Goal: Task Accomplishment & Management: Use online tool/utility

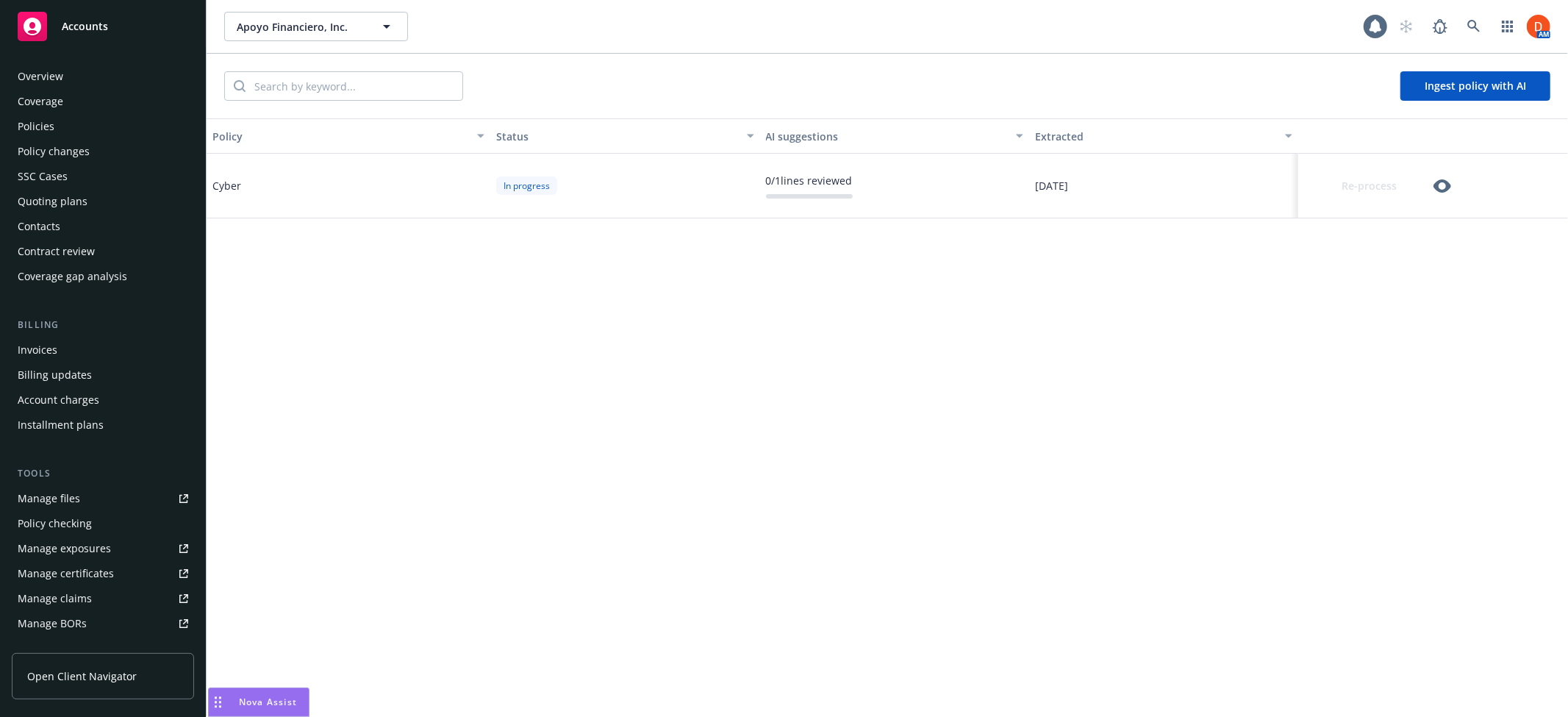
scroll to position [290, 0]
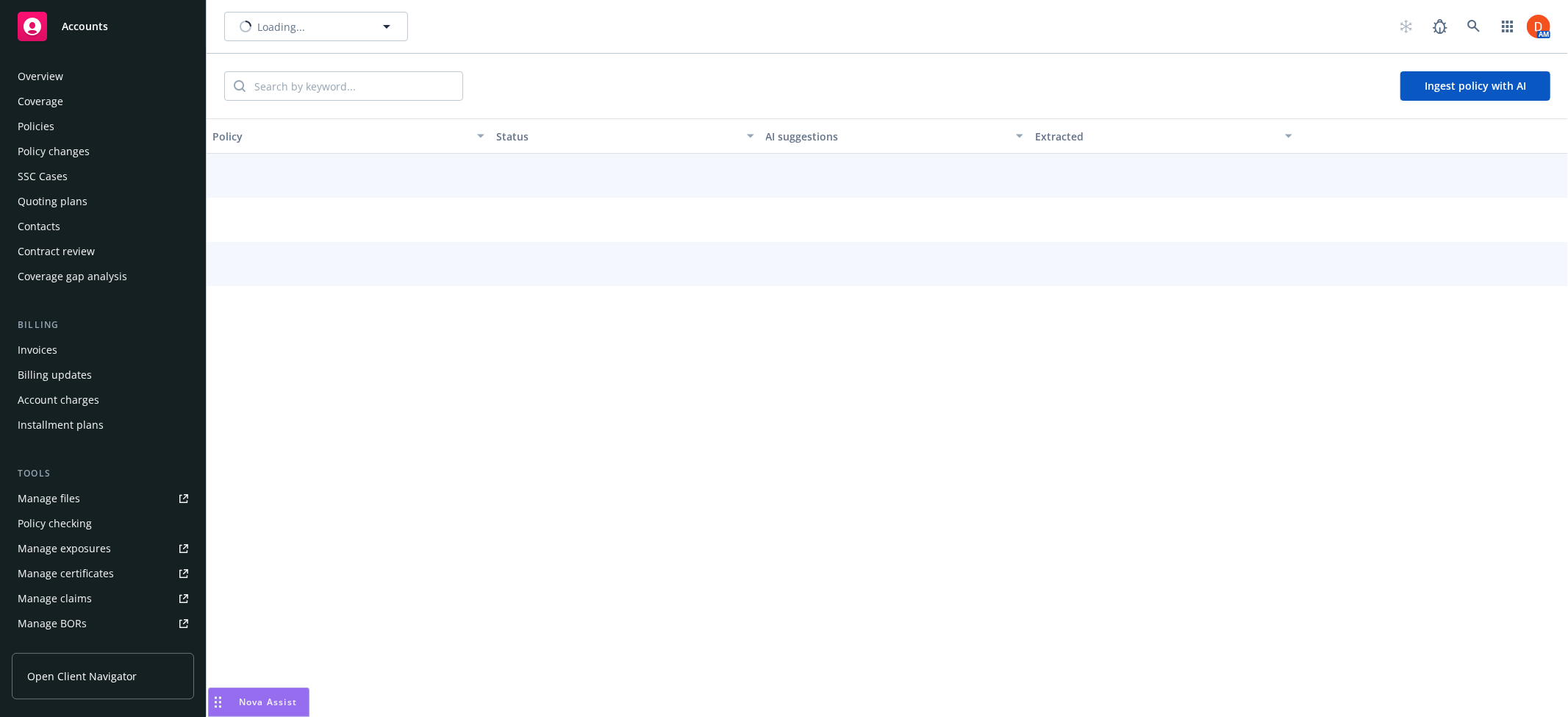
scroll to position [290, 0]
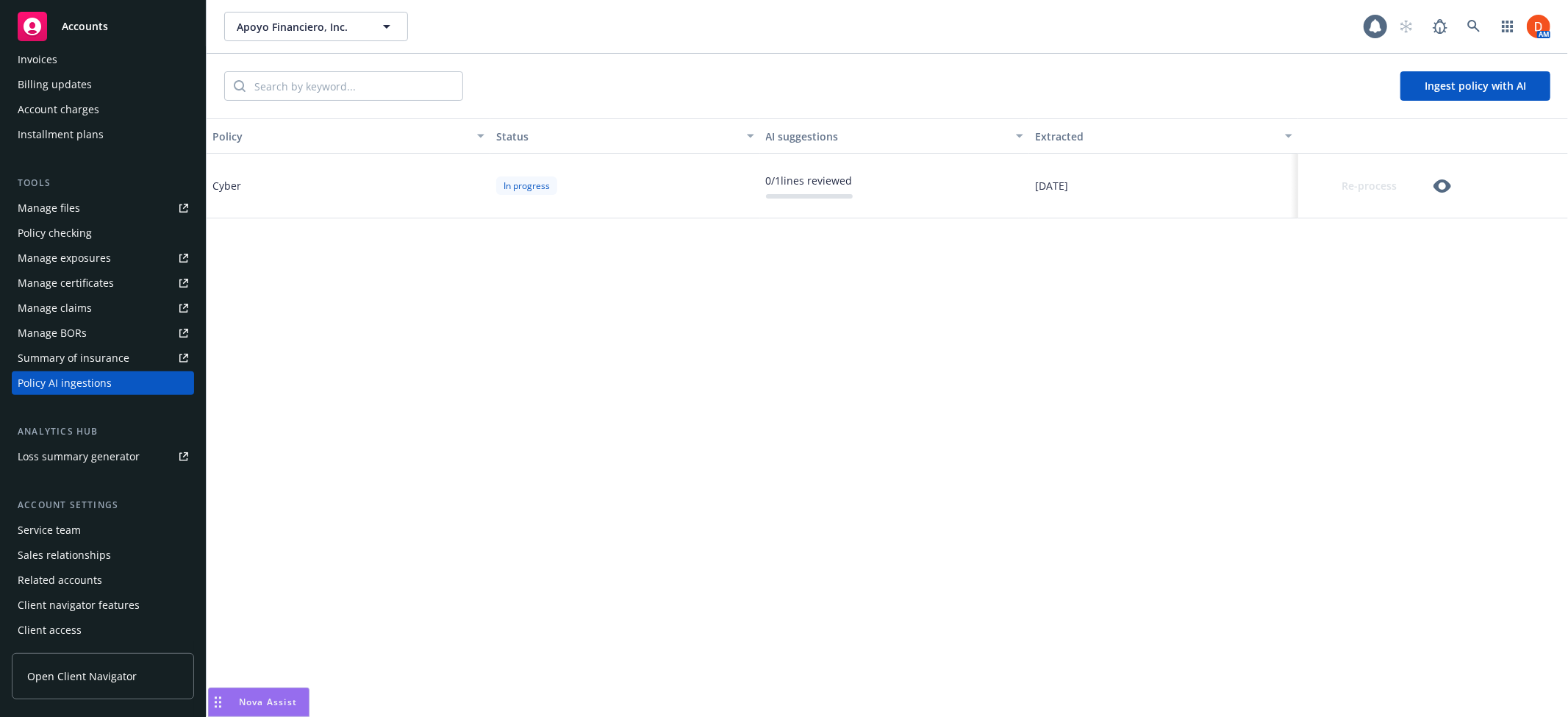
click at [1439, 185] on icon "button" at bounding box center [1442, 186] width 18 height 18
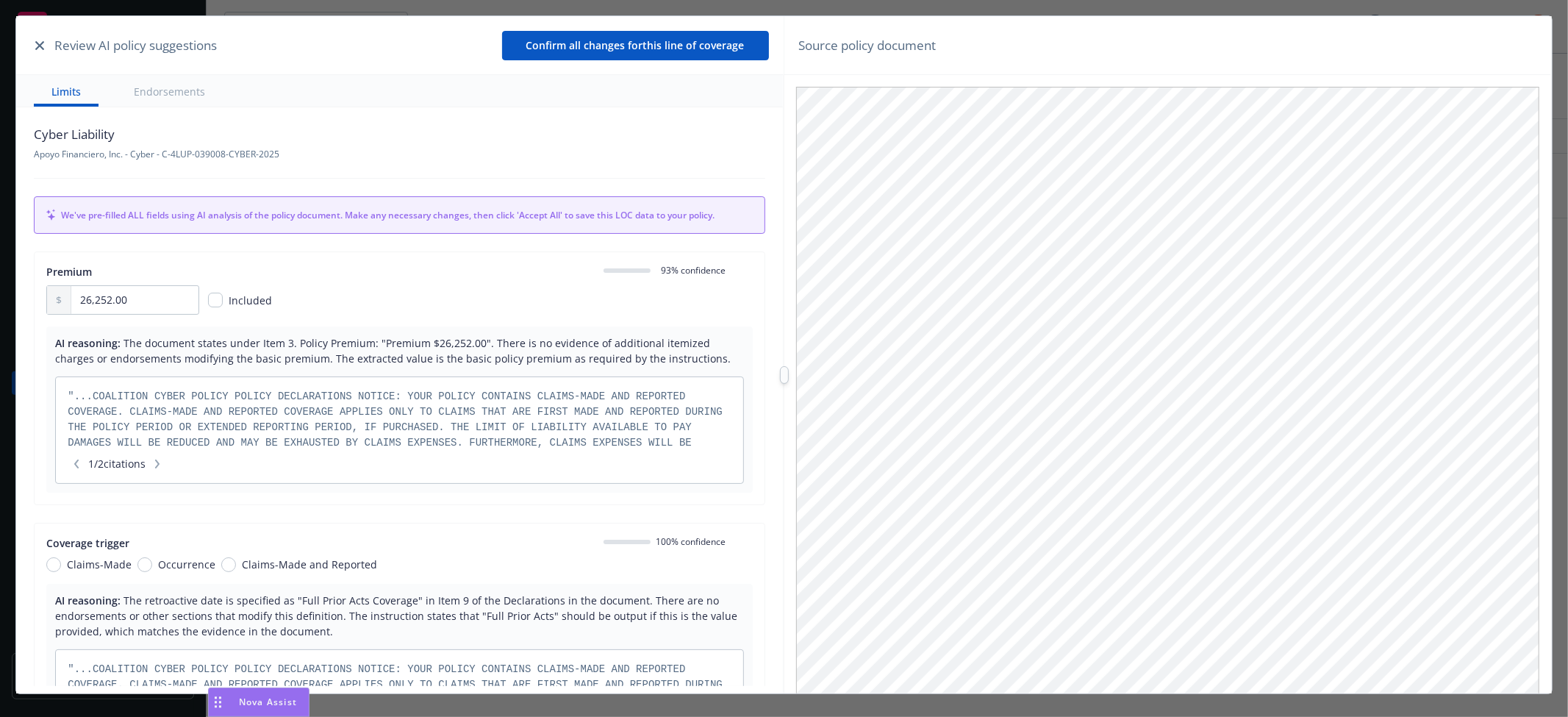
click at [159, 460] on button "button" at bounding box center [158, 464] width 18 height 15
click at [81, 461] on icon "button" at bounding box center [76, 464] width 9 height 9
click at [682, 360] on span "The document states under Item 3. Policy Premium: "Premium $26,252.00". There i…" at bounding box center [393, 350] width 675 height 29
click at [683, 274] on span "0 93 % confidence" at bounding box center [691, 270] width 70 height 13
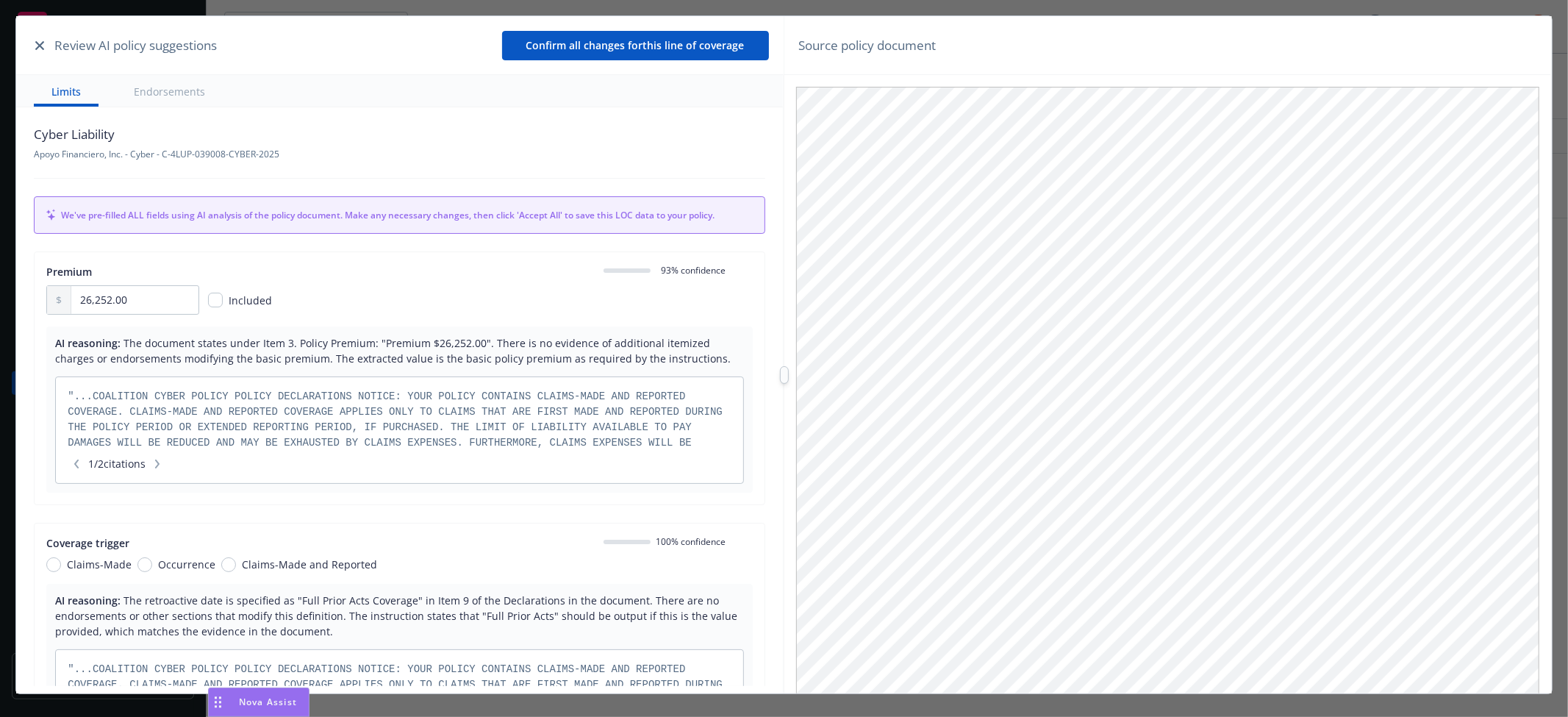
click at [514, 390] on div ""... COALITION CYBER POLICY POLICY DECLARATIONS NOTICE: YOUR POLICY CONTAINS CL…" at bounding box center [399, 419] width 663 height 61
click at [517, 339] on span "The document states under Item 3. Policy Premium: "Premium $26,252.00". There i…" at bounding box center [393, 350] width 675 height 29
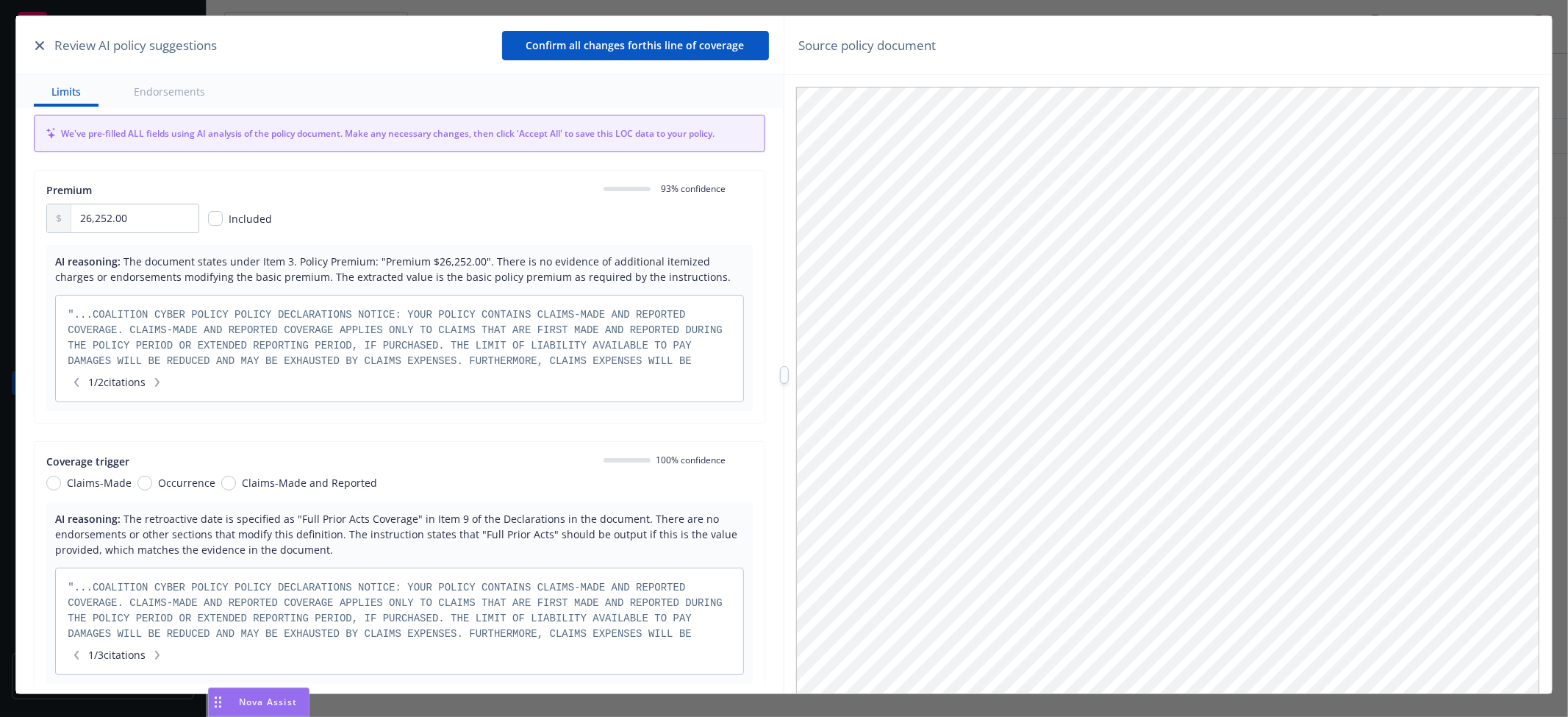
scroll to position [0, 0]
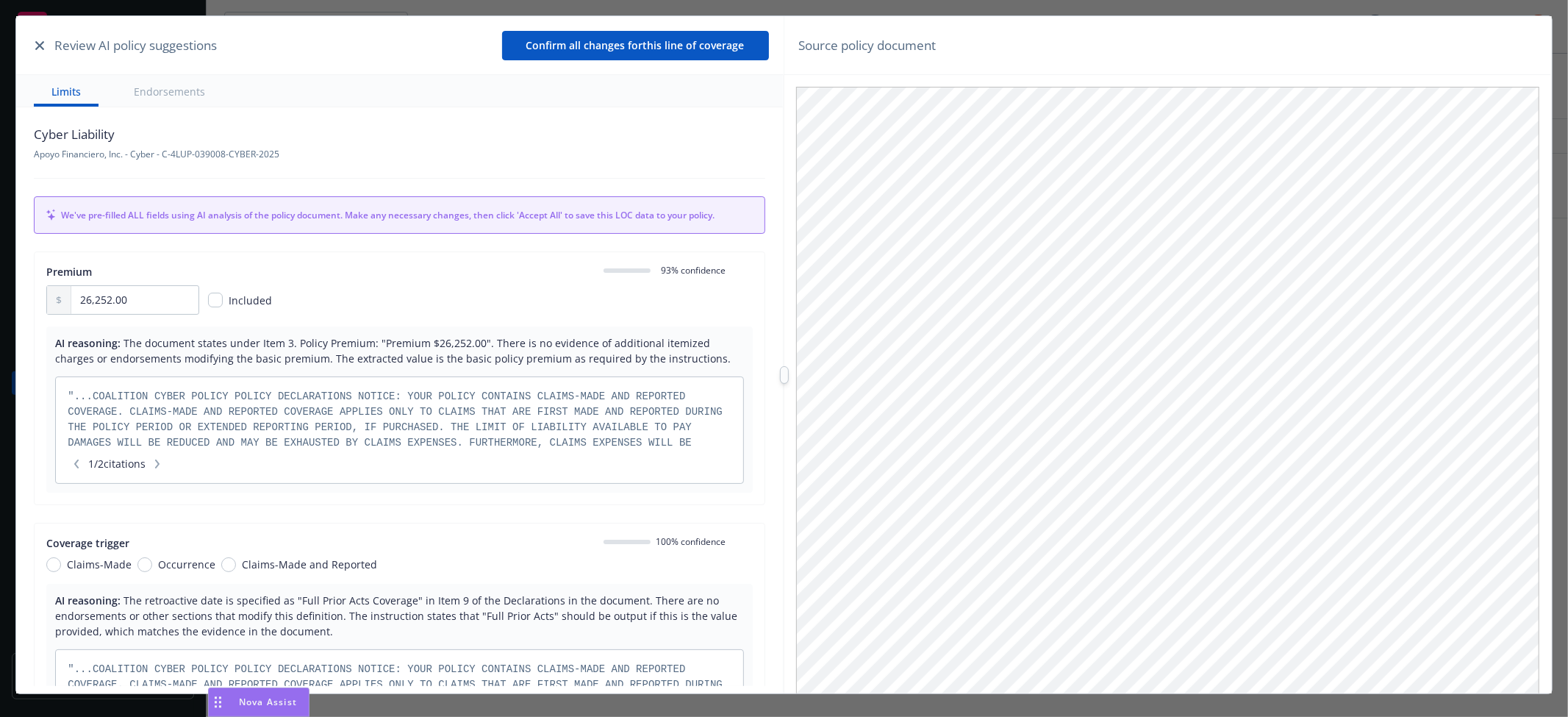
click at [77, 467] on icon "button" at bounding box center [76, 464] width 4 height 9
click at [162, 465] on icon "button" at bounding box center [157, 464] width 9 height 9
click at [510, 268] on div "Premium 0 93 % confidence" at bounding box center [399, 271] width 706 height 16
click at [725, 329] on div "AI reasoning: The document states under Item 3. Policy Premium: "Premium $26,25…" at bounding box center [399, 410] width 706 height 166
click at [384, 259] on div "Premium 0 93 % confidence 26,252.00 Included AI reasoning: The document states …" at bounding box center [399, 378] width 731 height 253
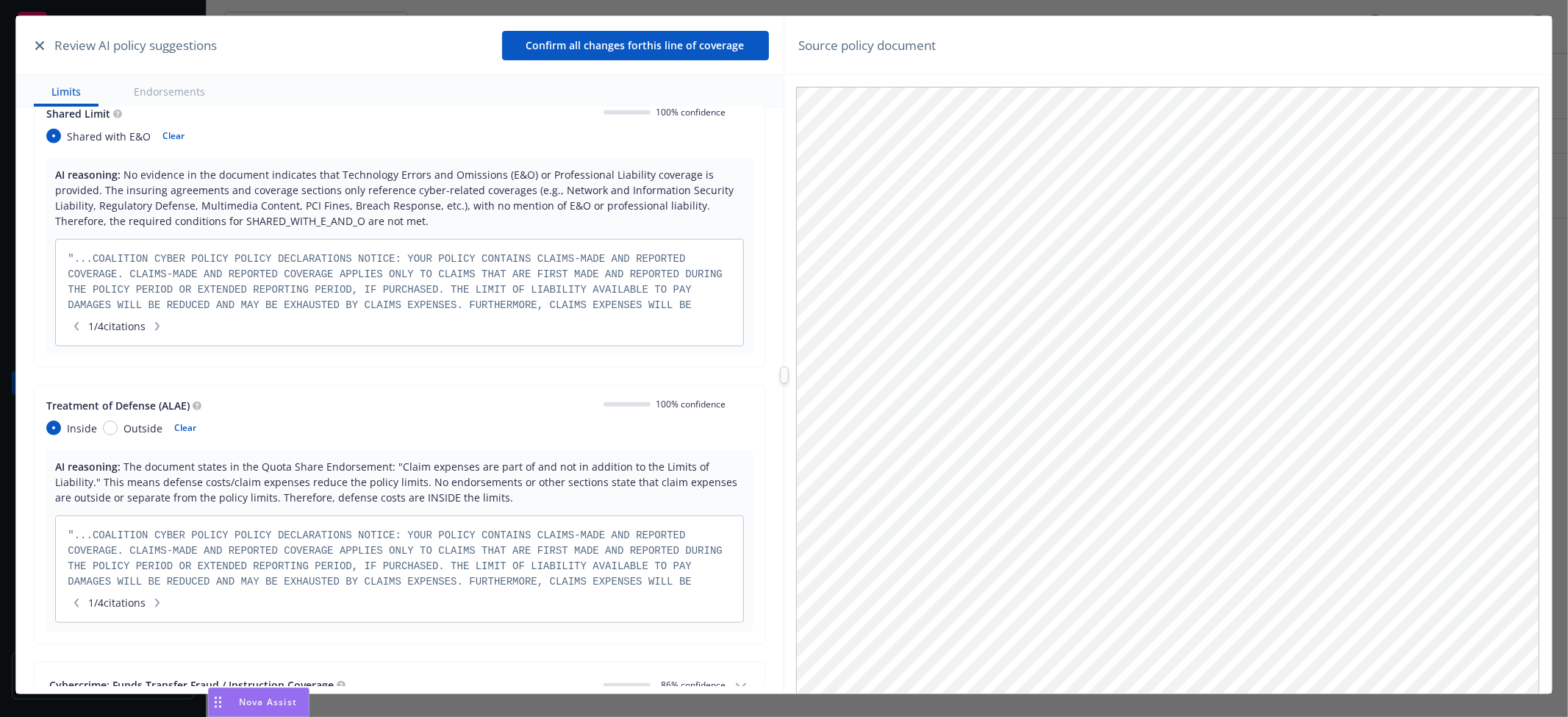
scroll to position [898, 0]
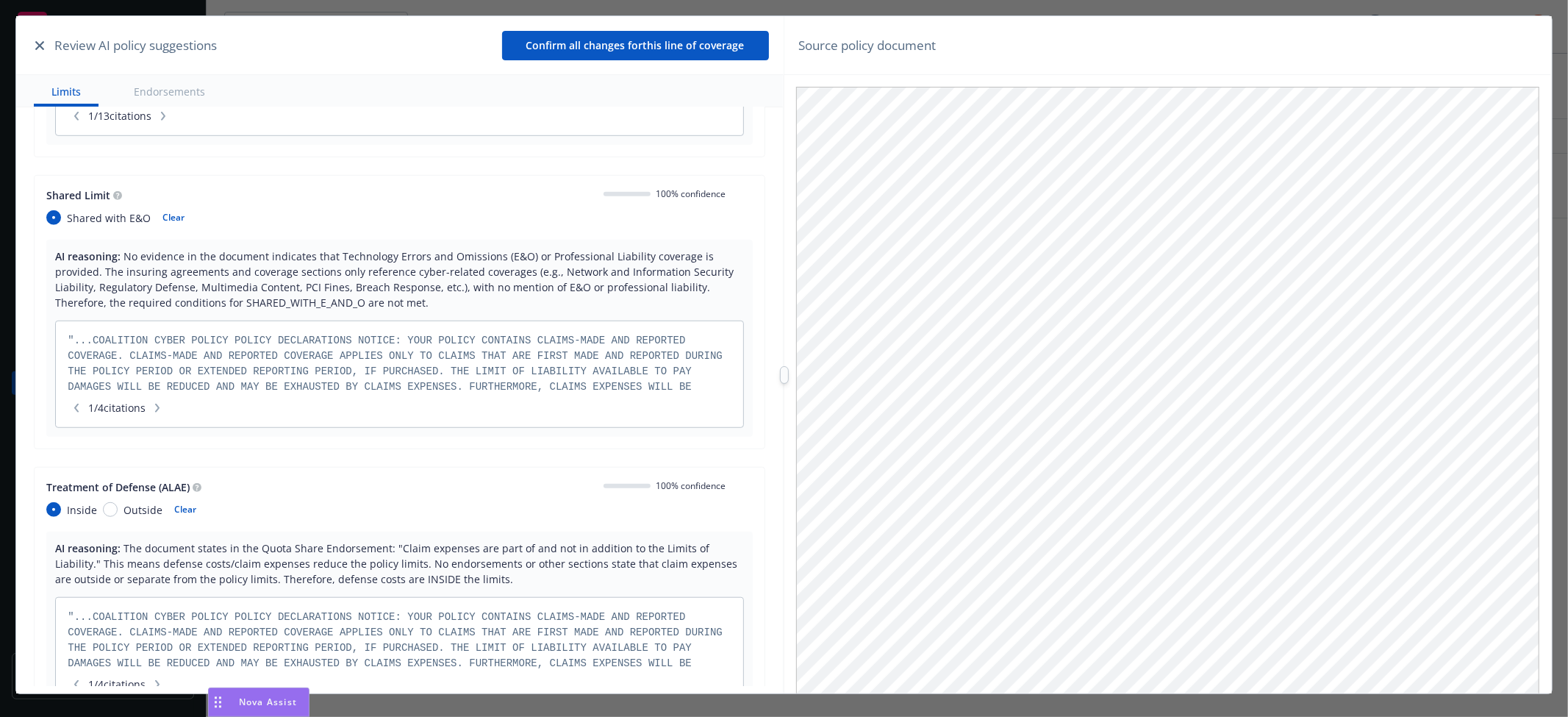
click at [167, 215] on button "Clear" at bounding box center [173, 218] width 40 height 21
radio input "false"
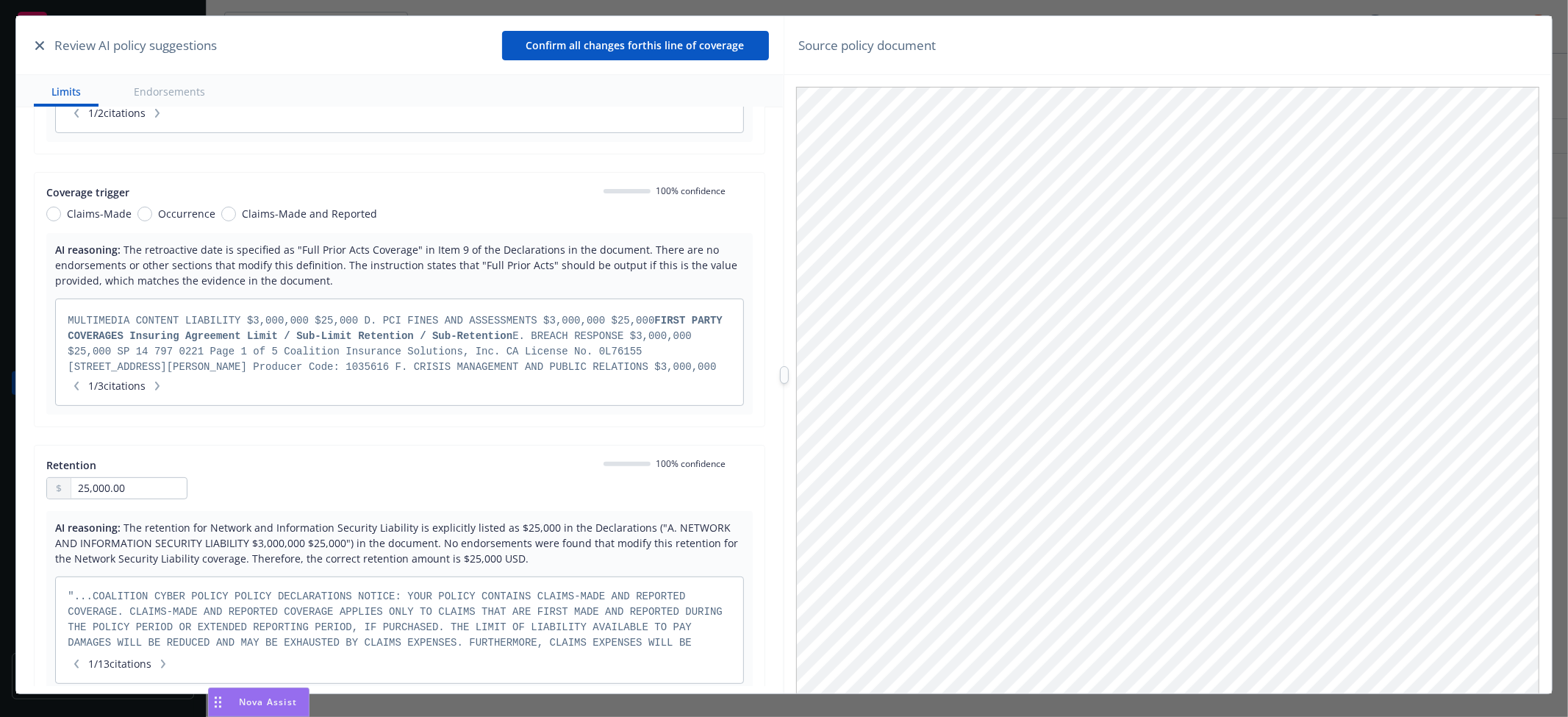
scroll to position [163, 0]
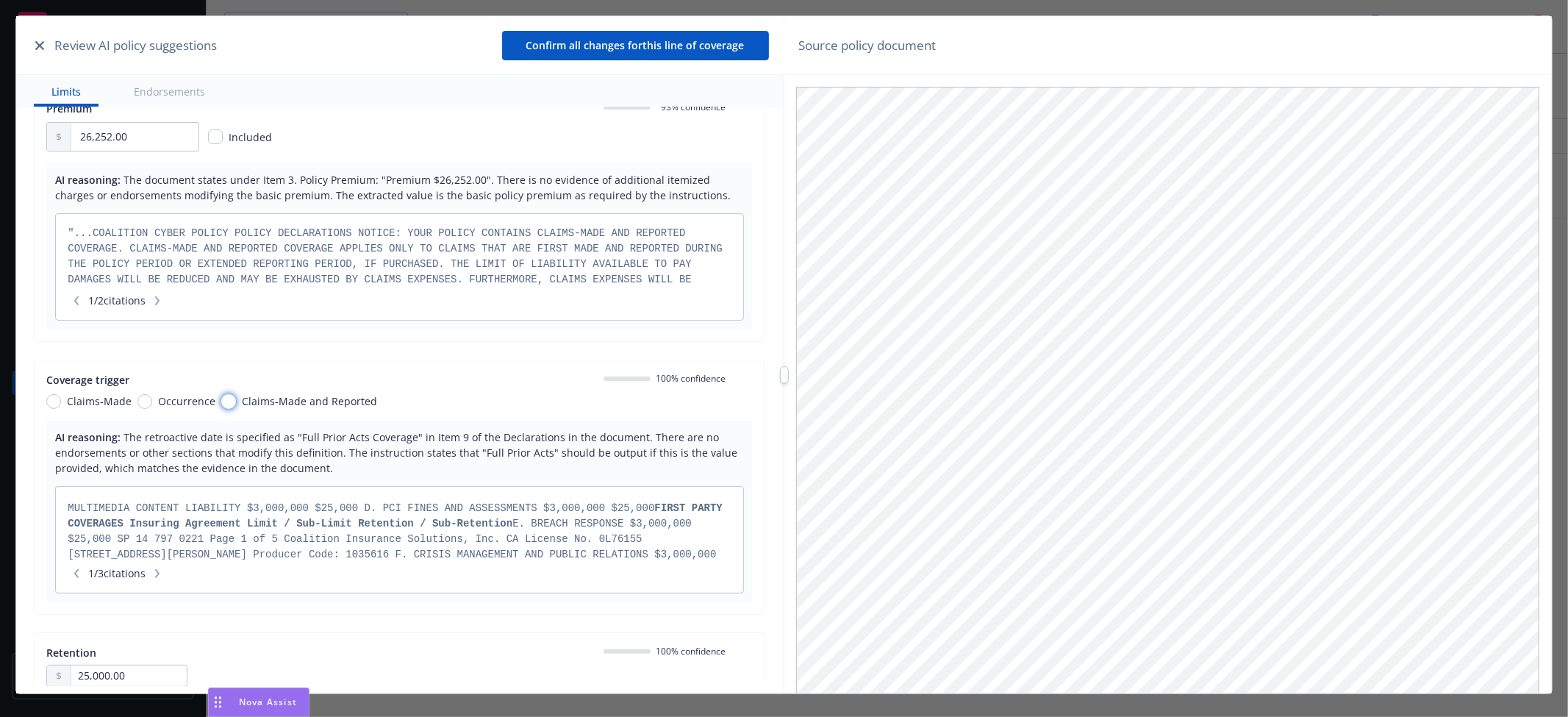
click at [224, 403] on input "Claims-Made and Reported" at bounding box center [229, 401] width 15 height 15
radio input "true"
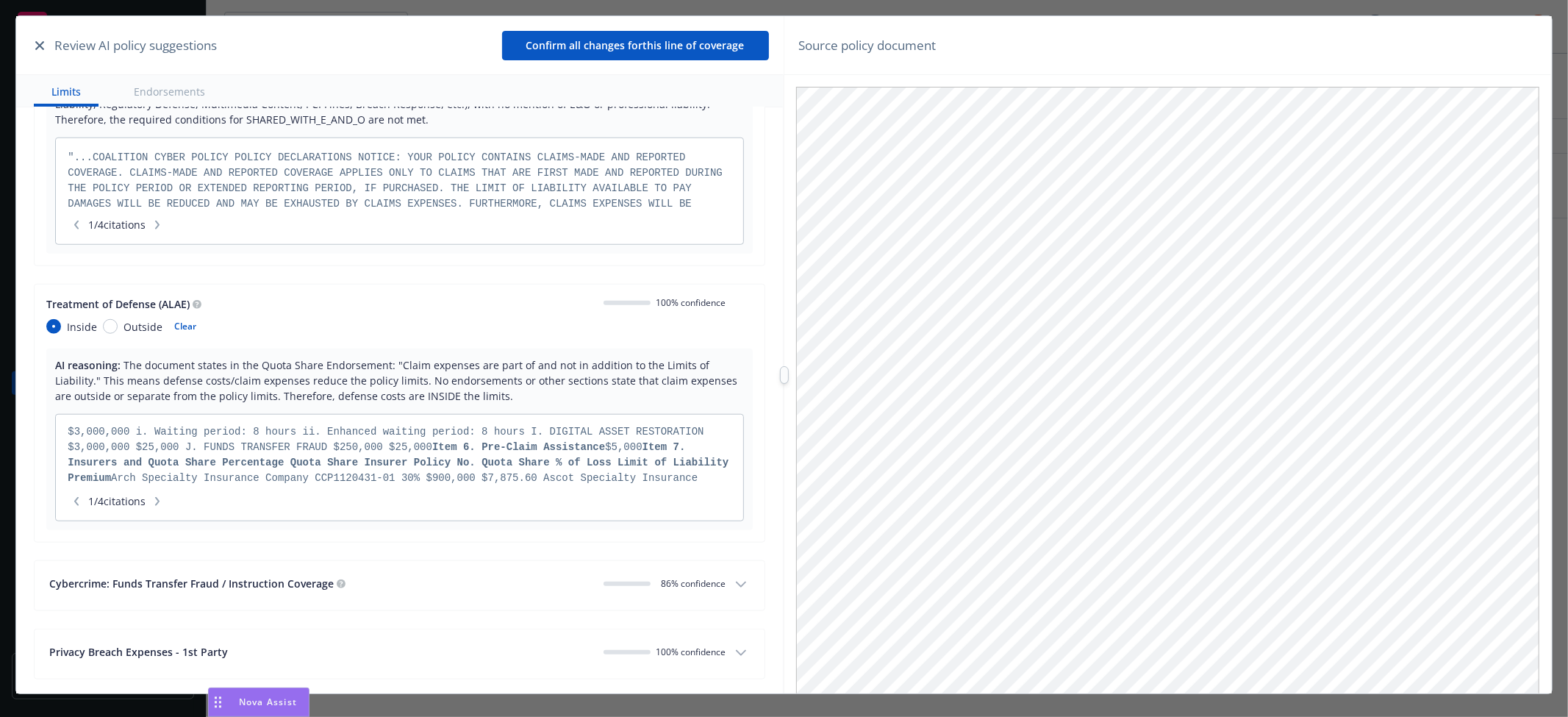
scroll to position [1062, 0]
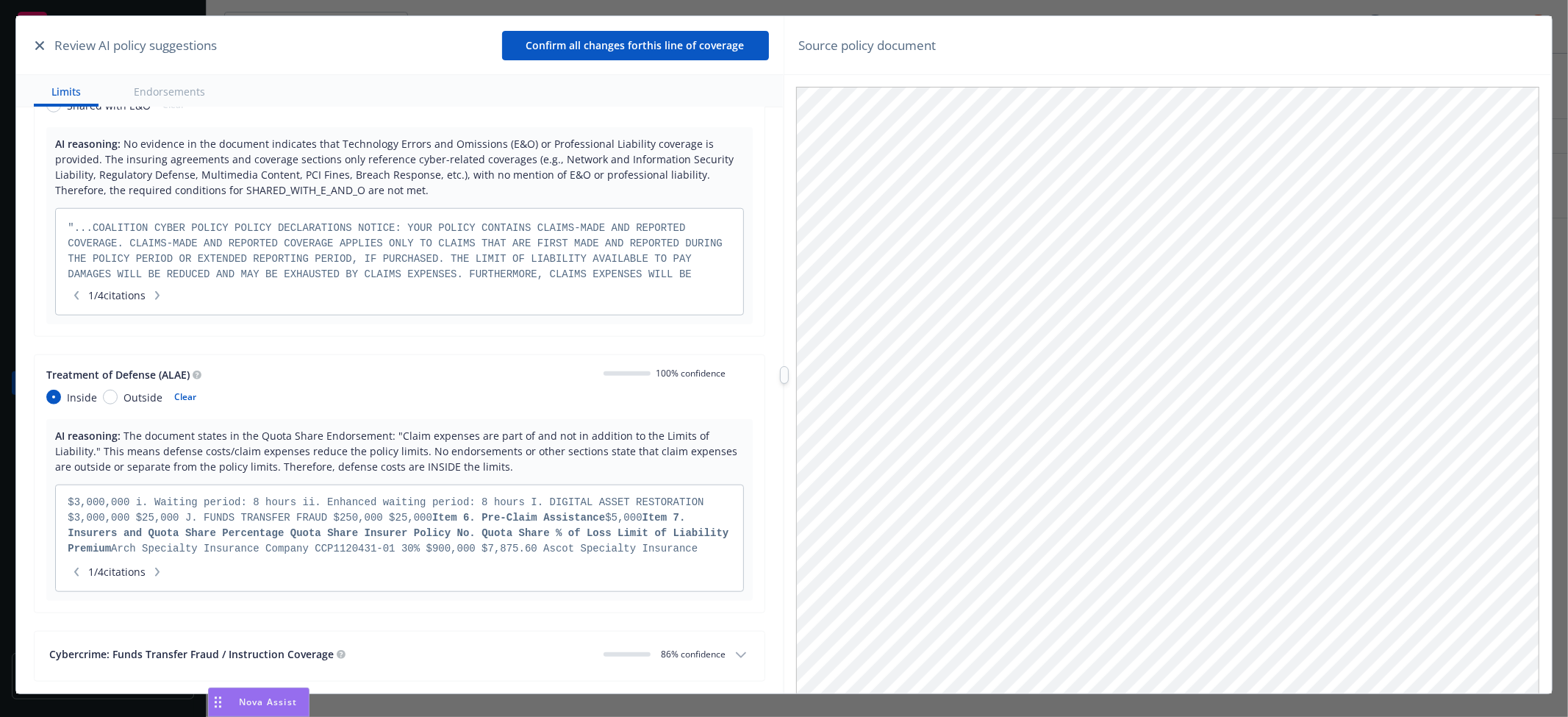
click at [736, 370] on div "Treatment of Defense (ALAE) 100% confidence" at bounding box center [399, 375] width 706 height 16
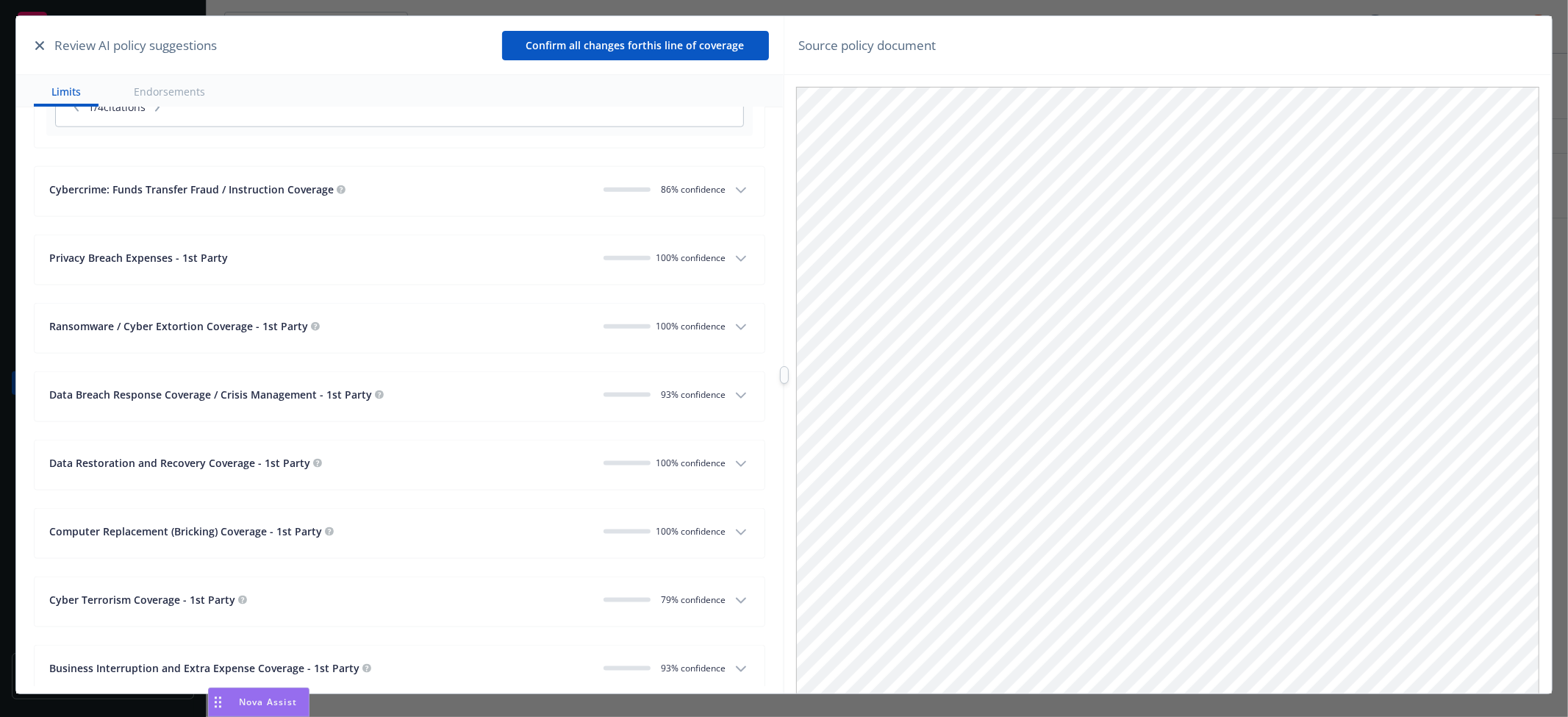
scroll to position [1551, 0]
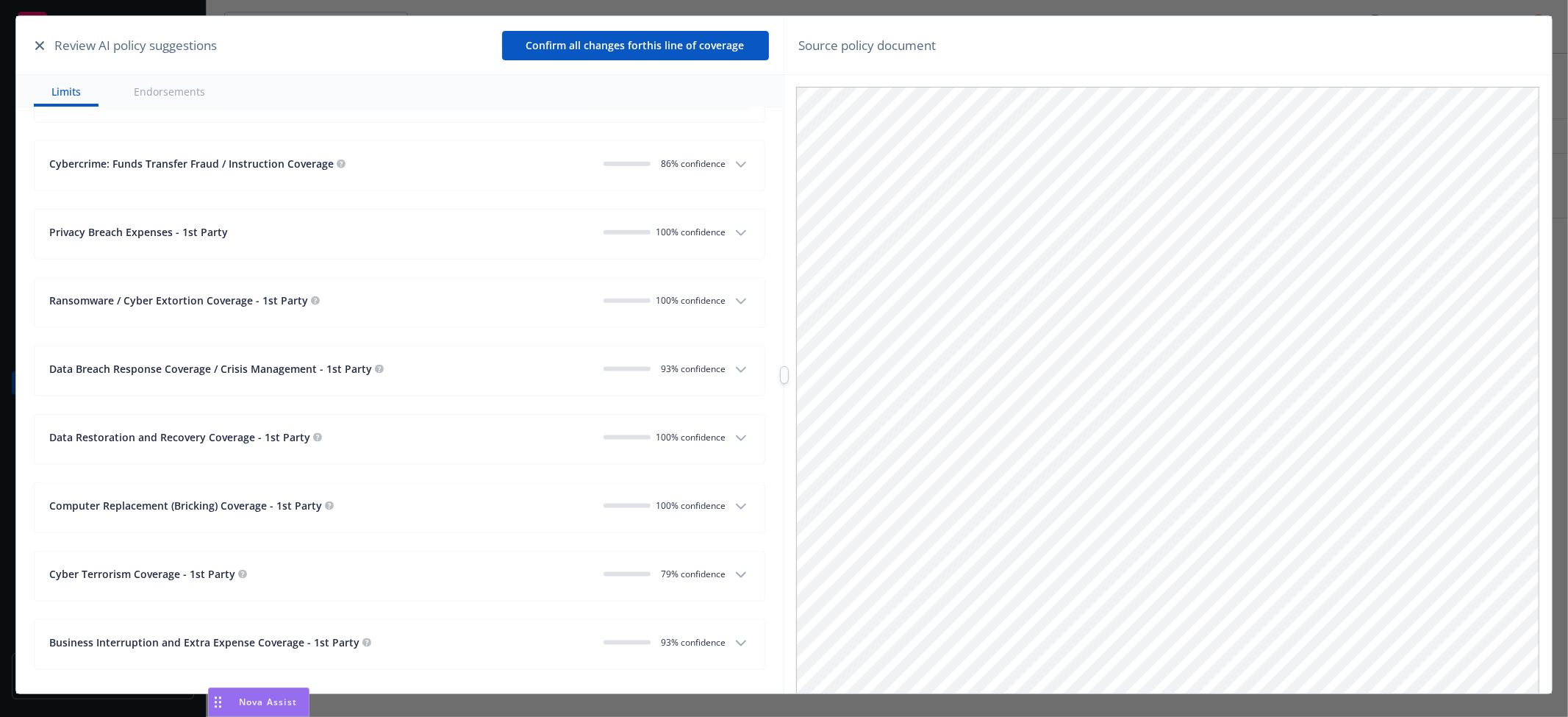
click at [737, 167] on icon "button" at bounding box center [741, 164] width 9 height 4
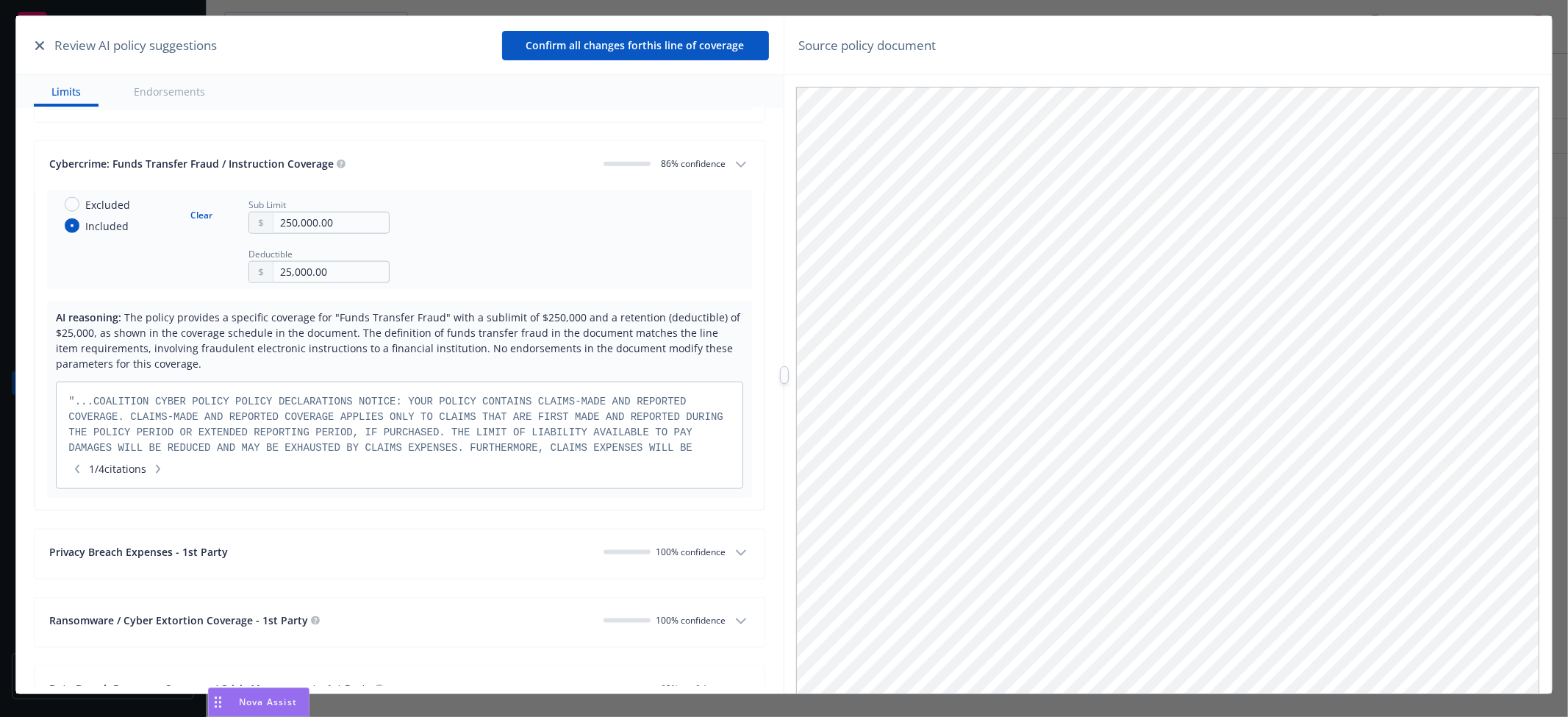
click at [160, 471] on icon "button" at bounding box center [158, 469] width 4 height 9
click at [160, 472] on icon "button" at bounding box center [158, 469] width 4 height 9
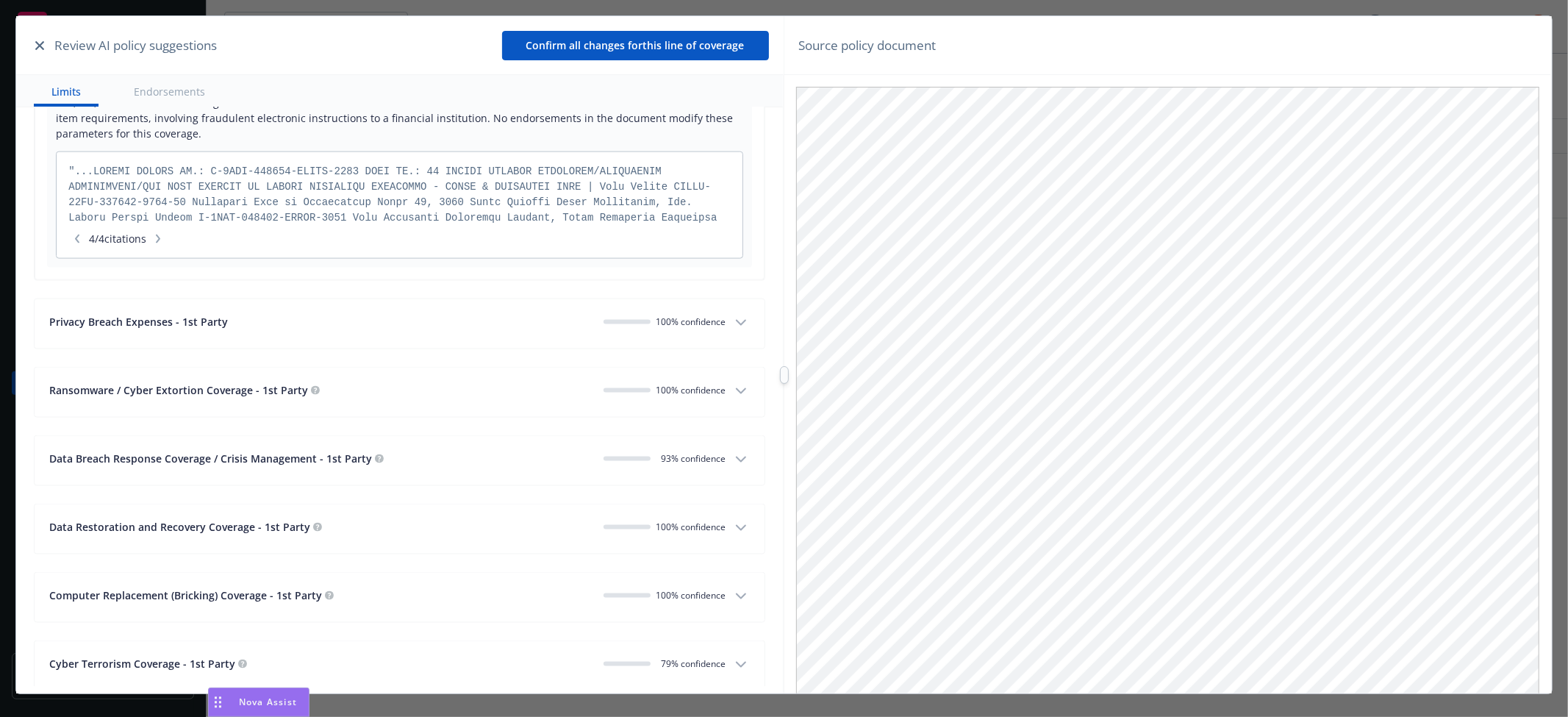
scroll to position [1797, 0]
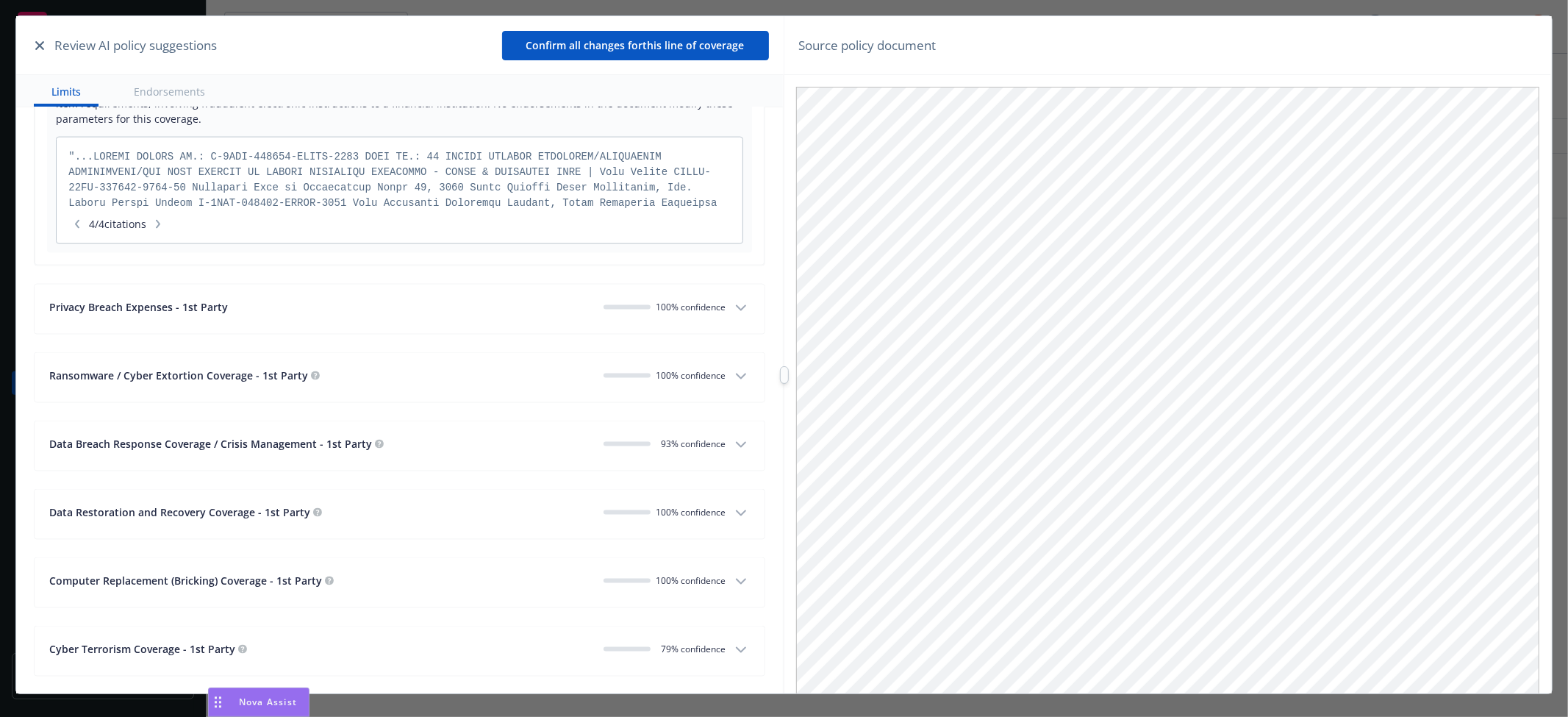
click at [712, 313] on span "100% confidence" at bounding box center [691, 307] width 70 height 13
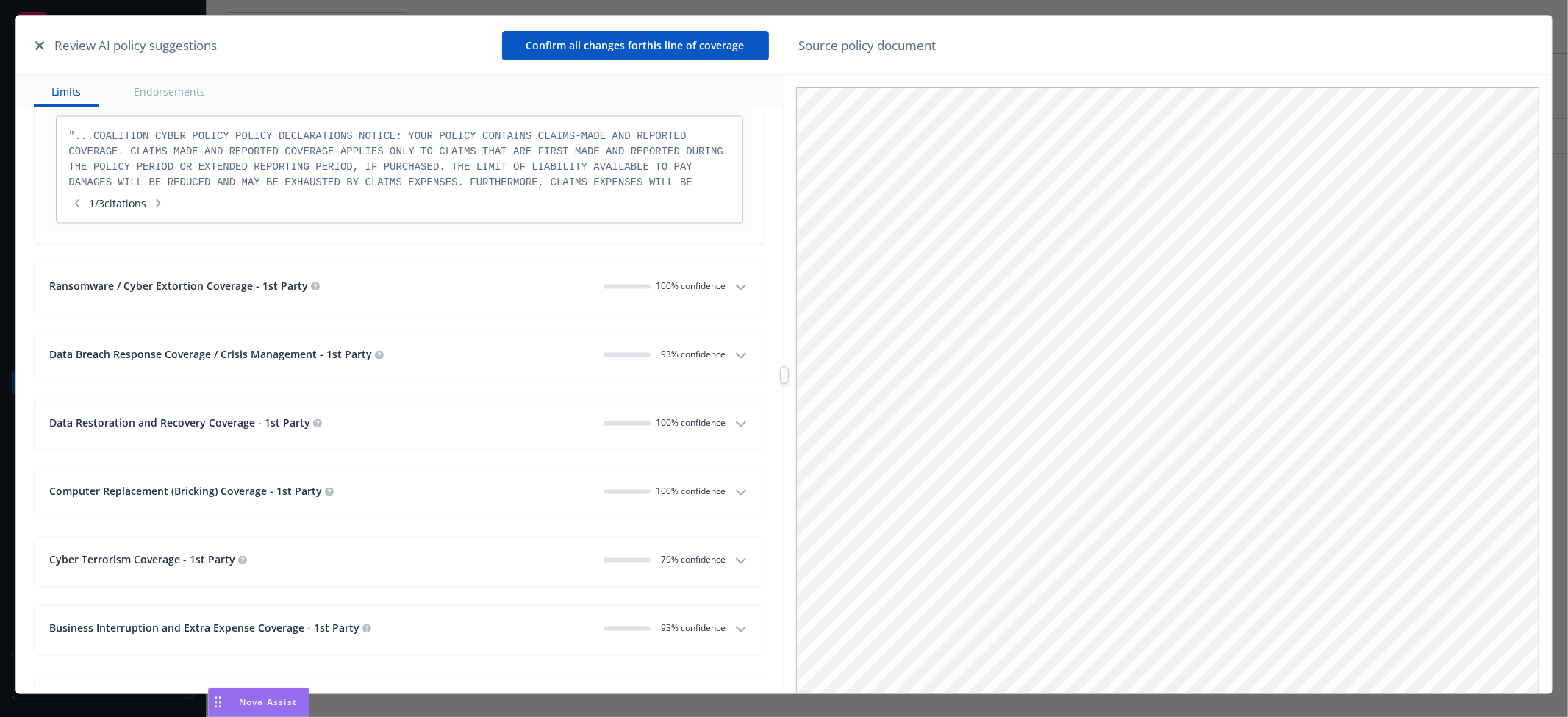
scroll to position [2205, 0]
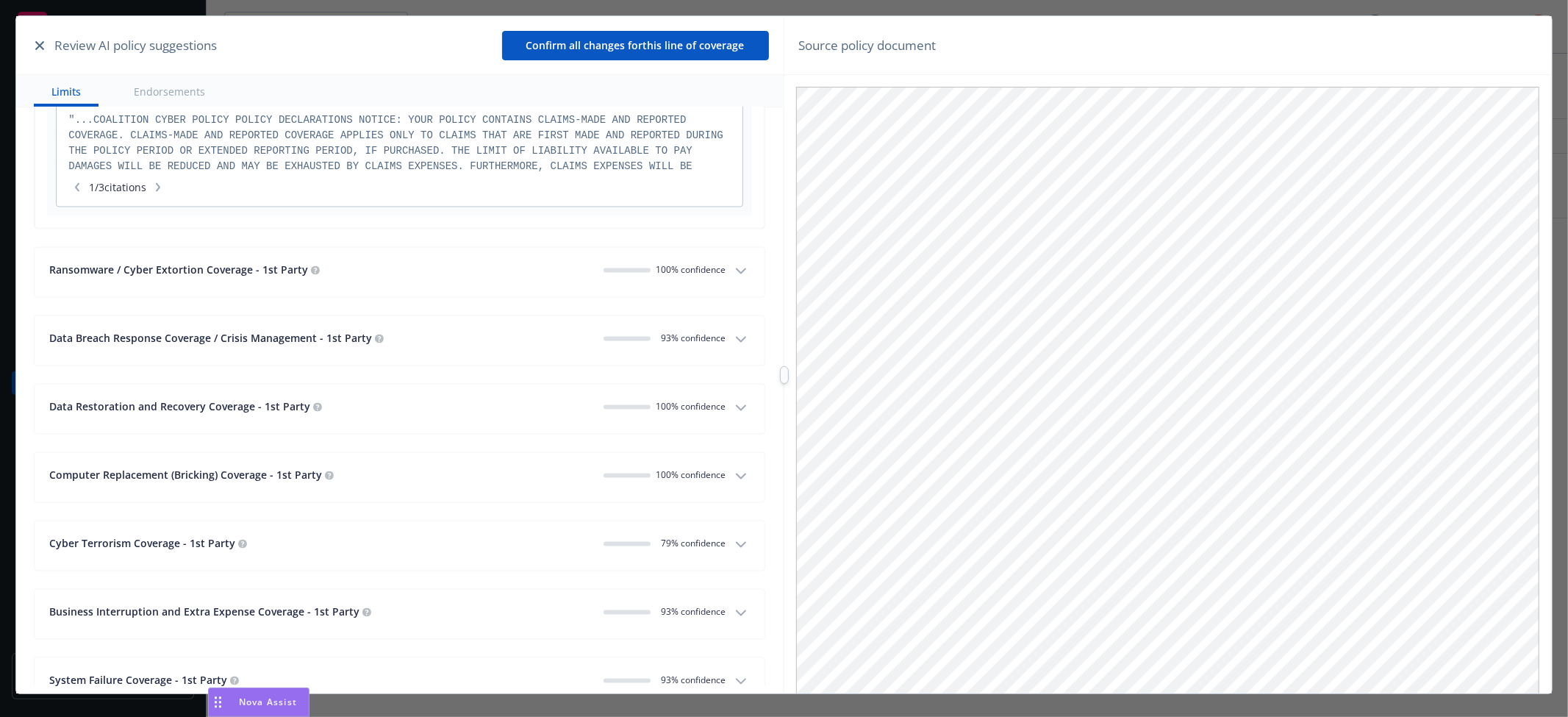
click at [540, 268] on div "Ransomware / Cyber Extortion Coverage - 1st Party" at bounding box center [320, 270] width 542 height 16
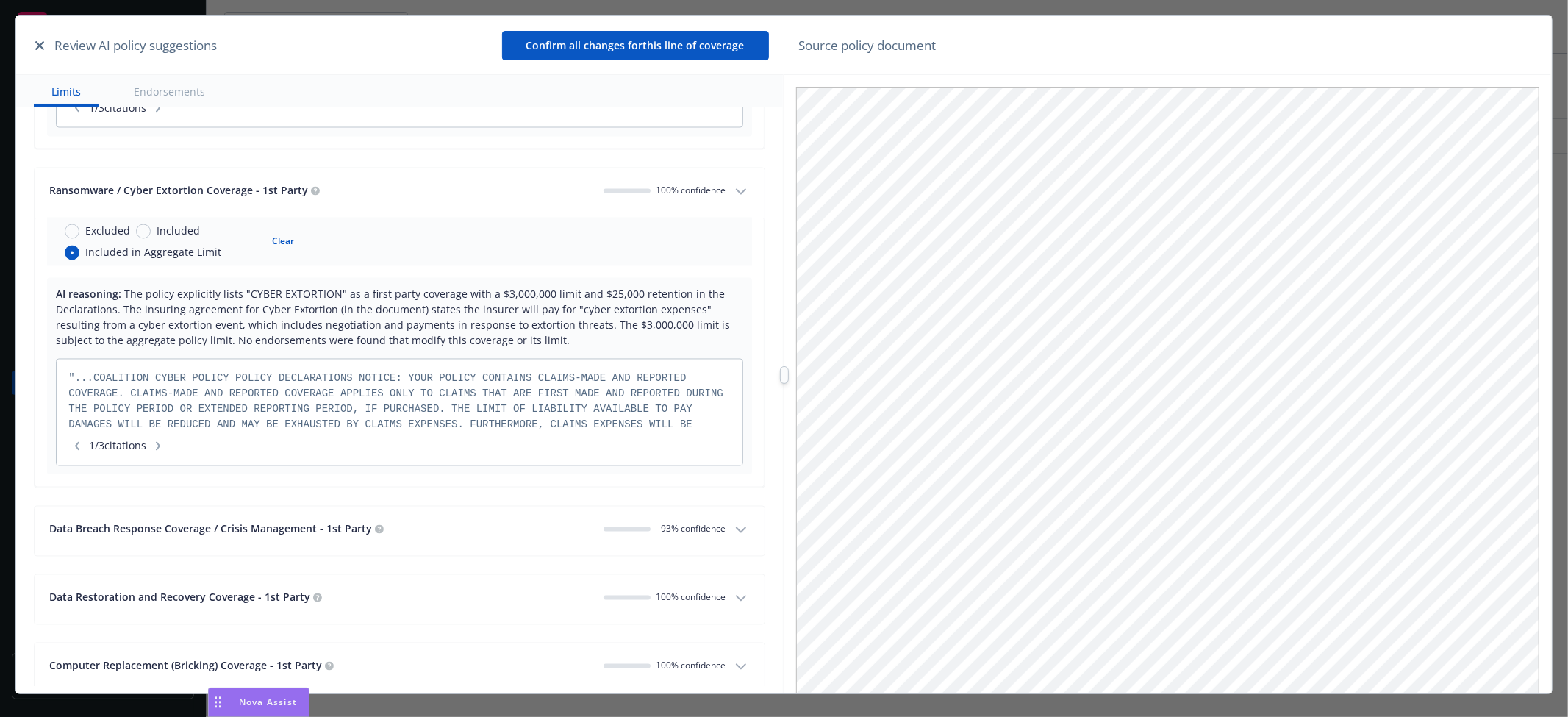
scroll to position [2286, 0]
click at [144, 231] on input "Included" at bounding box center [144, 230] width 15 height 15
radio input "true"
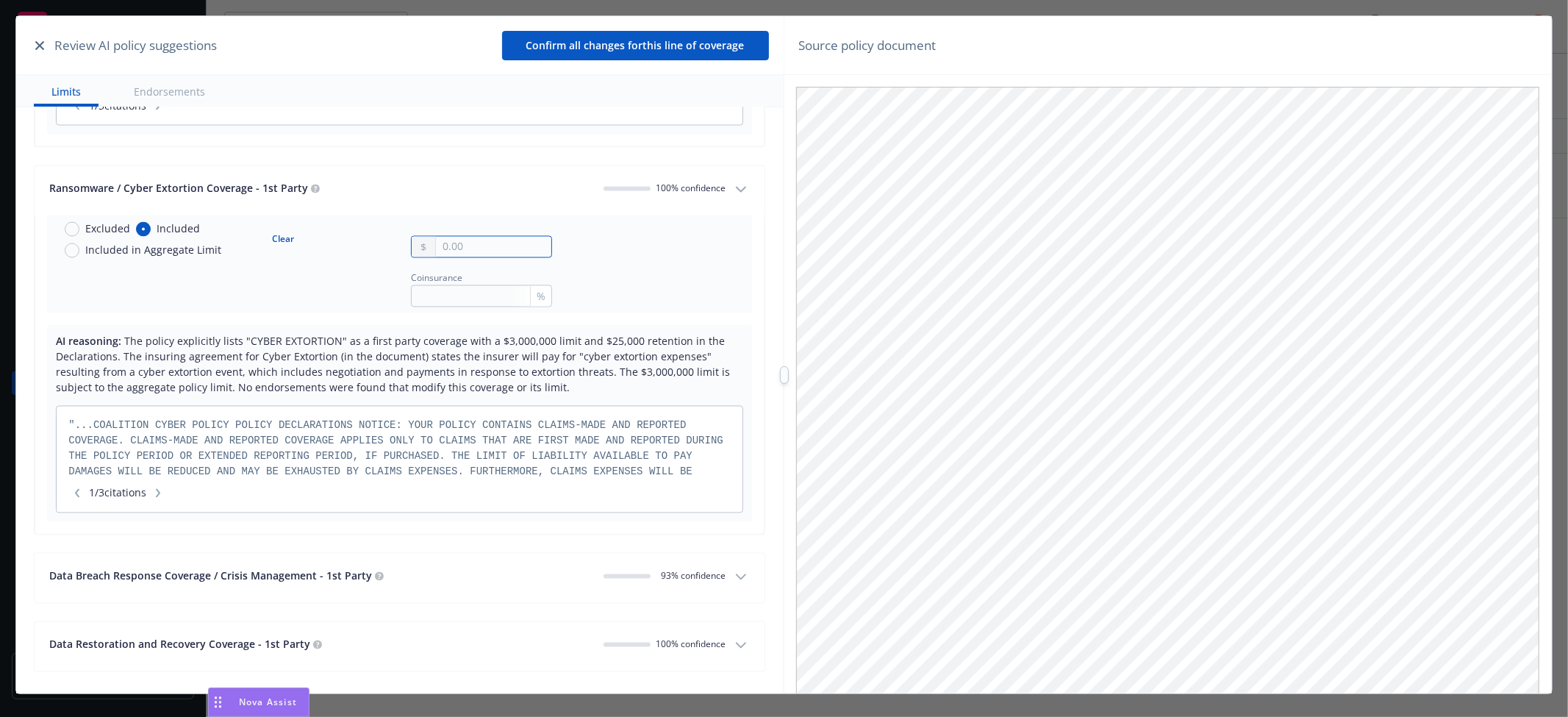
click at [461, 248] on input "text" at bounding box center [494, 247] width 115 height 21
type input "3,000,000.00"
type input "25000"
drag, startPoint x: 461, startPoint y: 298, endPoint x: 375, endPoint y: 297, distance: 86.0
click at [375, 297] on div "Coinsurance 25000 %" at bounding box center [303, 289] width 499 height 37
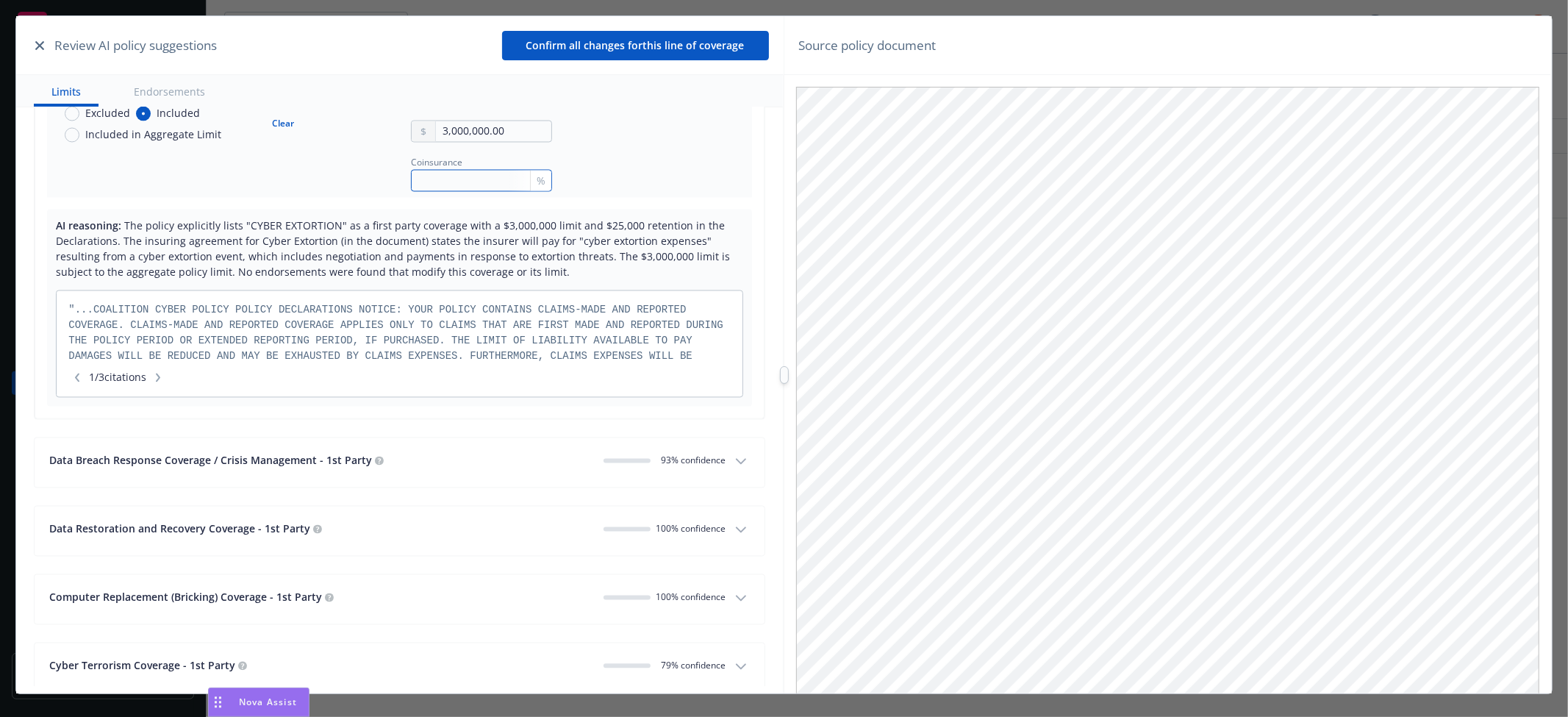
scroll to position [2450, 0]
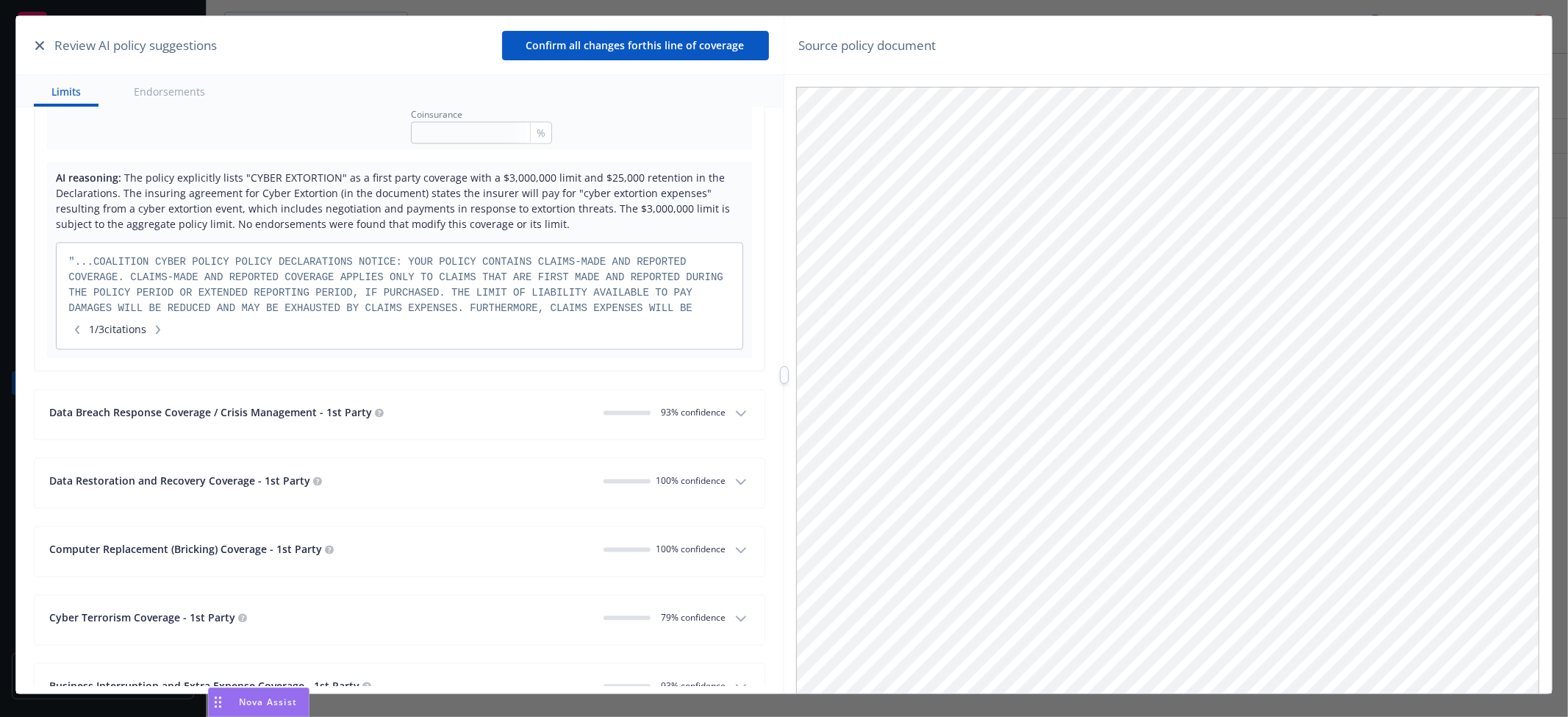
click at [457, 413] on div "Data Breach Response Coverage / Crisis Management - 1st Party" at bounding box center [320, 413] width 542 height 16
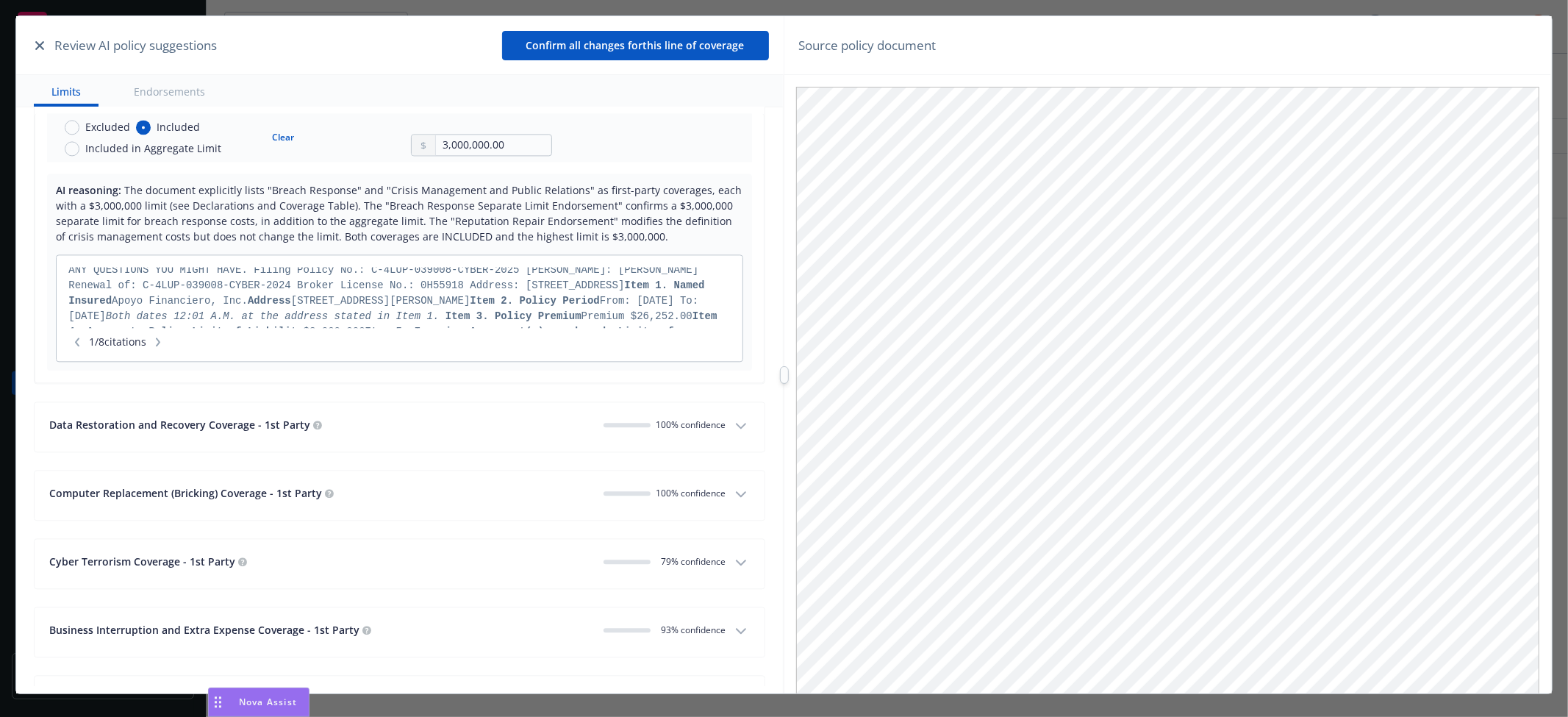
scroll to position [2858, 0]
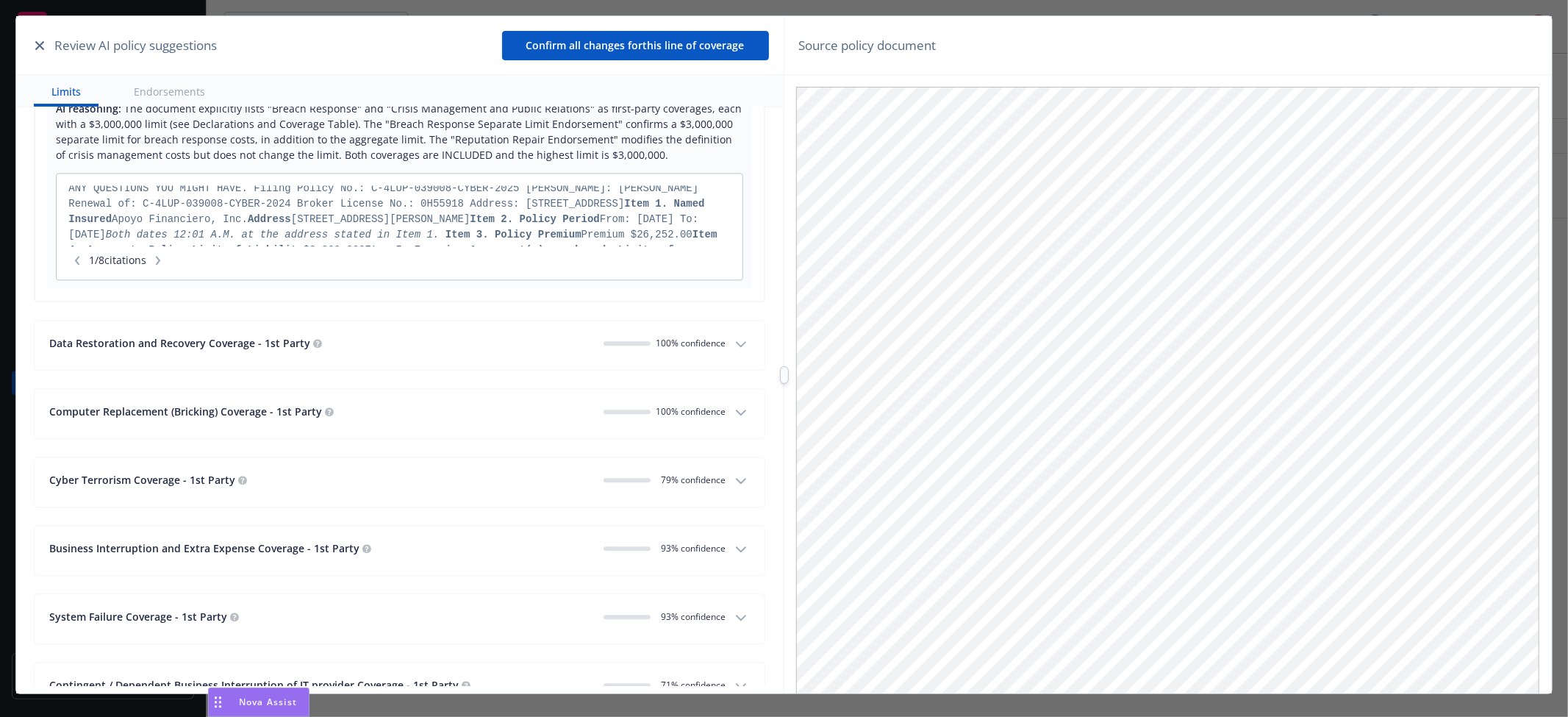
click at [419, 348] on div "Data Restoration and Recovery Coverage - 1st Party" at bounding box center [320, 342] width 542 height 16
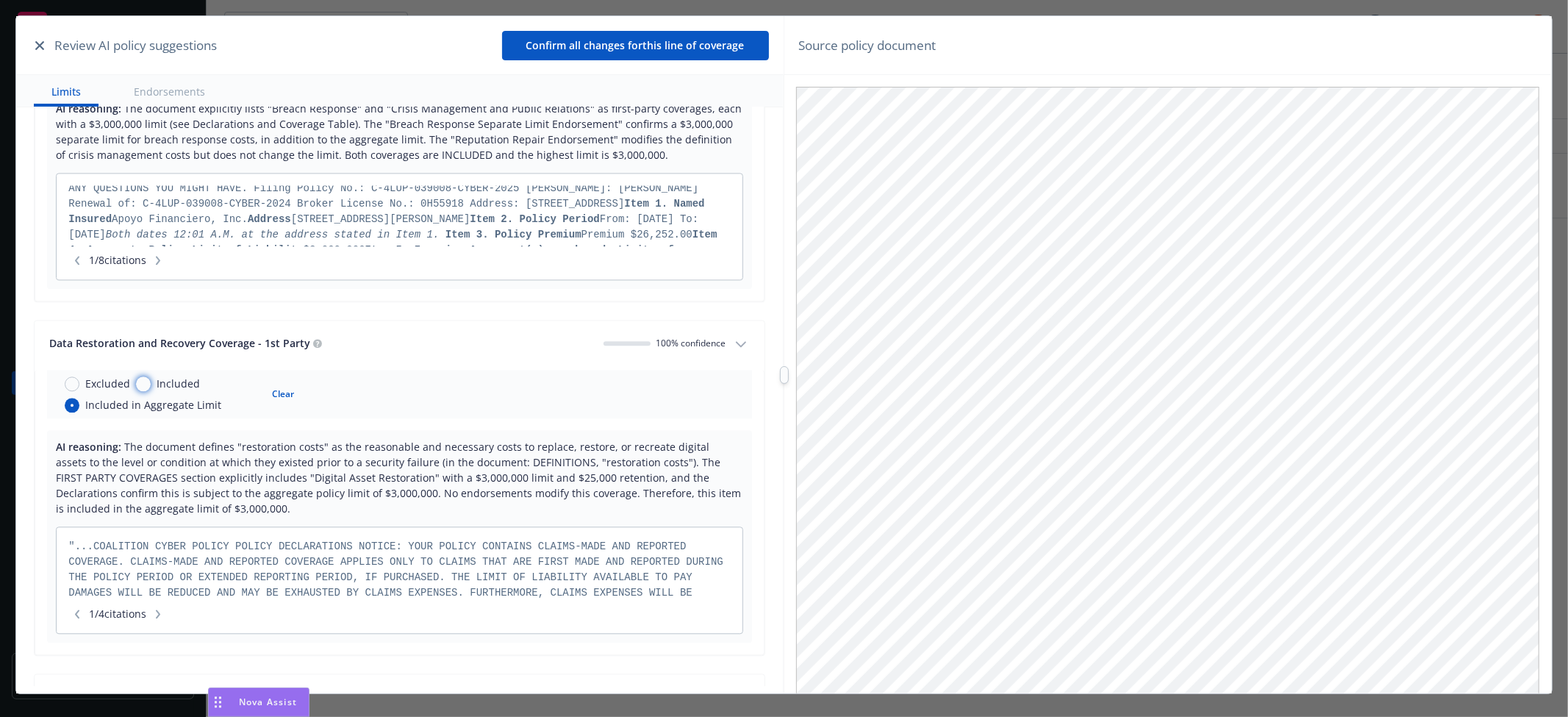
click at [141, 386] on input "Included" at bounding box center [144, 384] width 15 height 15
radio input "true"
click at [452, 402] on input "text" at bounding box center [494, 401] width 115 height 21
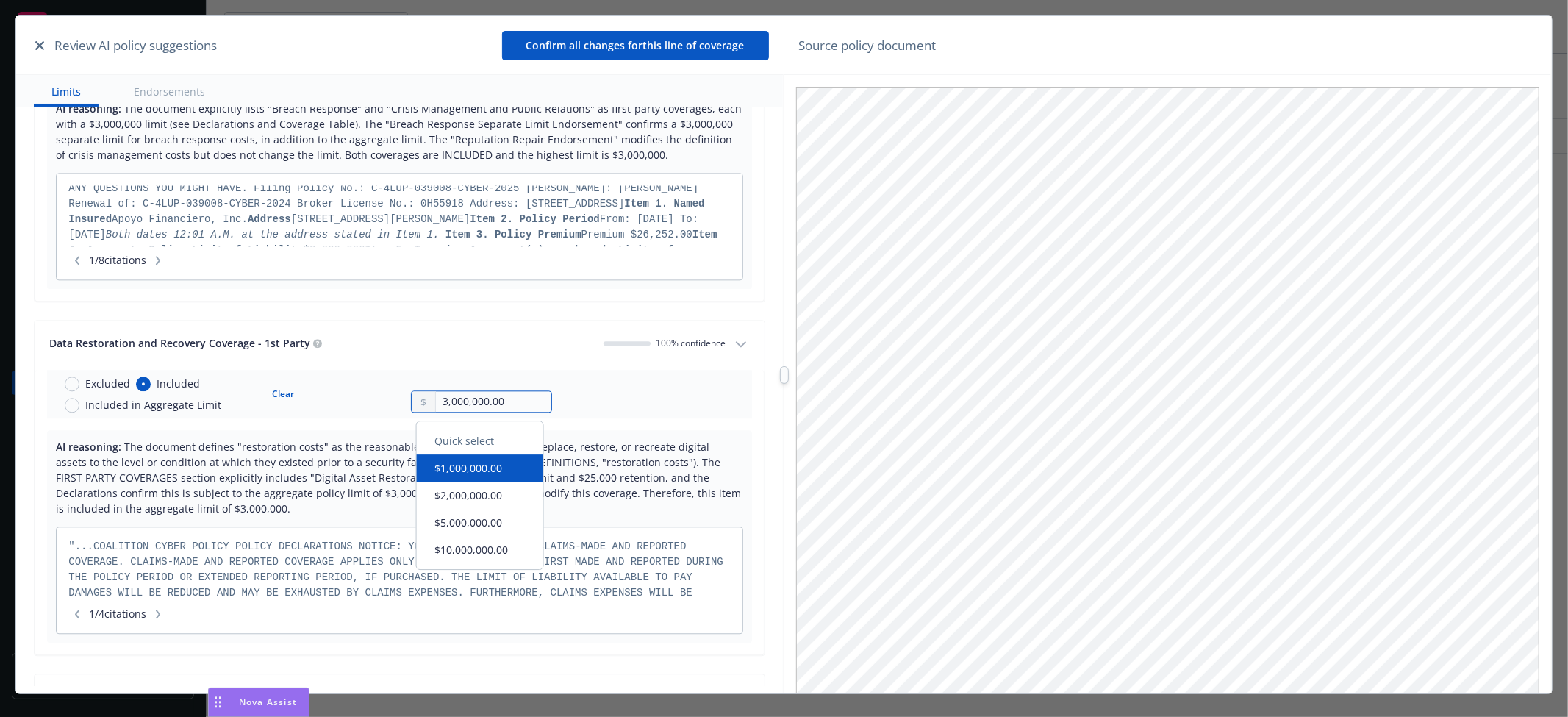
type input "3,000,000.00"
click at [606, 392] on tr "Excluded Included Included in Aggregate Limit Clear 3,000,000.00" at bounding box center [399, 394] width 704 height 49
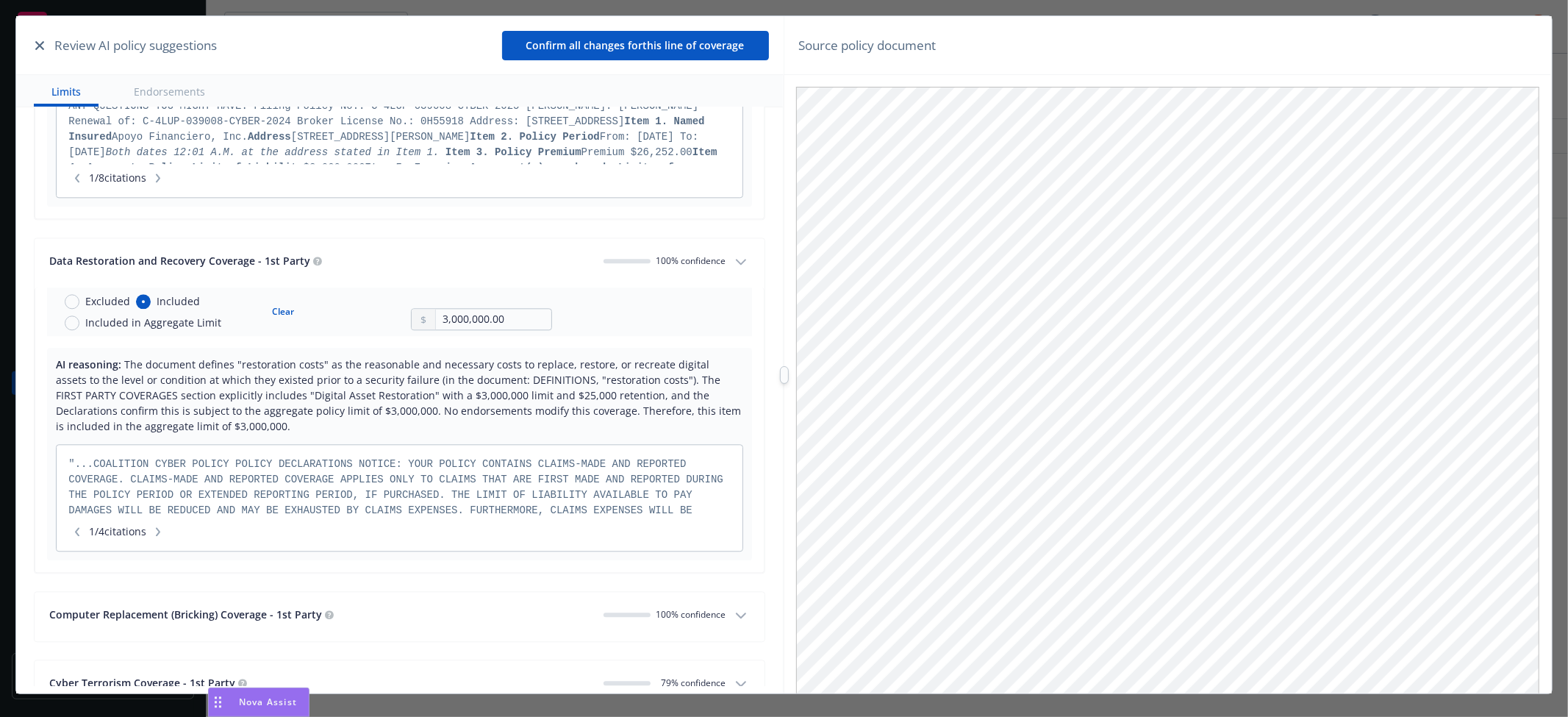
scroll to position [3022, 0]
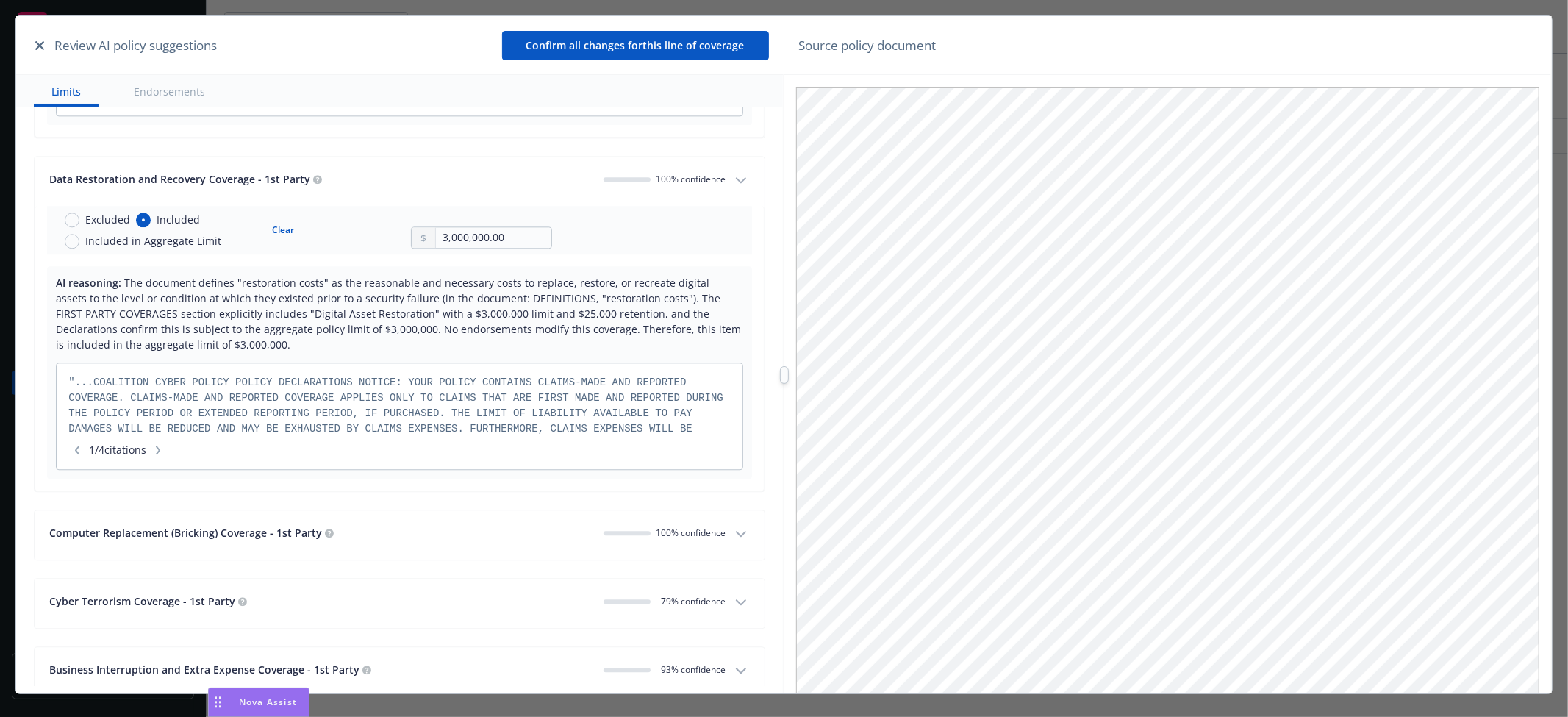
click at [162, 452] on icon "button" at bounding box center [158, 450] width 9 height 9
click at [167, 451] on button "button" at bounding box center [159, 450] width 18 height 15
click at [159, 455] on button "button" at bounding box center [159, 450] width 18 height 15
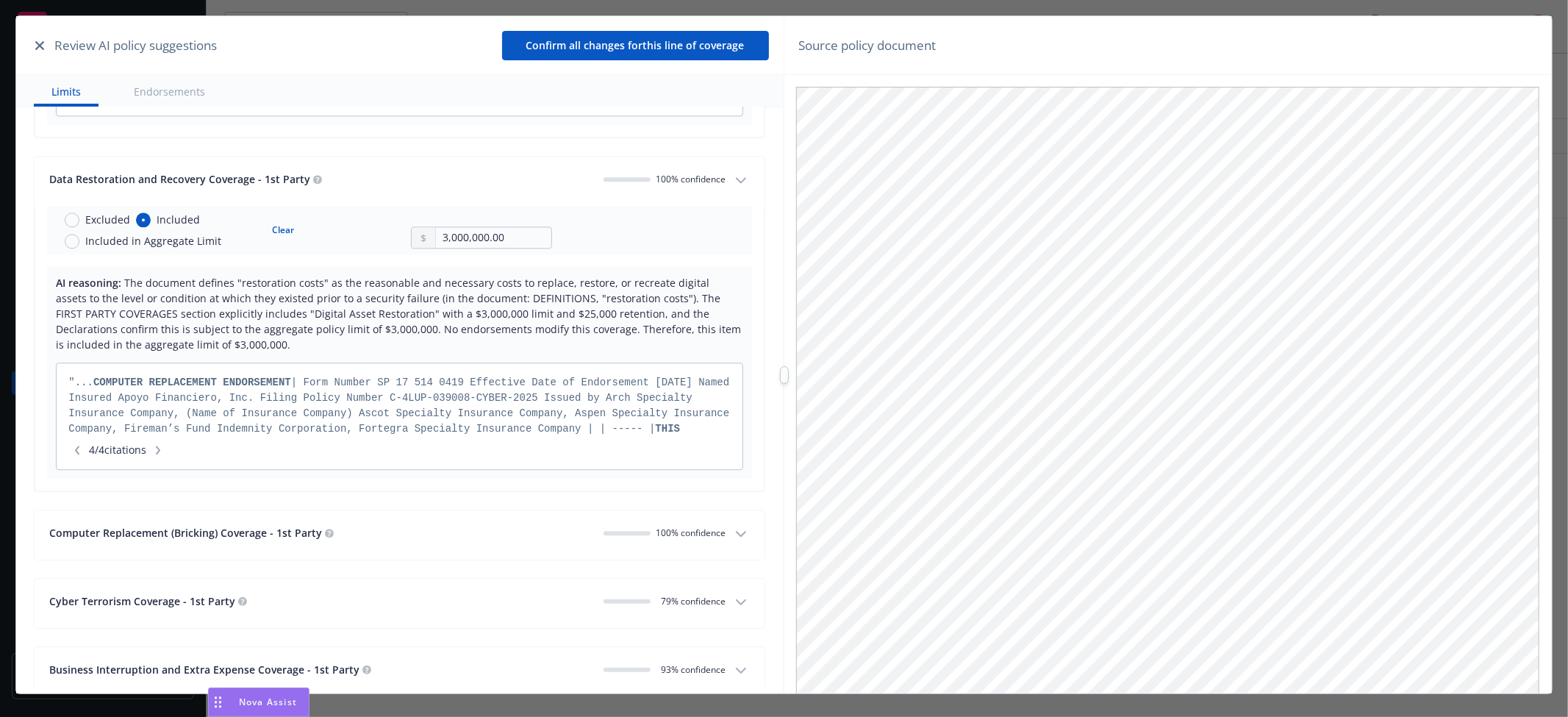
scroll to position [2940, 0]
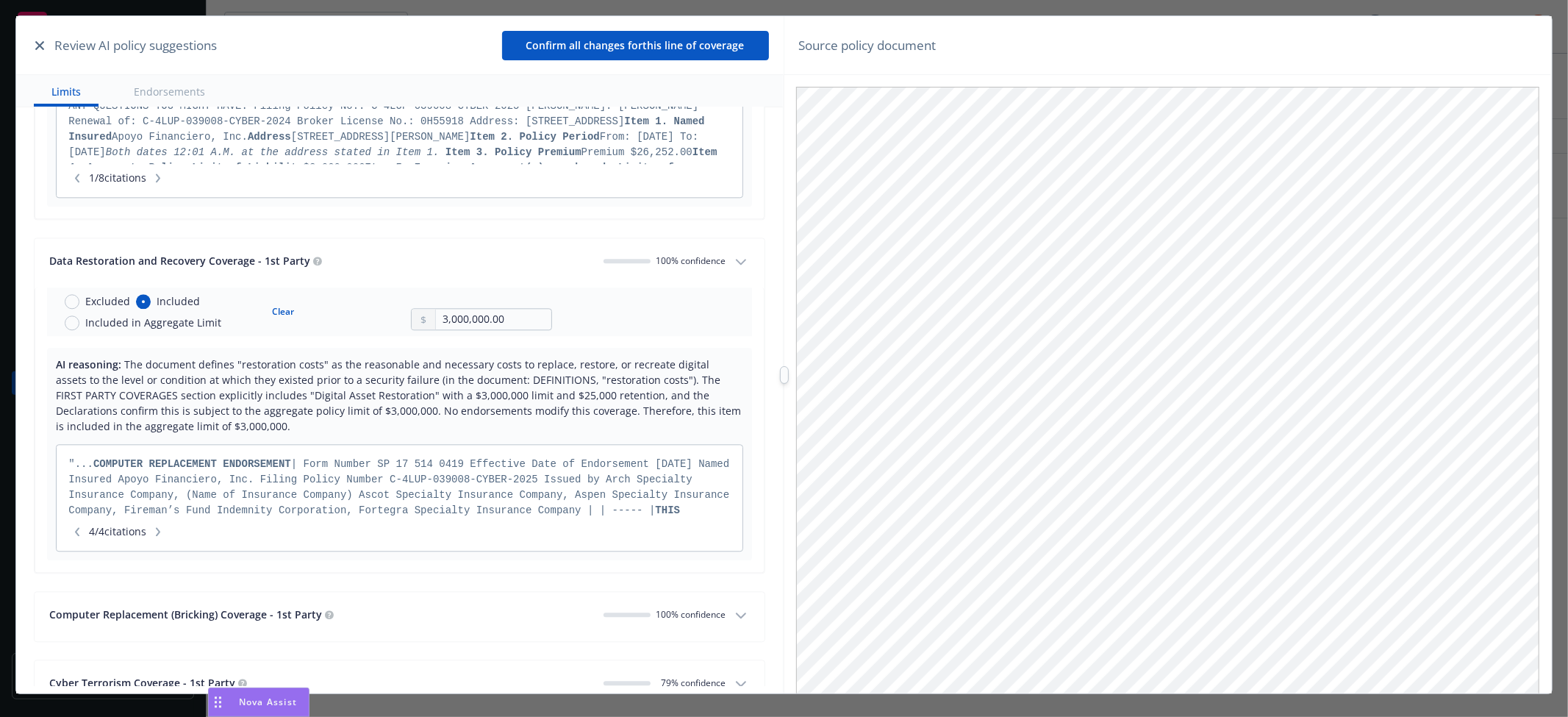
click at [81, 534] on icon "button" at bounding box center [77, 532] width 9 height 9
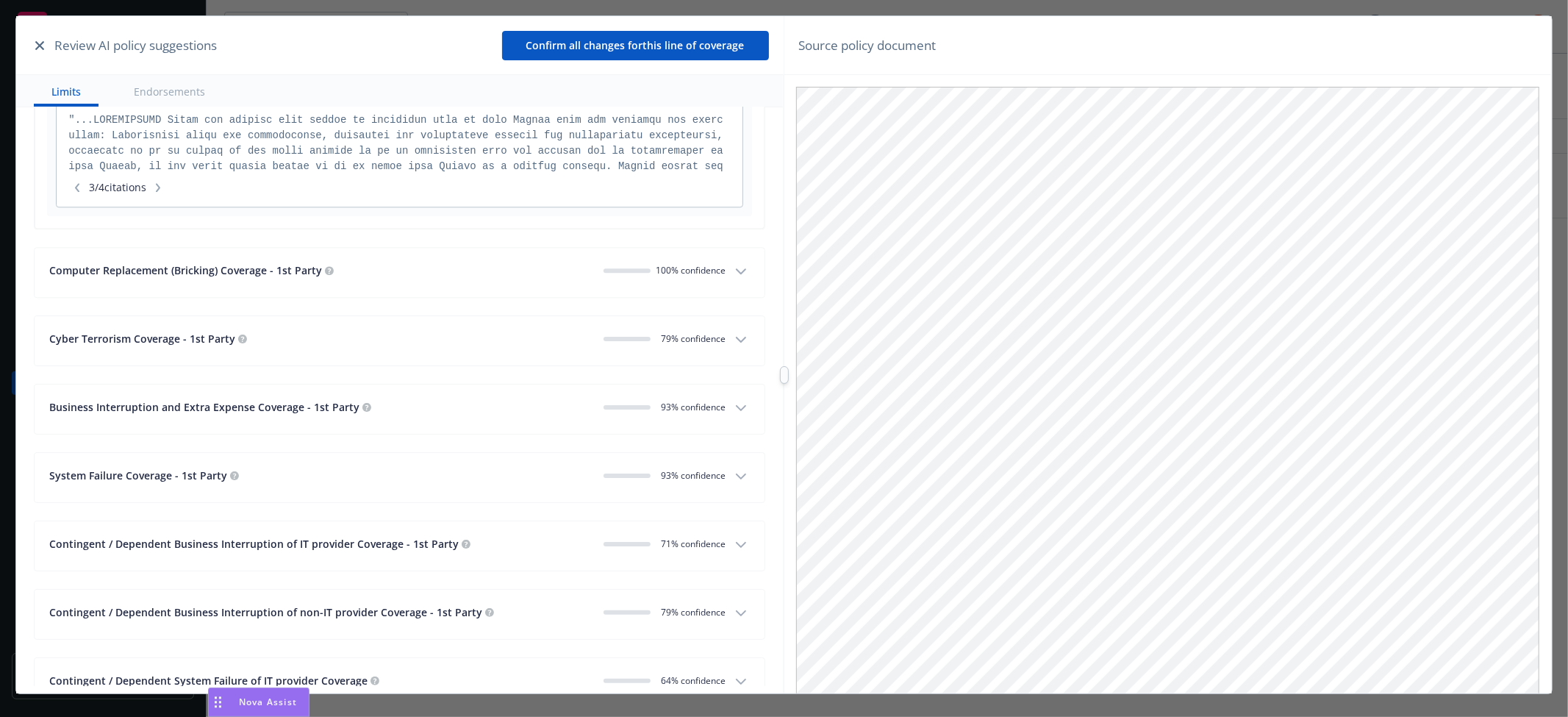
scroll to position [3266, 0]
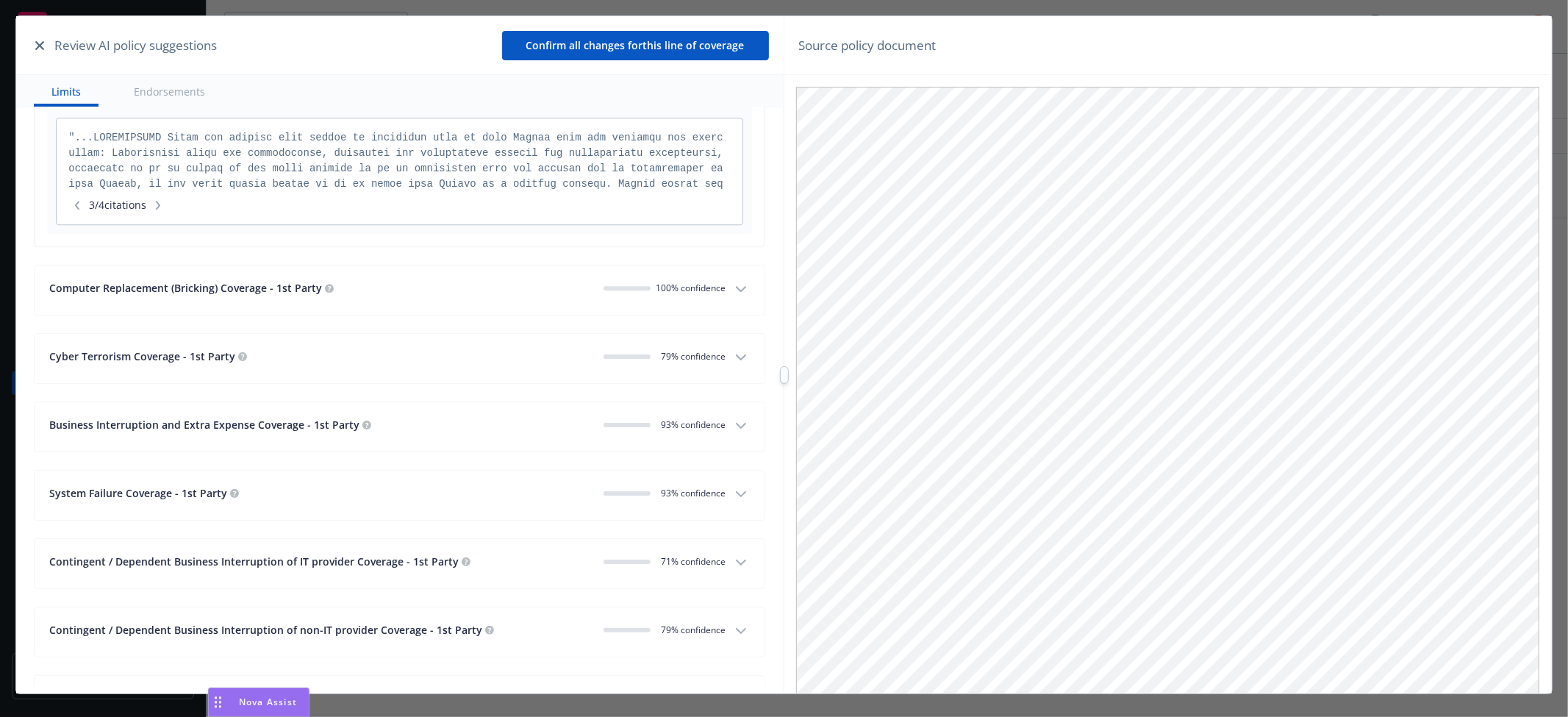
click at [440, 309] on button "Computer Replacement (Bricking) Coverage - 1st Party 100% confidence" at bounding box center [399, 290] width 729 height 49
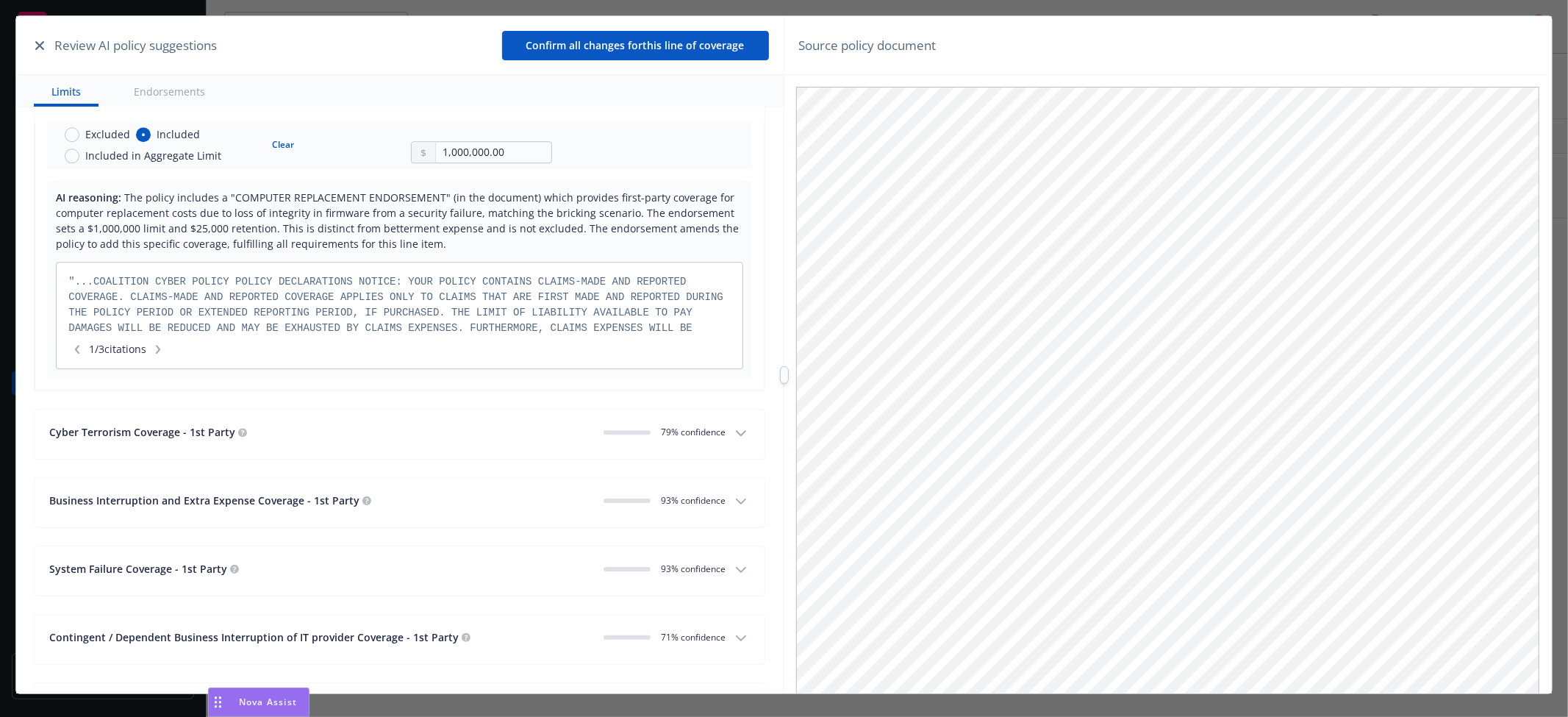
scroll to position [3511, 0]
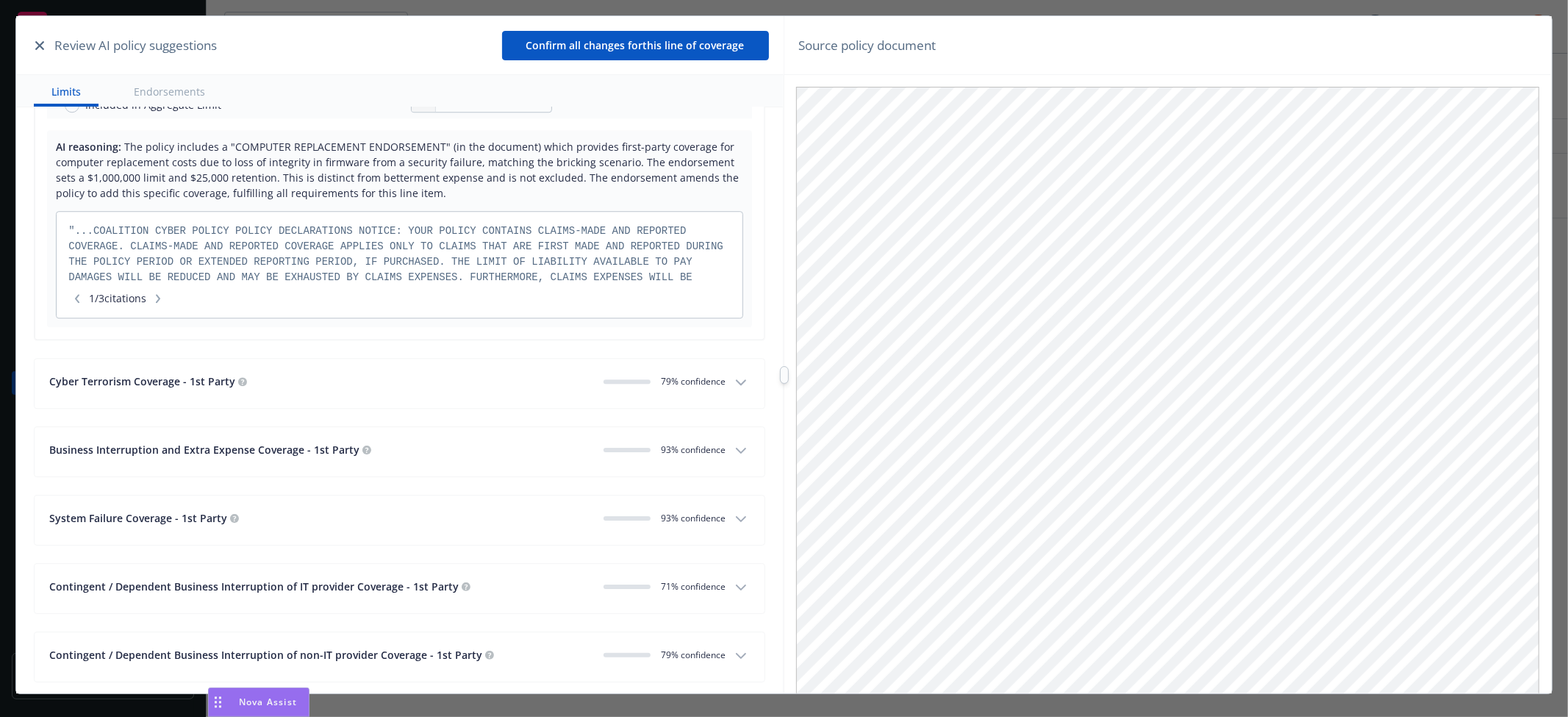
click at [375, 382] on div "Cyber Terrorism Coverage - 1st Party" at bounding box center [320, 381] width 542 height 16
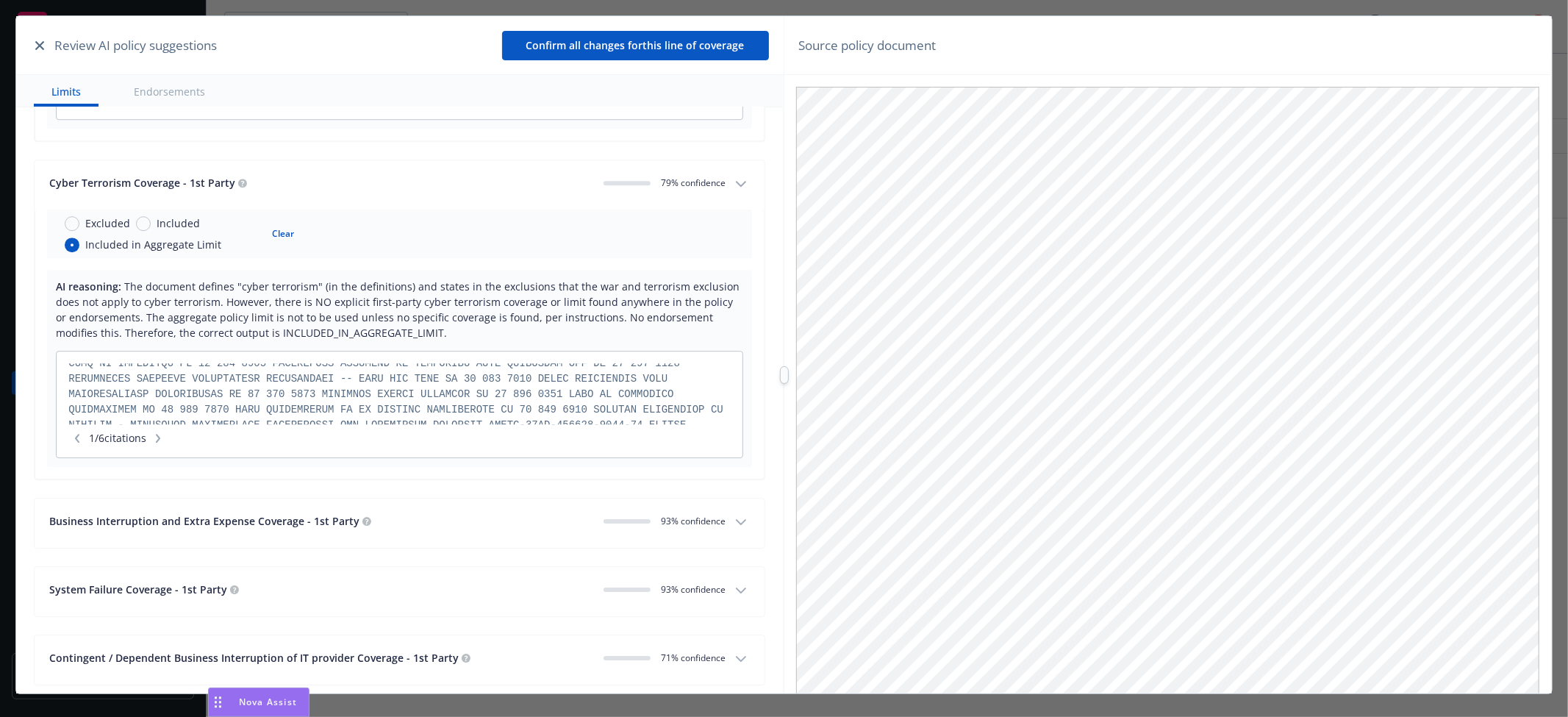
scroll to position [23, 0]
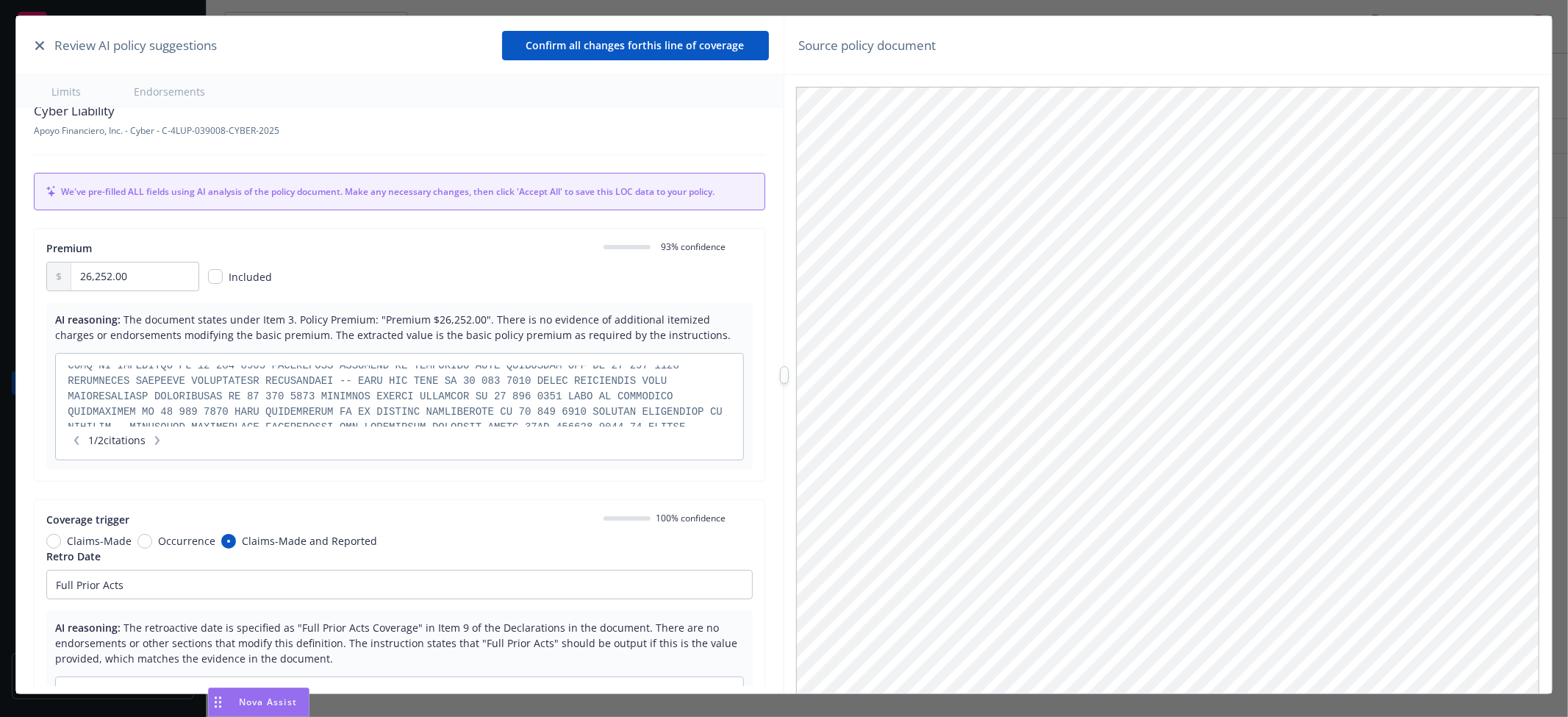
click at [939, 53] on div "Source policy document" at bounding box center [1167, 46] width 766 height 59
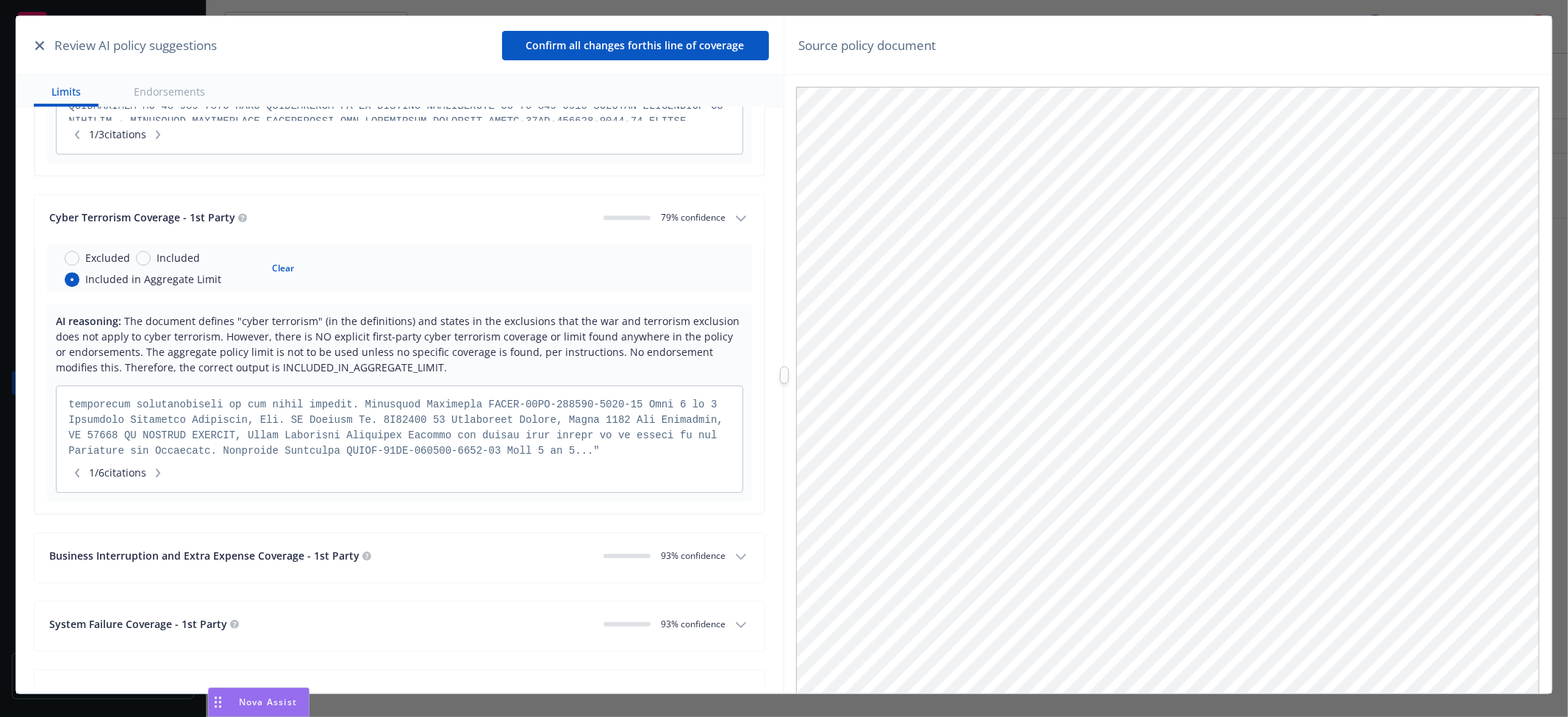
scroll to position [1250, 0]
click at [160, 477] on icon "button" at bounding box center [158, 473] width 4 height 9
click at [167, 469] on button "button" at bounding box center [159, 473] width 18 height 15
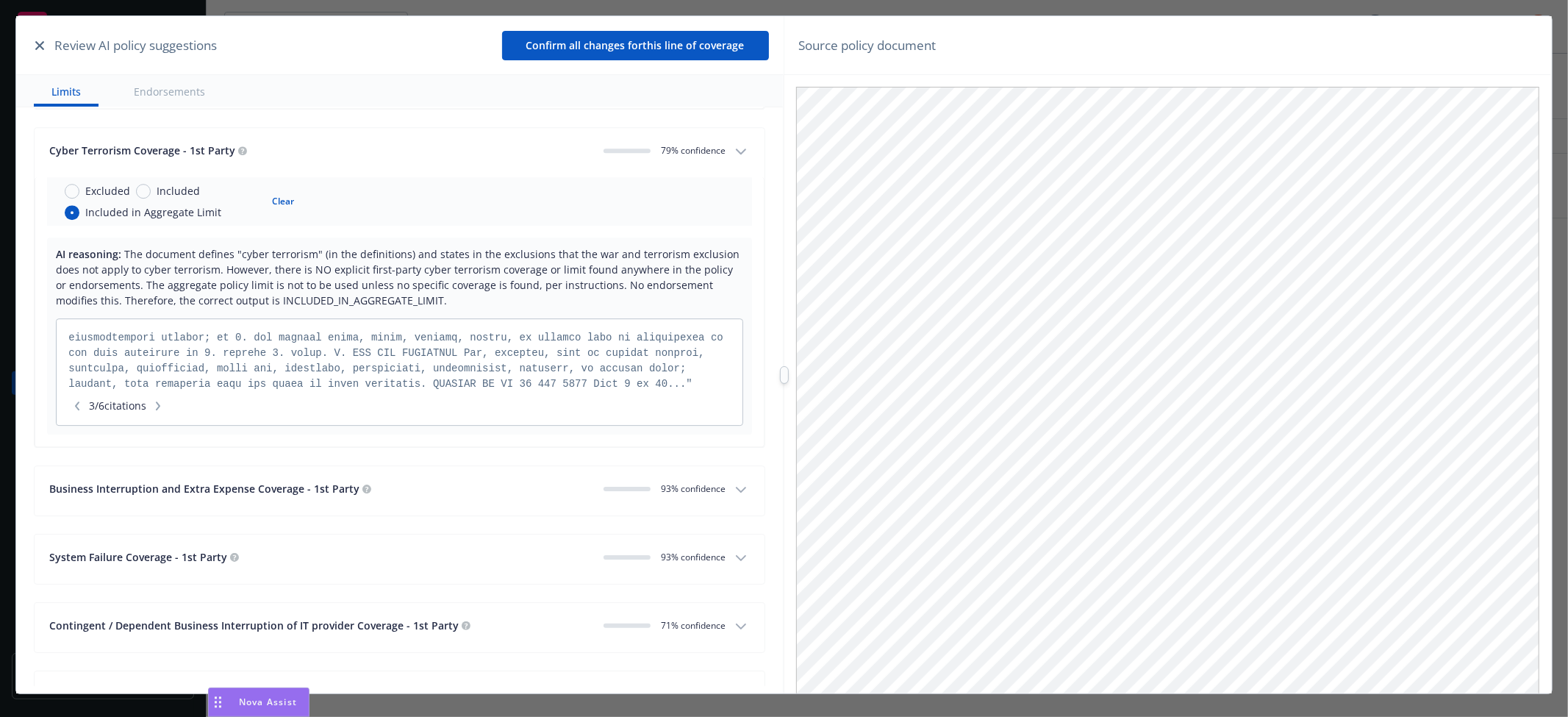
scroll to position [3592, 0]
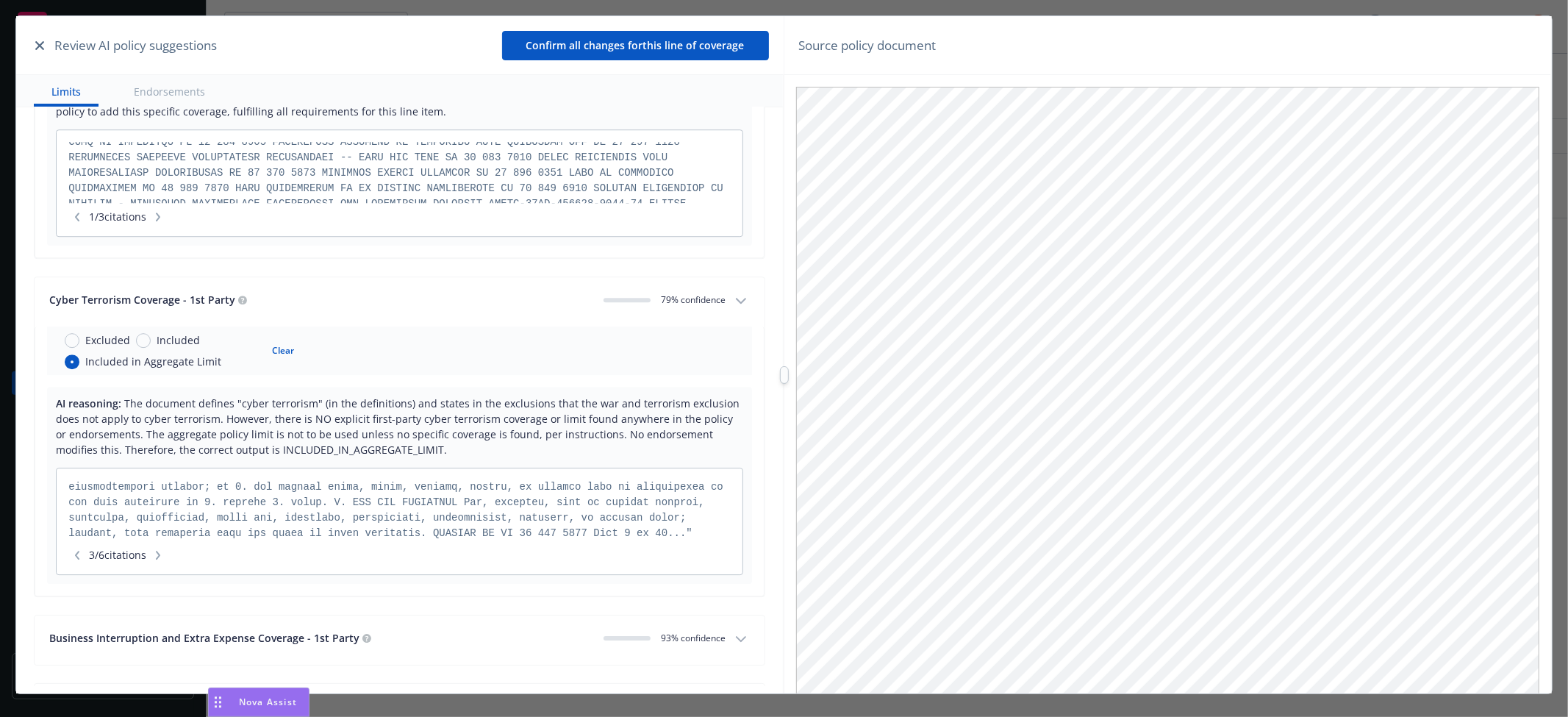
click at [160, 559] on icon "button" at bounding box center [158, 555] width 4 height 9
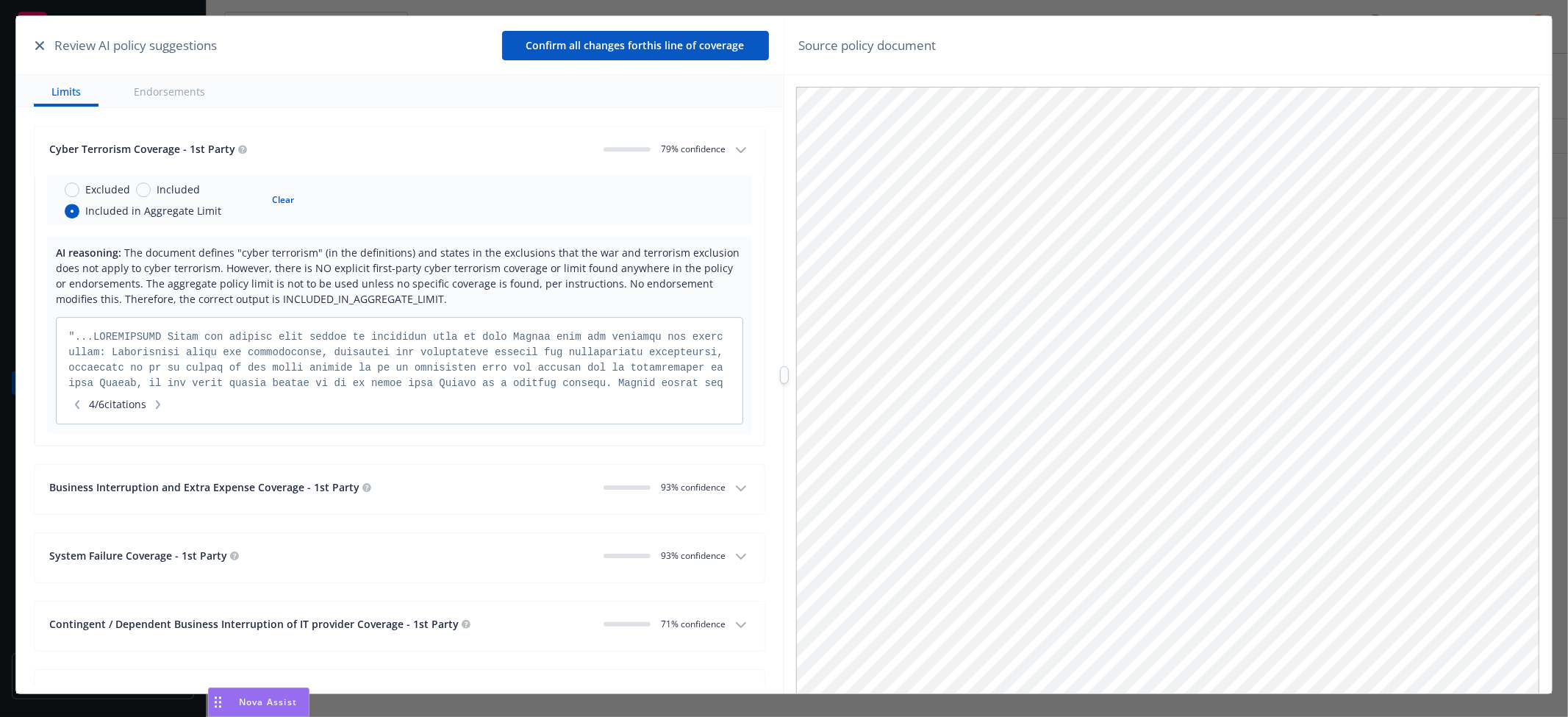
scroll to position [3757, 0]
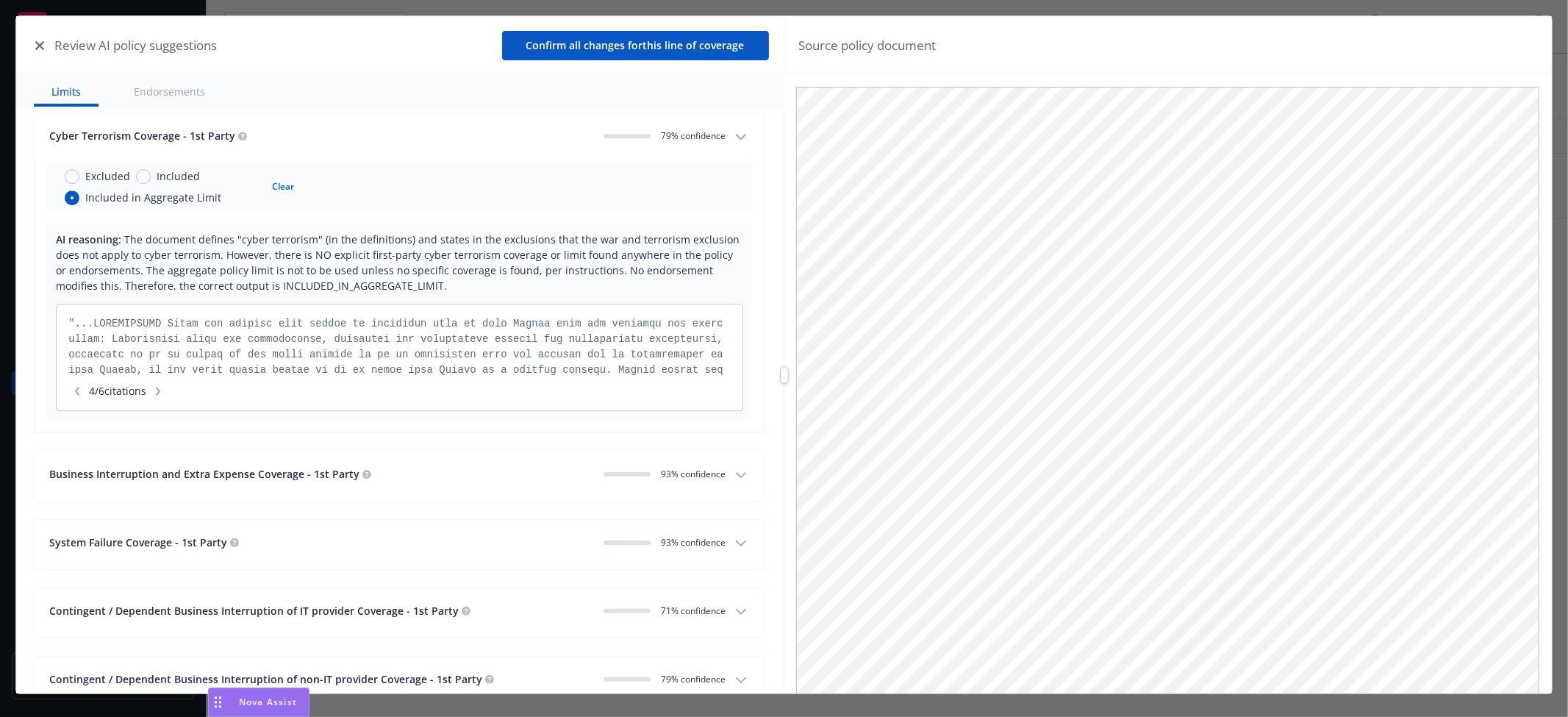
click at [167, 387] on button "button" at bounding box center [159, 391] width 18 height 15
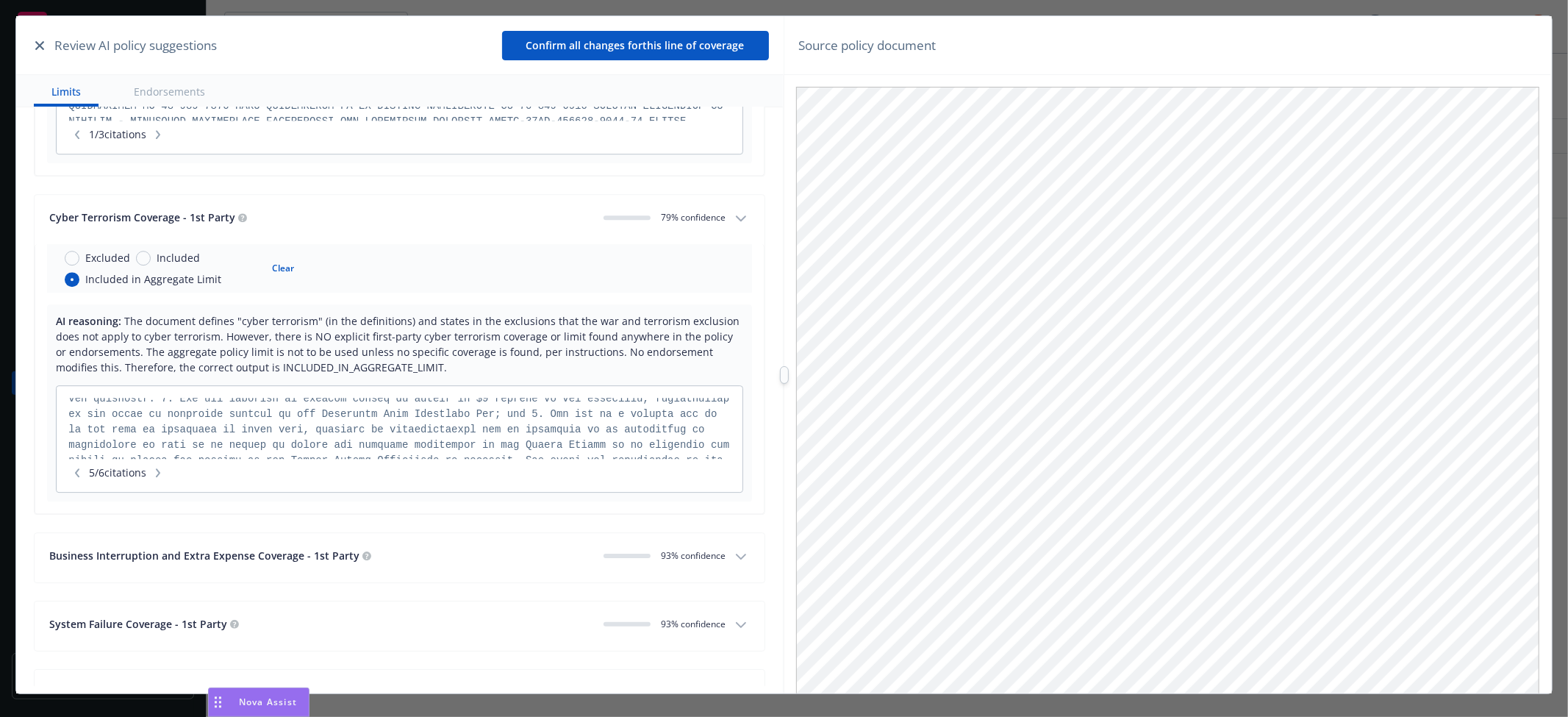
scroll to position [244, 0]
click at [167, 469] on button "button" at bounding box center [159, 473] width 18 height 15
click at [268, 276] on button "Clear" at bounding box center [283, 268] width 40 height 21
radio input "false"
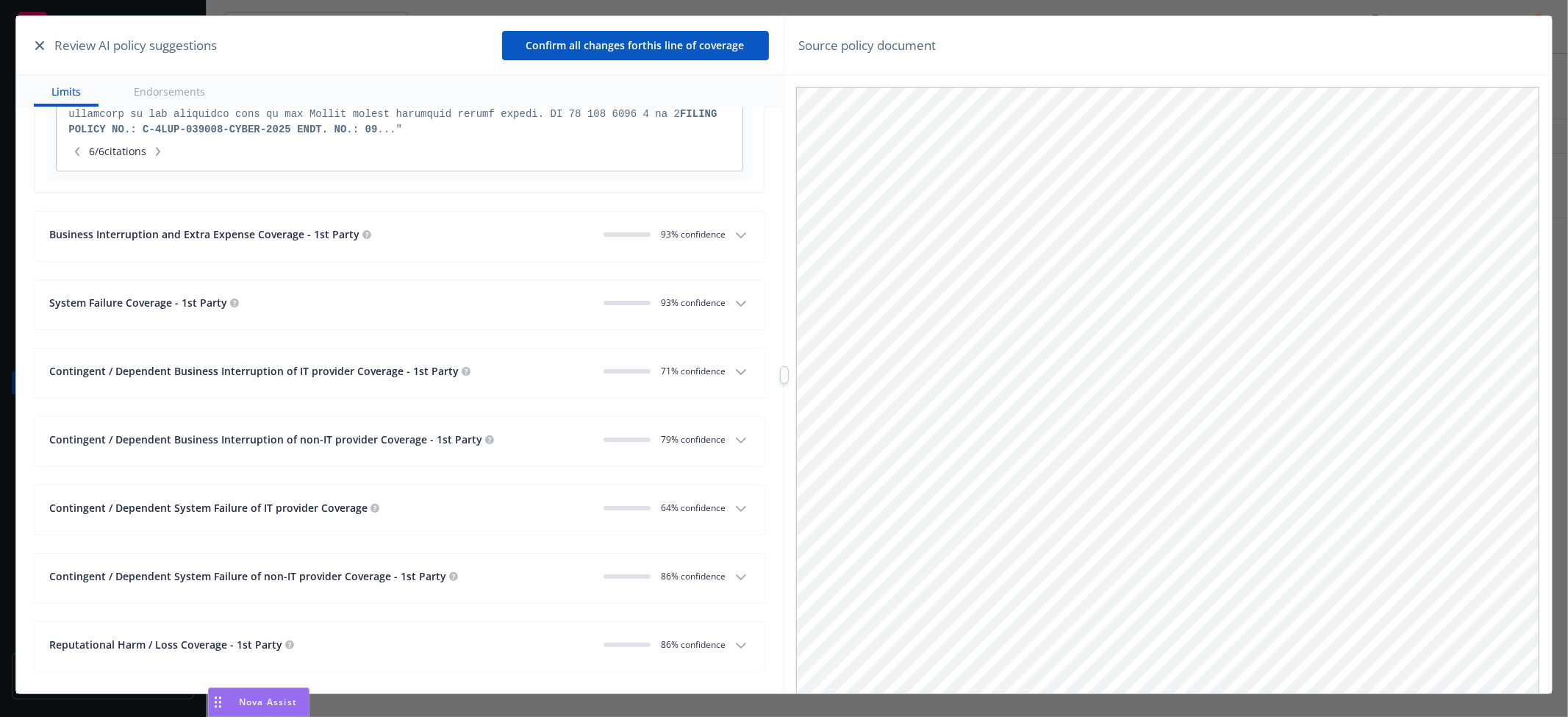
scroll to position [4001, 0]
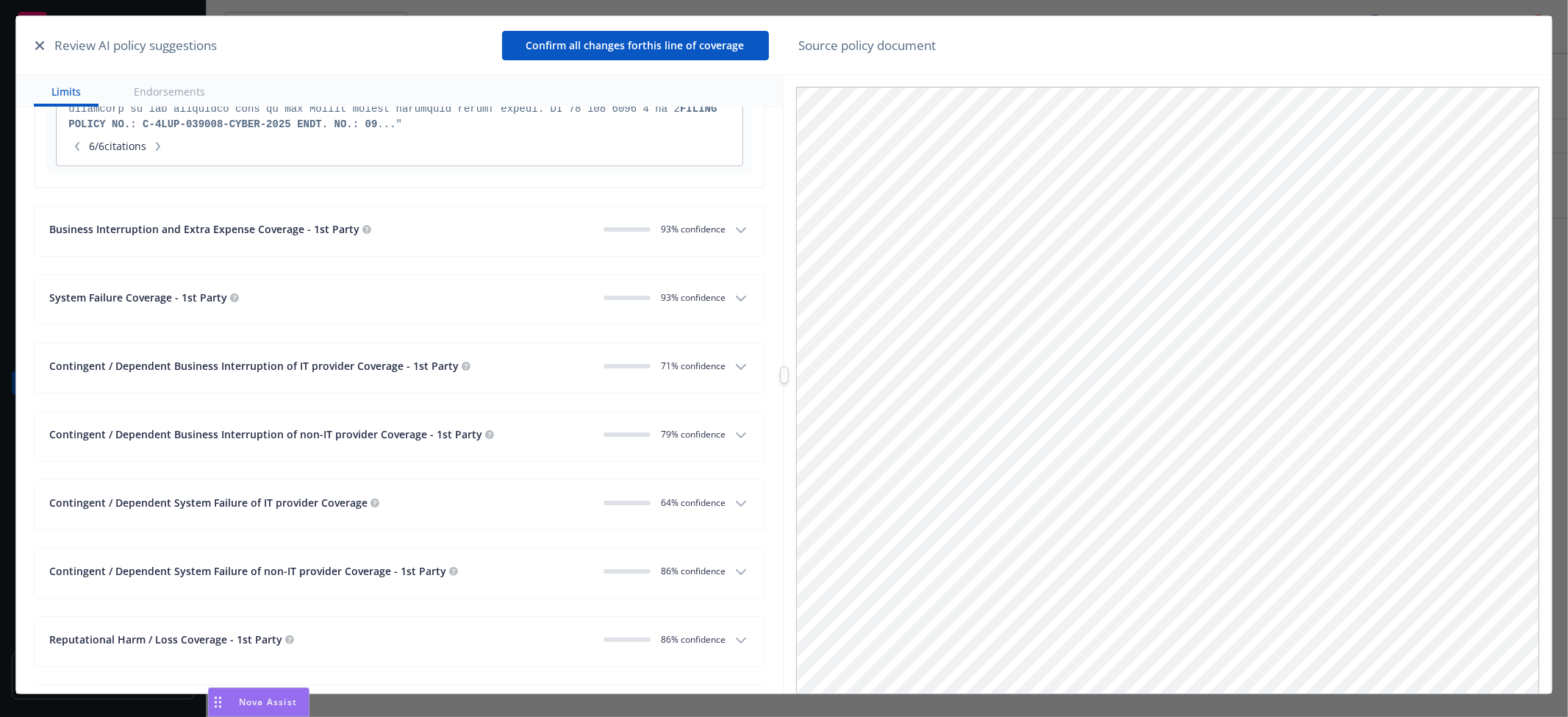
click at [434, 237] on div "Business Interruption and Extra Expense Coverage - 1st Party" at bounding box center [320, 229] width 542 height 16
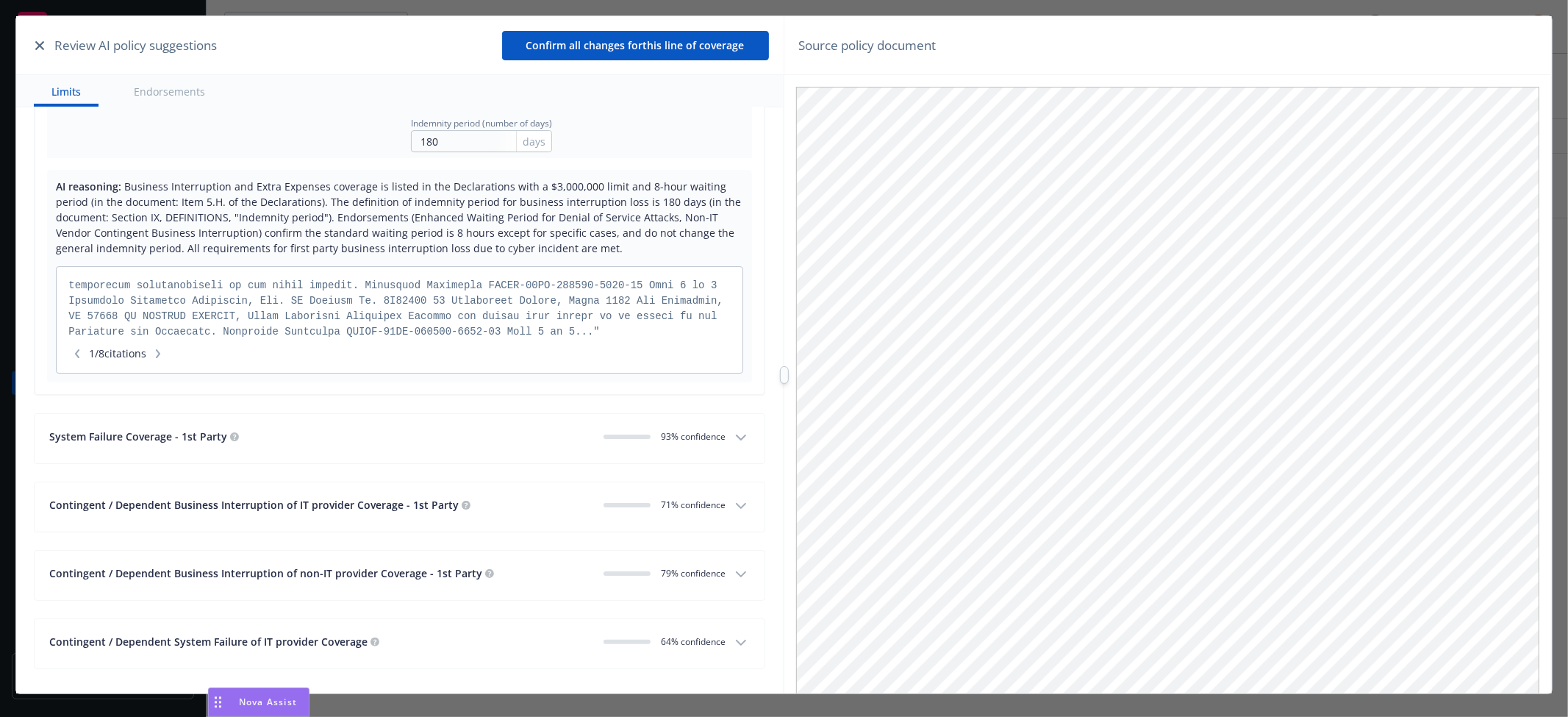
scroll to position [1250, 0]
click at [167, 347] on div ""... COALITION CYBER POLICY POLICY DECLARATIONS NOTICE: YOUR POLICY CONTAINS CL…" at bounding box center [399, 320] width 685 height 106
click at [162, 351] on icon "button" at bounding box center [158, 354] width 9 height 9
click at [160, 357] on icon "button" at bounding box center [158, 354] width 4 height 9
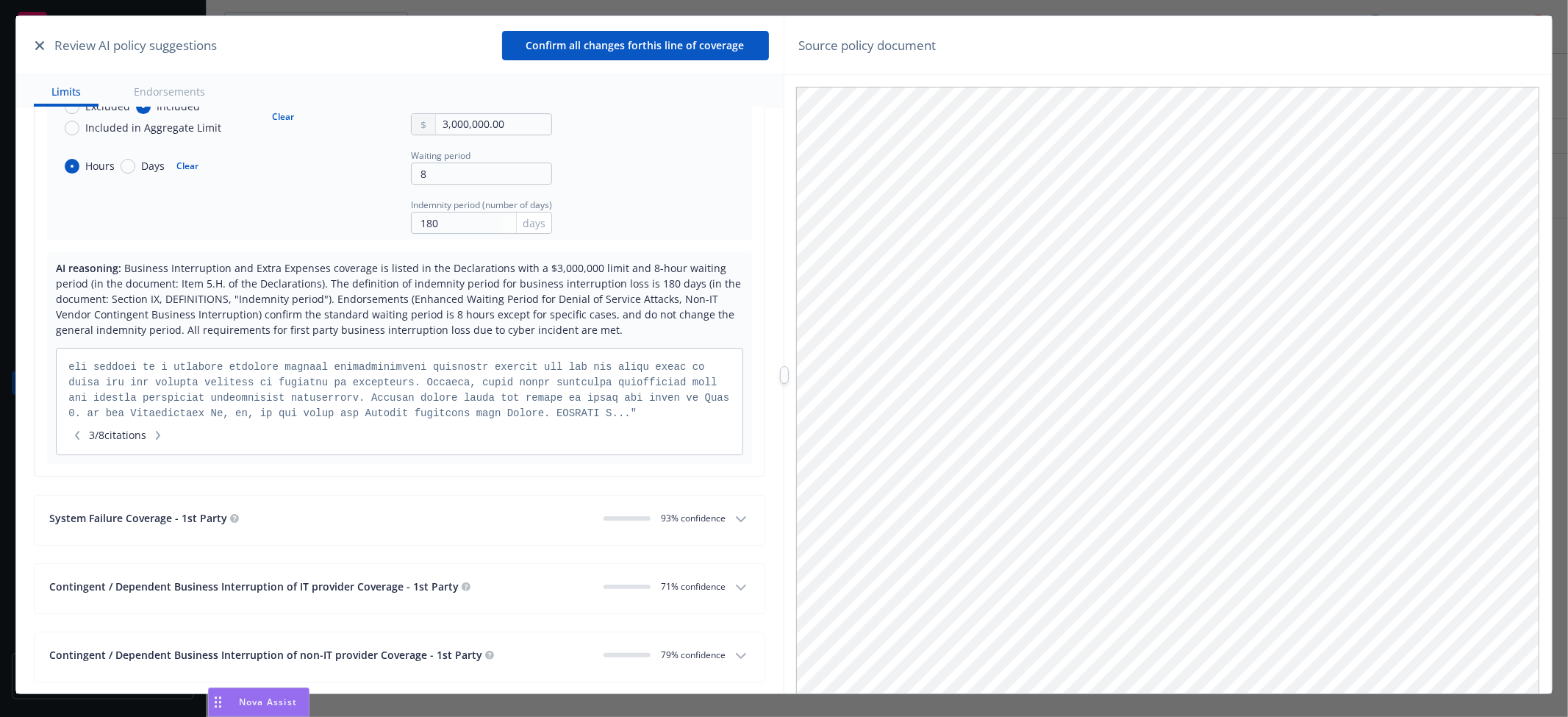
scroll to position [4212, 0]
click at [160, 437] on icon "button" at bounding box center [158, 435] width 4 height 9
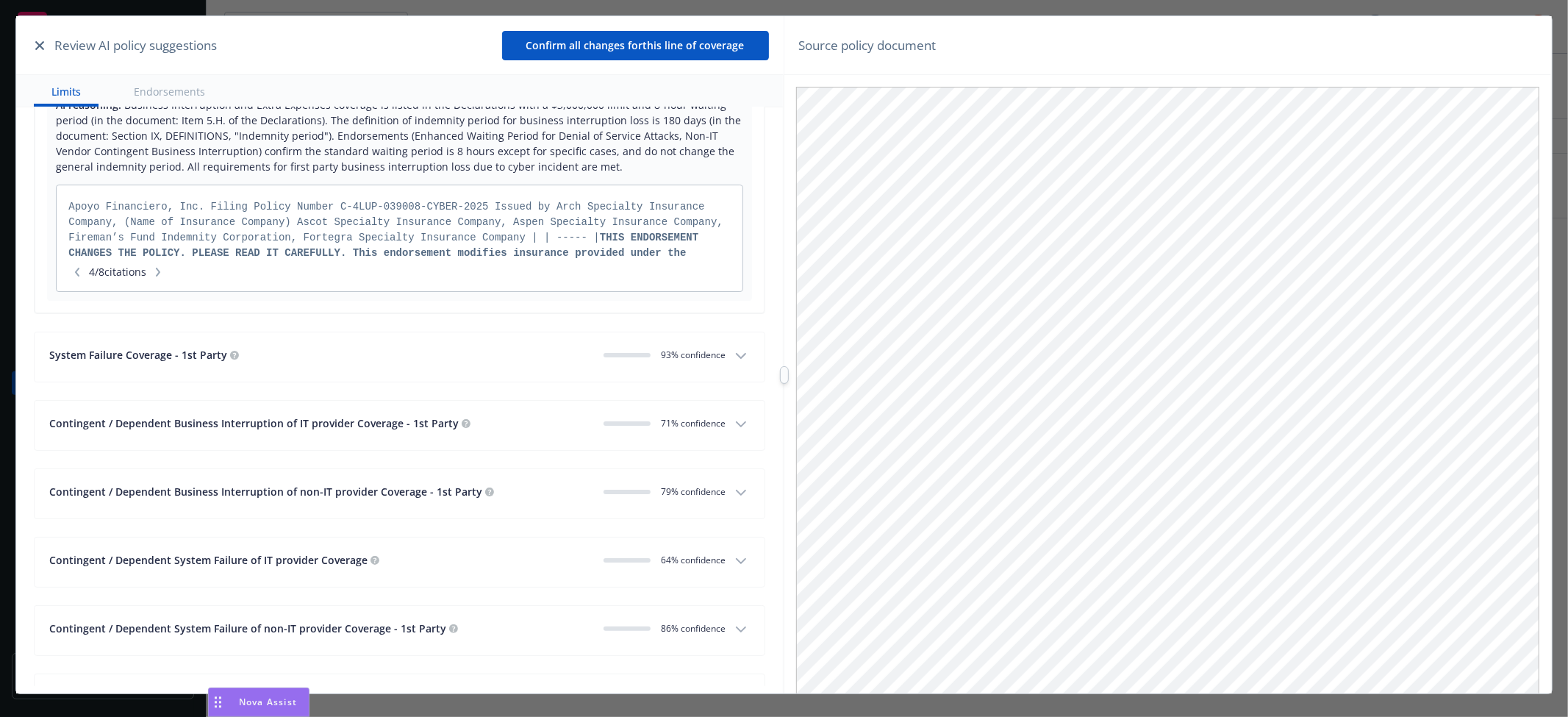
scroll to position [0, 0]
click at [162, 274] on icon "button" at bounding box center [158, 272] width 9 height 9
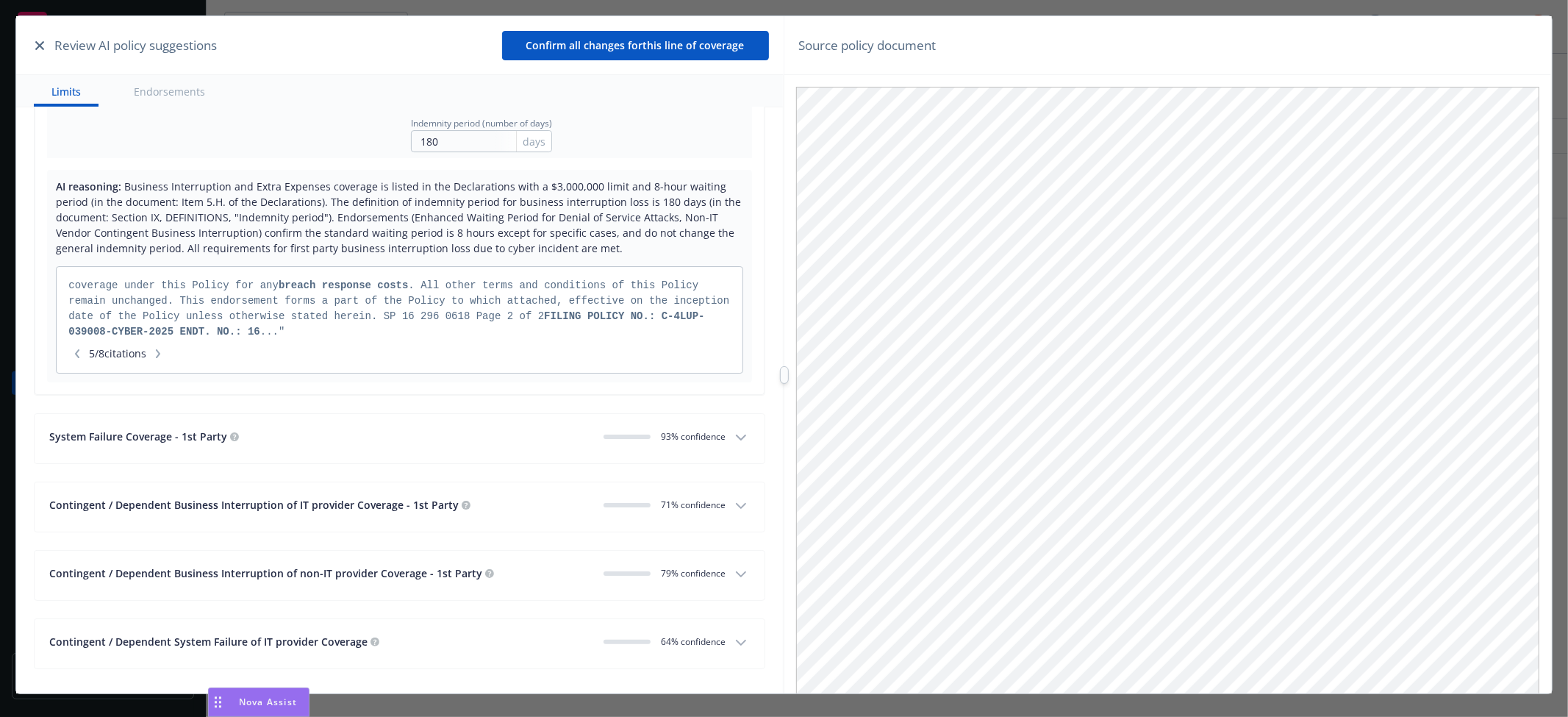
scroll to position [432, 0]
click at [164, 351] on button "button" at bounding box center [159, 354] width 18 height 15
click at [162, 357] on icon "button" at bounding box center [158, 354] width 9 height 9
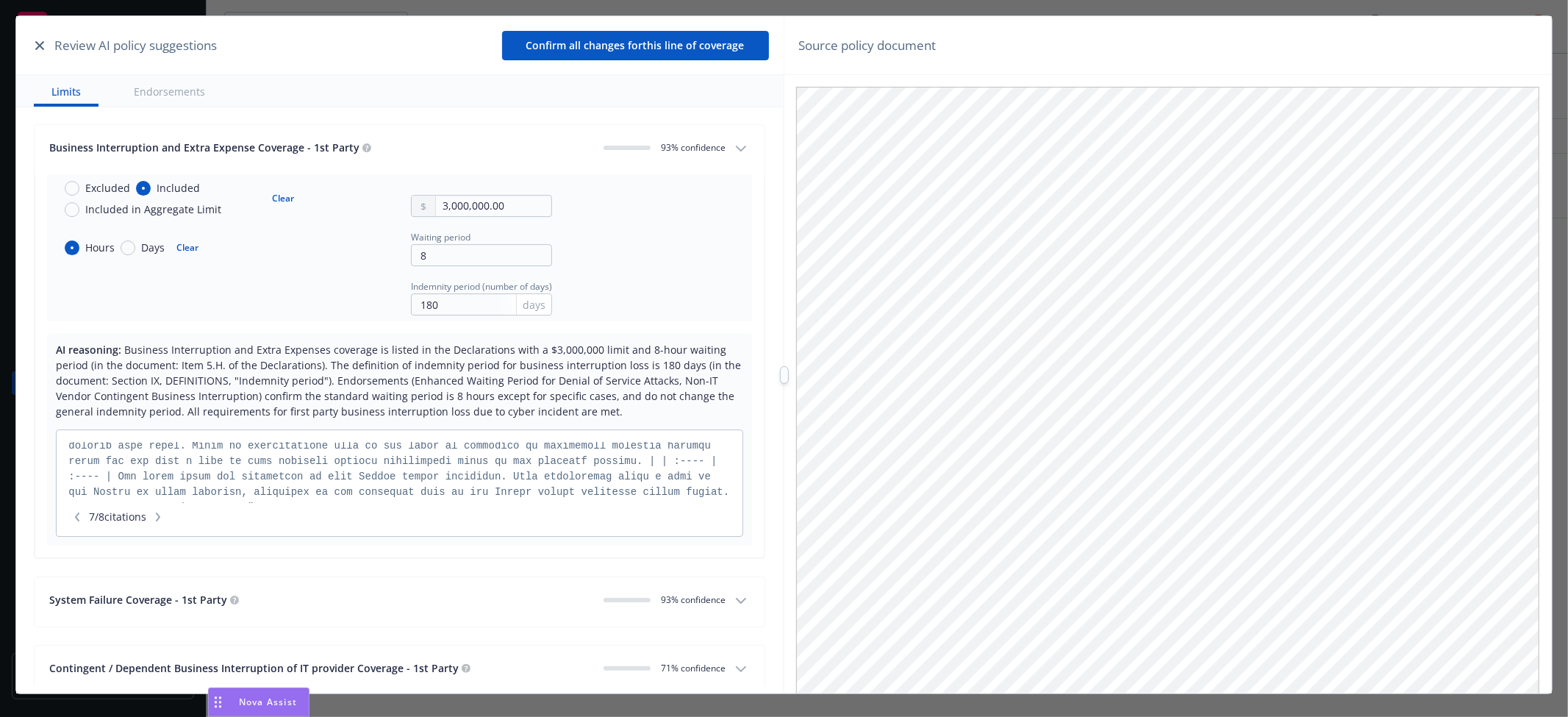
scroll to position [386, 0]
click at [162, 521] on icon "button" at bounding box center [158, 517] width 9 height 9
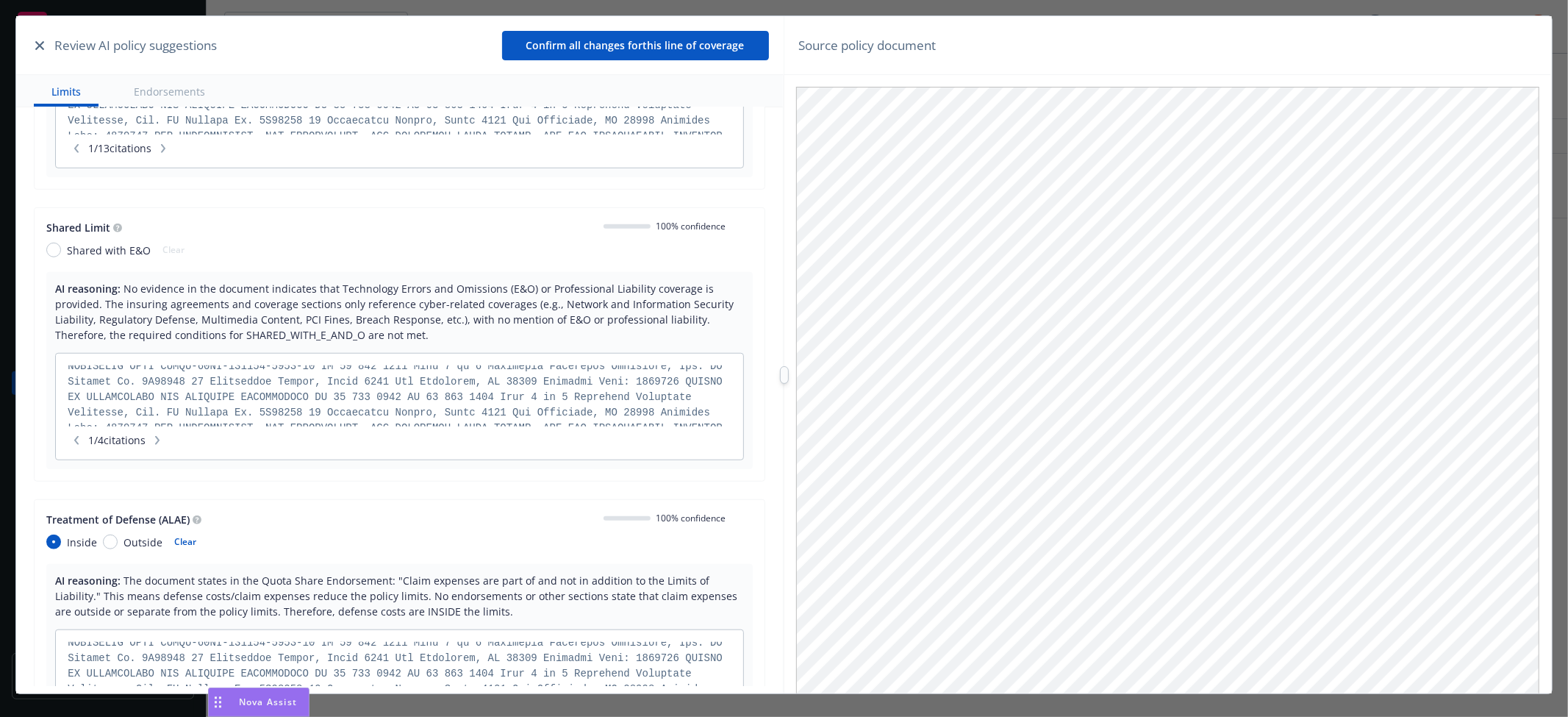
scroll to position [0, 0]
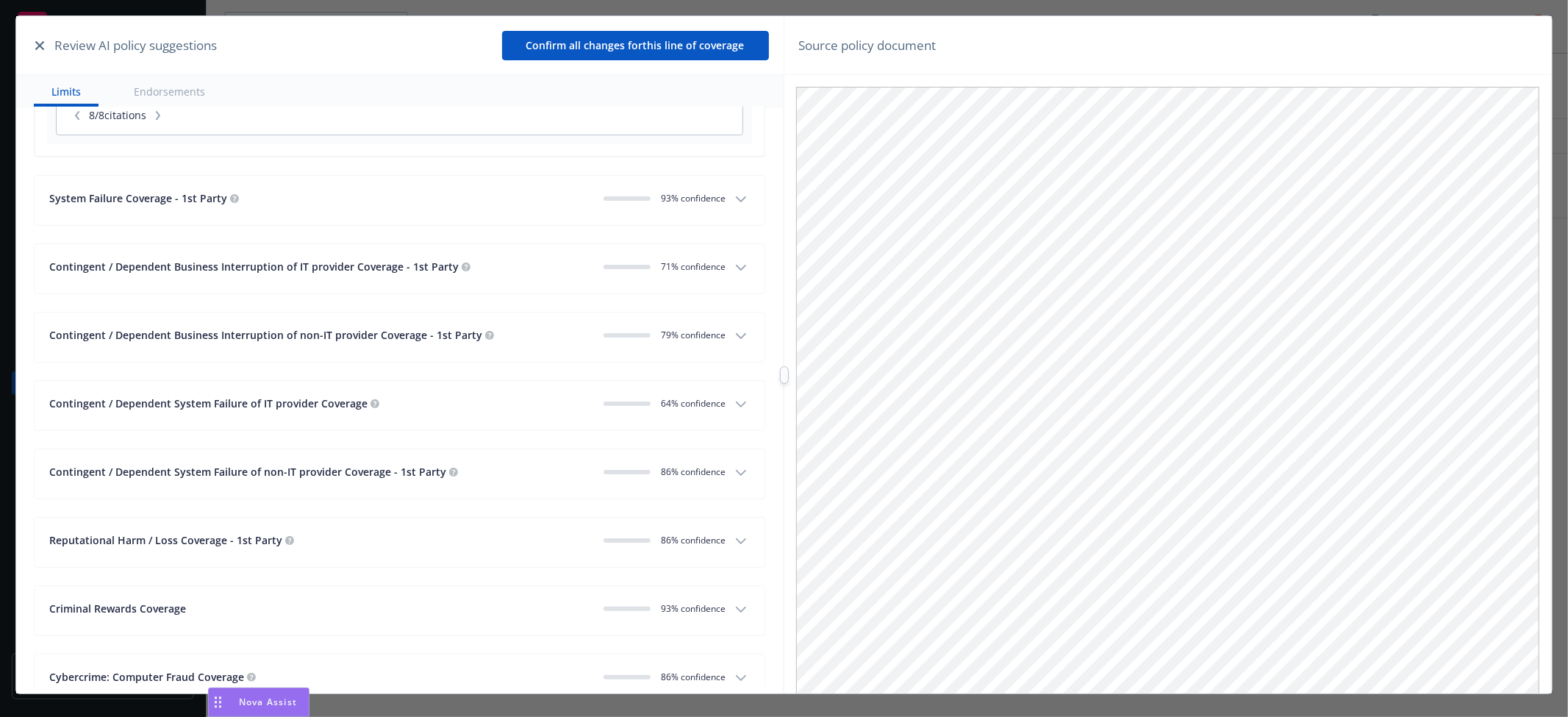
click at [718, 200] on button "System Failure Coverage - 1st Party 0 93 % confidence" at bounding box center [399, 200] width 729 height 49
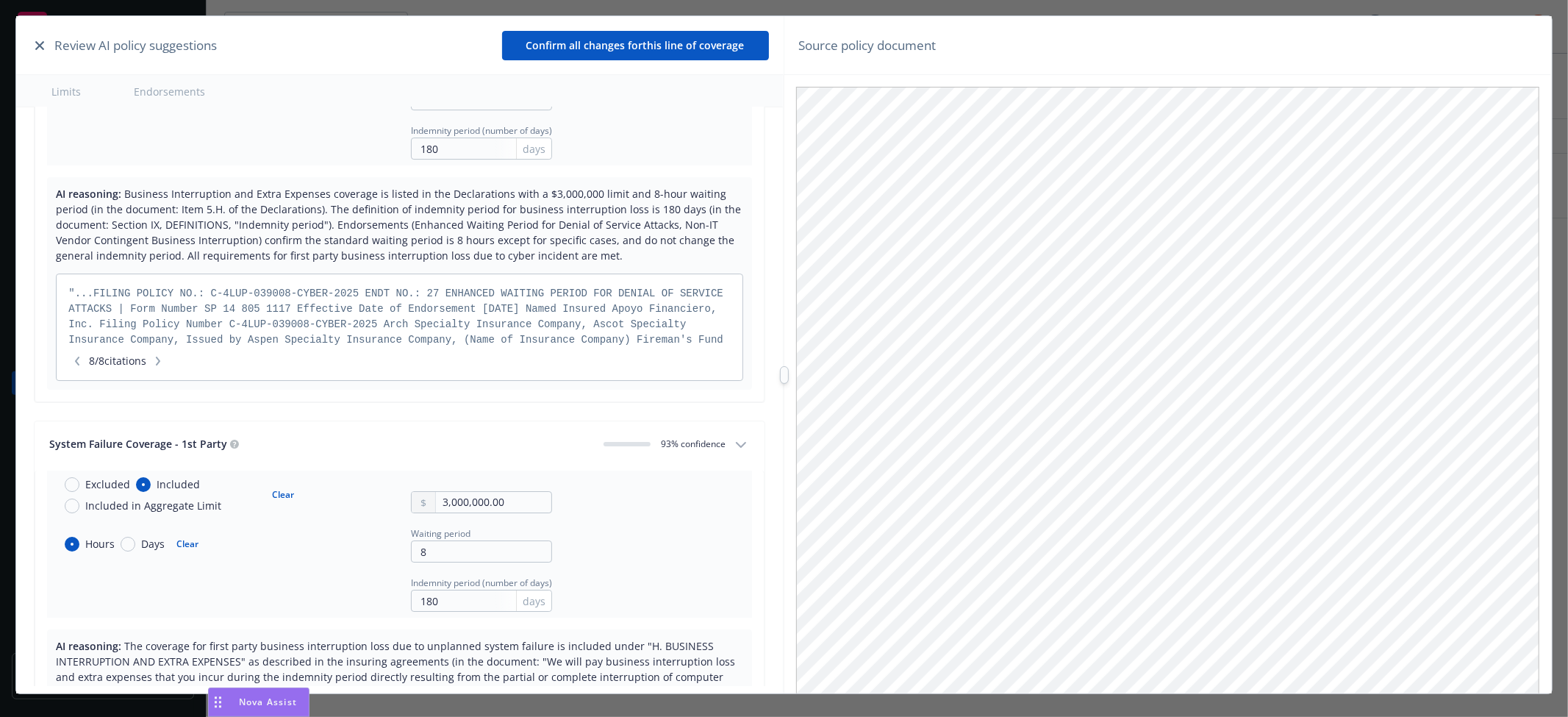
click at [81, 366] on icon "button" at bounding box center [77, 361] width 9 height 9
click at [82, 362] on icon "button" at bounding box center [77, 361] width 9 height 9
click at [77, 366] on icon "button" at bounding box center [77, 361] width 4 height 9
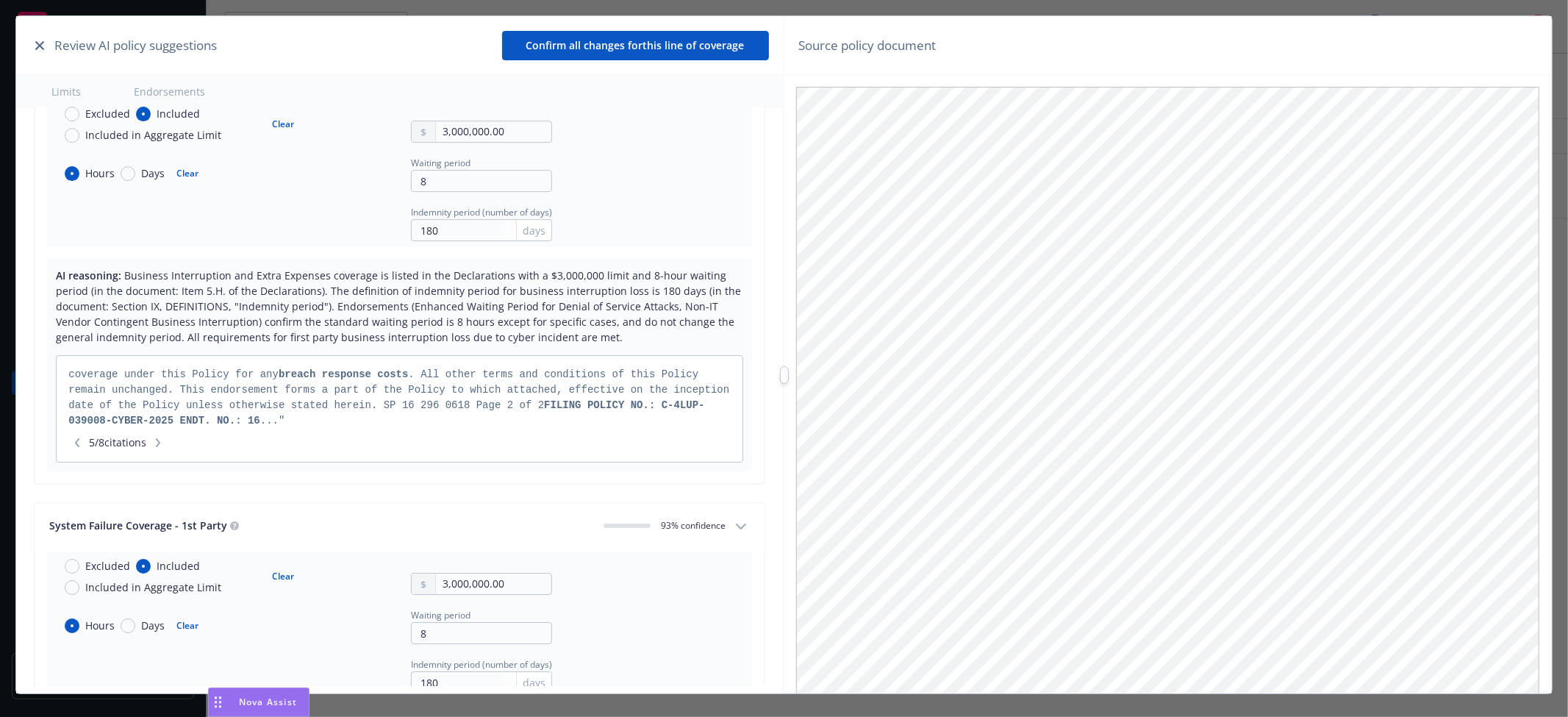
click at [83, 446] on button "button" at bounding box center [77, 443] width 18 height 15
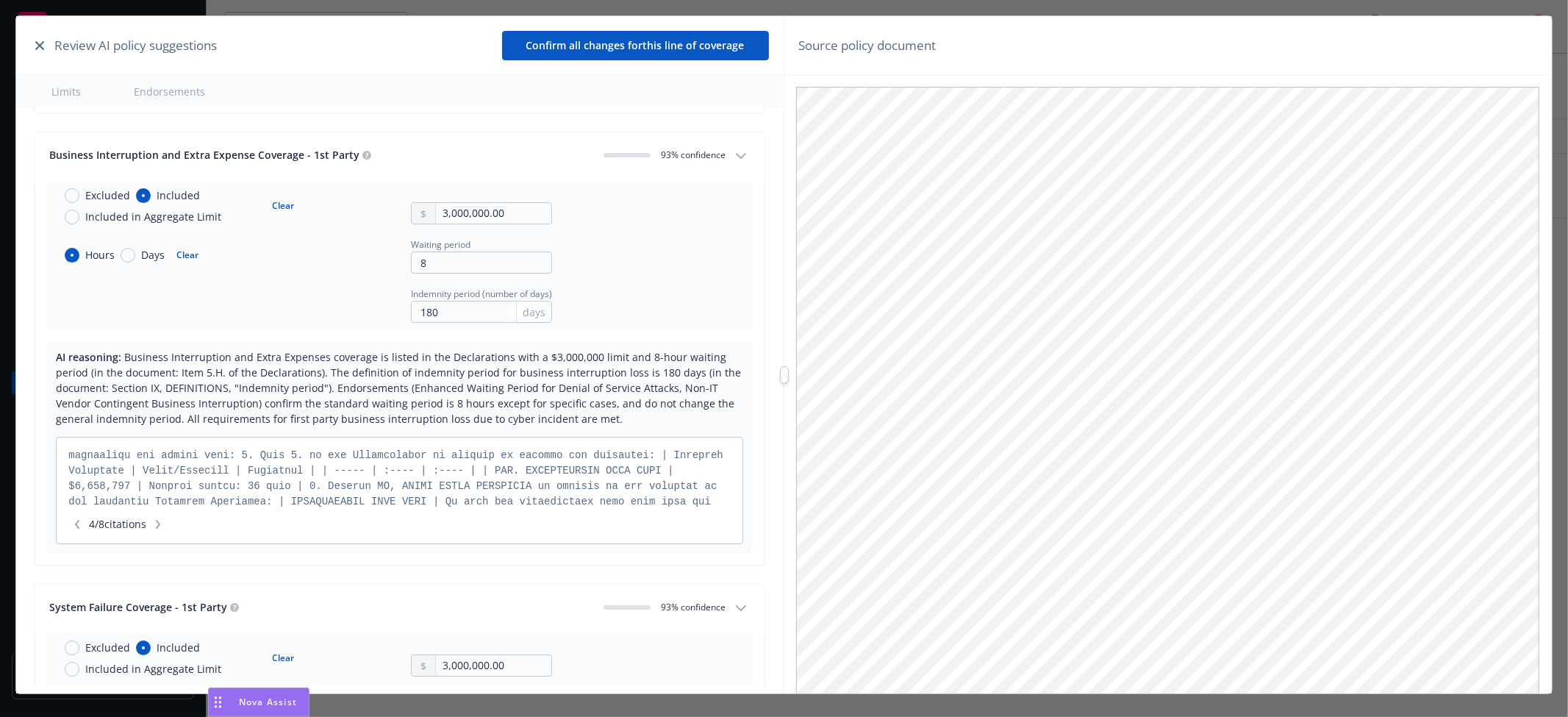
scroll to position [10, 0]
click at [78, 532] on button "button" at bounding box center [77, 524] width 18 height 15
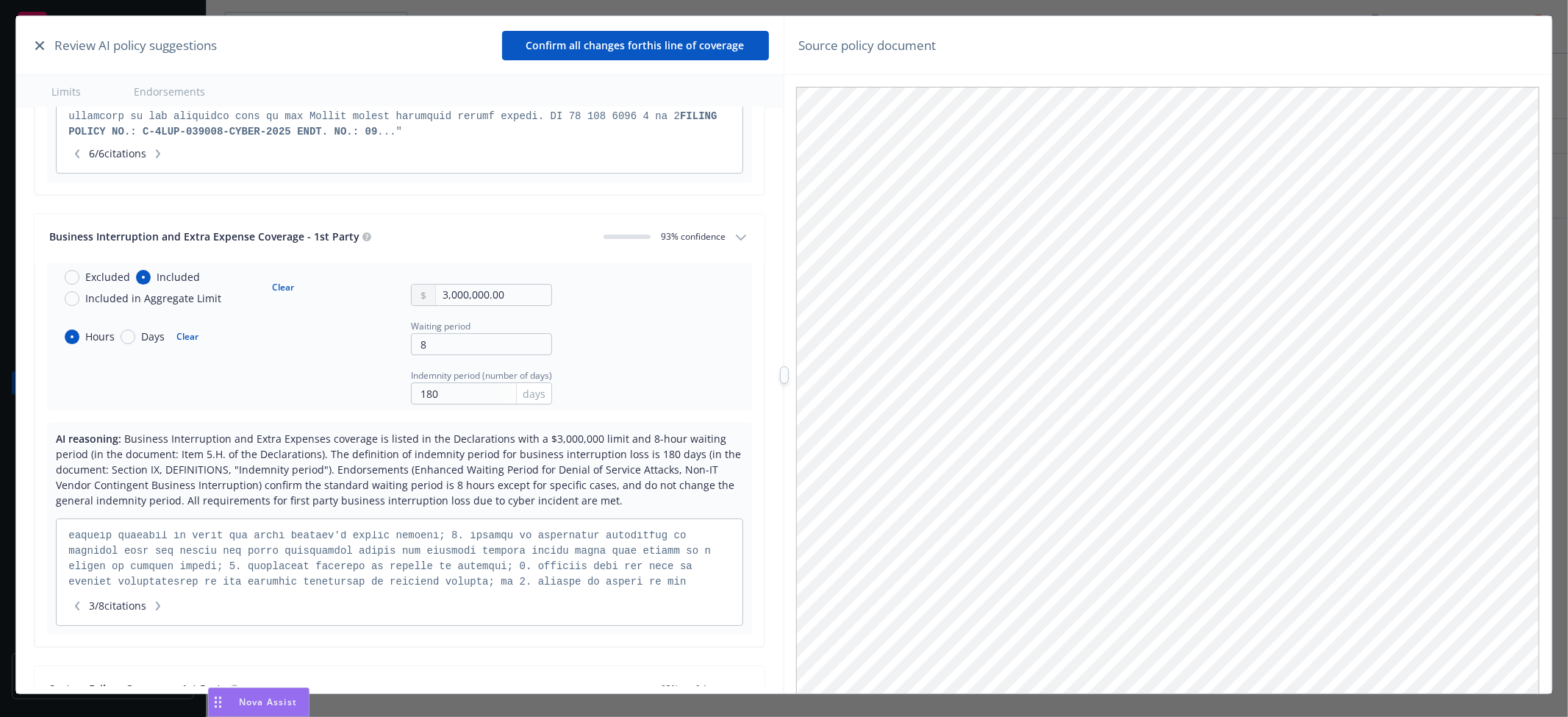
scroll to position [4212, 0]
click at [77, 609] on icon "button" at bounding box center [77, 606] width 9 height 9
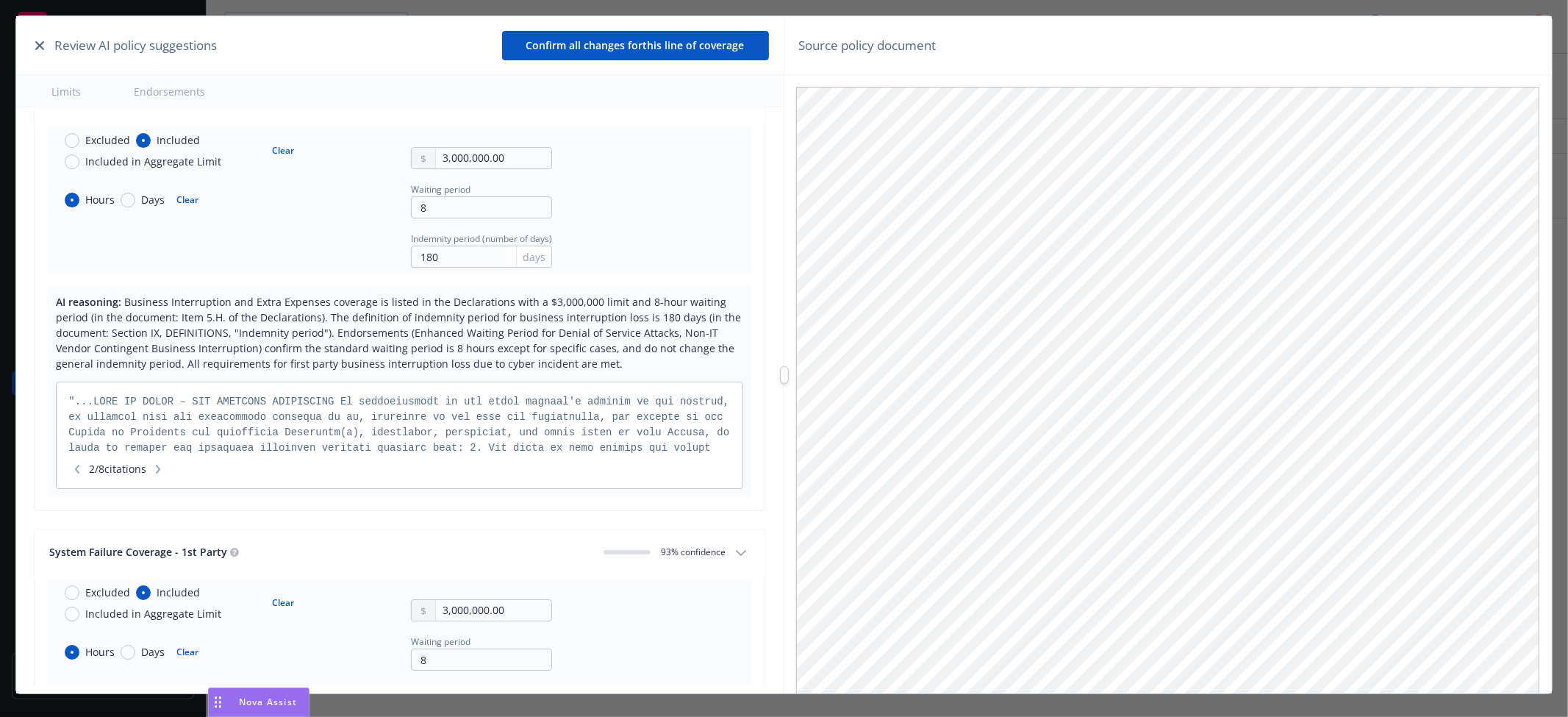
scroll to position [4321, 0]
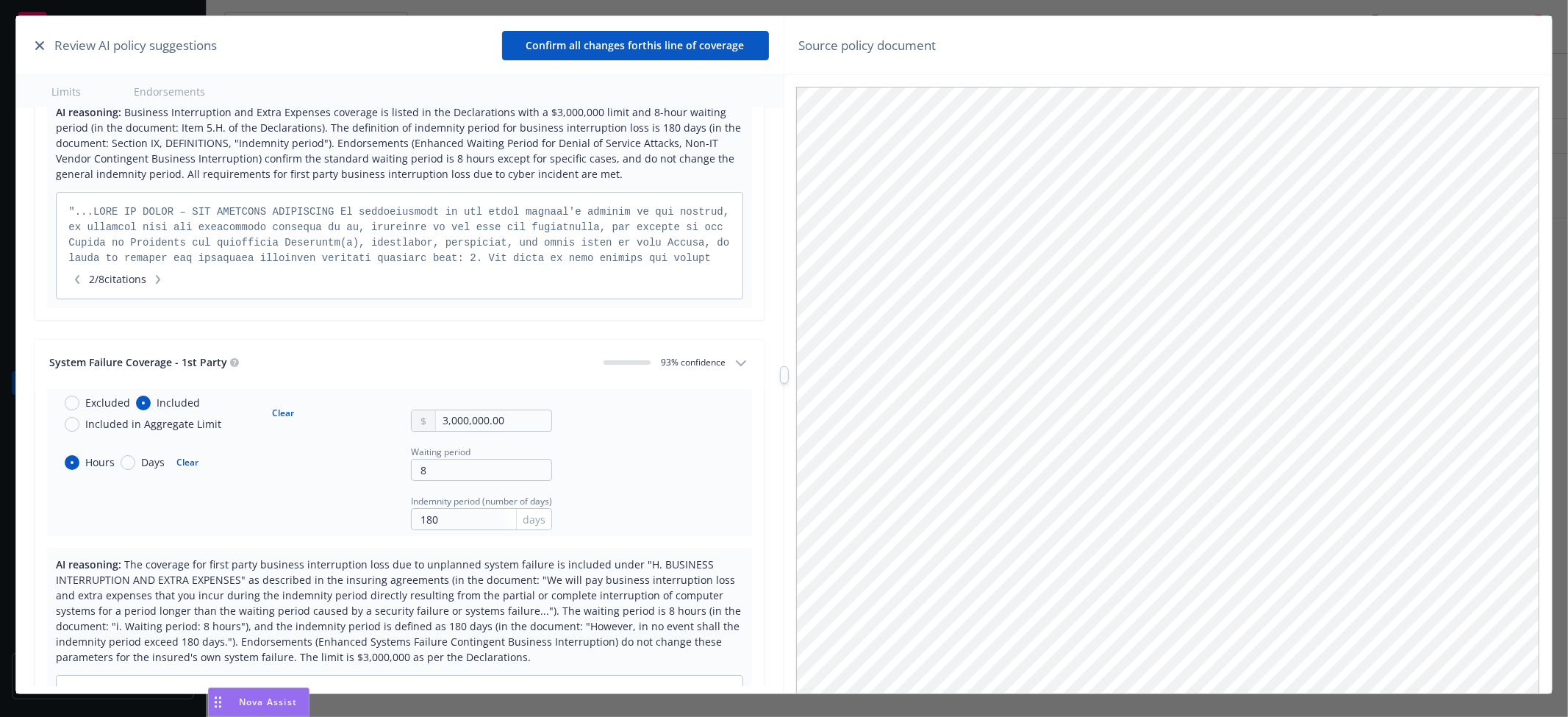
click at [84, 276] on span "2 / 8 citations" at bounding box center [117, 279] width 99 height 16
click at [82, 280] on icon "button" at bounding box center [77, 280] width 9 height 9
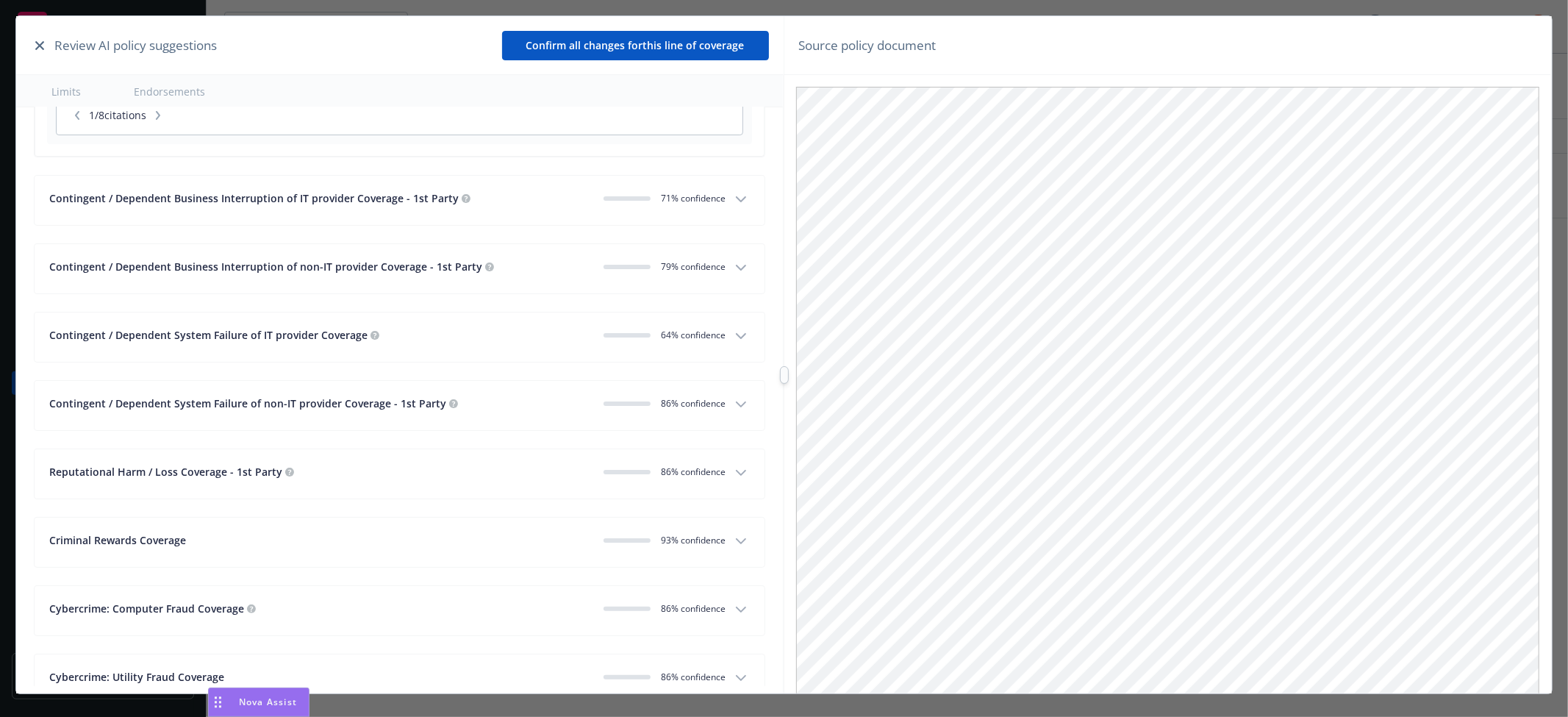
scroll to position [4974, 0]
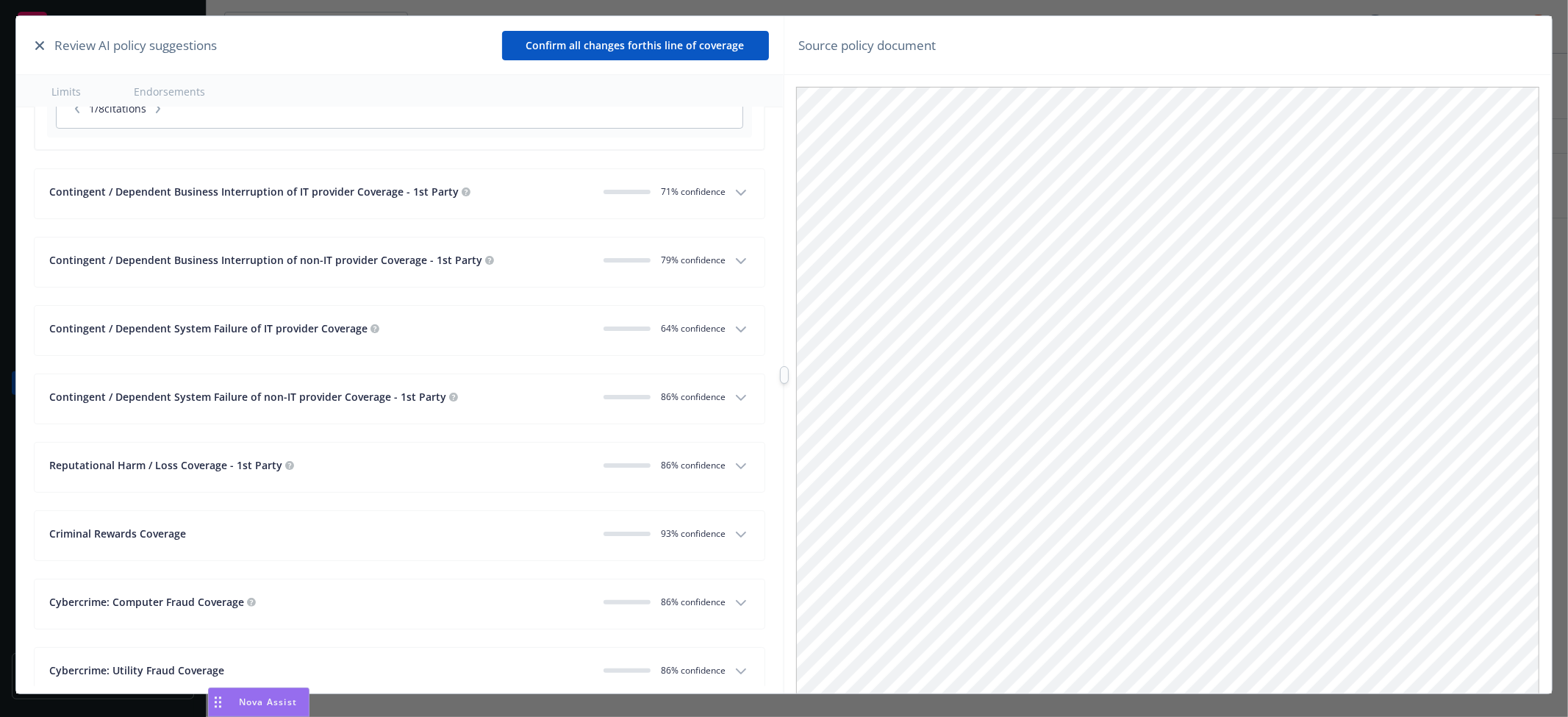
click at [526, 203] on div "Contingent / Dependent Business Interruption of IT provider Coverage - 1st Part…" at bounding box center [387, 194] width 676 height 20
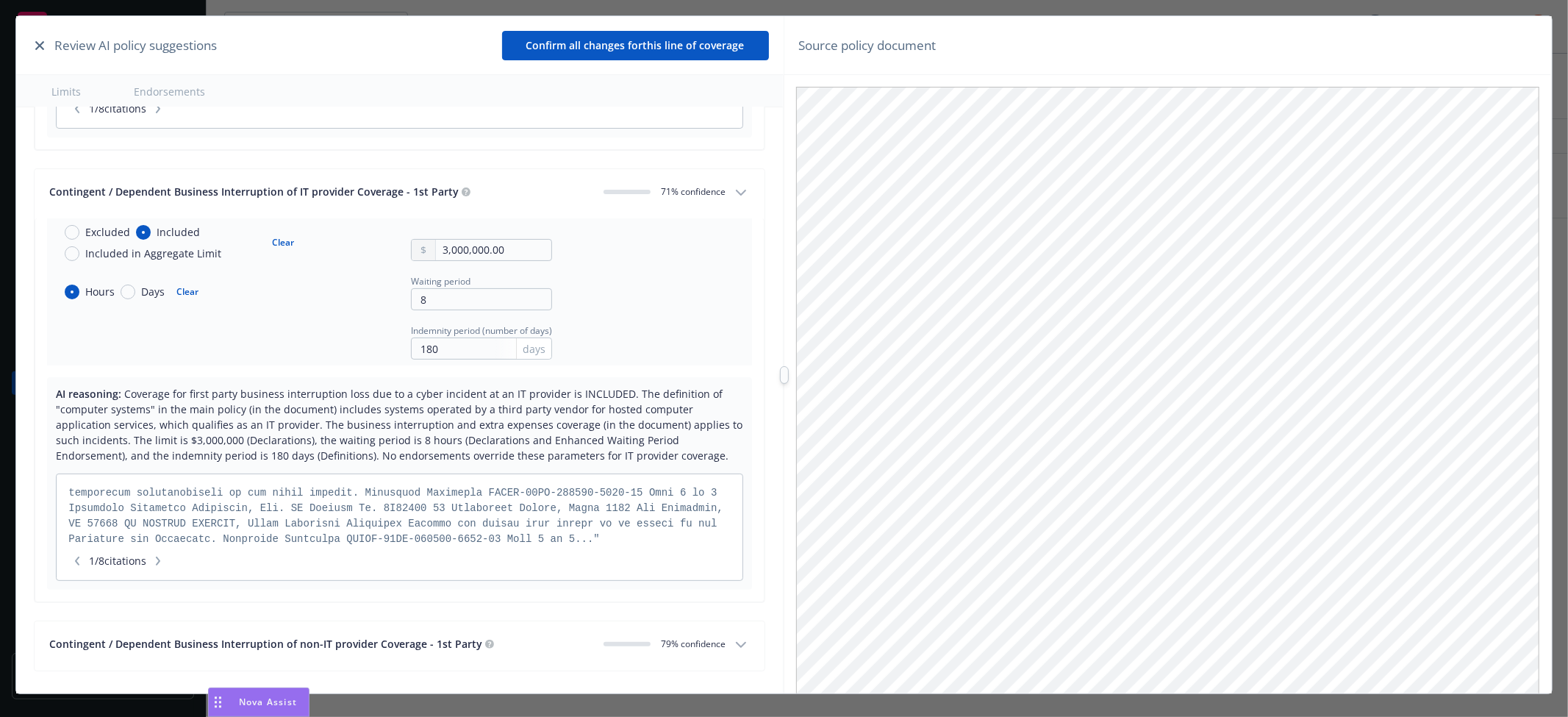
scroll to position [1250, 0]
click at [162, 565] on icon "button" at bounding box center [158, 561] width 9 height 9
click at [167, 567] on button "button" at bounding box center [159, 561] width 18 height 15
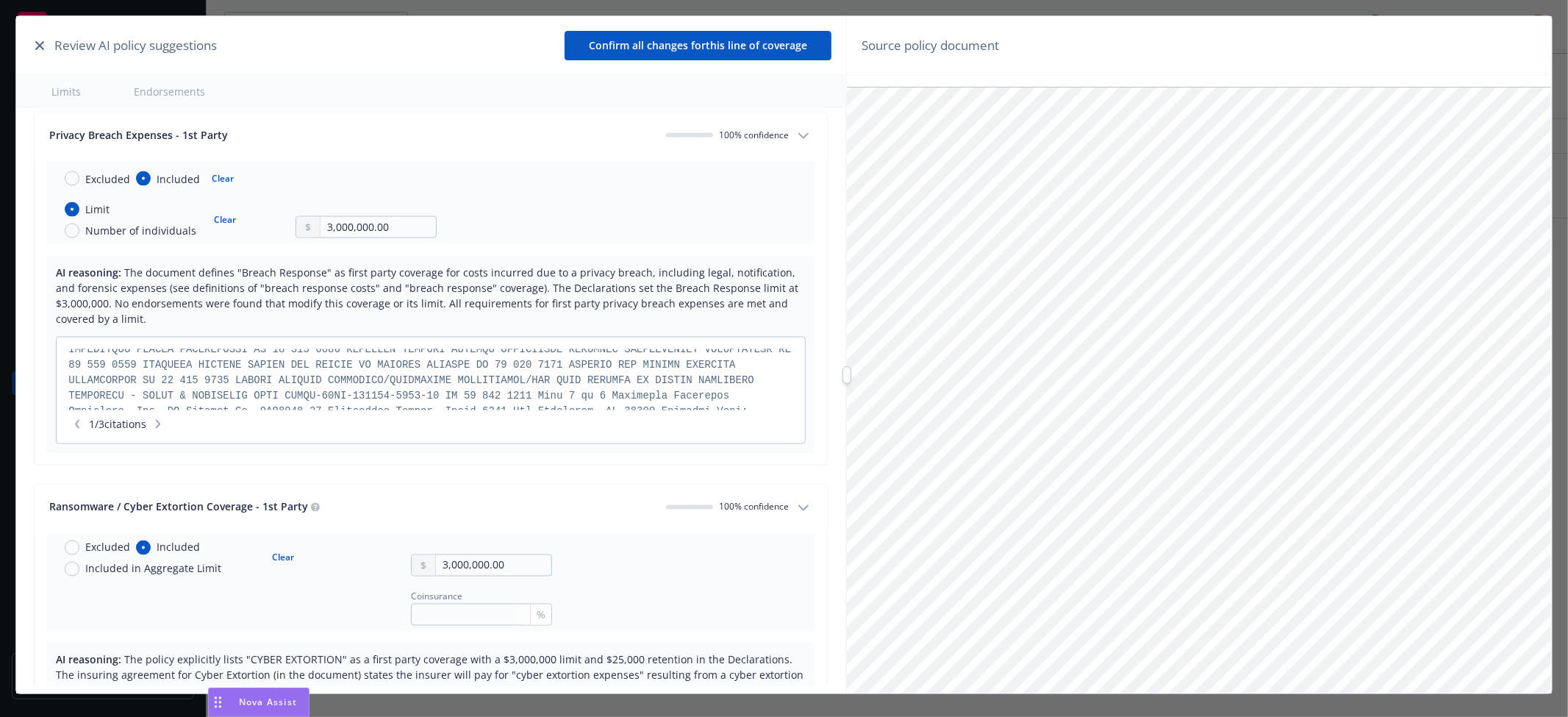
scroll to position [748, 0]
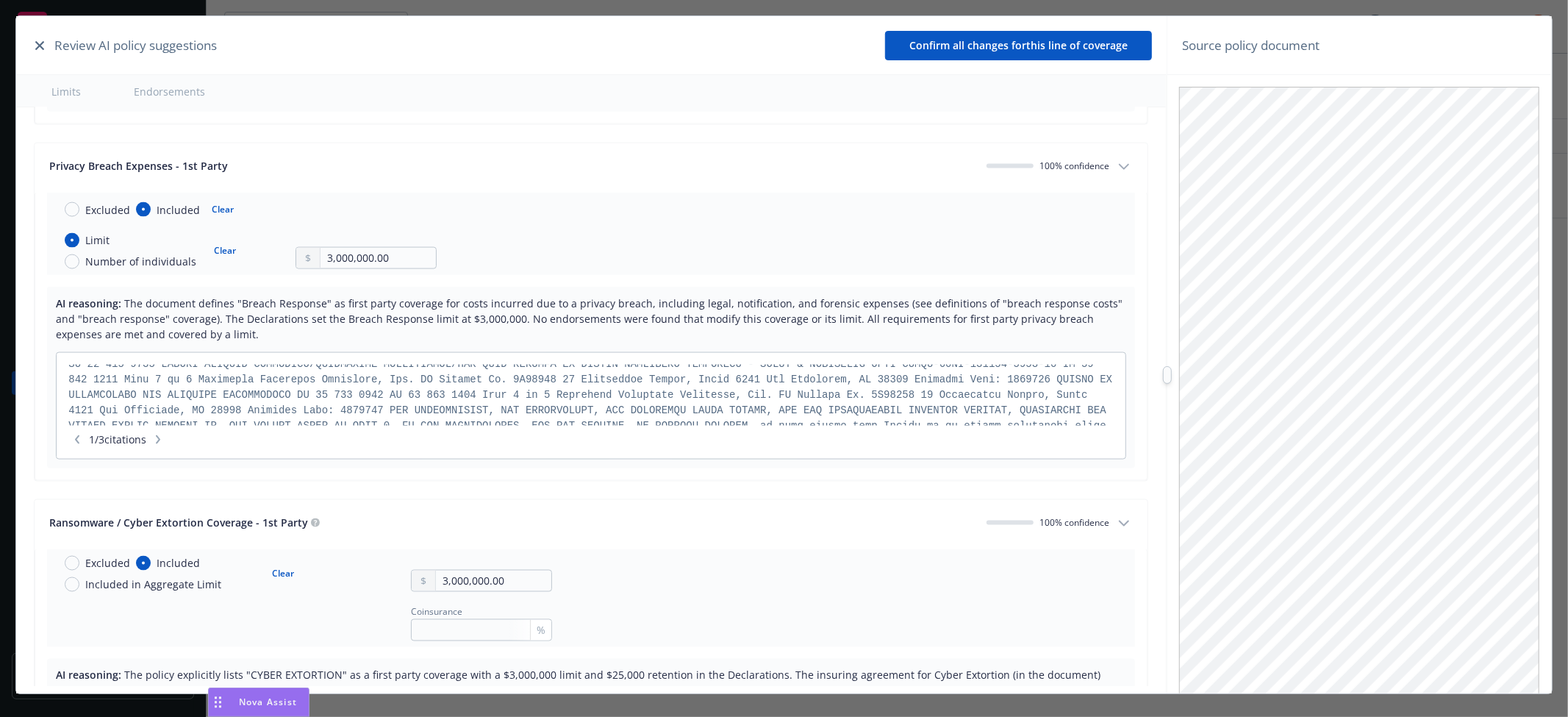
click at [1215, 393] on div "Review AI policy suggestions Confirm all changes for this line of coverage Limi…" at bounding box center [784, 375] width 1535 height 717
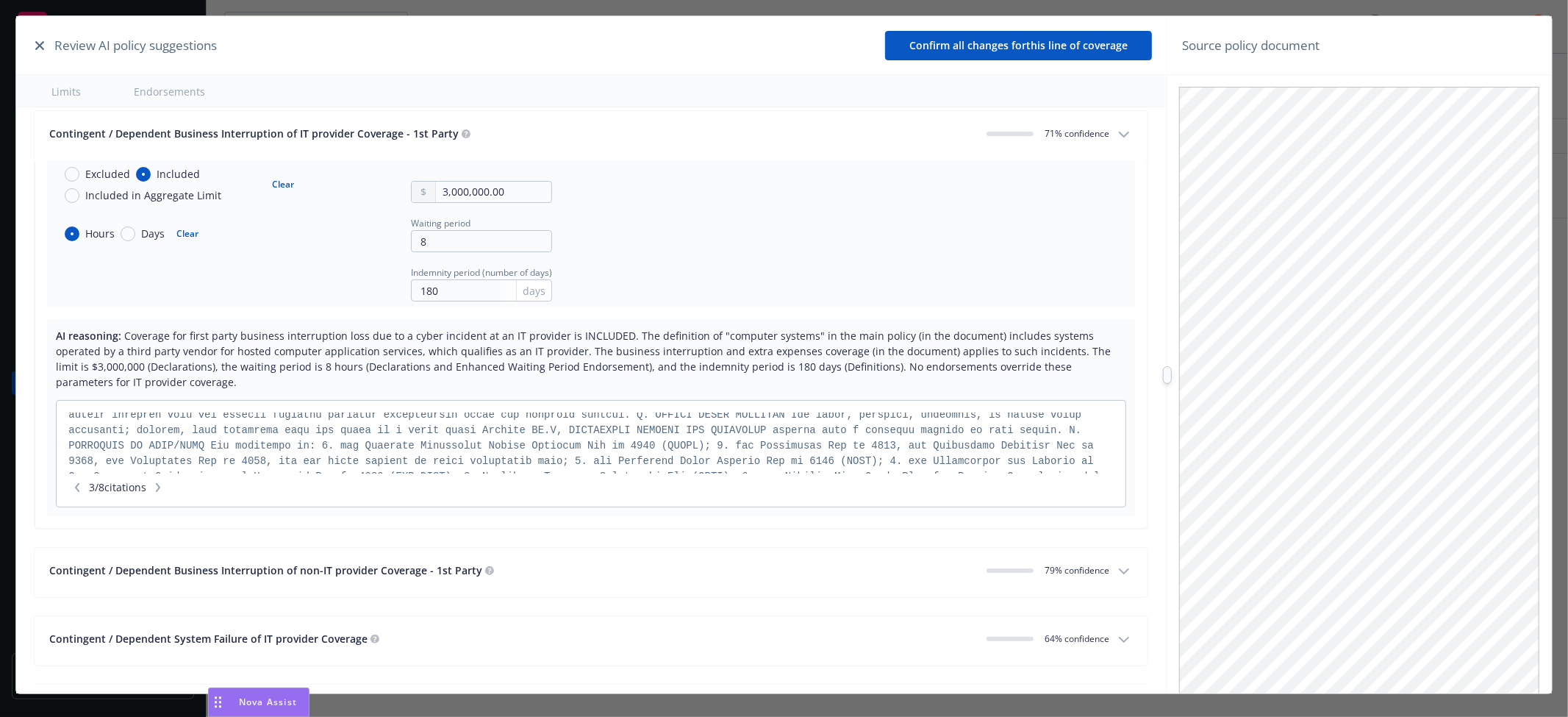
scroll to position [898, 0]
click at [277, 188] on button "Clear" at bounding box center [283, 185] width 40 height 21
radio input "false"
click at [180, 240] on button "Clear" at bounding box center [187, 234] width 40 height 21
radio input "false"
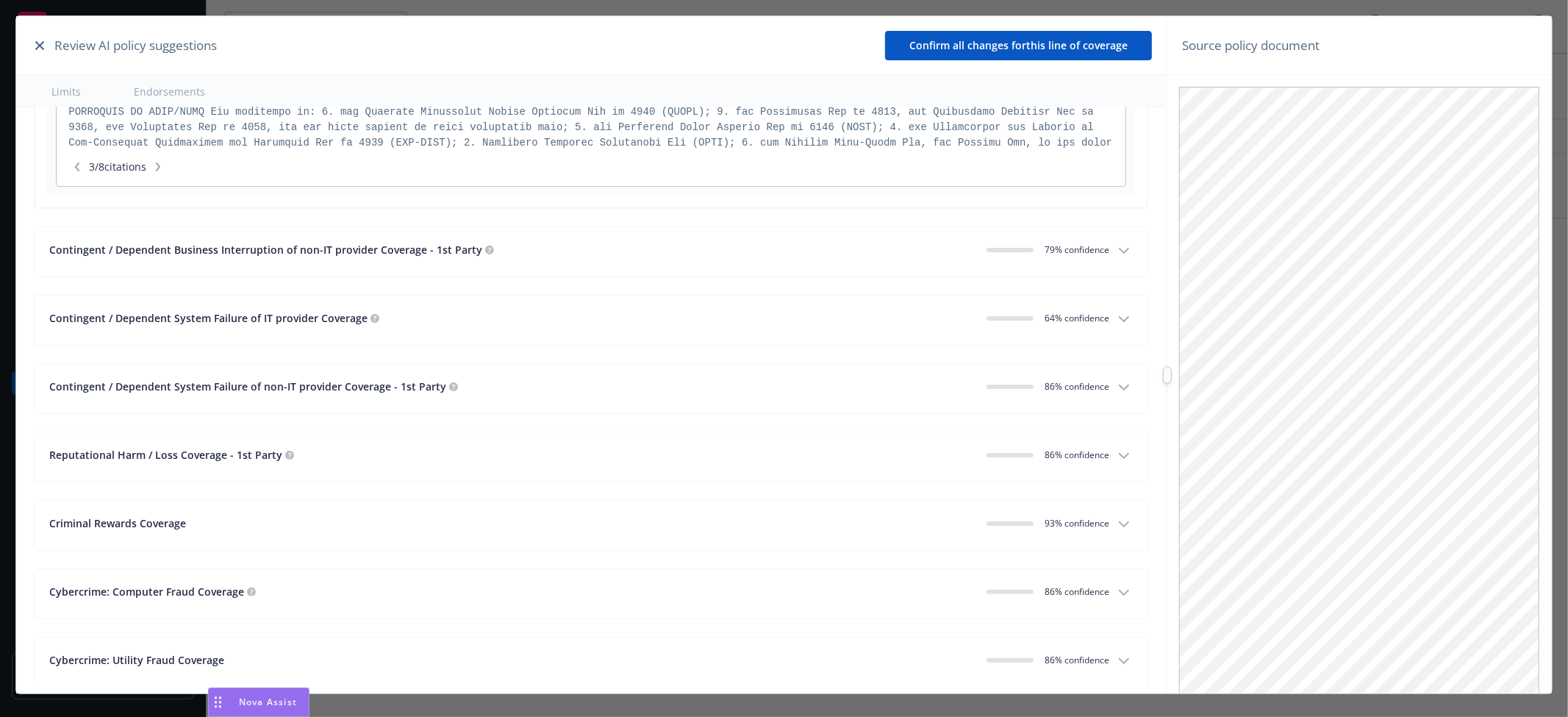
scroll to position [5127, 0]
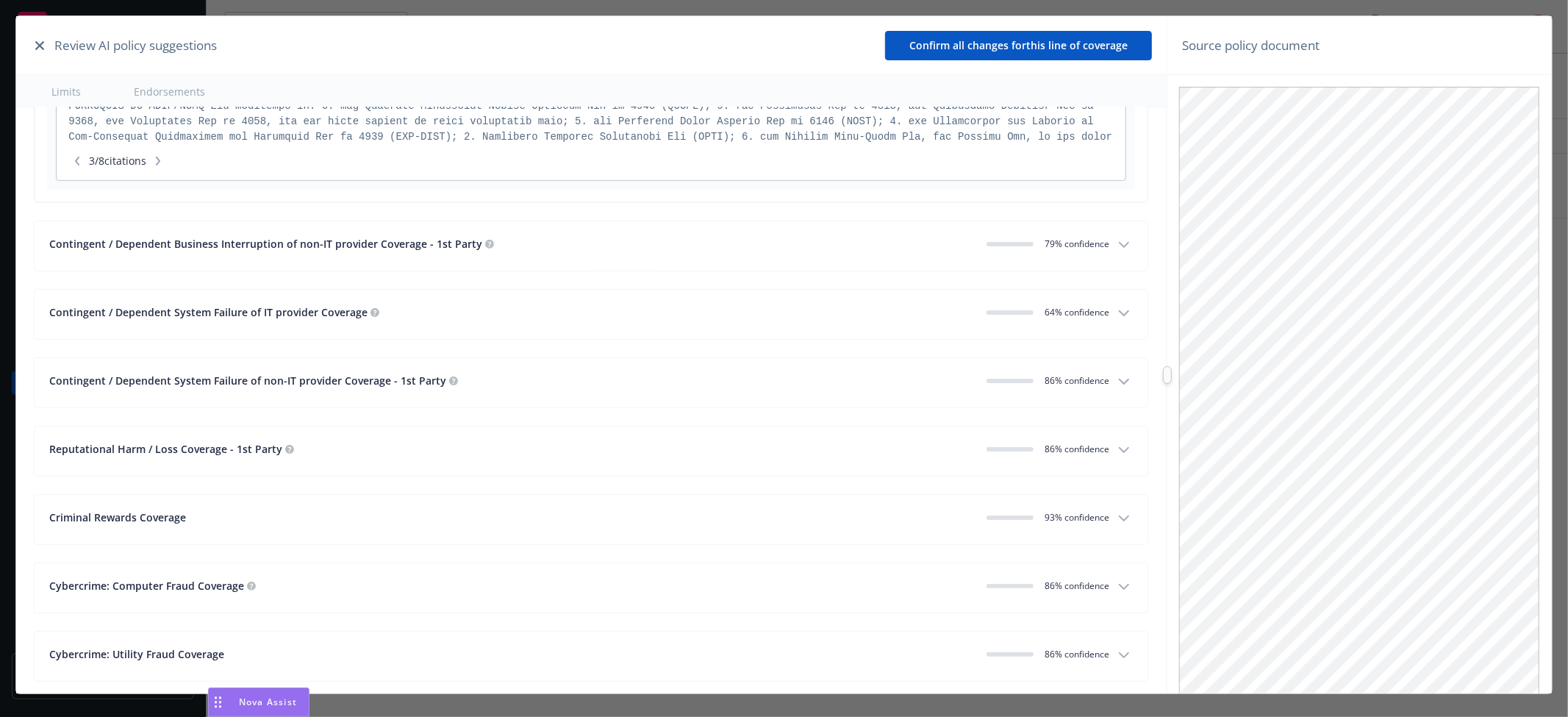
click at [557, 251] on div "Contingent / Dependent Business Interruption of non-IT provider Coverage - 1st …" at bounding box center [512, 244] width 926 height 16
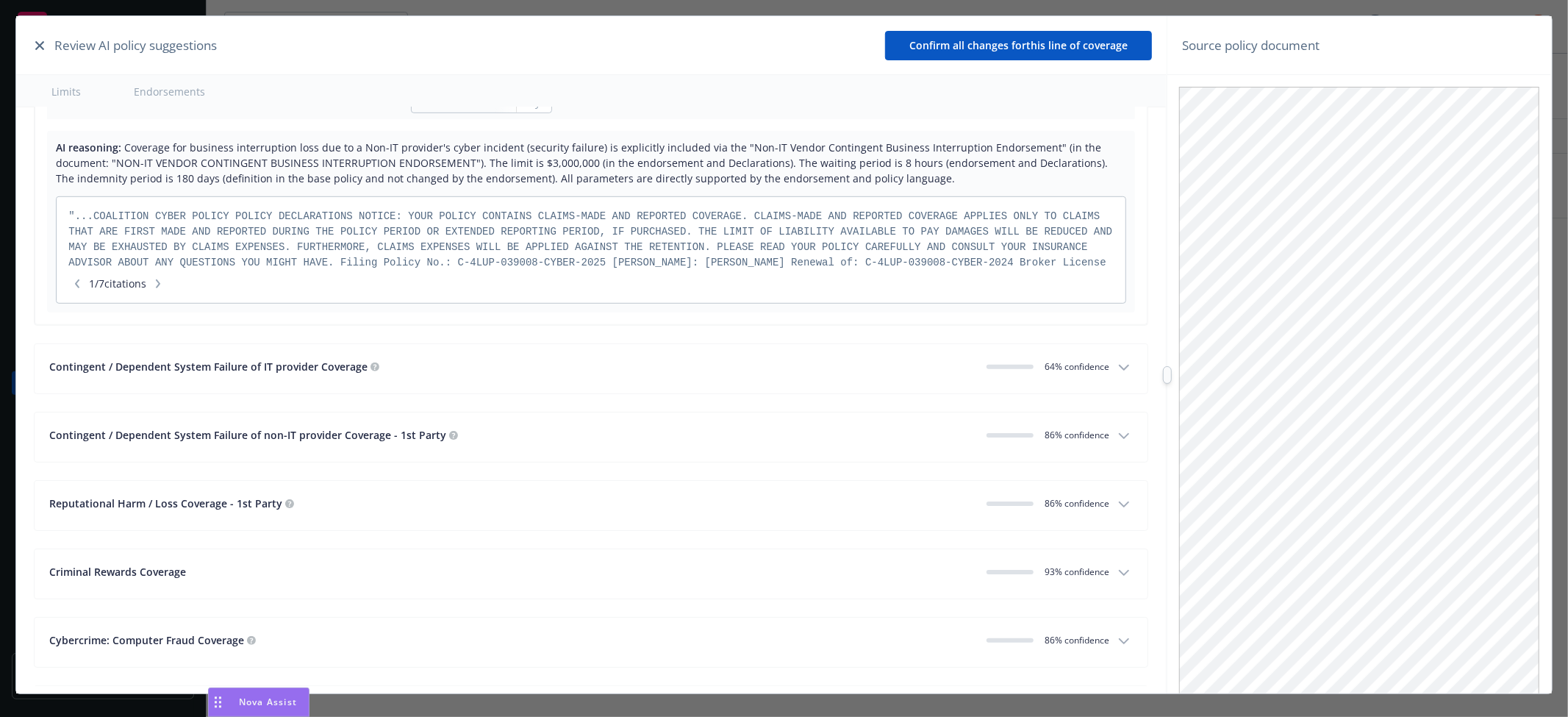
scroll to position [5454, 0]
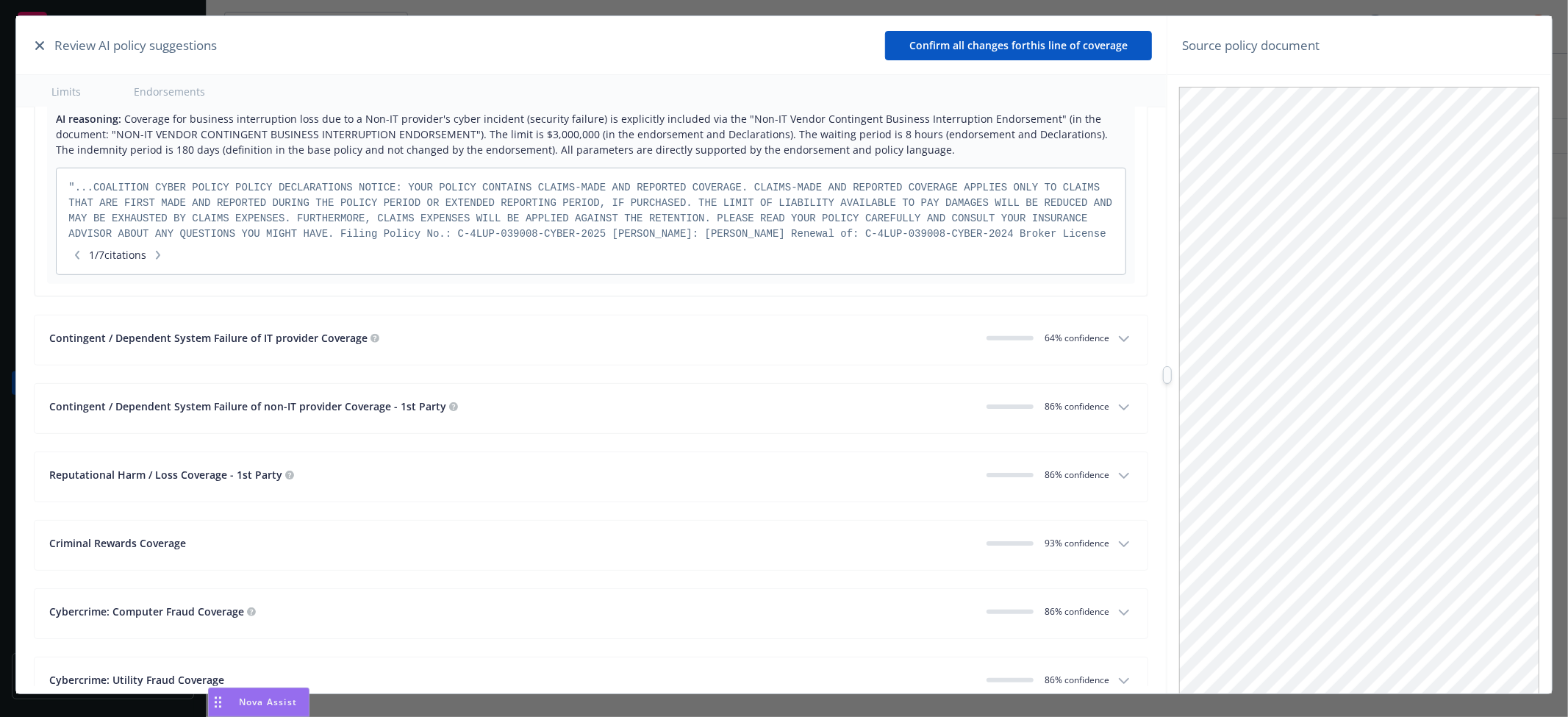
click at [917, 362] on button "Contingent / Dependent System Failure of IT provider Coverage 0 64 % confidence" at bounding box center [591, 340] width 1113 height 49
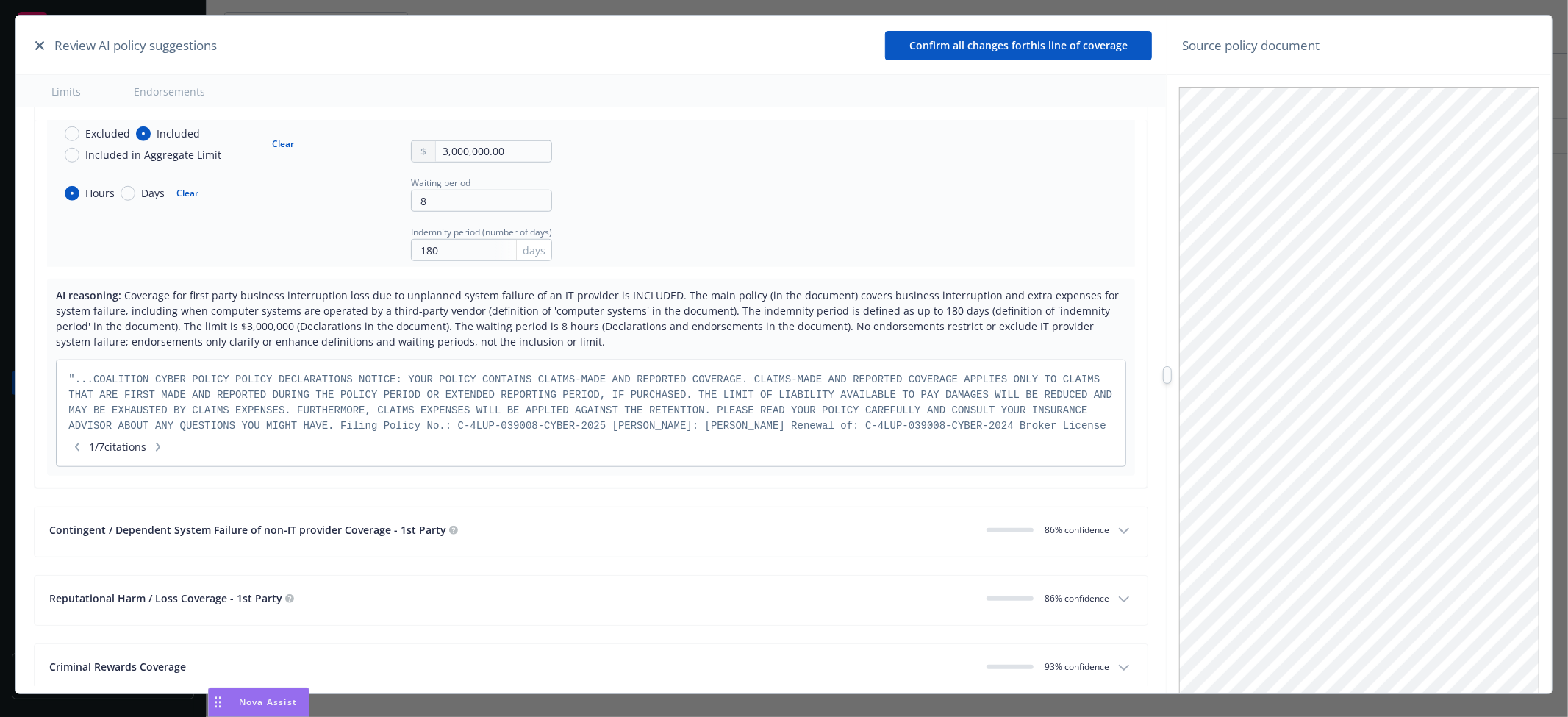
scroll to position [5780, 0]
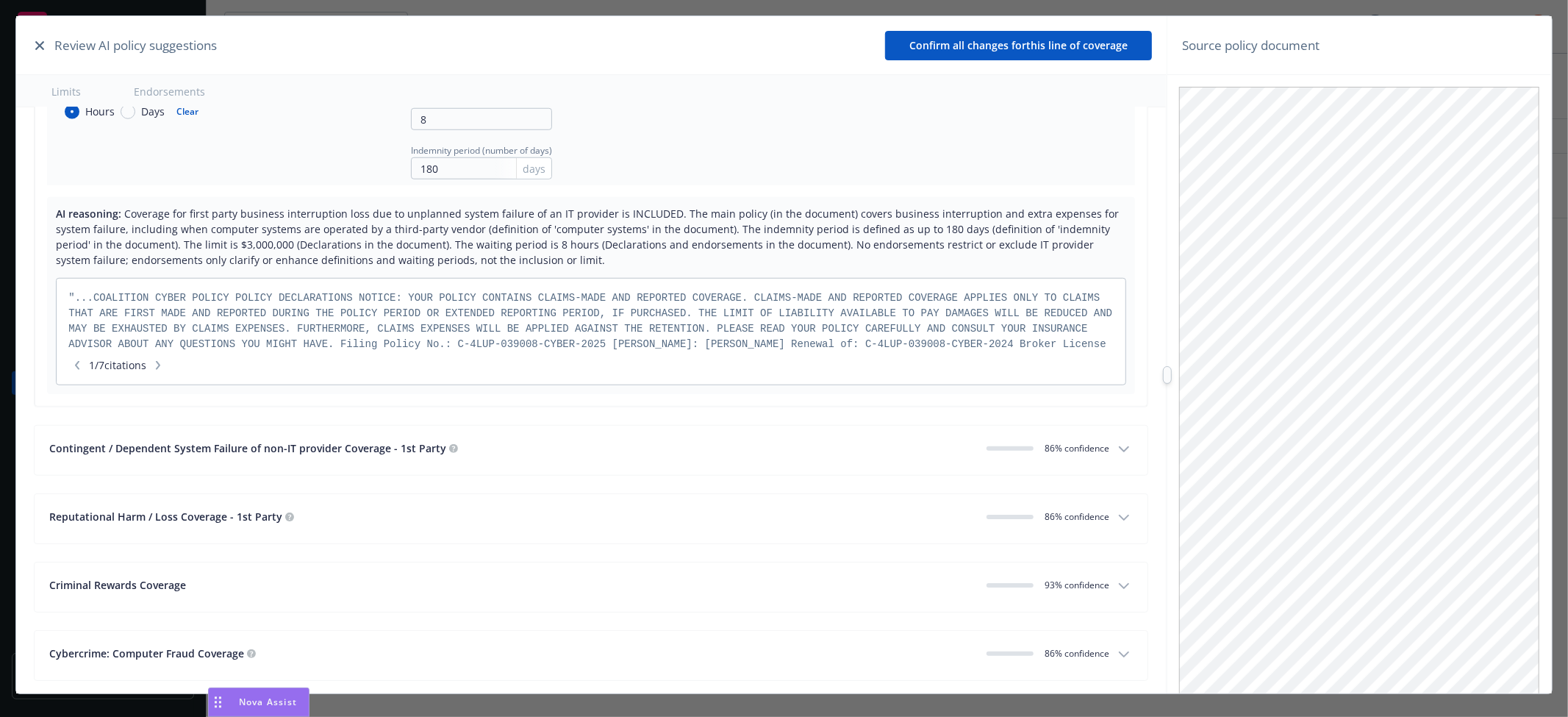
click at [718, 439] on button "Contingent / Dependent System Failure of non-IT provider Coverage - 1st Party 0…" at bounding box center [591, 450] width 1113 height 49
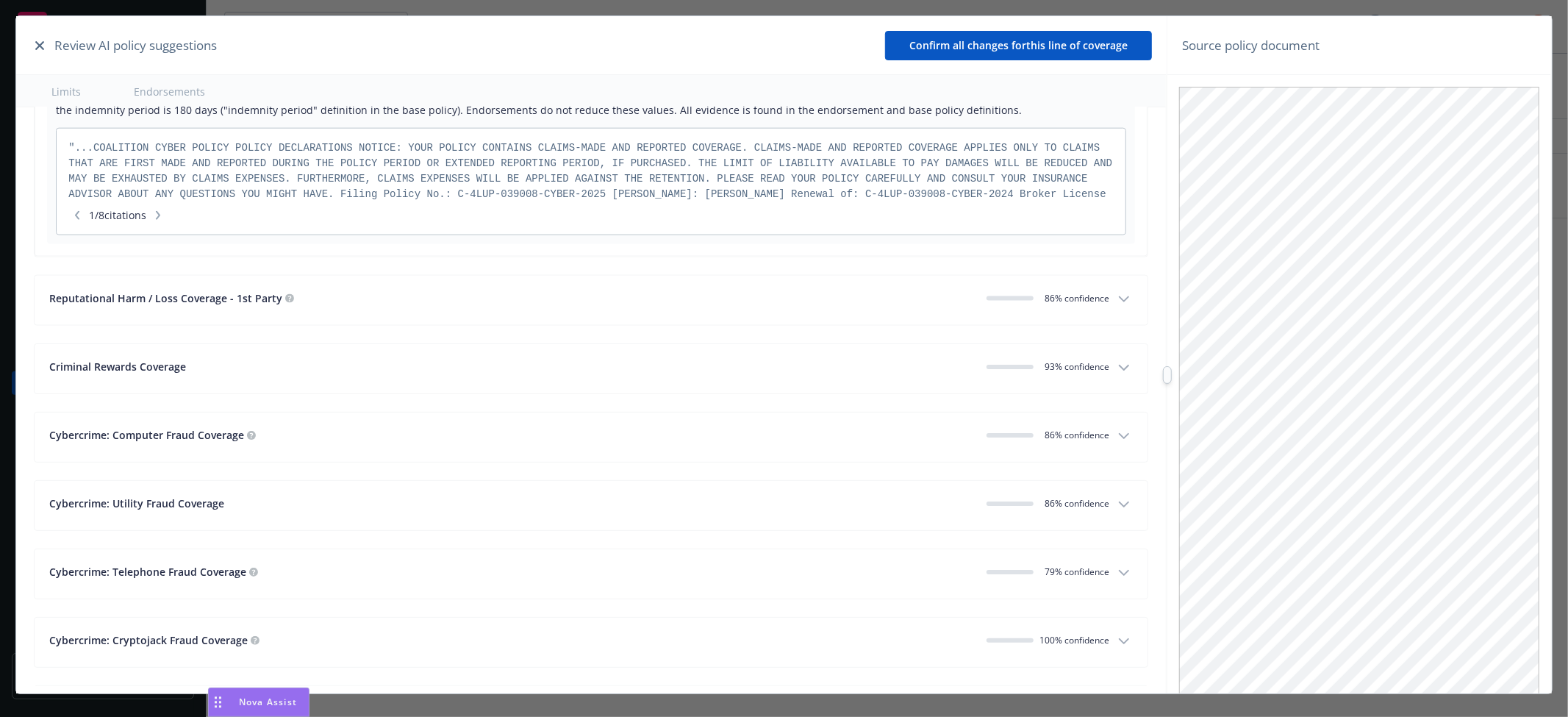
scroll to position [6352, 0]
click at [638, 304] on div "Reputational Harm / Loss Coverage - 1st Party" at bounding box center [512, 297] width 926 height 16
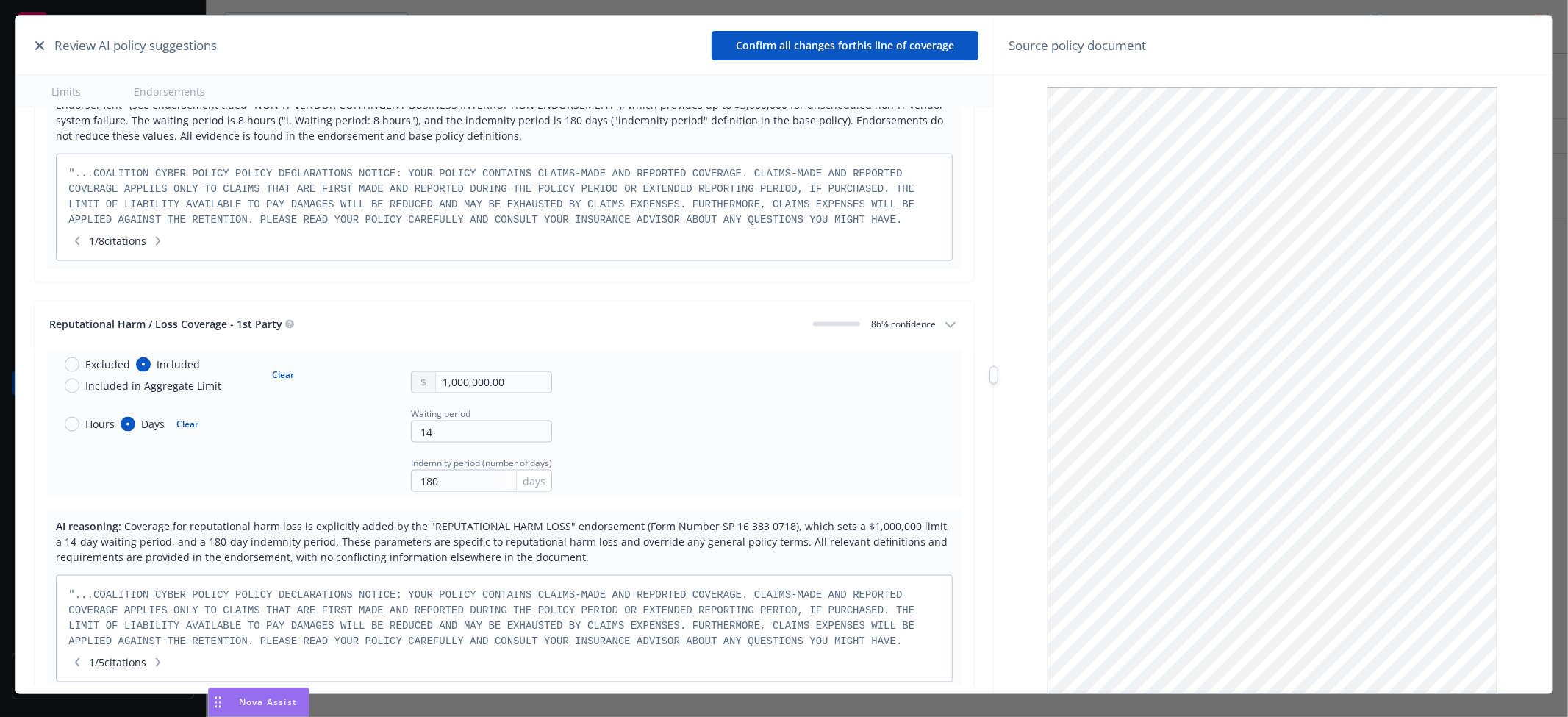
scroll to position [795, 0]
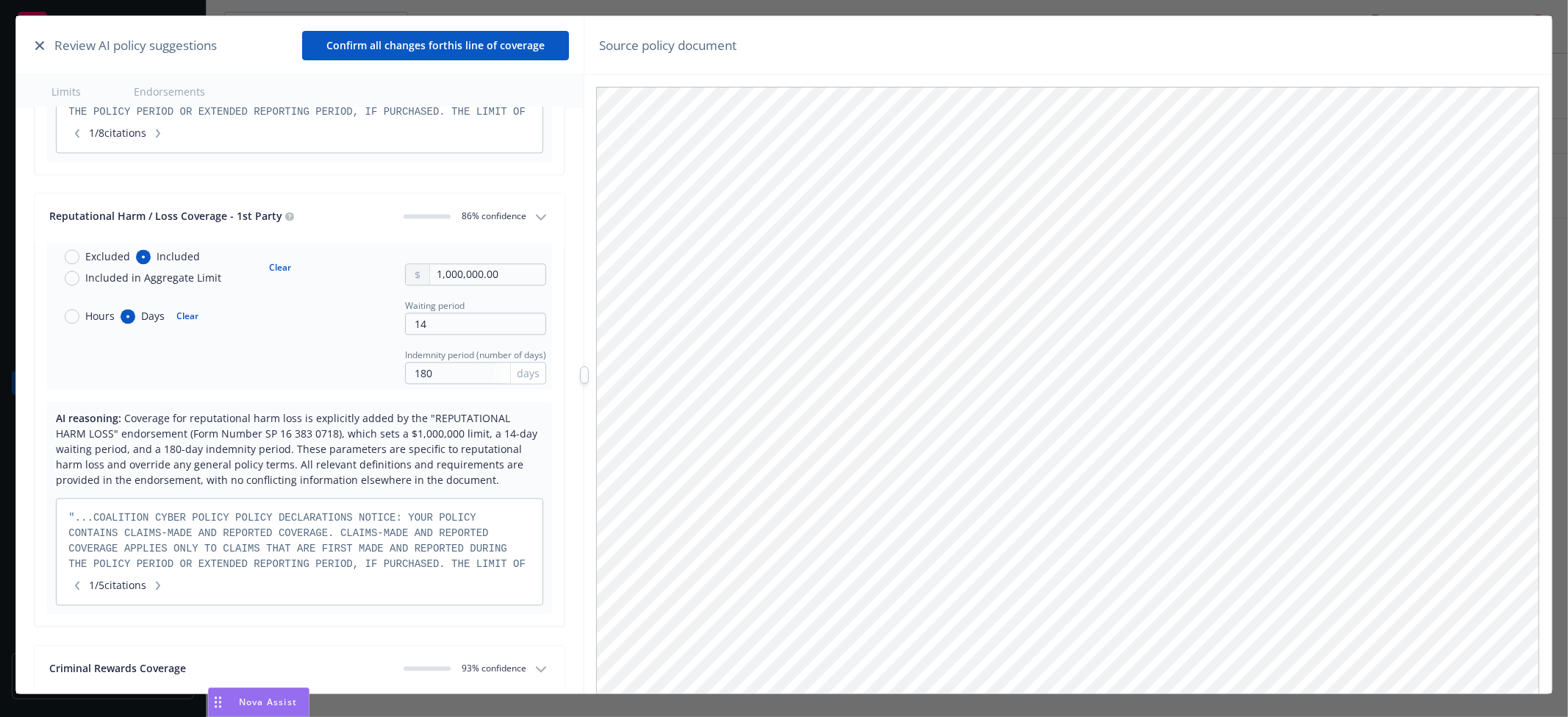
click at [582, 387] on div "Review AI policy suggestions Confirm all changes for this line of coverage Limi…" at bounding box center [784, 375] width 1535 height 717
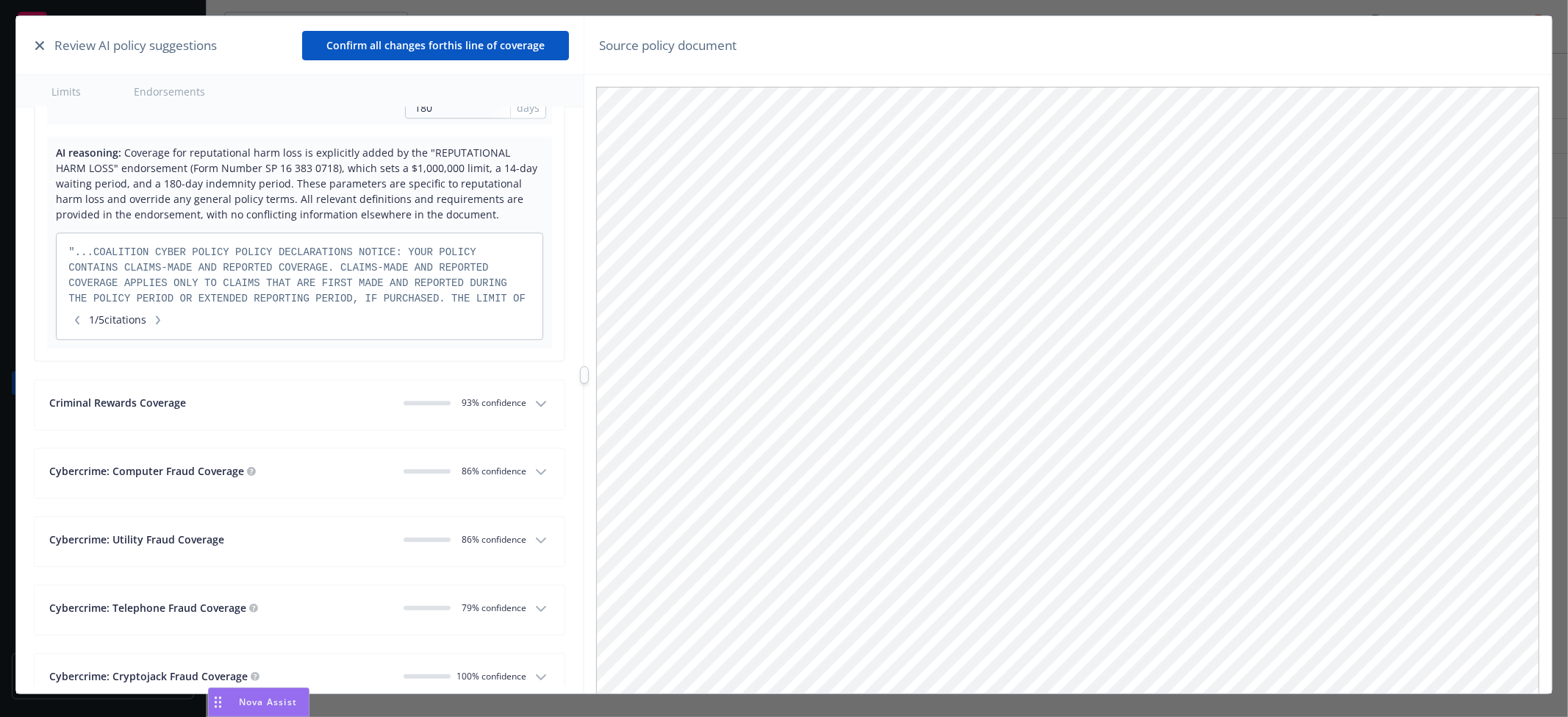
scroll to position [7622, 0]
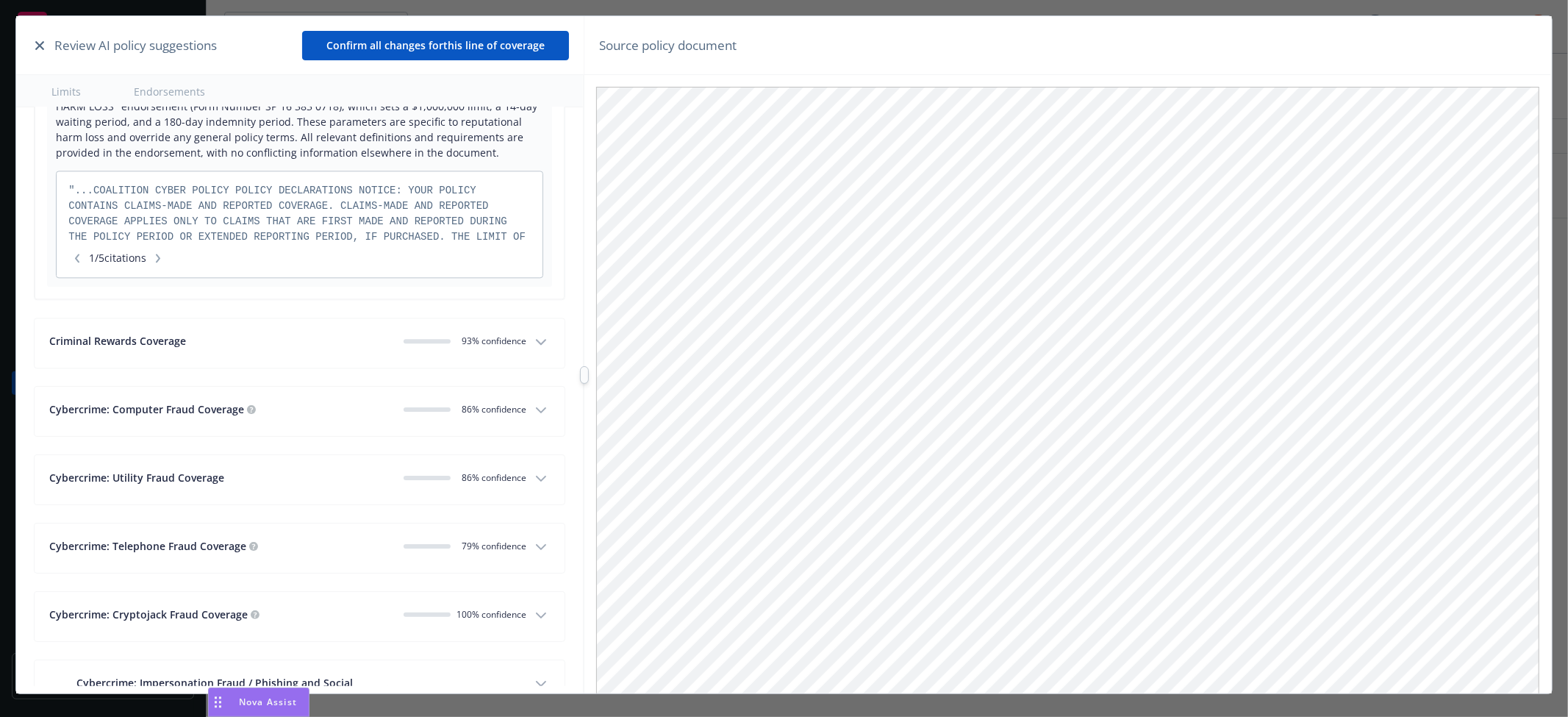
click at [301, 347] on div "Criminal Rewards Coverage" at bounding box center [221, 340] width 342 height 16
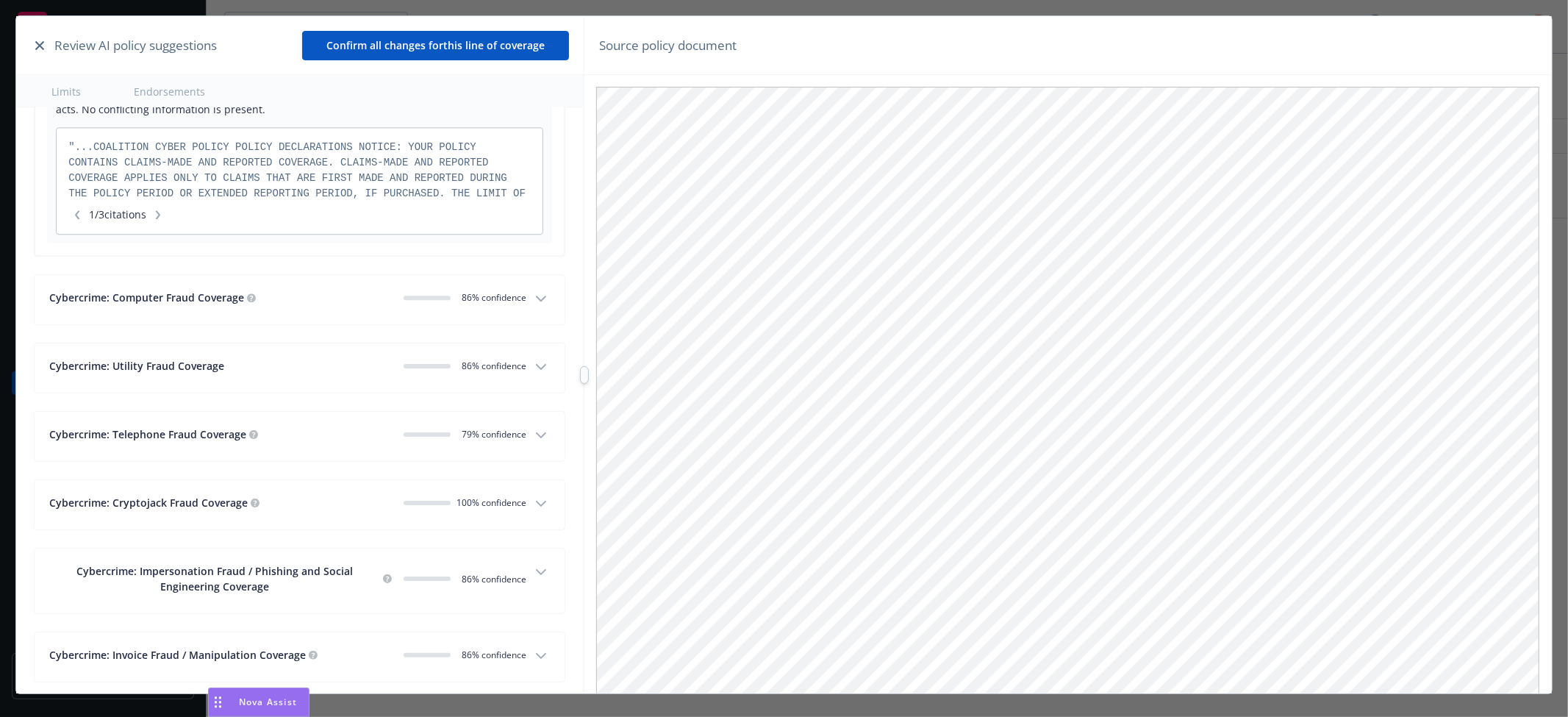
scroll to position [8031, 0]
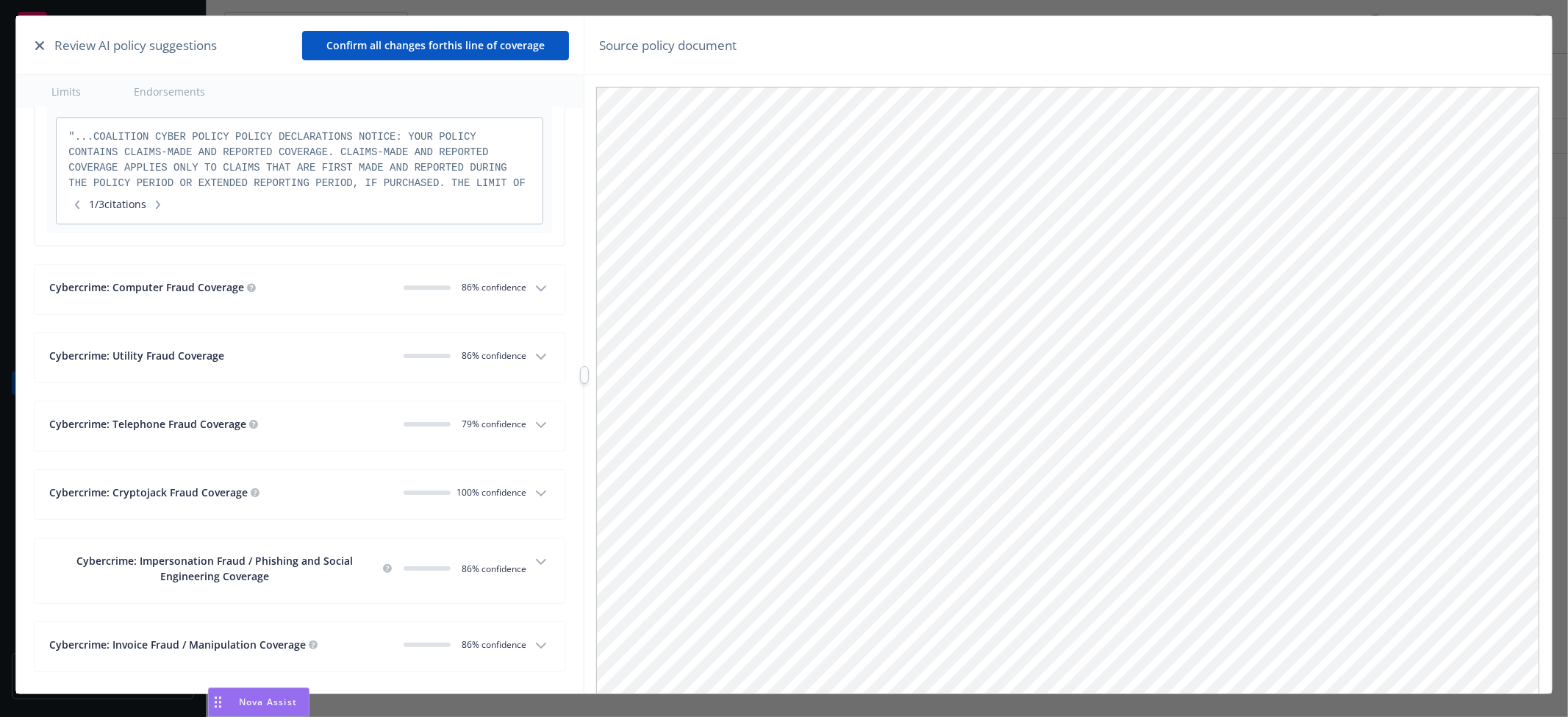
click at [296, 292] on div "Cybercrime: Computer Fraud Coverage" at bounding box center [221, 287] width 342 height 16
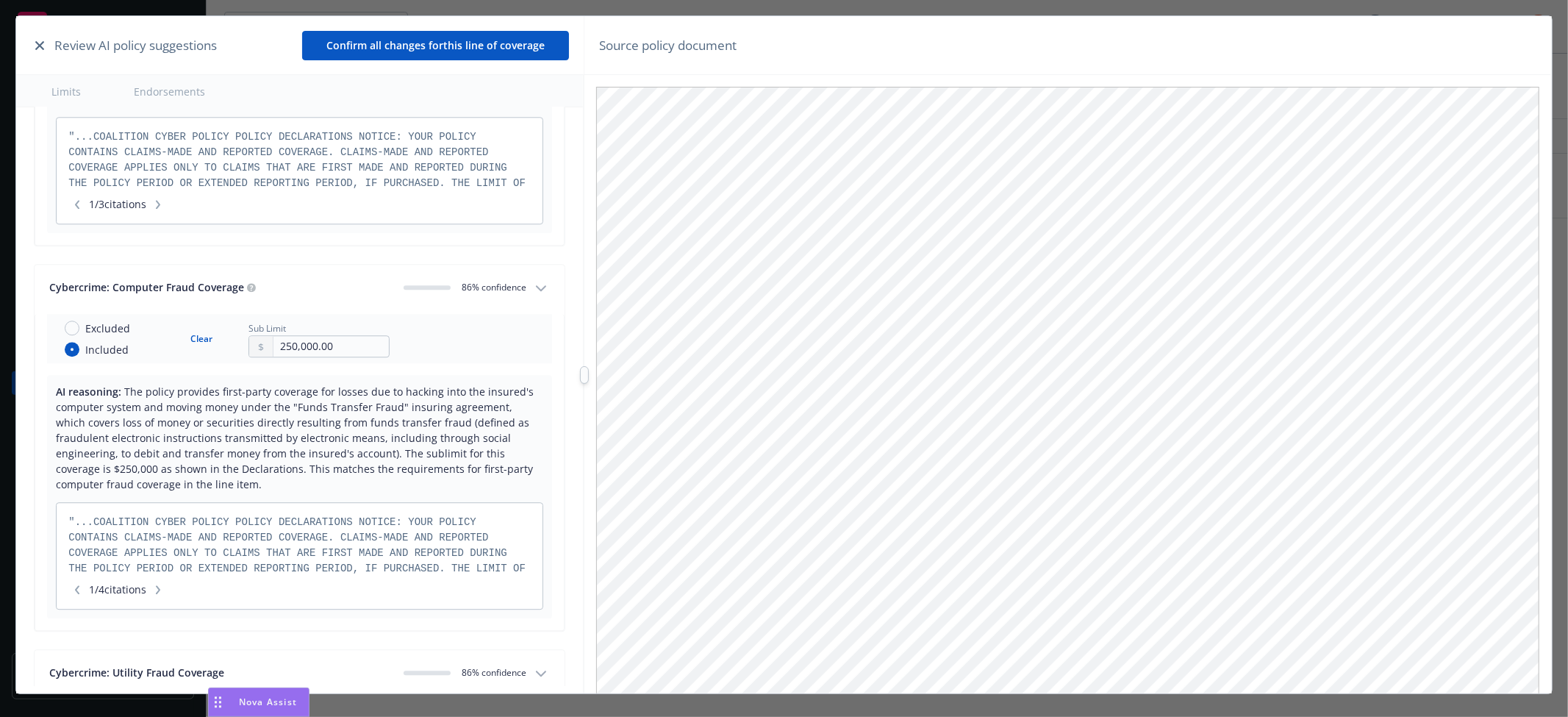
click at [195, 346] on button "Clear" at bounding box center [201, 339] width 40 height 21
radio input "false"
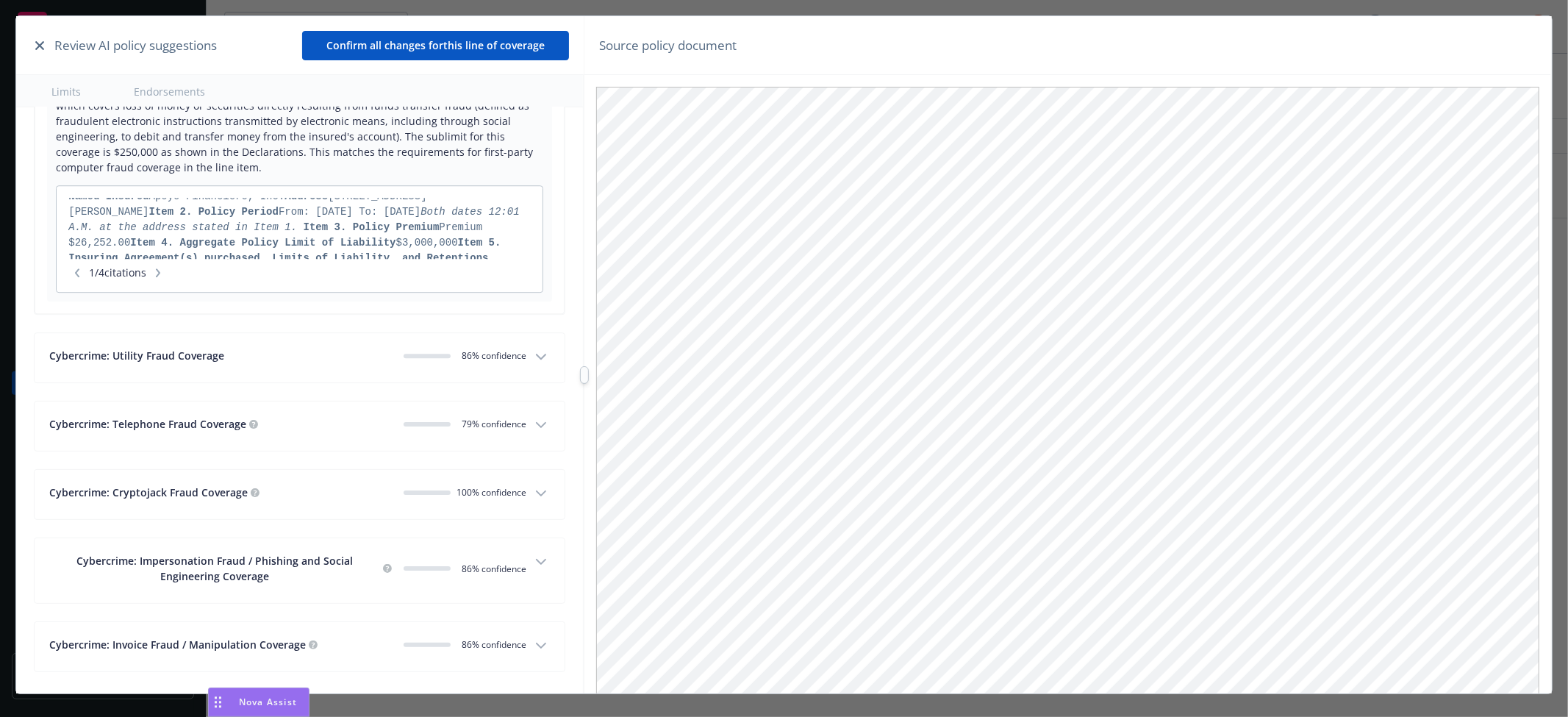
scroll to position [8357, 0]
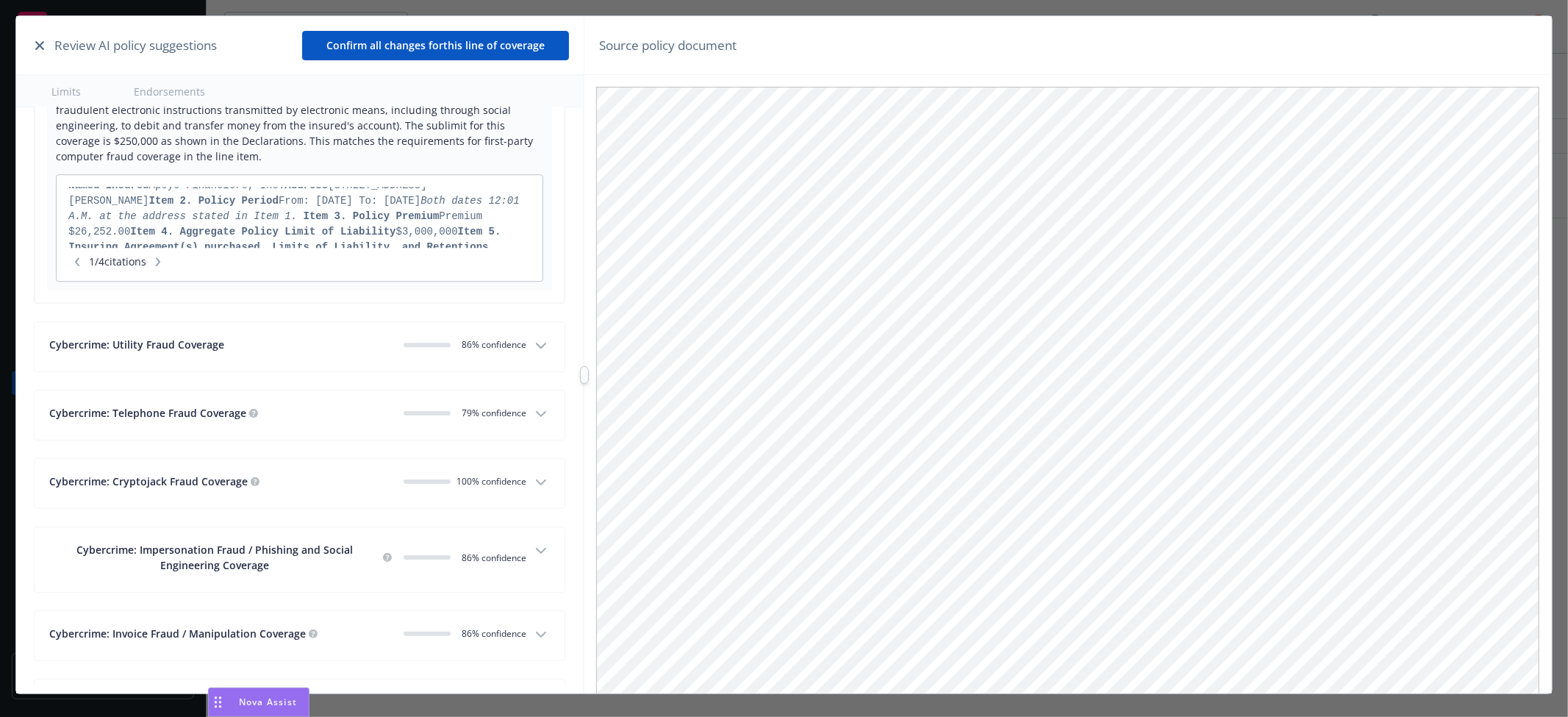
click at [319, 351] on div "Cybercrime: Utility Fraud Coverage" at bounding box center [221, 344] width 342 height 16
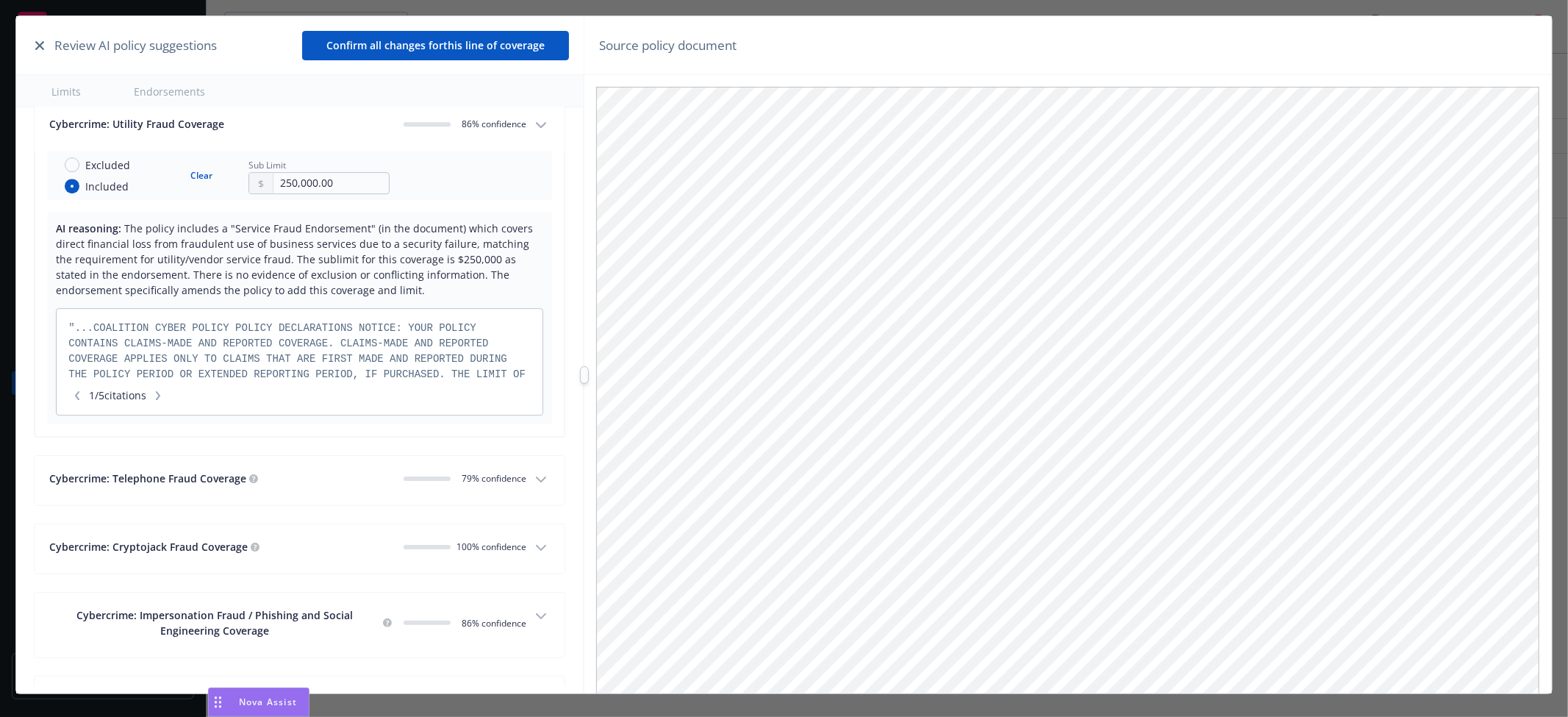
scroll to position [8602, 0]
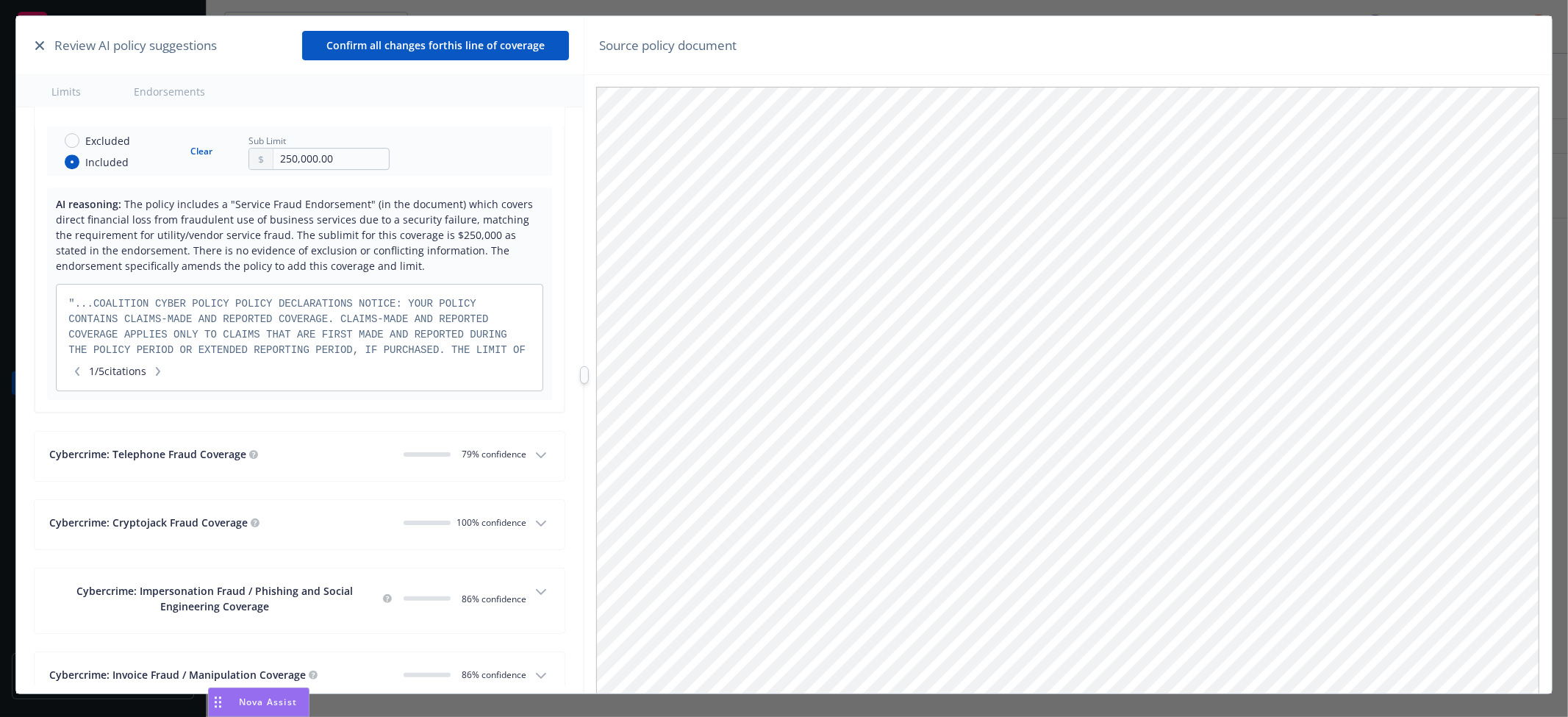
click at [306, 476] on button "Cybercrime: Telephone Fraud Coverage 0 79 % confidence" at bounding box center [299, 456] width 530 height 49
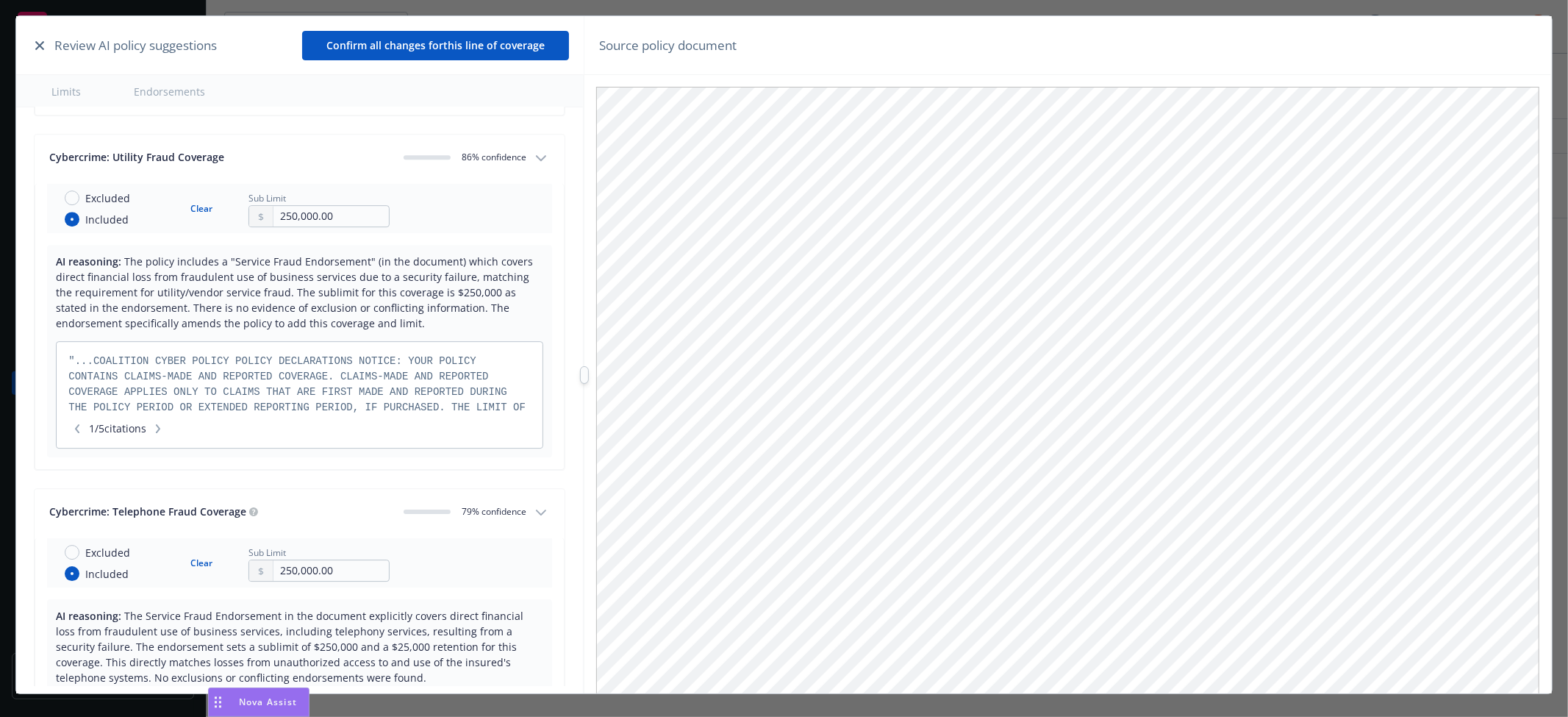
scroll to position [8520, 0]
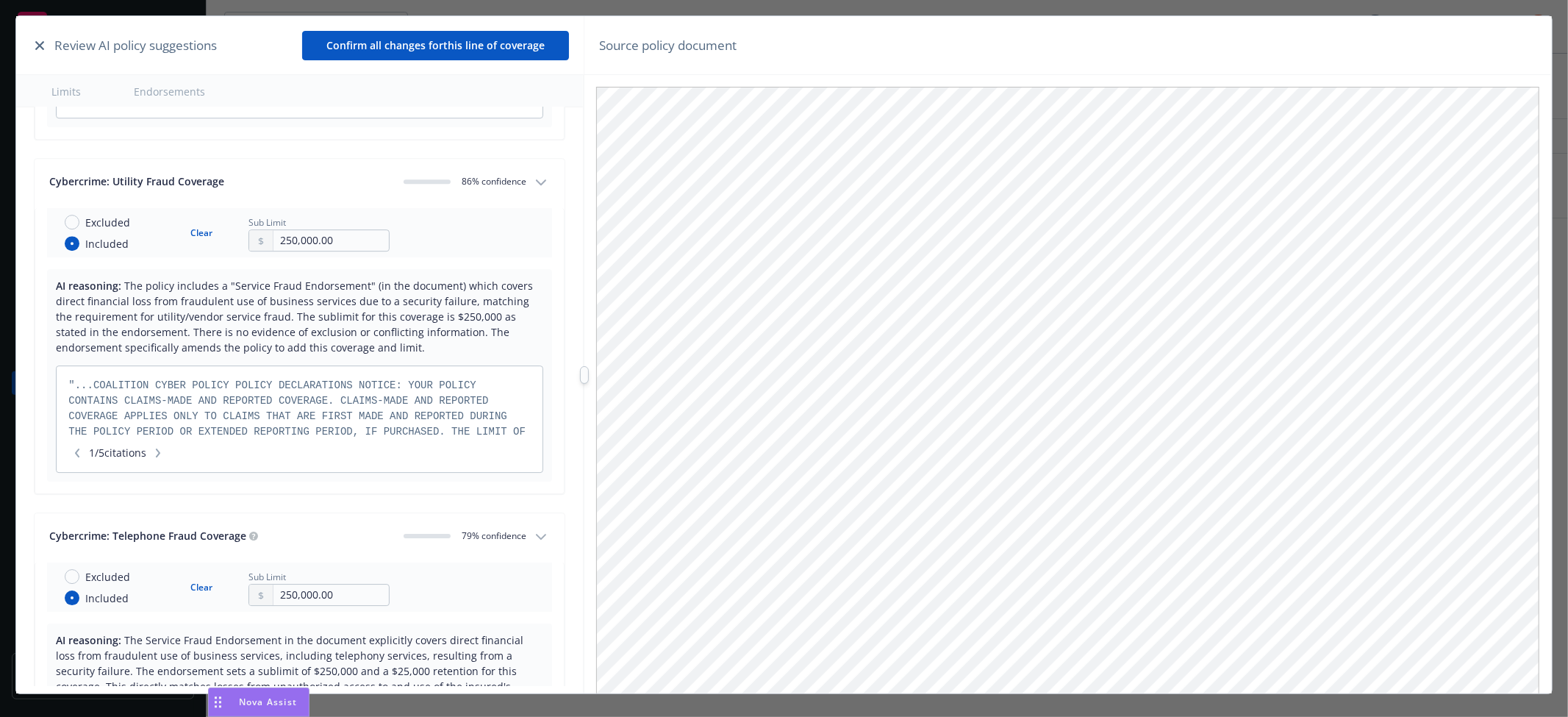
click at [200, 239] on button "Clear" at bounding box center [201, 233] width 40 height 21
radio input "false"
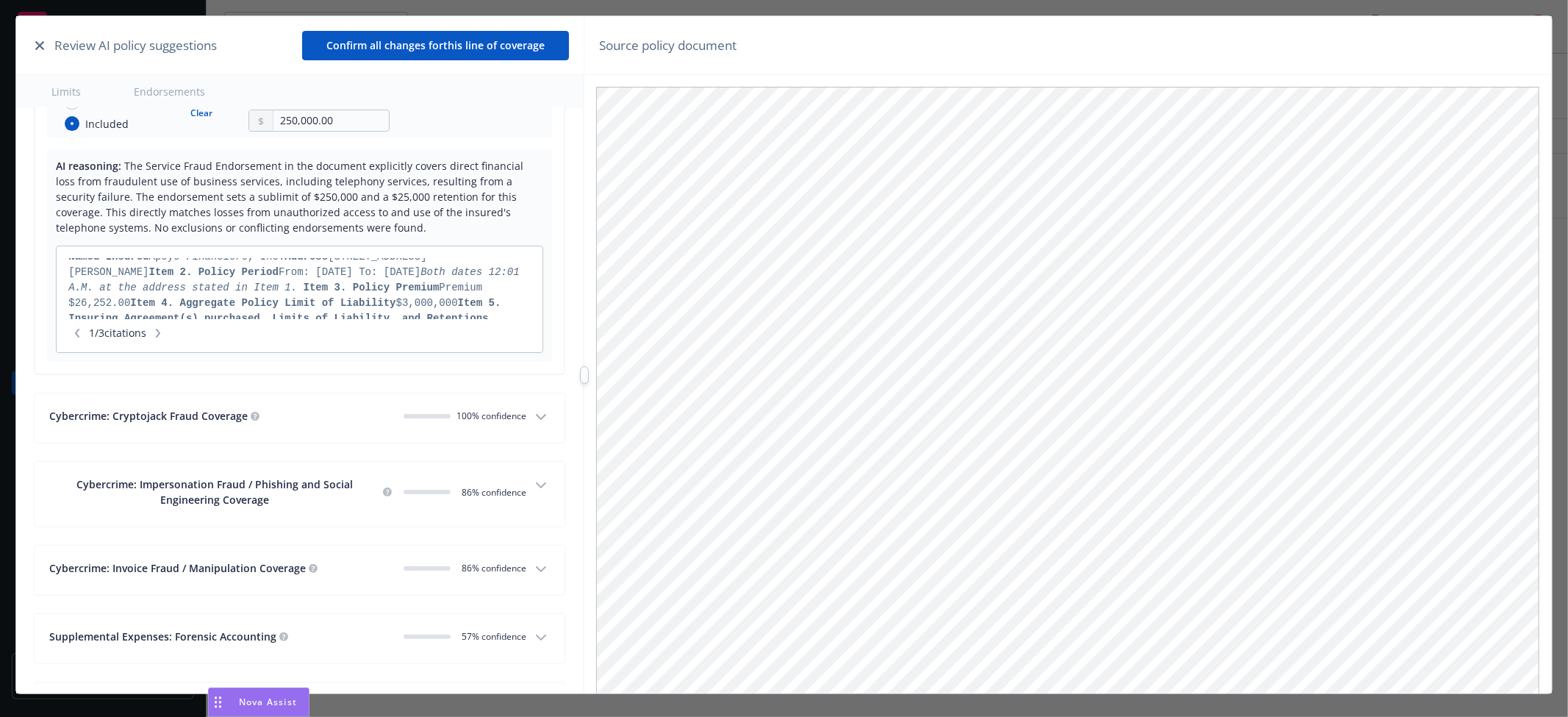
scroll to position [9010, 0]
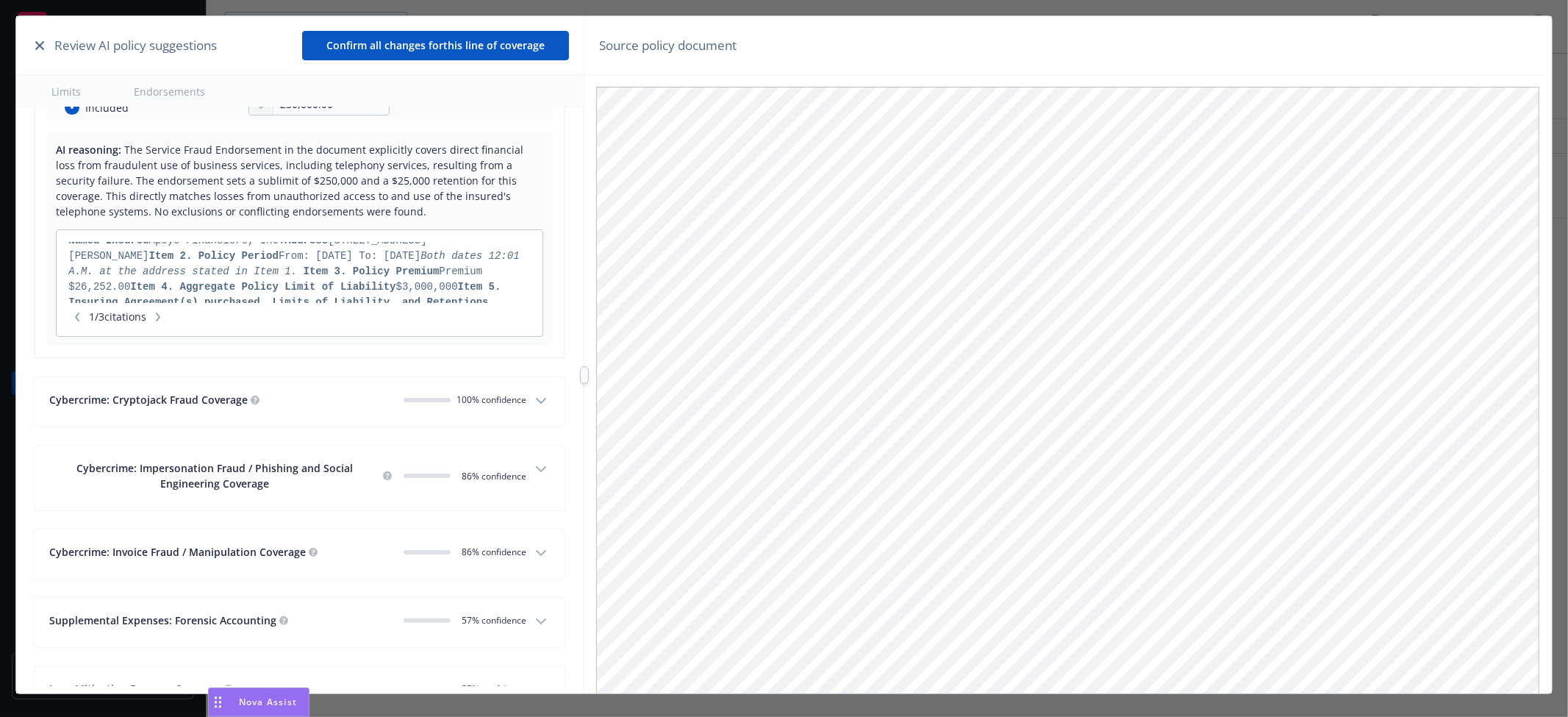
click at [309, 405] on div "Cybercrime: Cryptojack Fraud Coverage" at bounding box center [221, 399] width 342 height 16
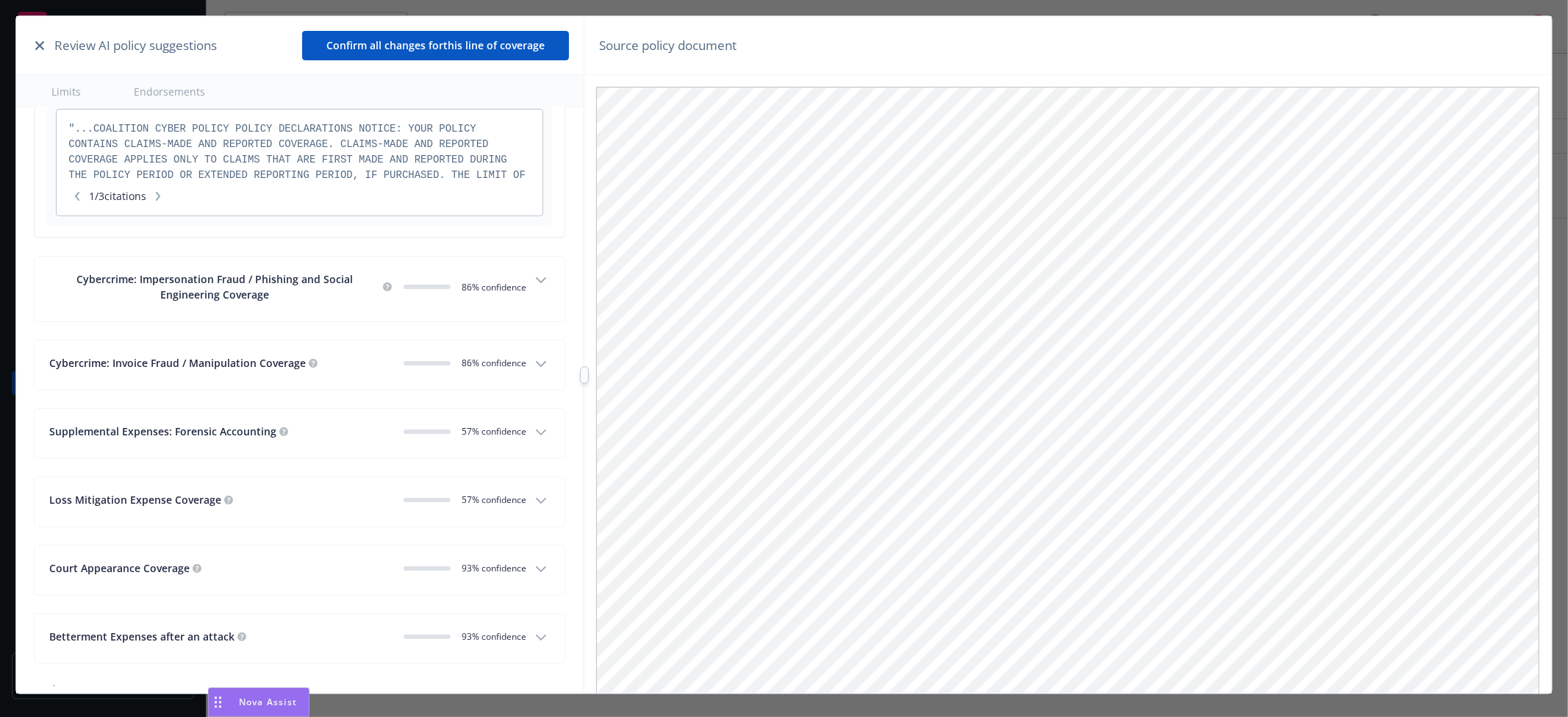
scroll to position [9500, 0]
click at [311, 301] on div "Cybercrime: Impersonation Fraud / Phishing and Social Engineering Coverage" at bounding box center [215, 286] width 330 height 31
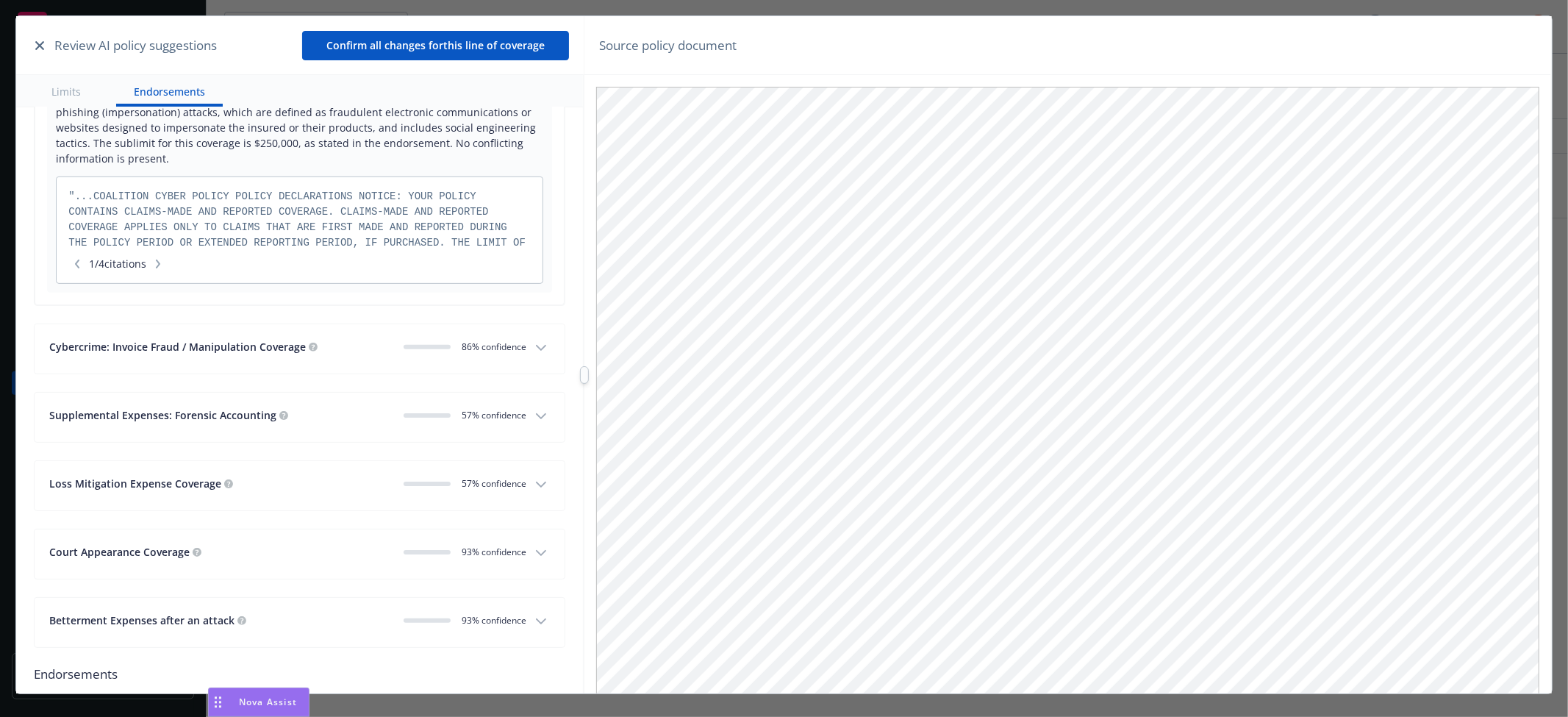
scroll to position [9827, 0]
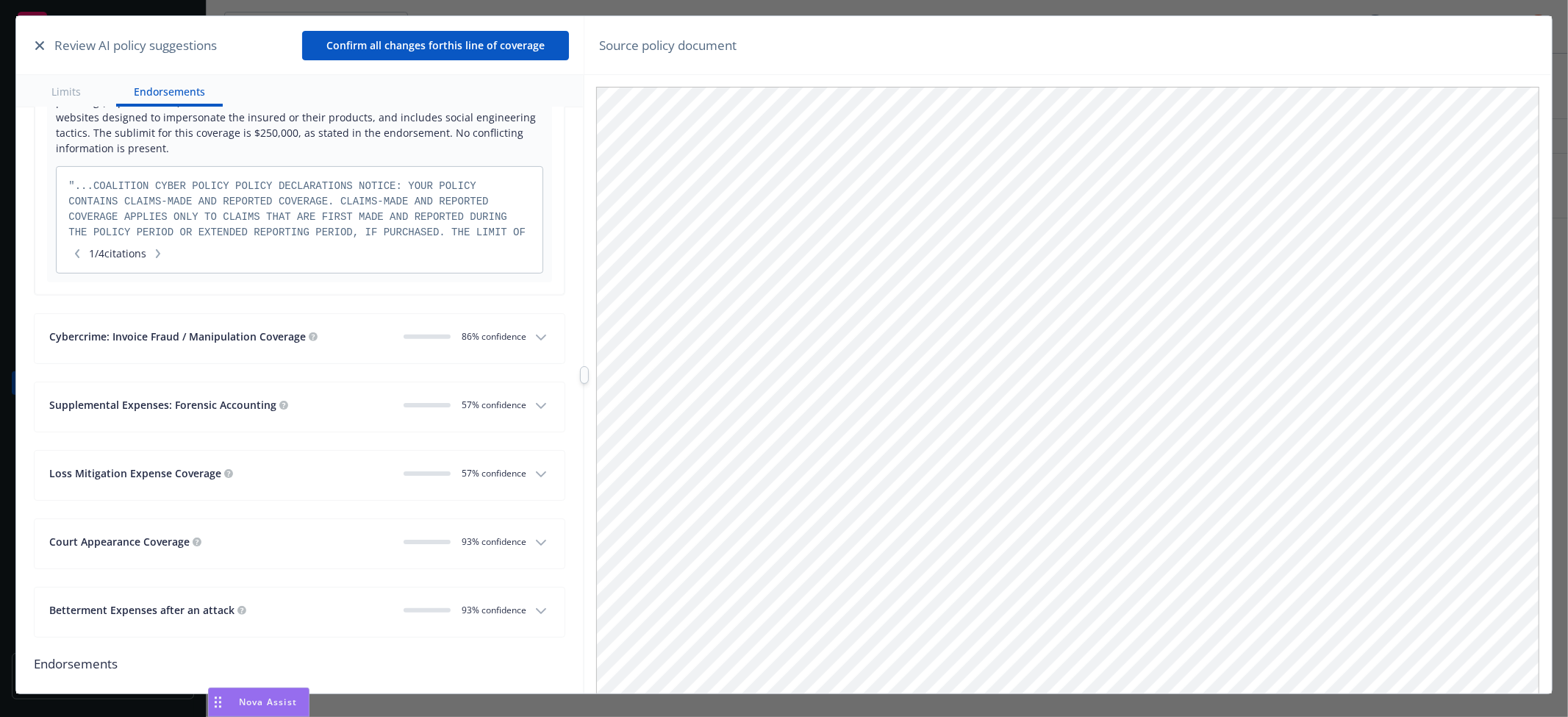
click at [348, 363] on button "Cybercrime: Invoice Fraud / Manipulation Coverage 0 86 % confidence" at bounding box center [299, 339] width 530 height 49
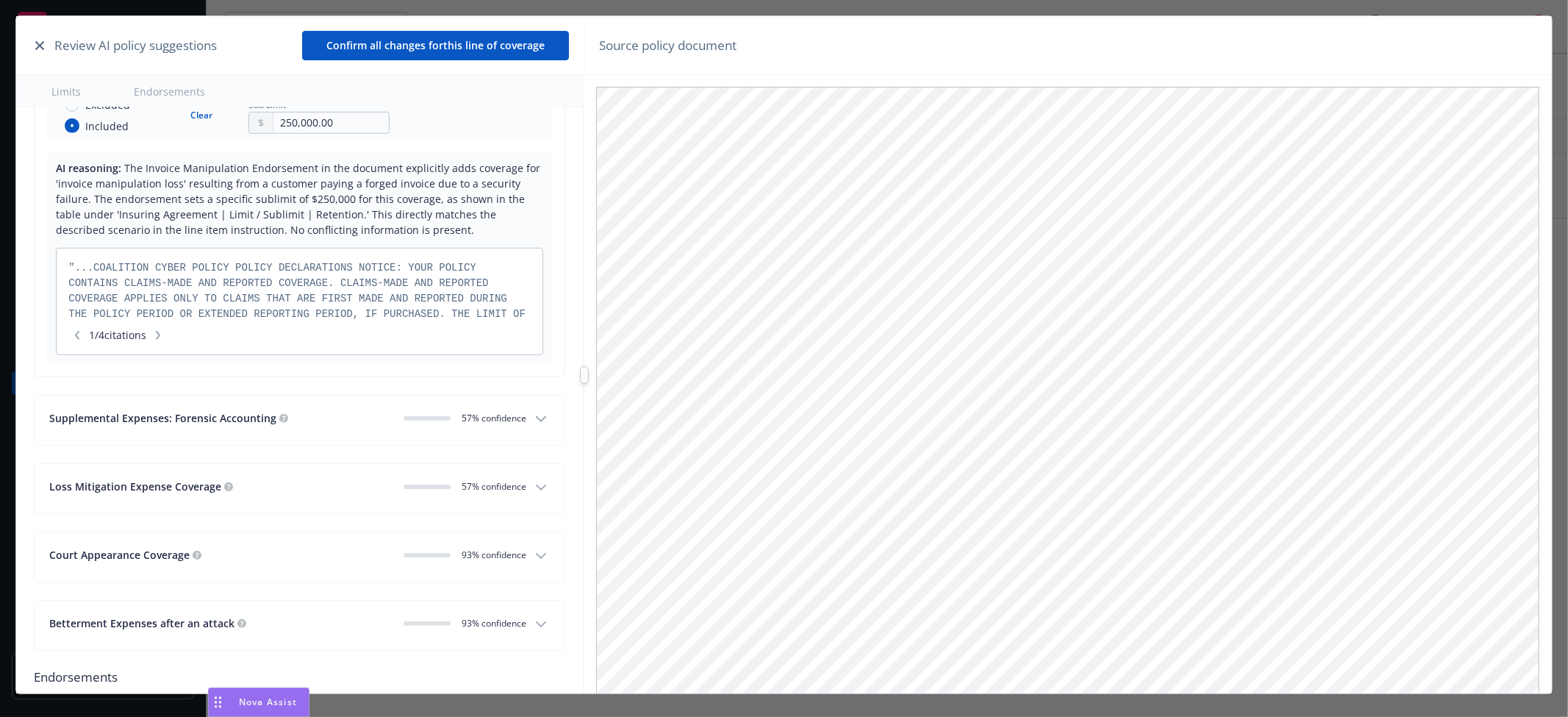
scroll to position [10140, 0]
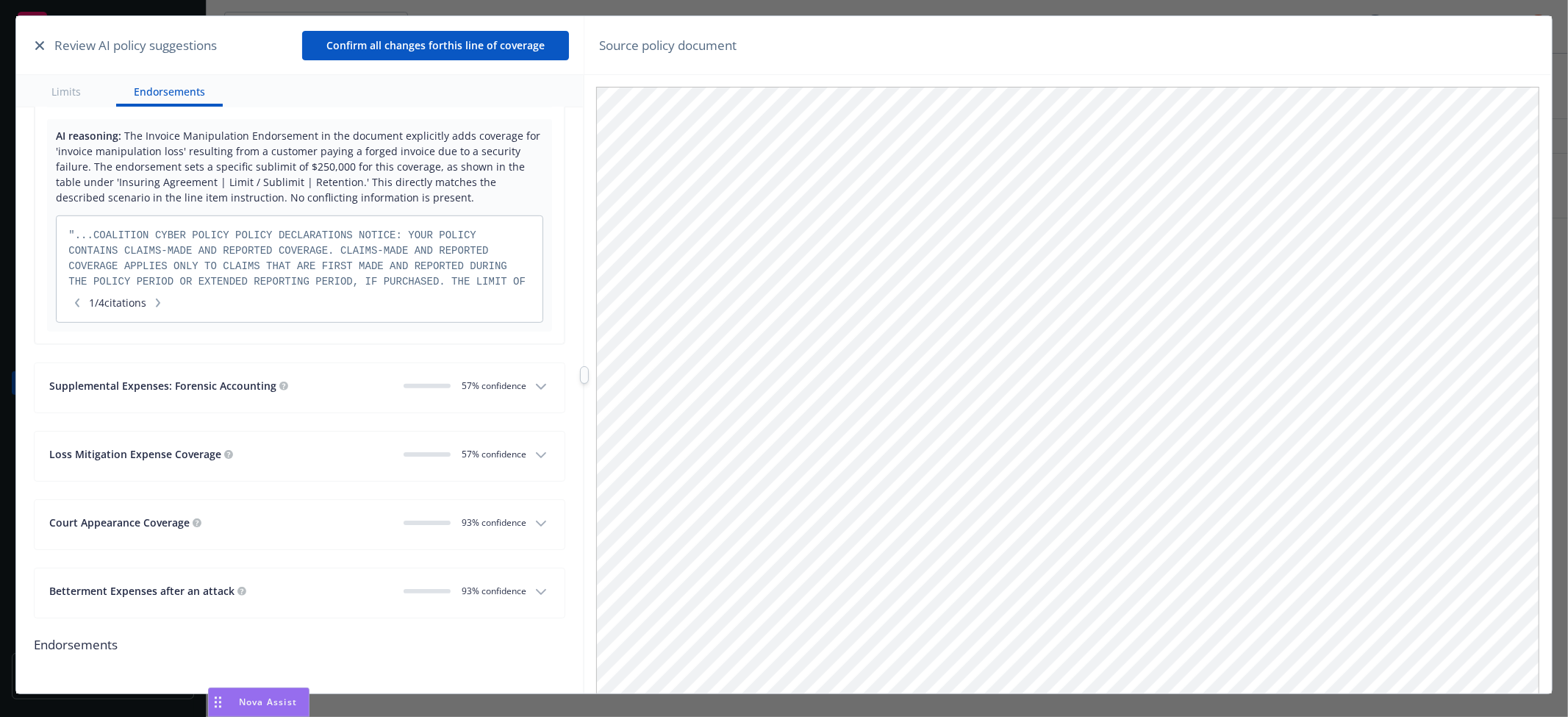
click at [342, 375] on button "Supplemental Expenses: Forensic Accounting 0 57 % confidence" at bounding box center [299, 388] width 530 height 49
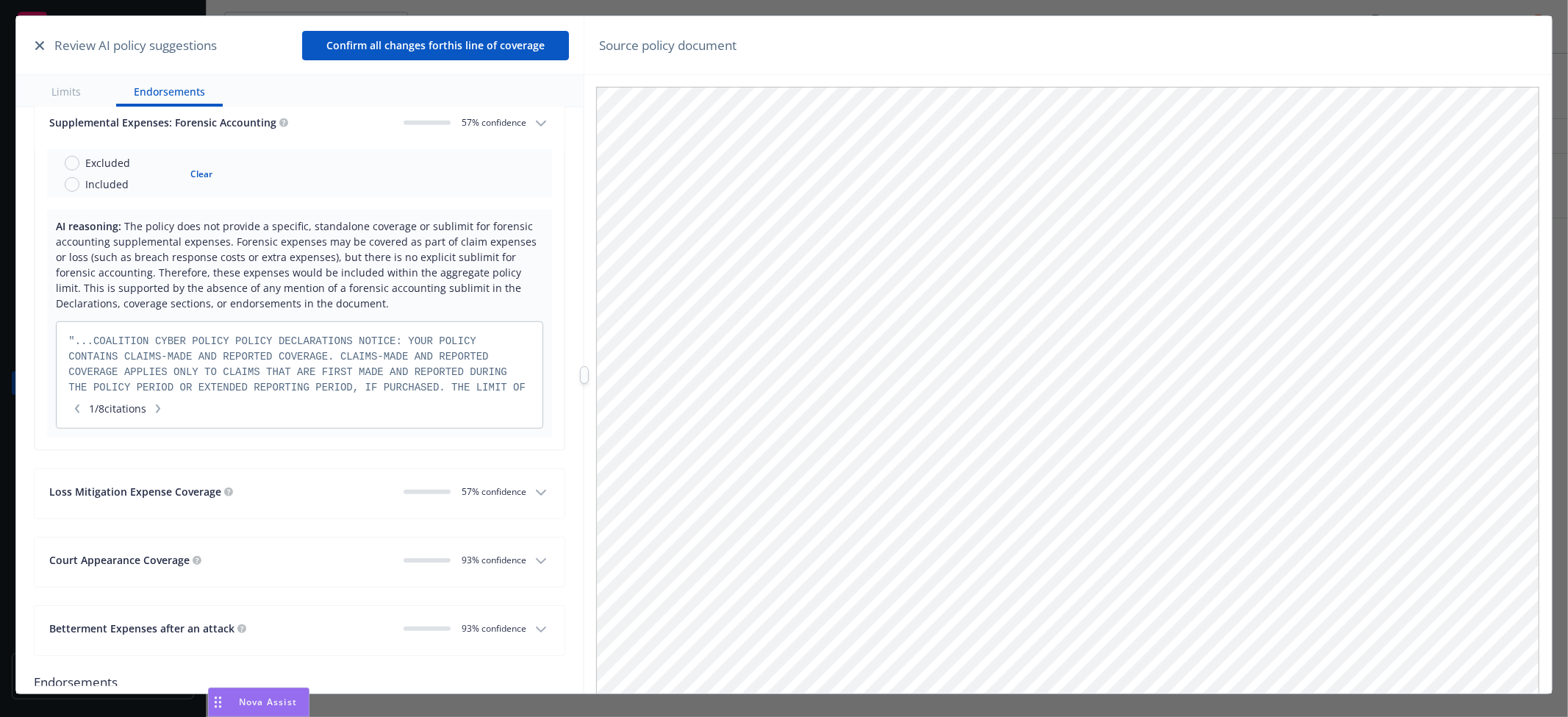
scroll to position [10278, 0]
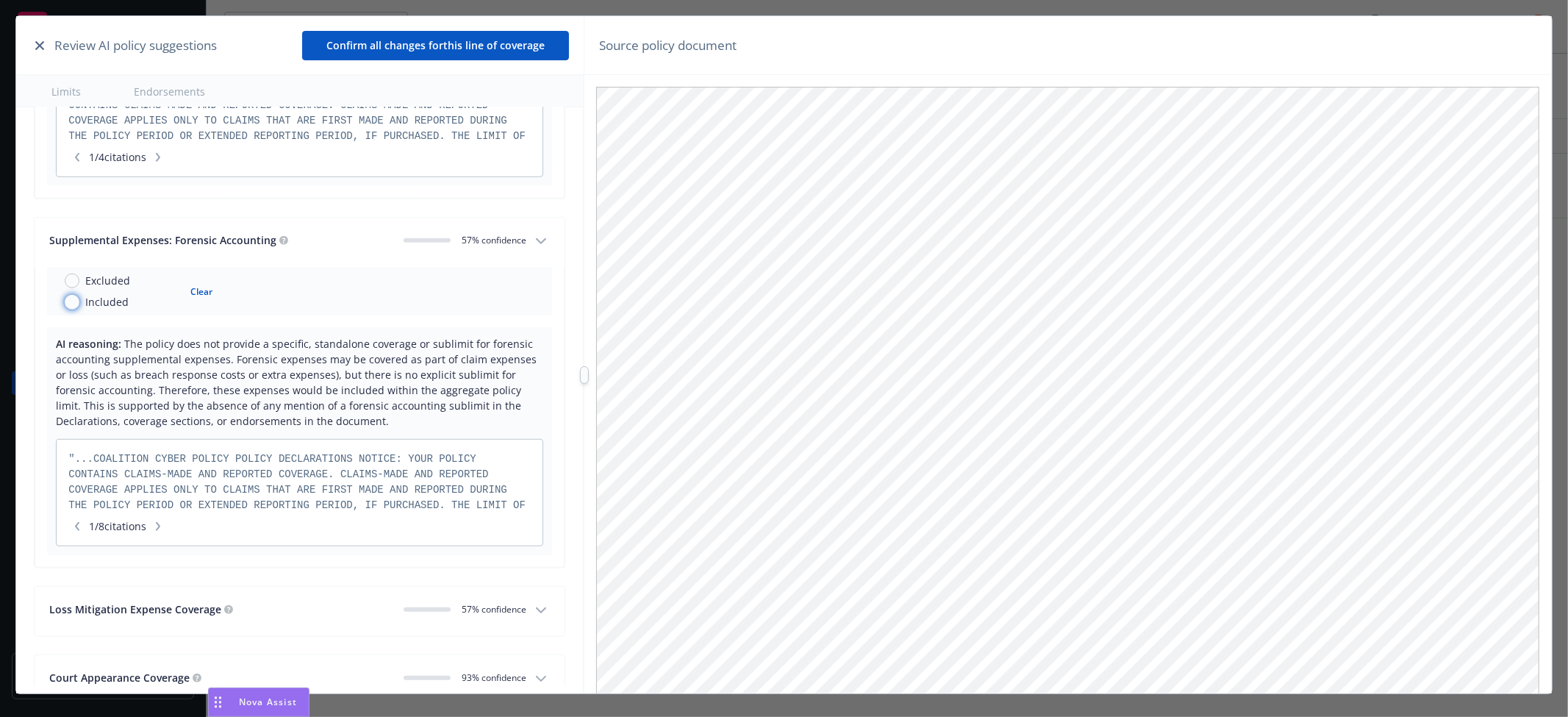
click at [70, 307] on input "Included" at bounding box center [73, 302] width 15 height 15
radio input "true"
click at [284, 306] on input "text" at bounding box center [331, 299] width 115 height 21
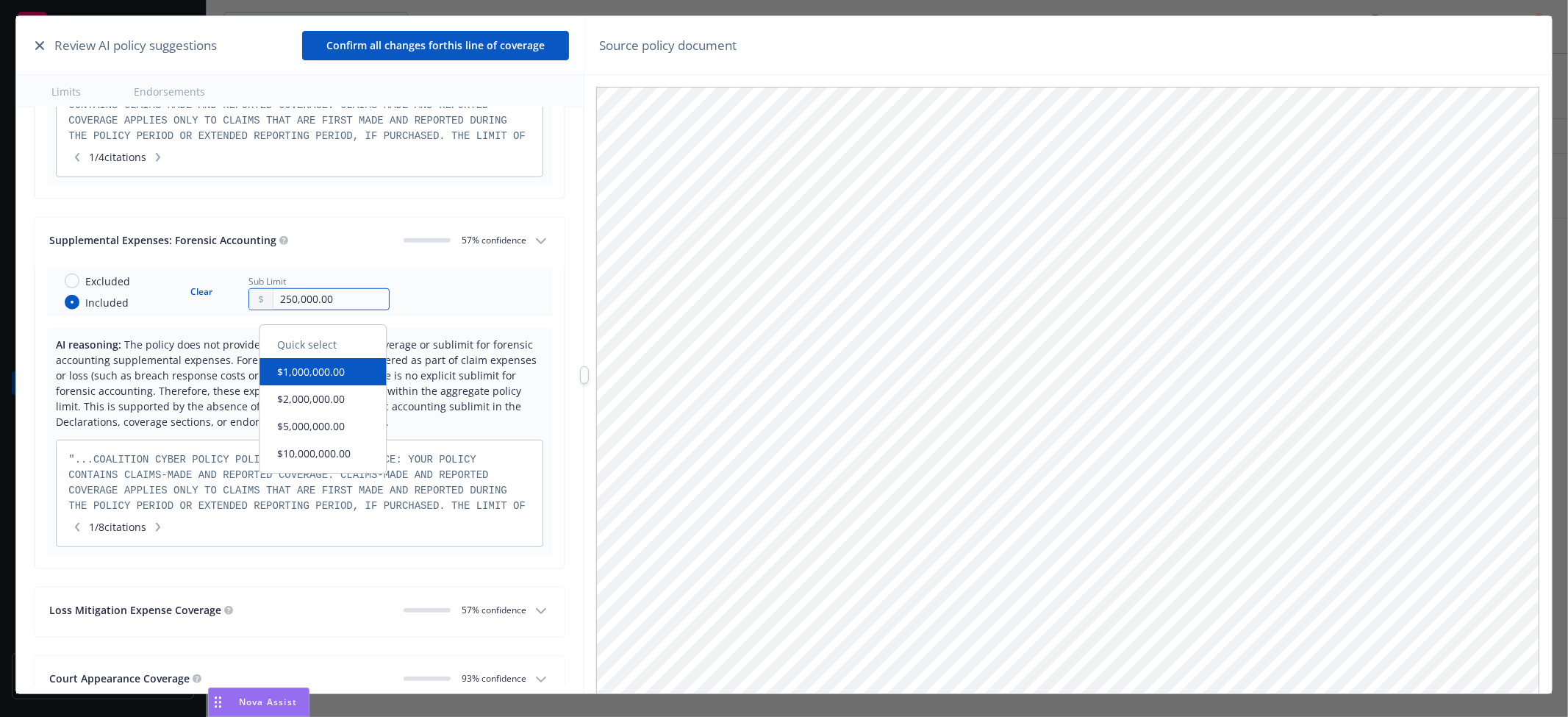
type input "250,000.00"
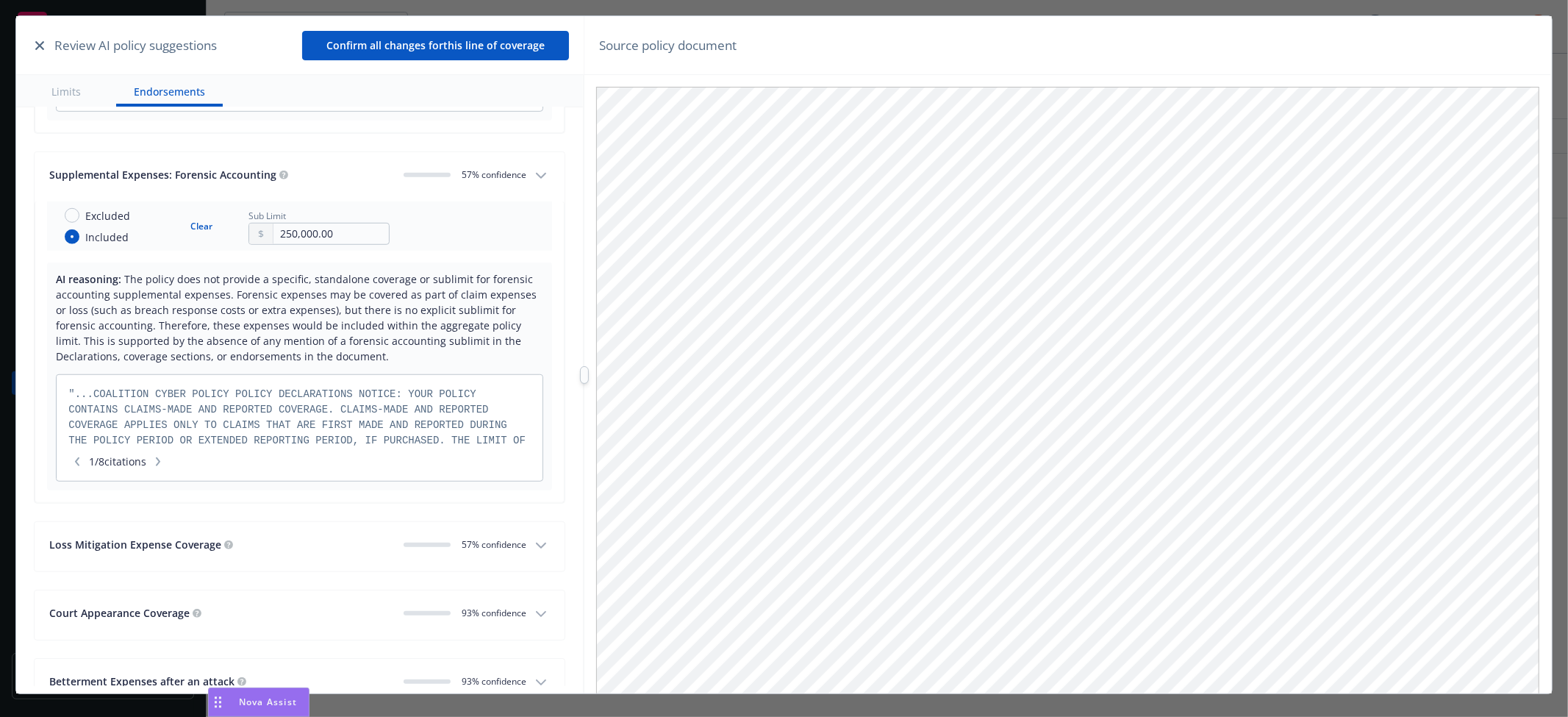
scroll to position [10442, 0]
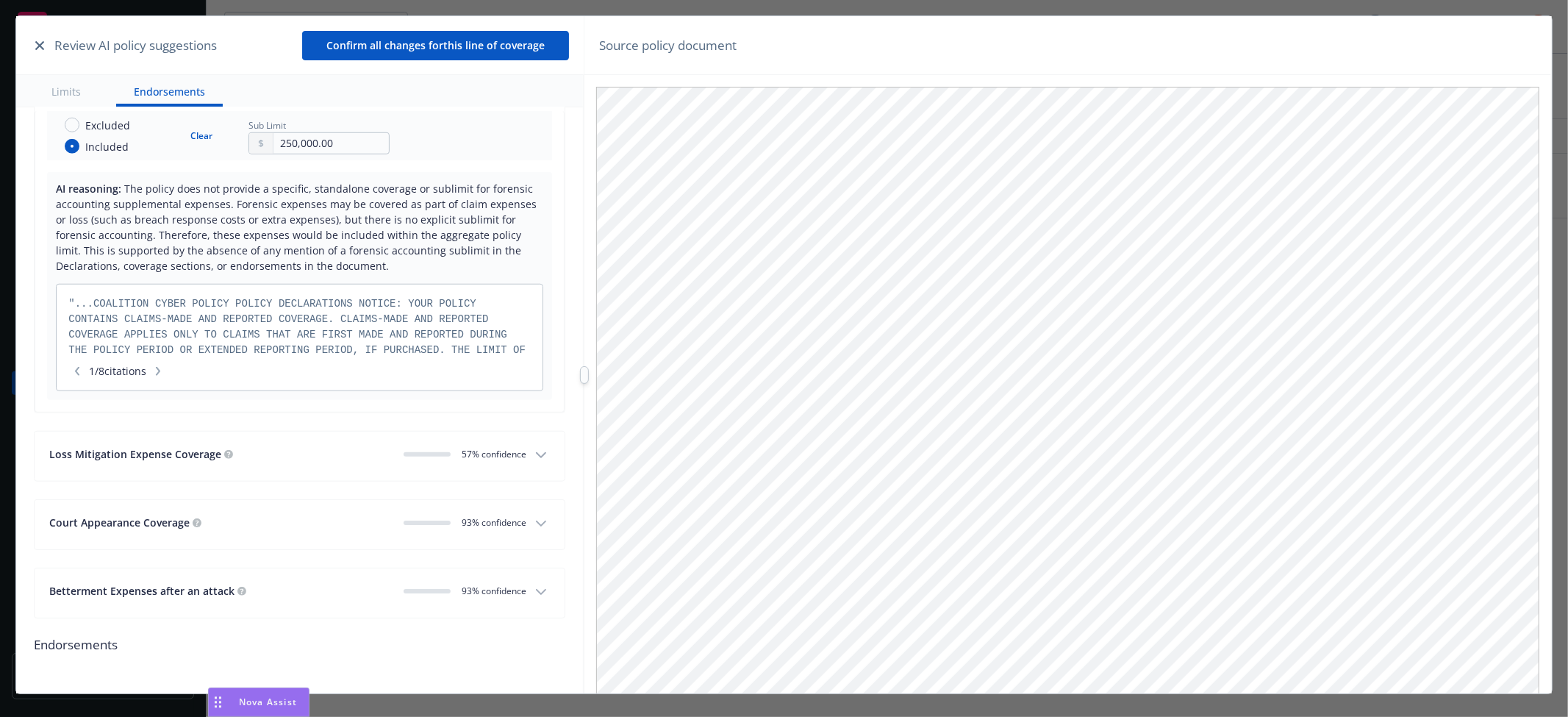
click at [259, 465] on div "Loss Mitigation Expense Coverage 0 57 % confidence" at bounding box center [288, 456] width 477 height 20
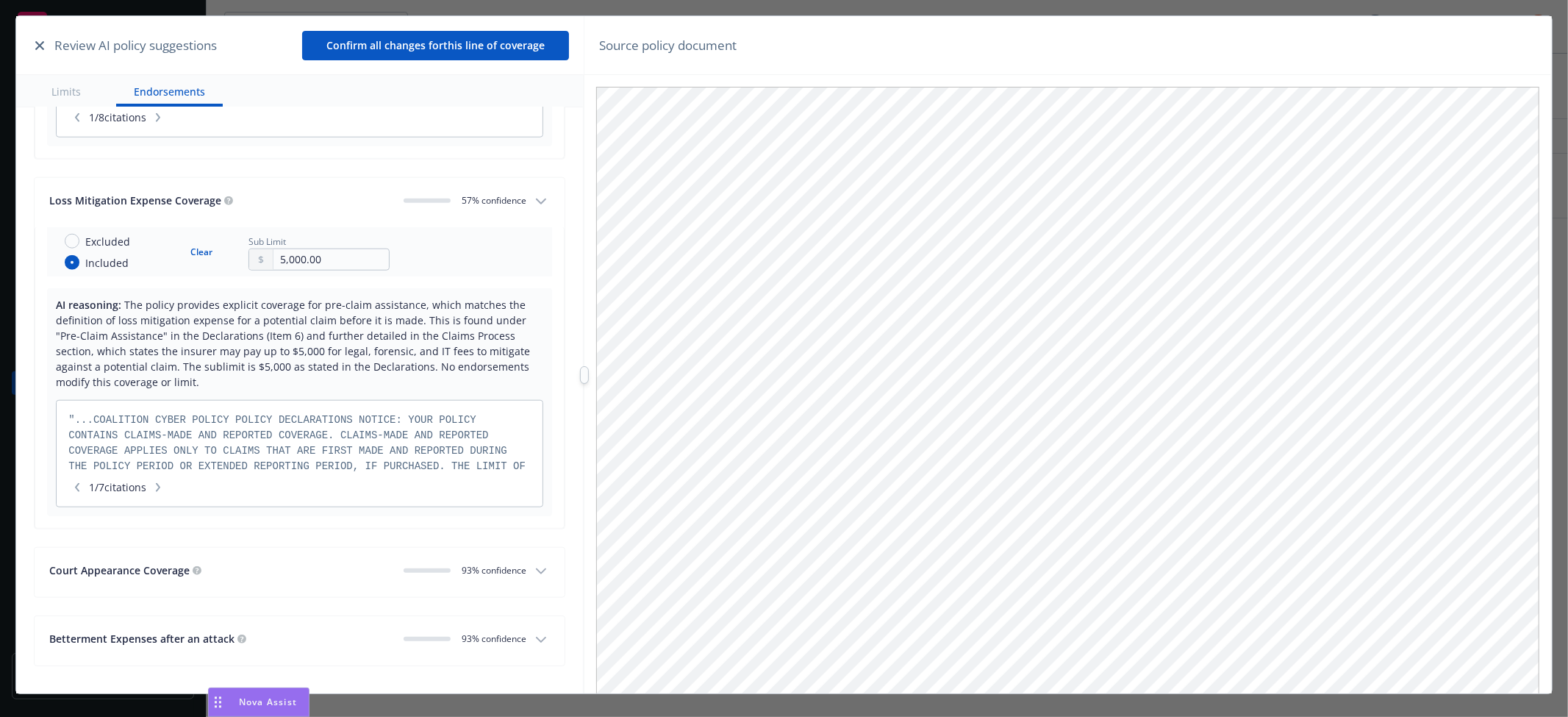
scroll to position [10743, 0]
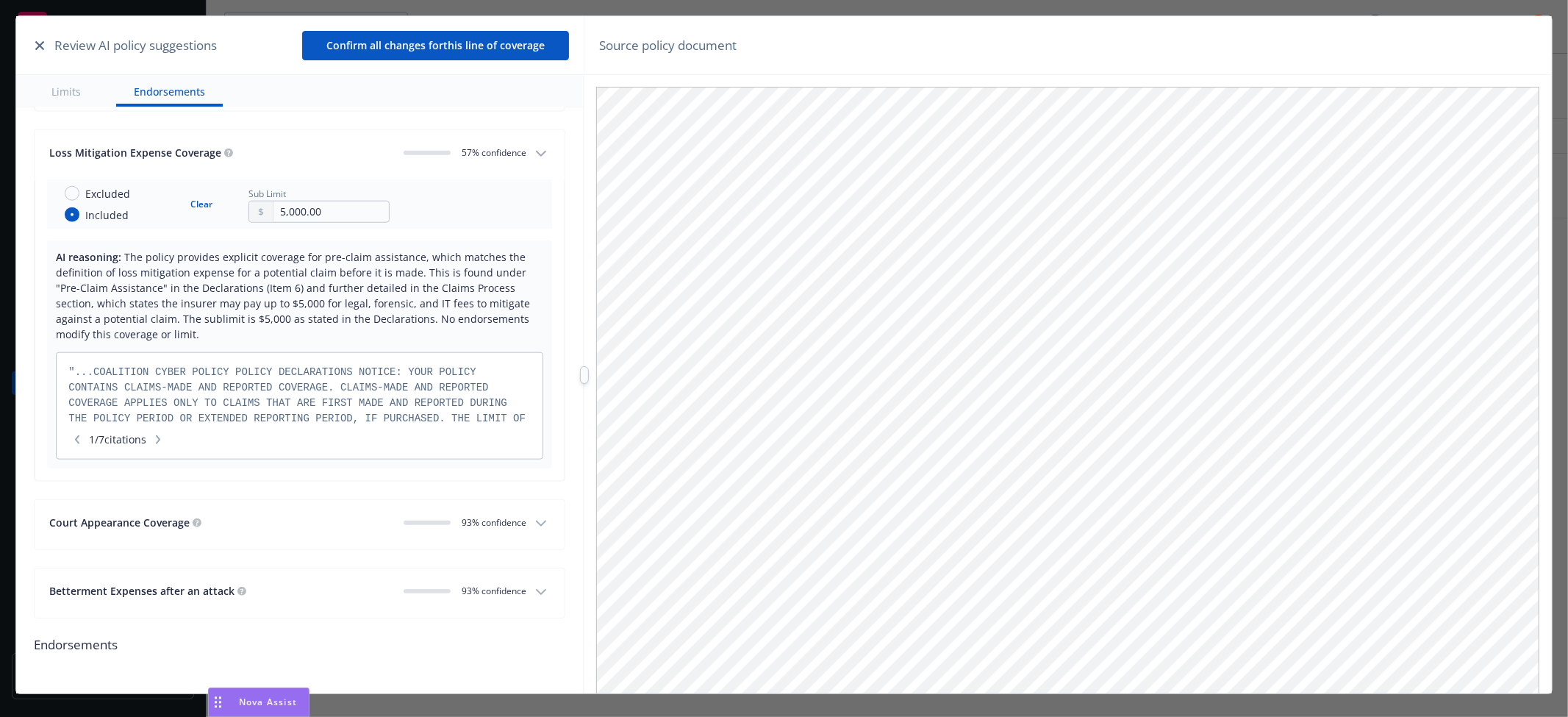
click at [274, 517] on div "Court Appearance Coverage" at bounding box center [221, 522] width 342 height 16
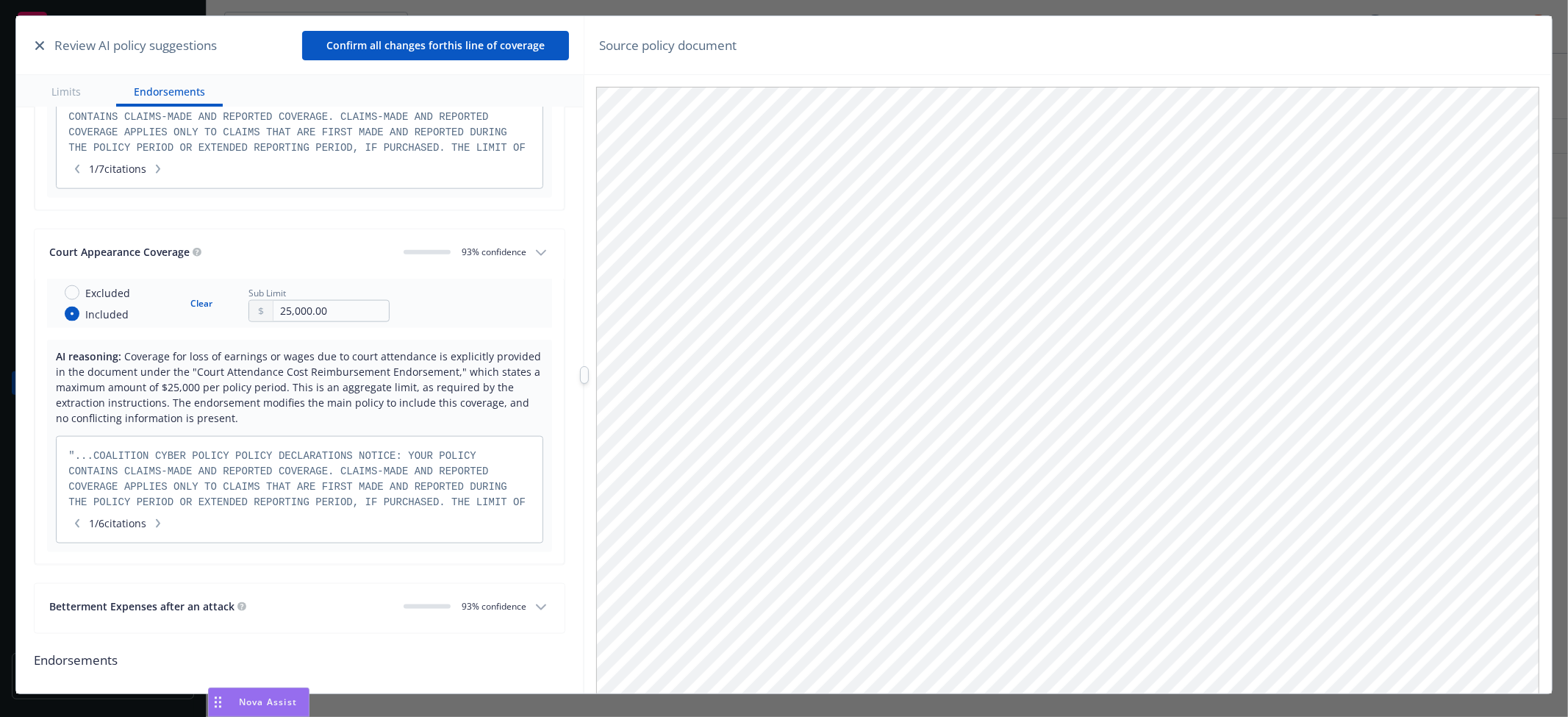
scroll to position [11030, 0]
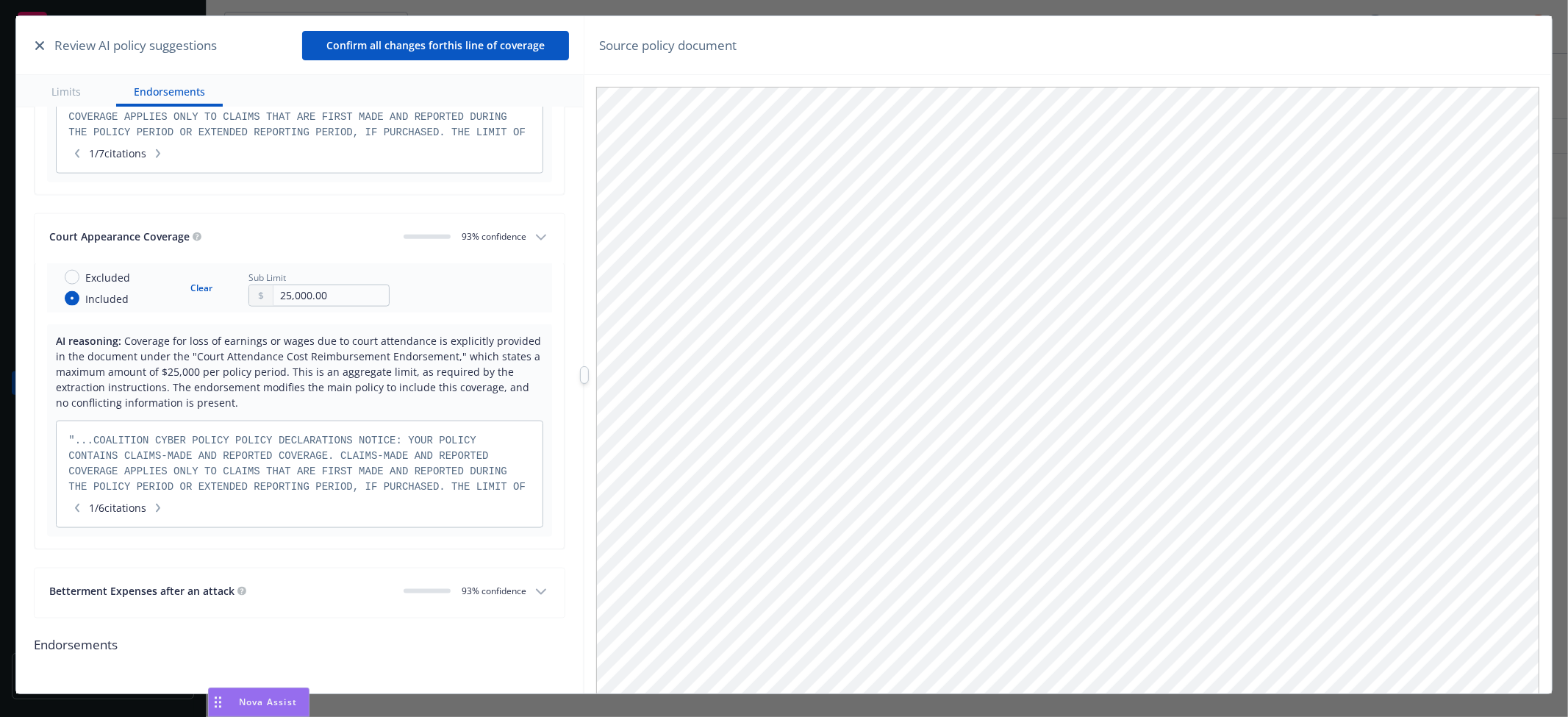
click at [268, 591] on div "Betterment Expenses after an attack" at bounding box center [221, 591] width 342 height 16
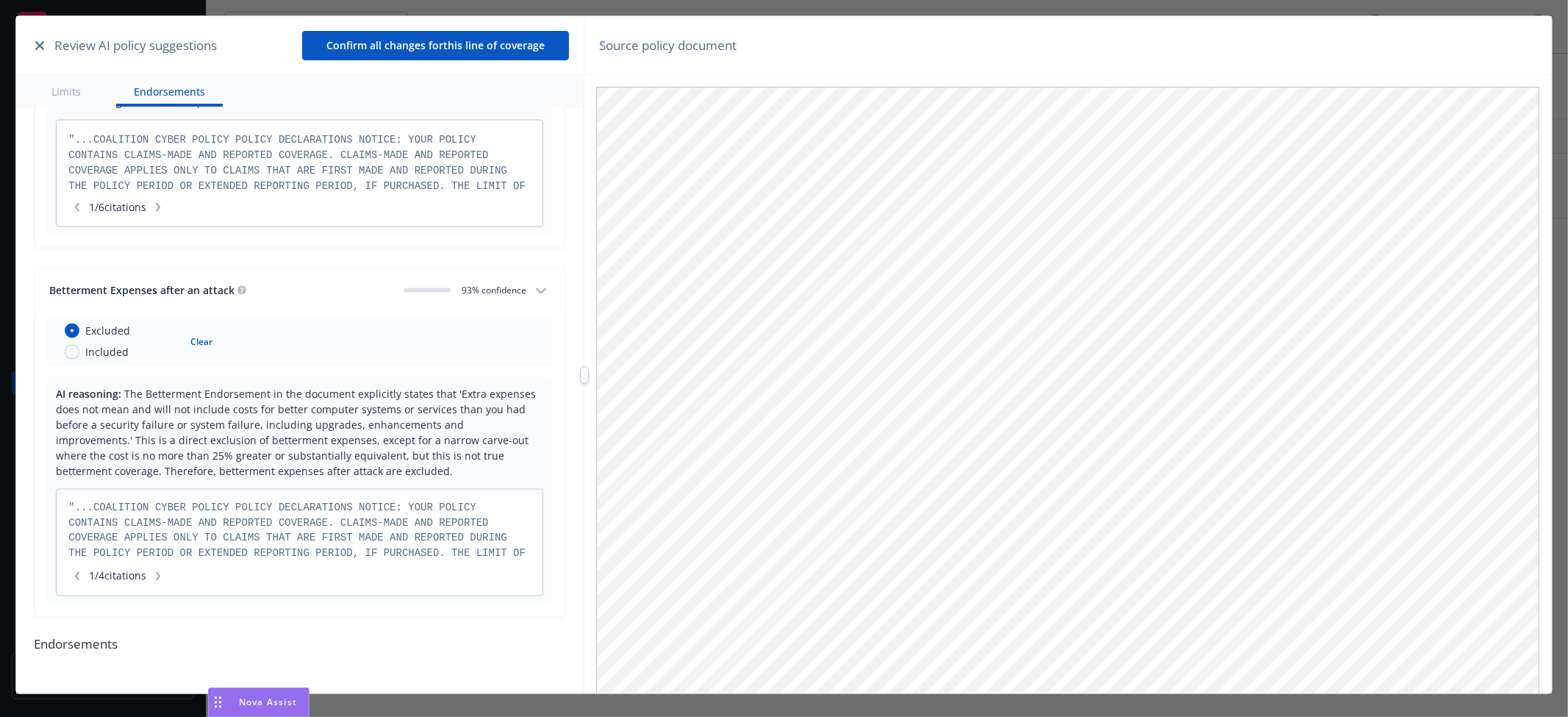
scroll to position [0, 0]
click at [71, 349] on input "Included" at bounding box center [73, 352] width 15 height 15
click at [193, 340] on button "Clear" at bounding box center [201, 341] width 40 height 21
radio input "false"
click at [430, 41] on button "Confirm all changes for this line of coverage" at bounding box center [435, 45] width 267 height 29
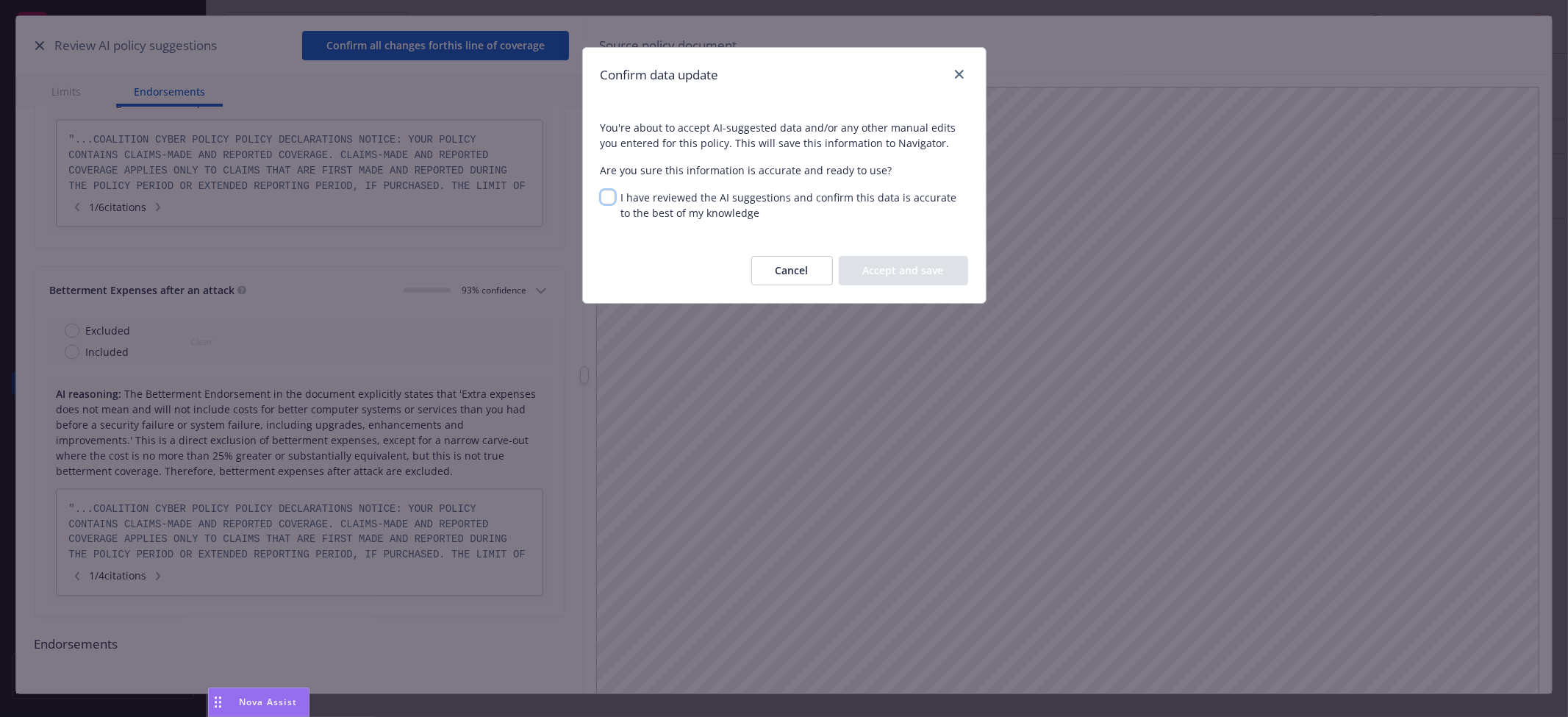
click at [612, 195] on input "I have reviewed the AI suggestions and confirm this data is accurate to the bes…" at bounding box center [608, 197] width 15 height 15
checkbox input "true"
click at [877, 270] on button "Accept and save" at bounding box center [903, 270] width 129 height 29
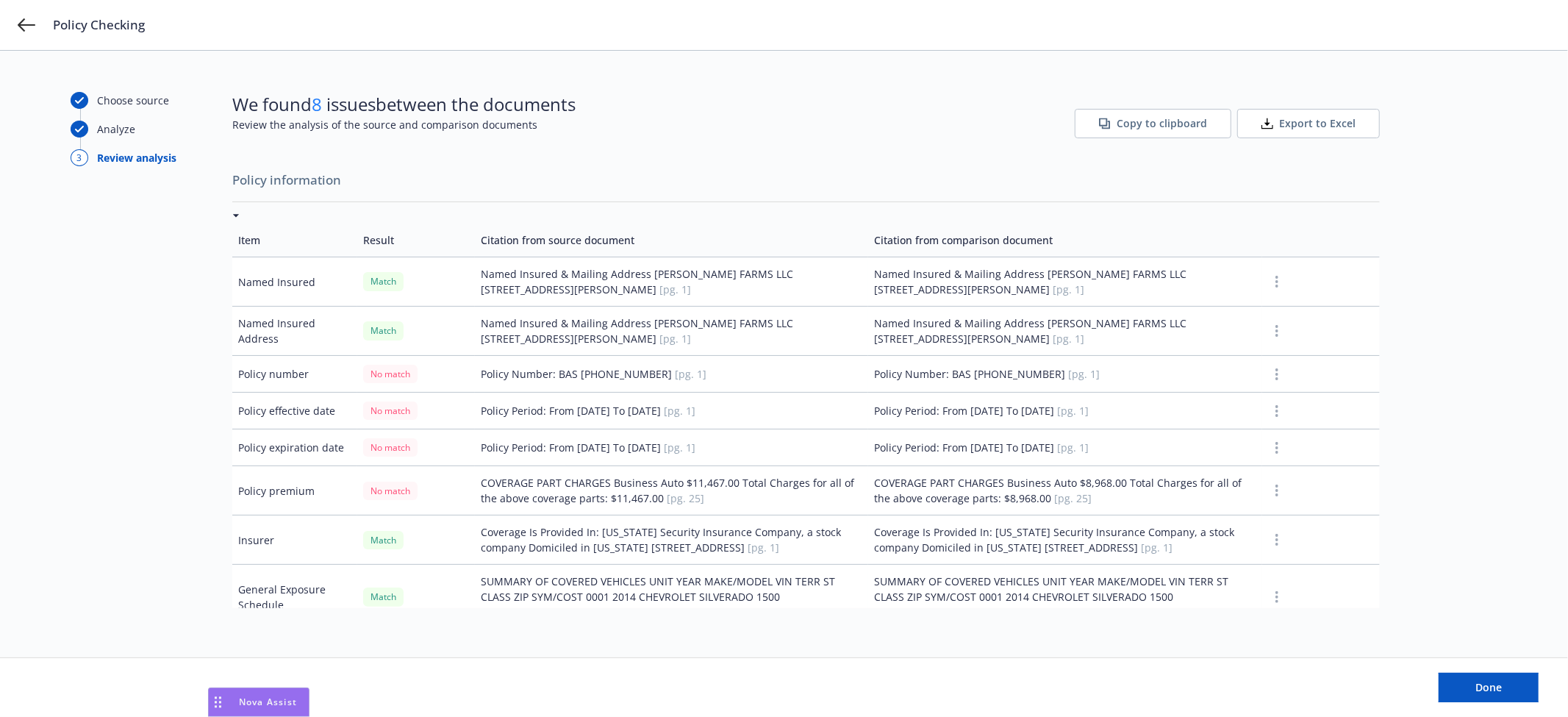
scroll to position [408, 0]
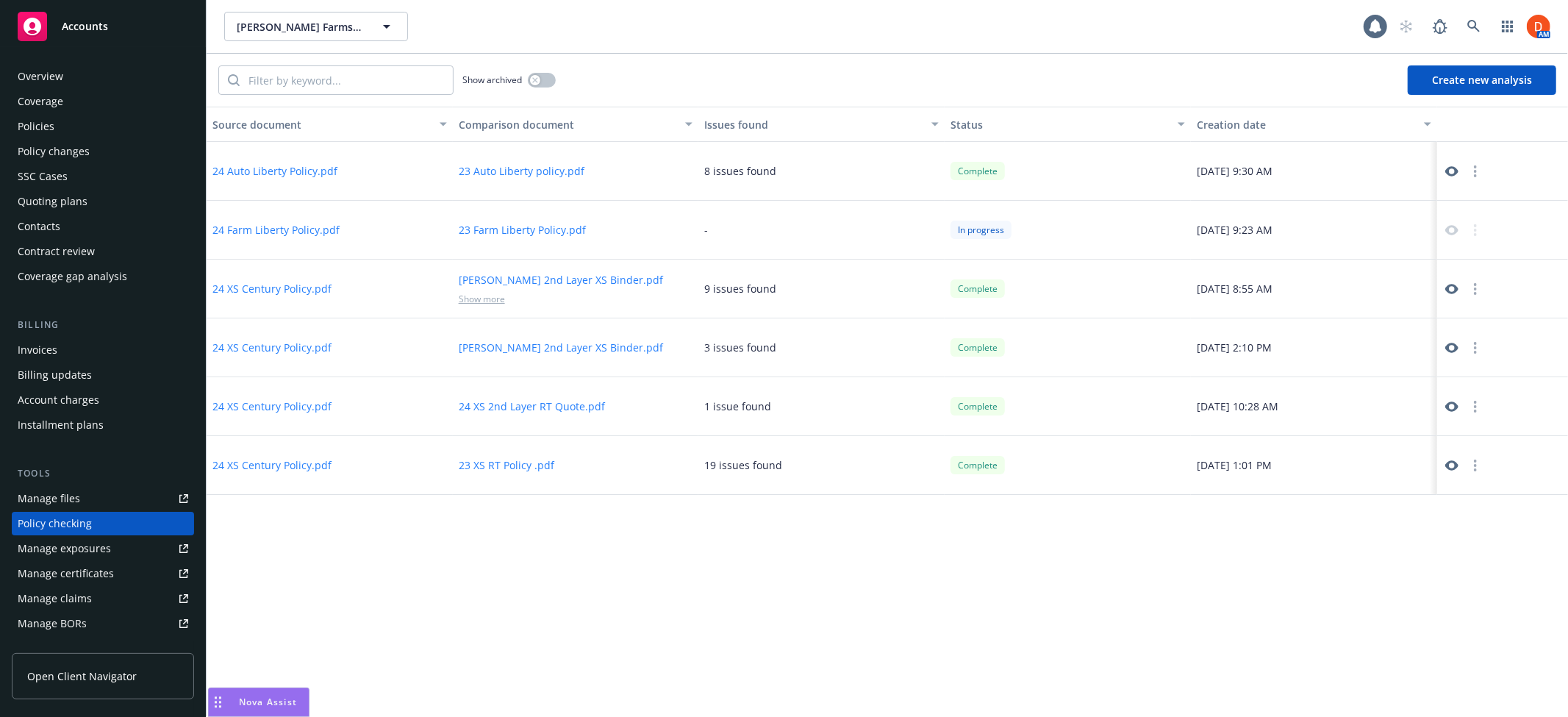
scroll to position [478, 0]
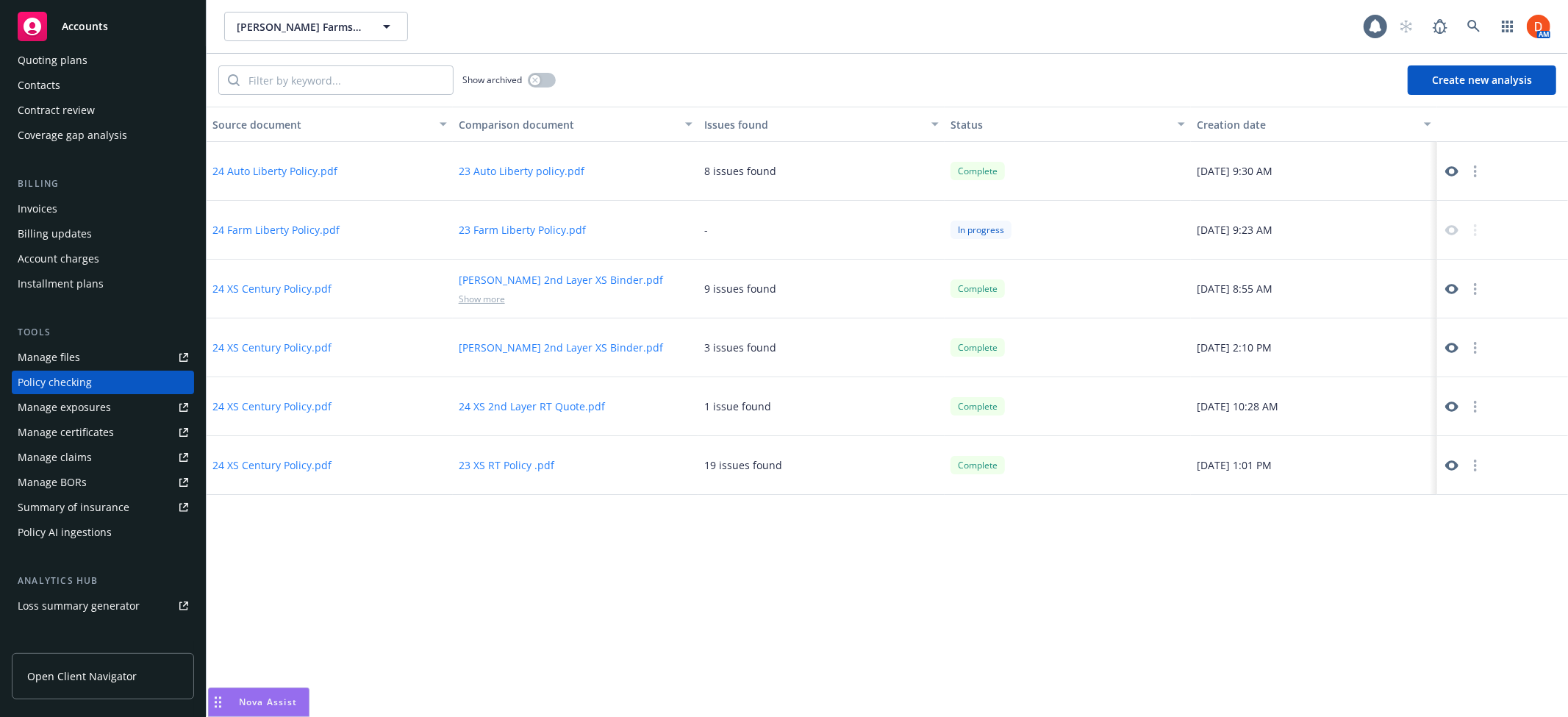
click at [1478, 239] on div at bounding box center [1503, 230] width 132 height 59
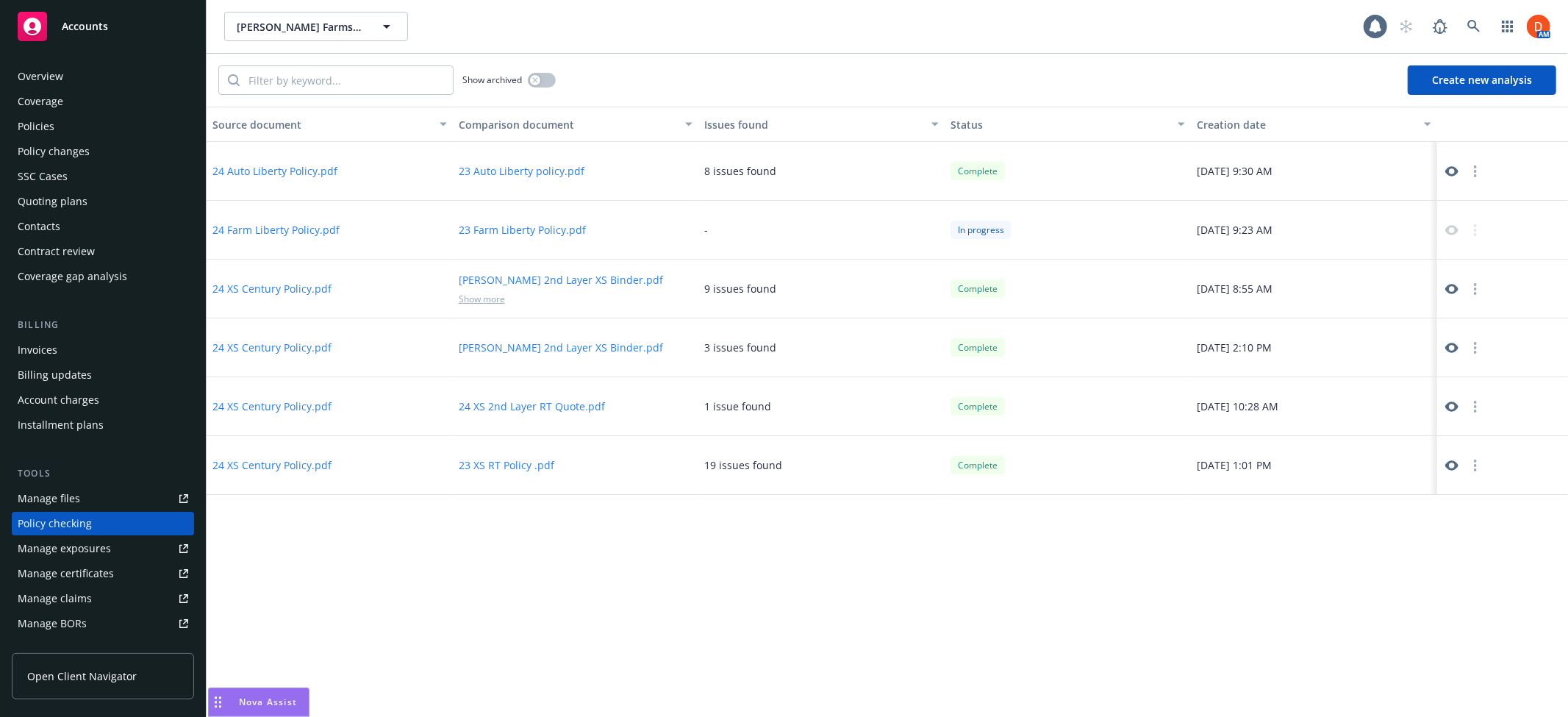
scroll to position [478, 0]
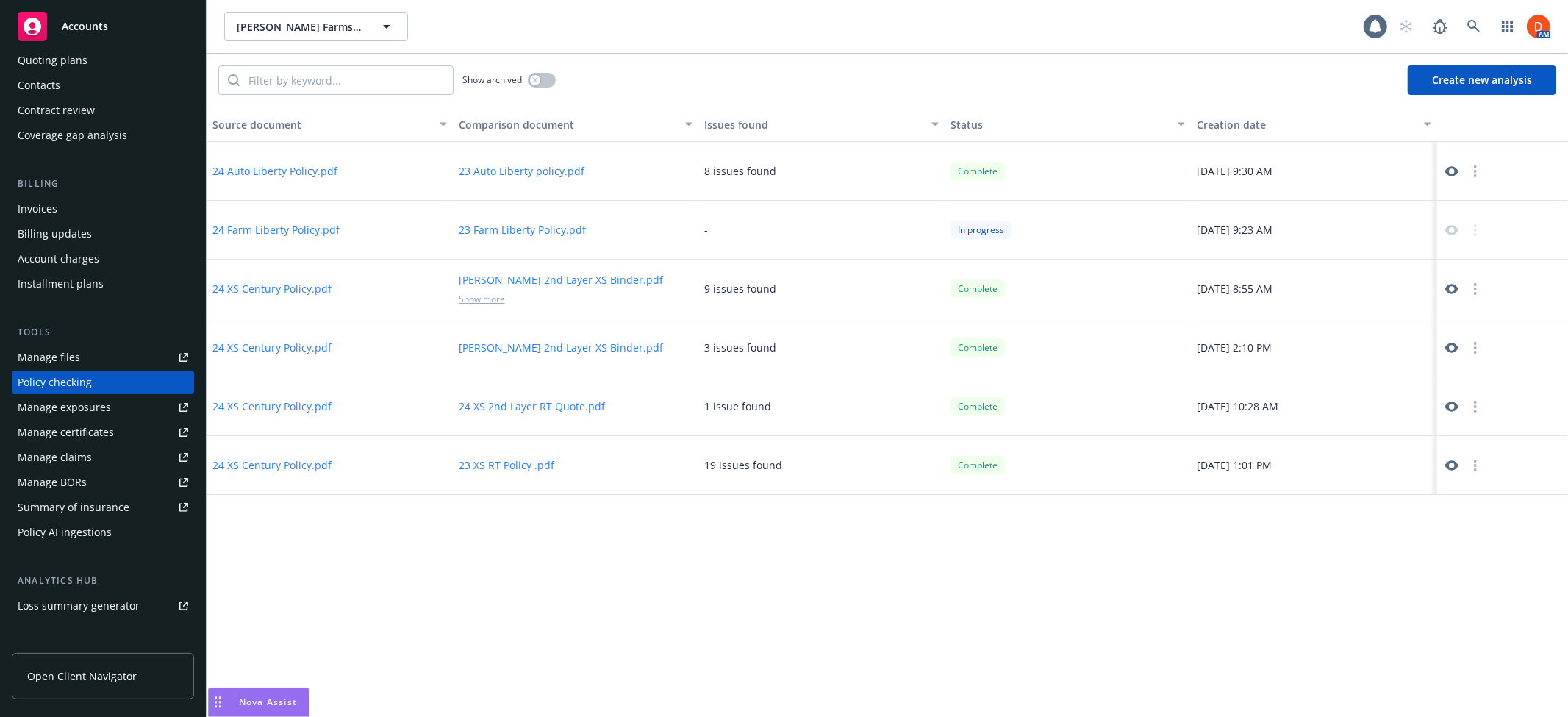
drag, startPoint x: 299, startPoint y: 701, endPoint x: 417, endPoint y: 696, distance: 118.1
click at [417, 696] on body "Accounts Overview Coverage Policies Policy changes SSC Cases Quoting plans Cont…" at bounding box center [784, 358] width 1568 height 717
drag, startPoint x: 285, startPoint y: 707, endPoint x: 421, endPoint y: 709, distance: 136.0
click at [421, 709] on body "Accounts Overview Coverage Policies Policy changes SSC Cases Quoting plans Cont…" at bounding box center [784, 358] width 1568 height 717
drag, startPoint x: 268, startPoint y: 703, endPoint x: 288, endPoint y: 703, distance: 20.0
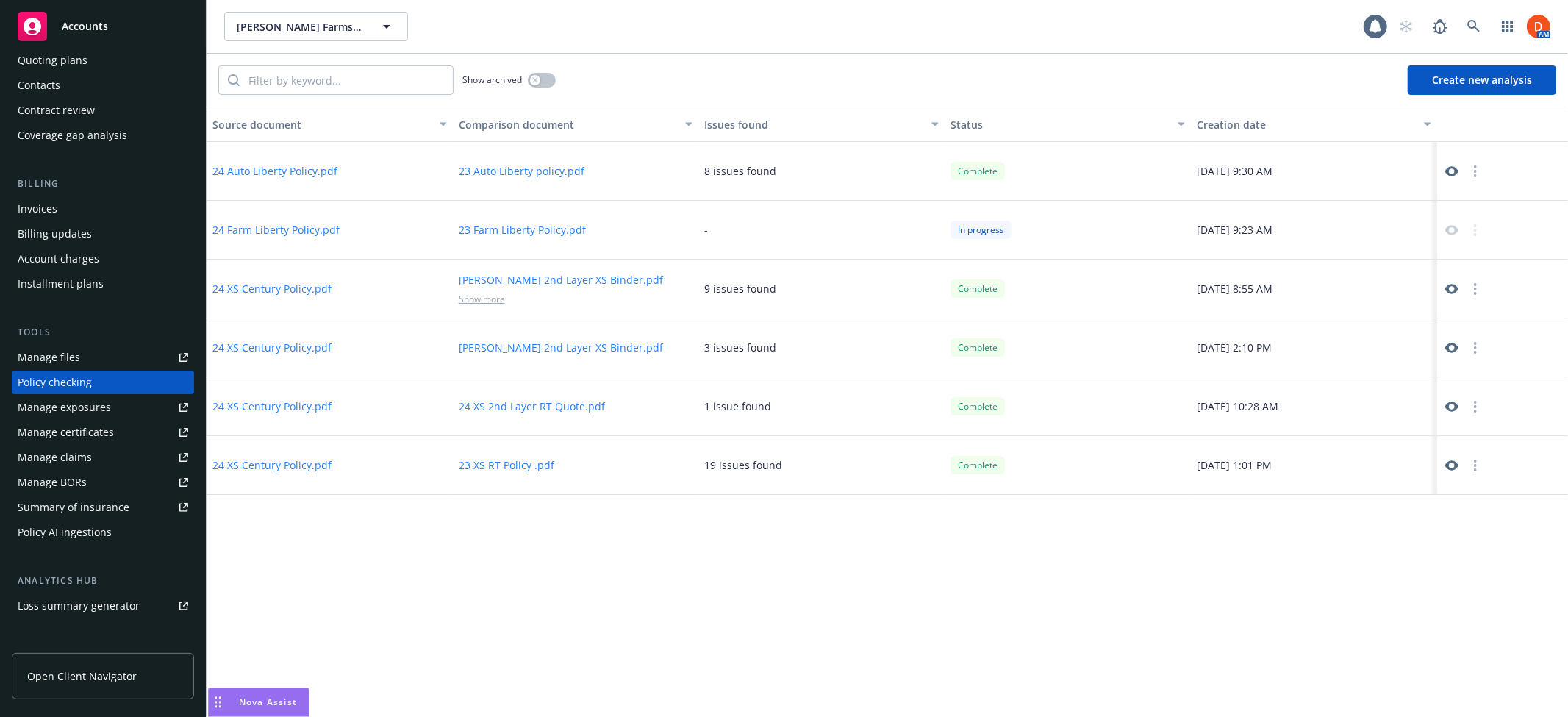
click at [288, 703] on span "Nova Assist" at bounding box center [268, 701] width 58 height 13
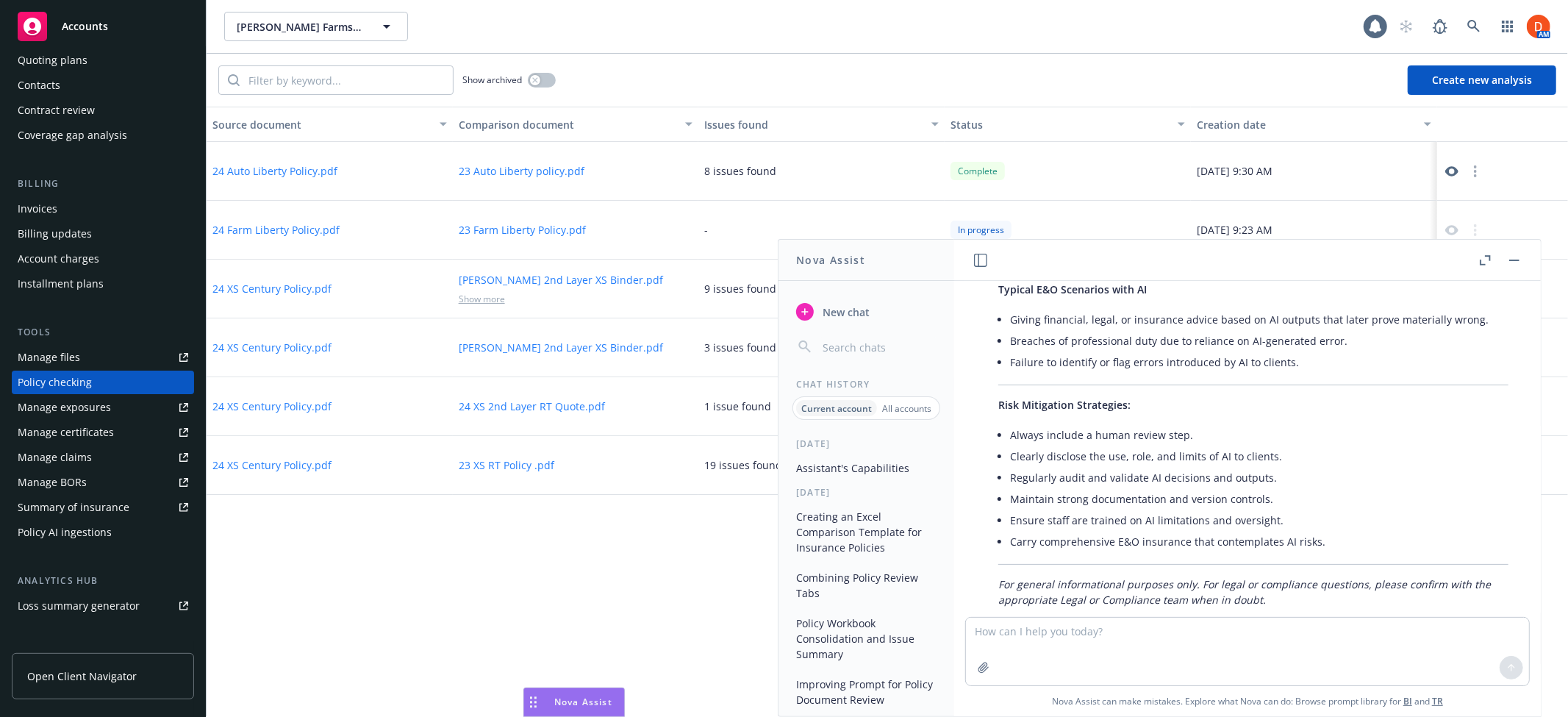
drag, startPoint x: 218, startPoint y: 704, endPoint x: 547, endPoint y: 683, distance: 329.7
click at [545, 683] on body "Accounts Overview Coverage Policies Policy changes SSC Cases Quoting plans Cont…" at bounding box center [784, 358] width 1568 height 717
click at [1516, 259] on rect "button" at bounding box center [1514, 260] width 10 height 1
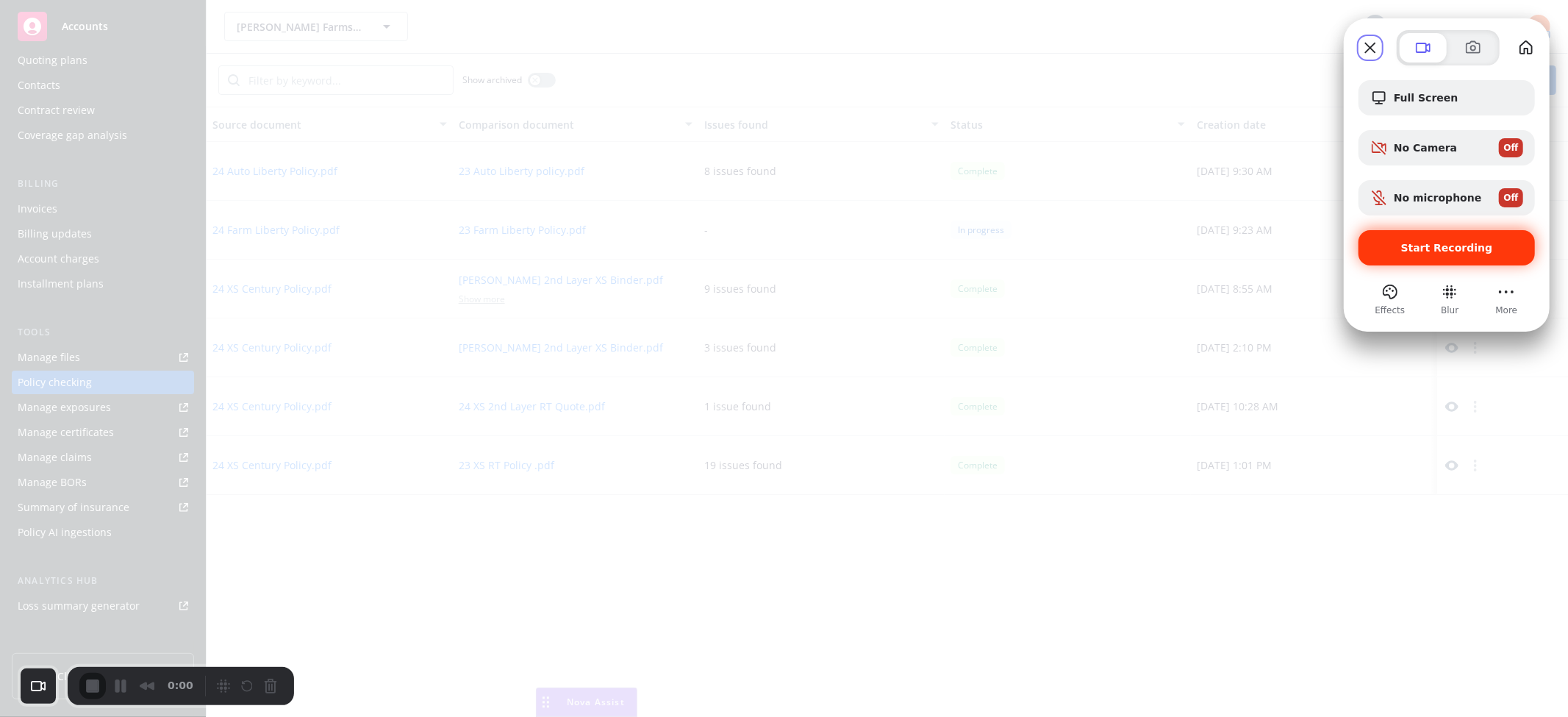
click at [1421, 254] on div "Start Recording" at bounding box center [1447, 247] width 176 height 35
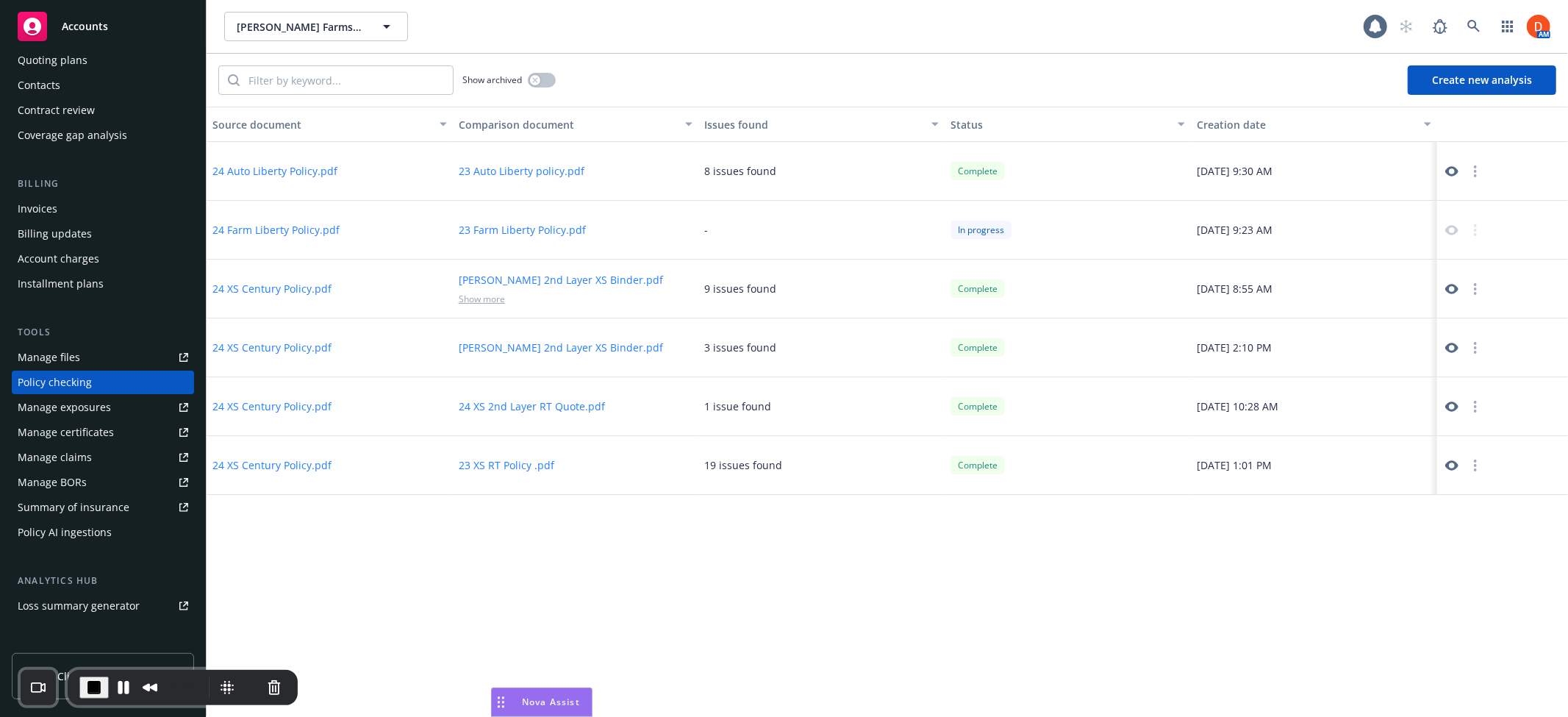
drag, startPoint x: 541, startPoint y: 697, endPoint x: 496, endPoint y: 701, distance: 45.2
click at [496, 701] on div "Drag to move" at bounding box center [501, 701] width 19 height 28
click at [126, 688] on button "Pause Recording" at bounding box center [123, 686] width 23 height 23
click at [89, 686] on button "End Recording" at bounding box center [90, 686] width 23 height 23
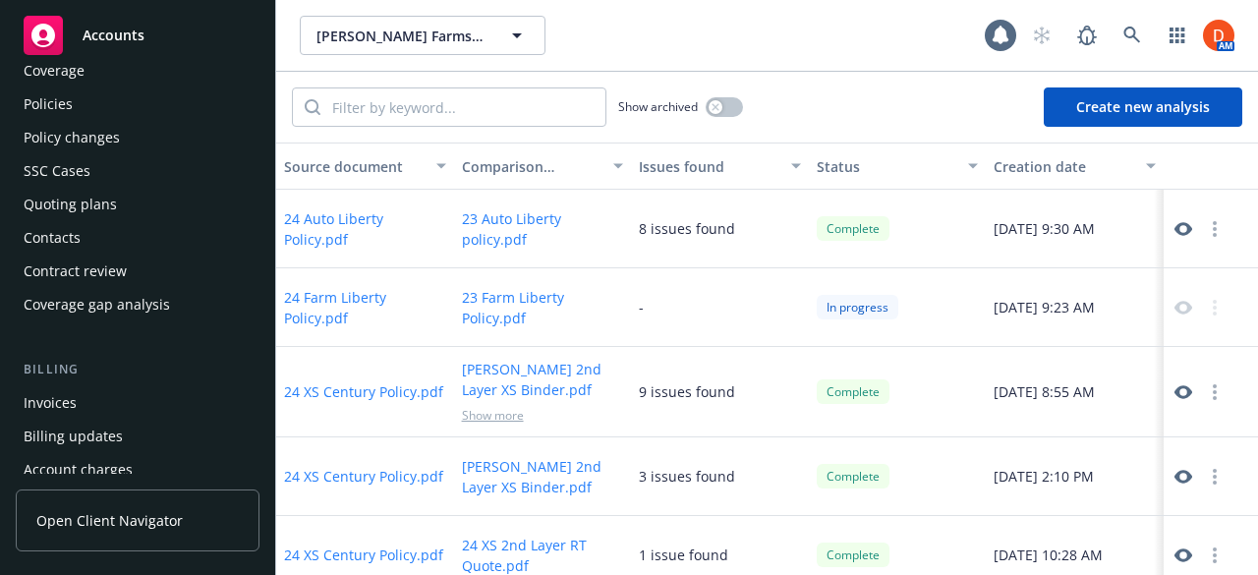
scroll to position [0, 0]
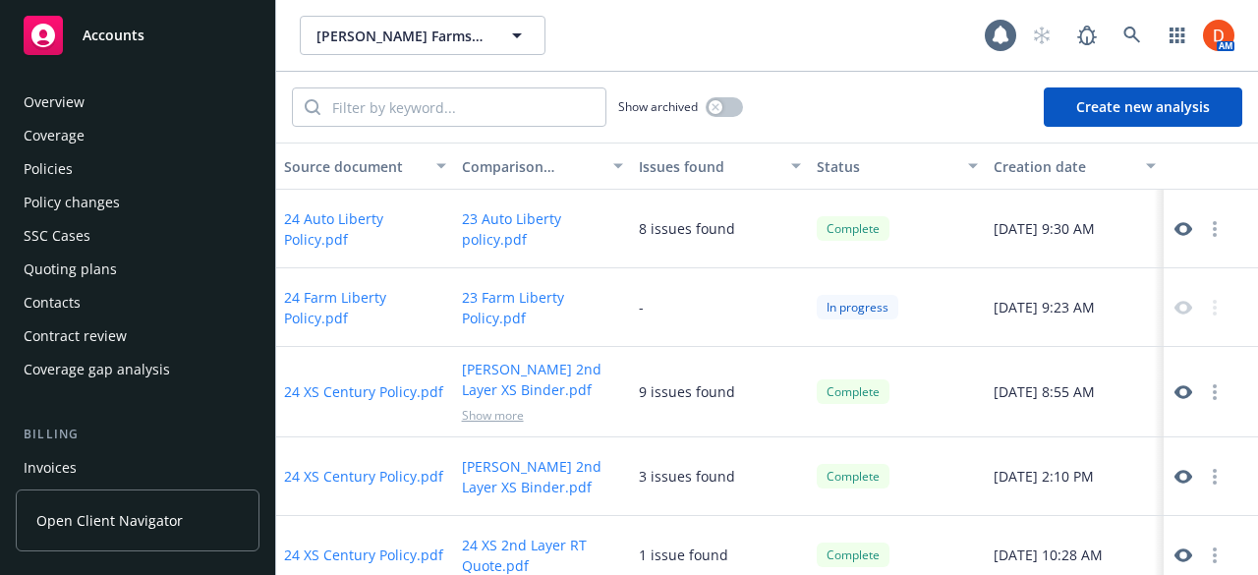
click at [140, 101] on div "Overview" at bounding box center [138, 102] width 228 height 31
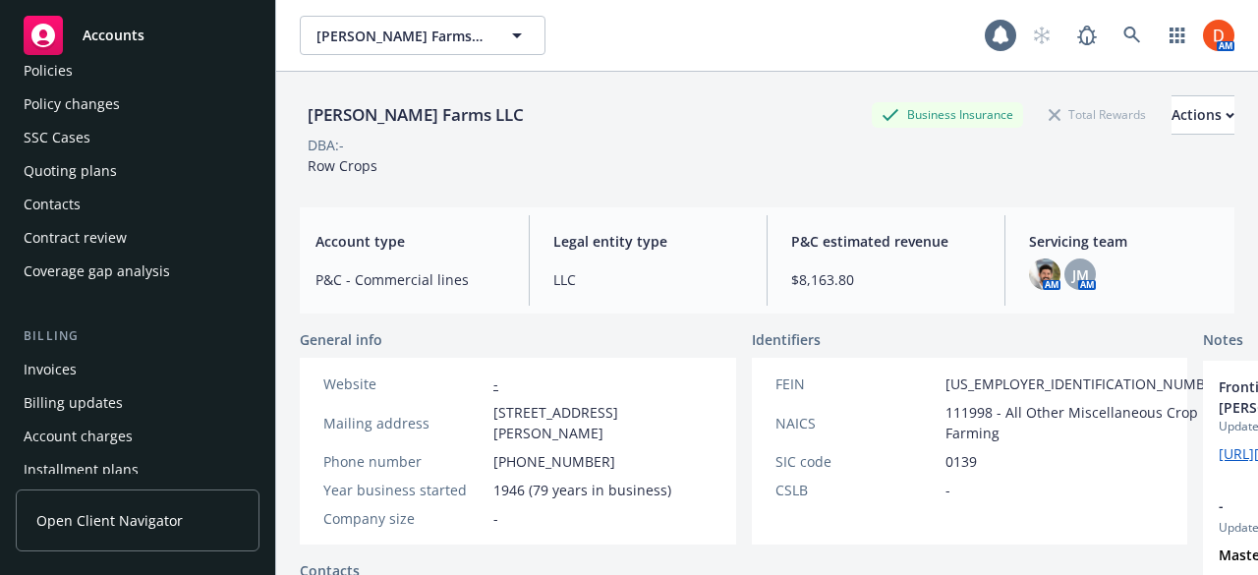
scroll to position [96, 0]
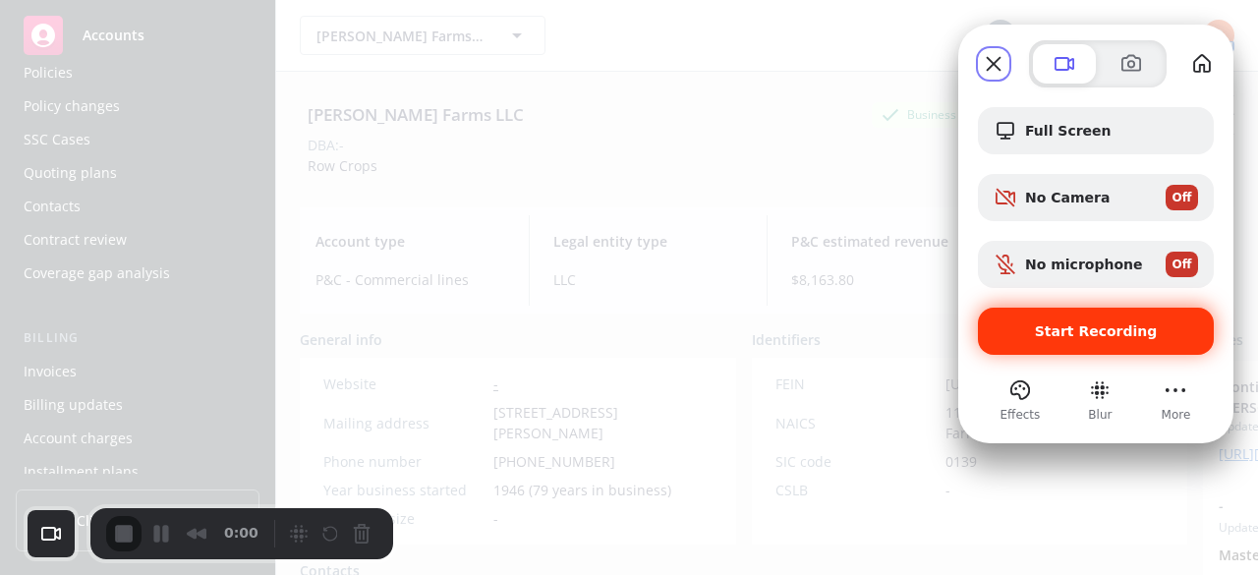
click at [1167, 331] on span "Start Recording" at bounding box center [1096, 331] width 204 height 16
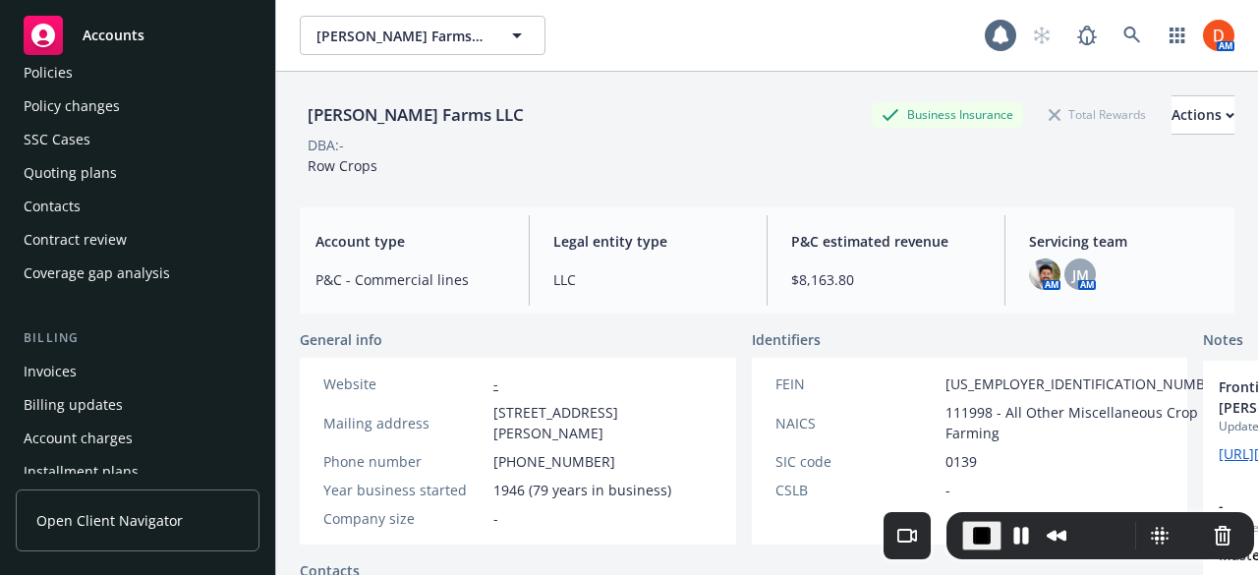
drag, startPoint x: 242, startPoint y: 508, endPoint x: 1098, endPoint y: 519, distance: 856.4
click at [1098, 519] on div "0:02" at bounding box center [1101, 535] width 308 height 47
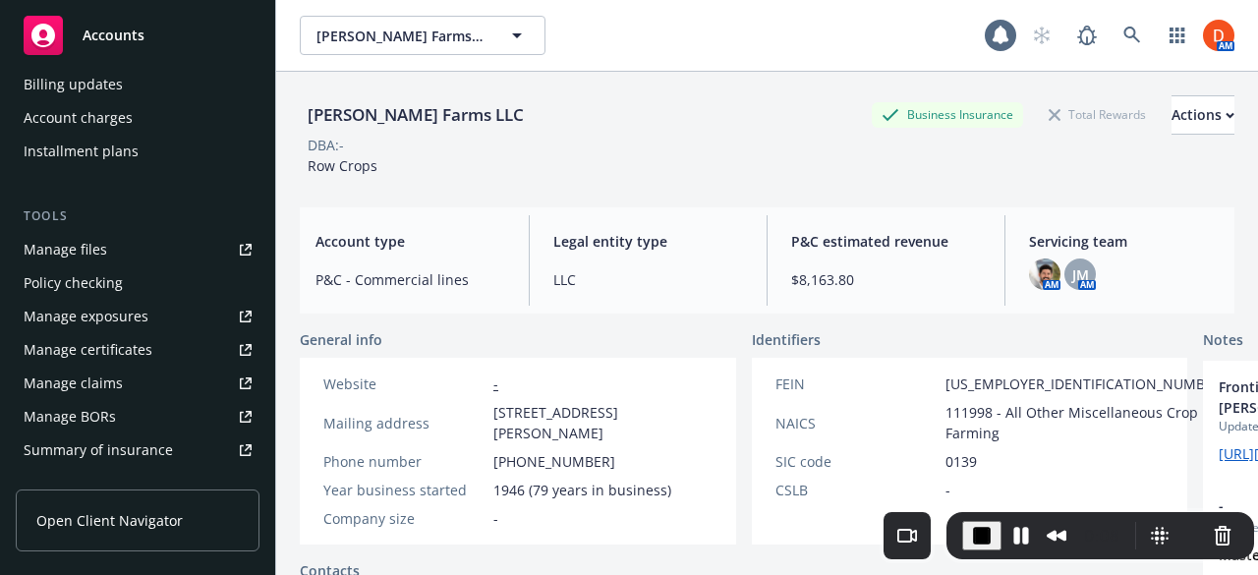
scroll to position [426, 0]
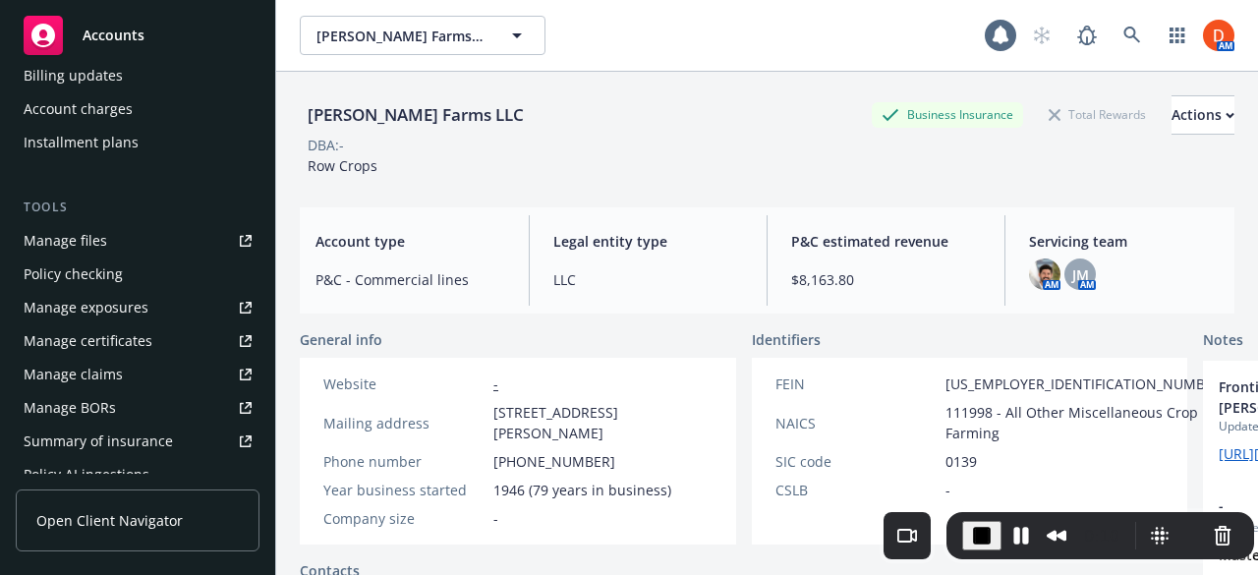
click at [177, 277] on div "Policy checking" at bounding box center [138, 274] width 228 height 31
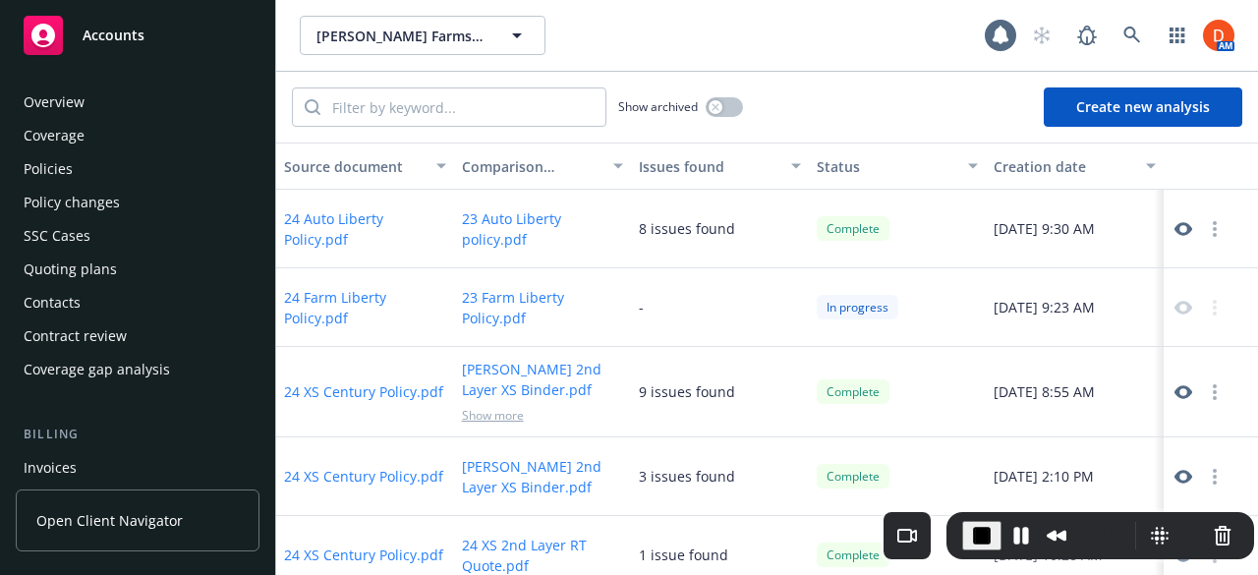
scroll to position [380, 0]
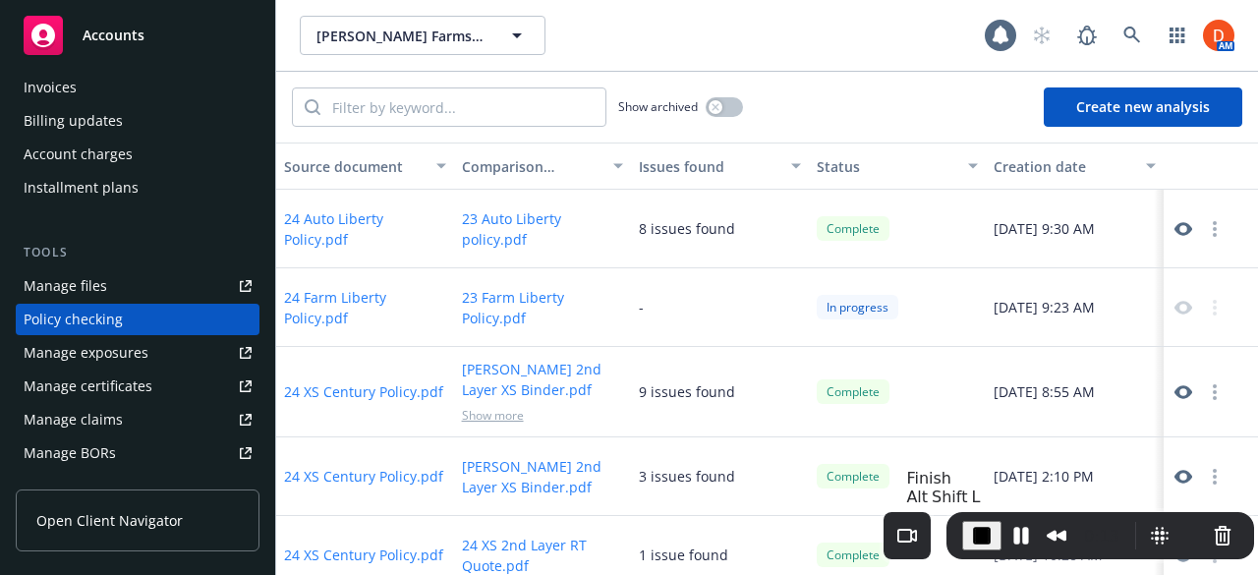
click at [982, 543] on span "End Recording" at bounding box center [982, 536] width 24 height 24
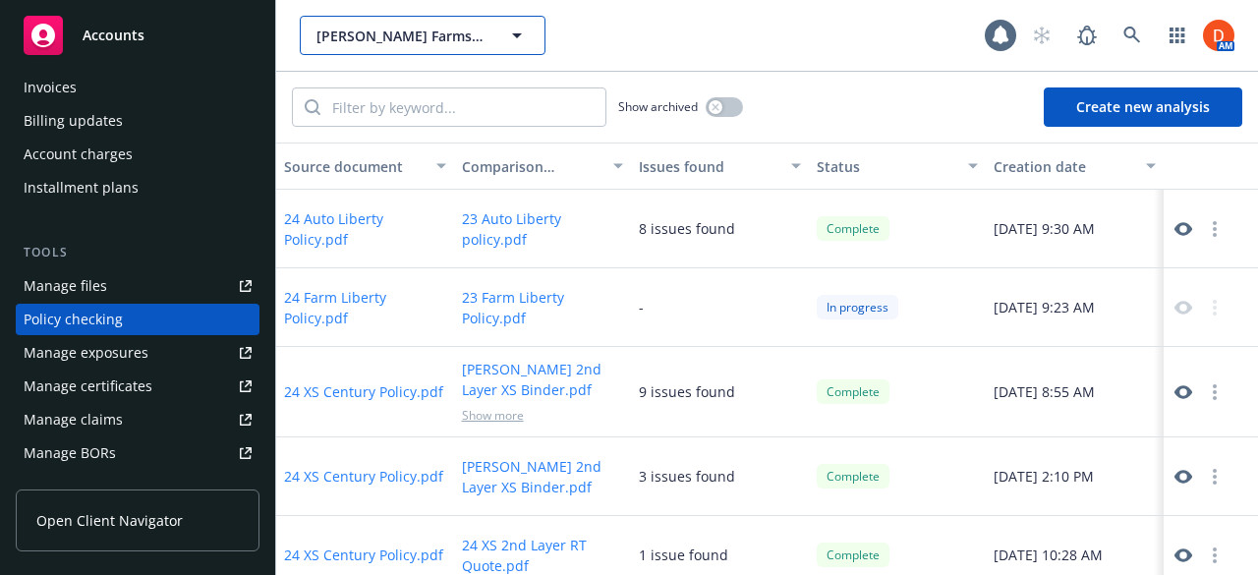
click at [448, 36] on span "Giusti Farms LLC" at bounding box center [402, 36] width 170 height 21
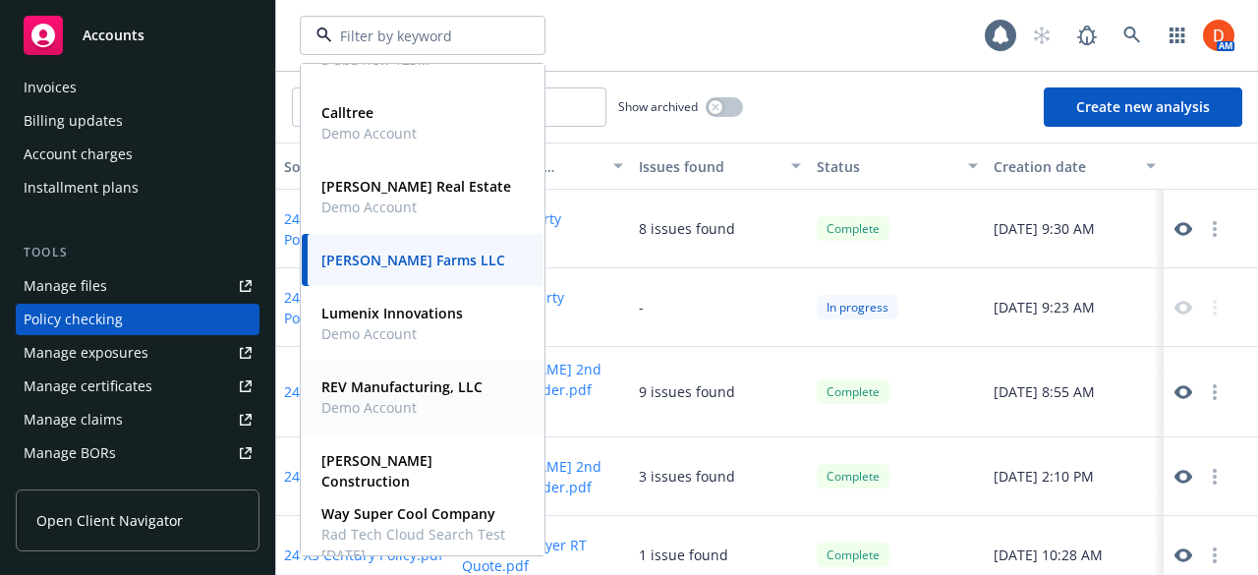
scroll to position [524, 0]
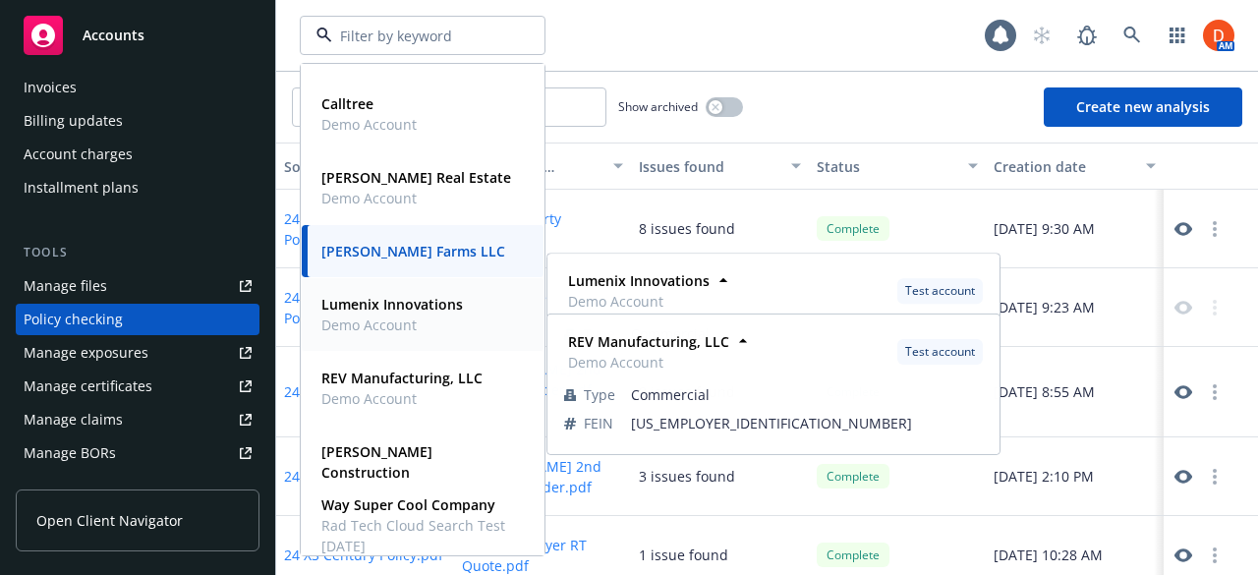
click at [405, 304] on strong "Lumenix Innovations" at bounding box center [392, 304] width 142 height 19
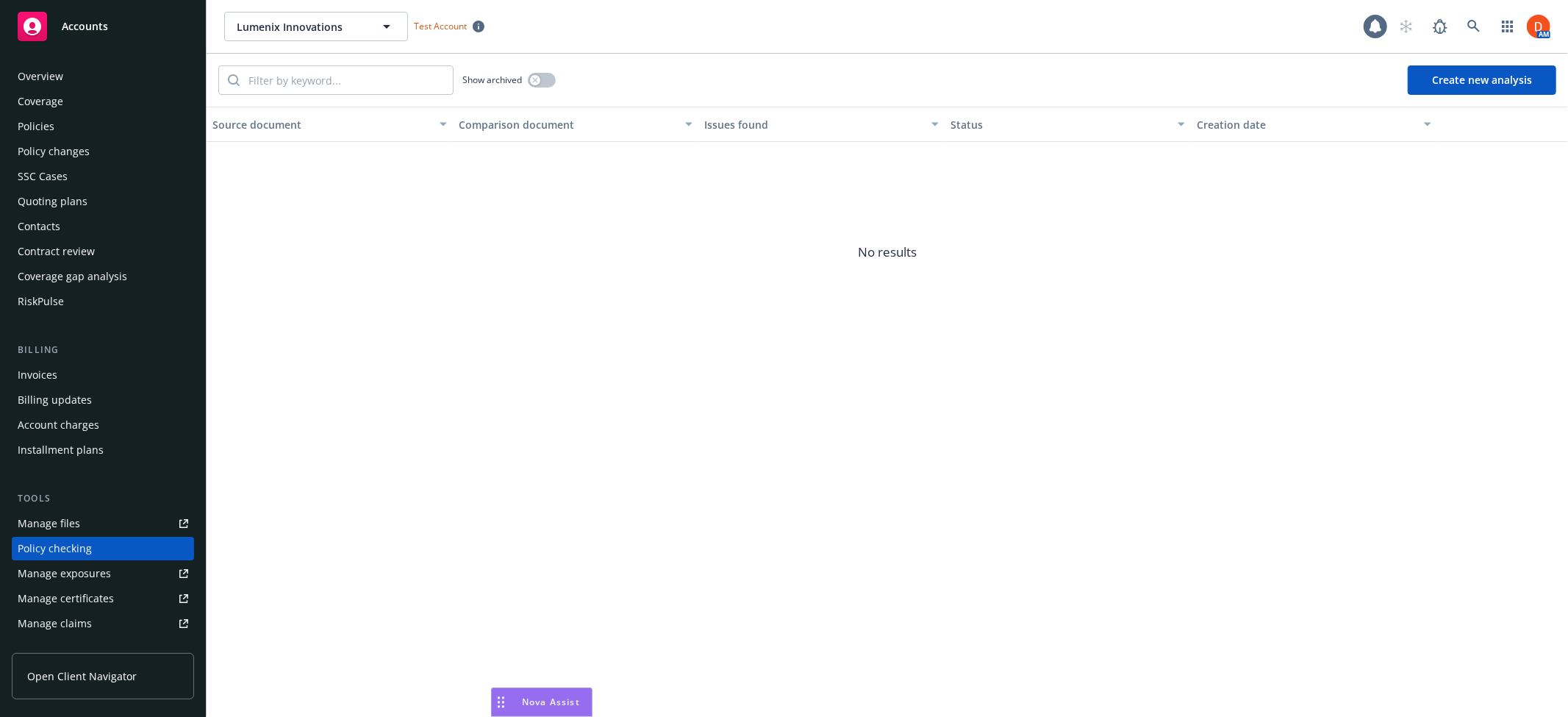
click at [78, 81] on div "Overview" at bounding box center [103, 76] width 170 height 23
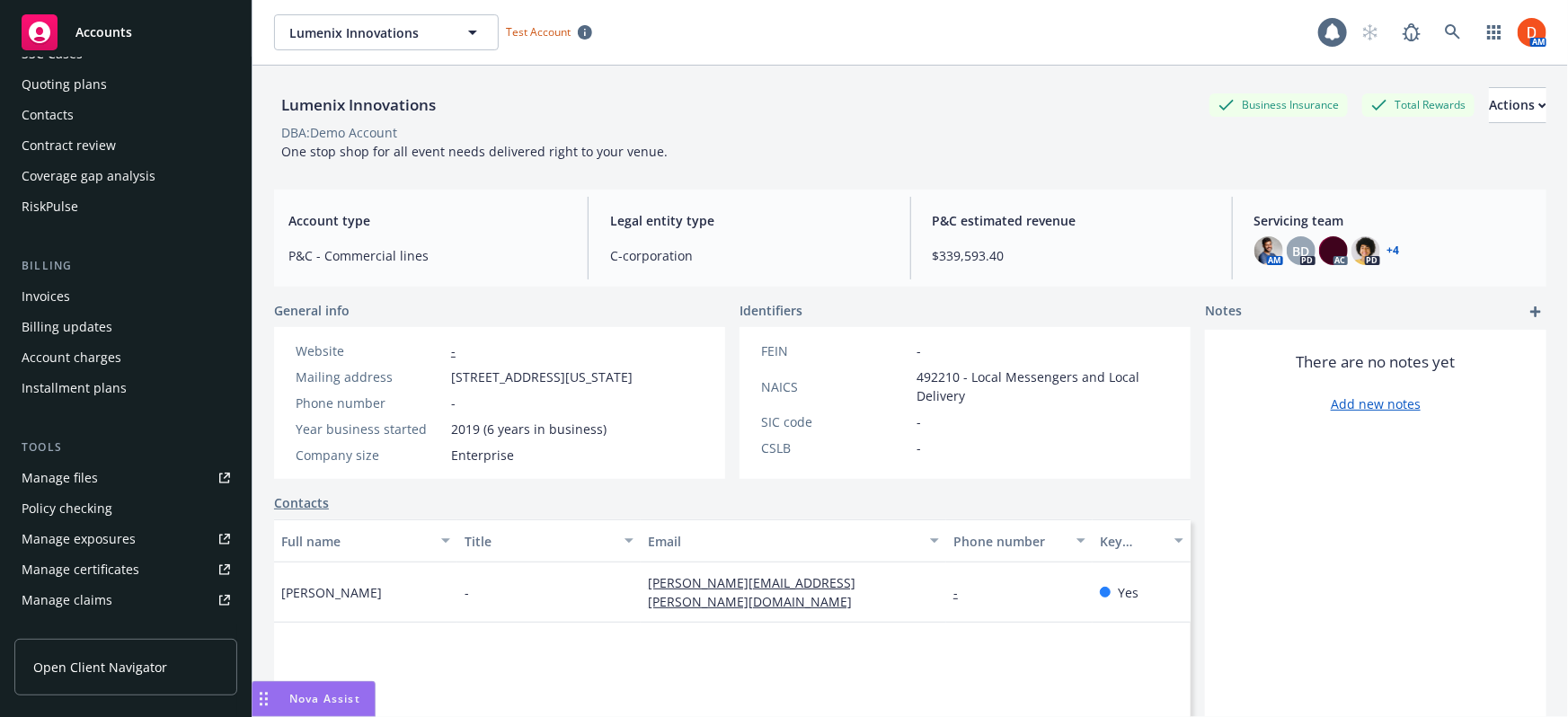
scroll to position [163, 0]
drag, startPoint x: 238, startPoint y: 233, endPoint x: 240, endPoint y: 216, distance: 17.1
click at [240, 216] on div "Overview Coverage Policies Policy changes SSC Cases Quoting plans Contacts Cont…" at bounding box center [125, 387] width 251 height 659
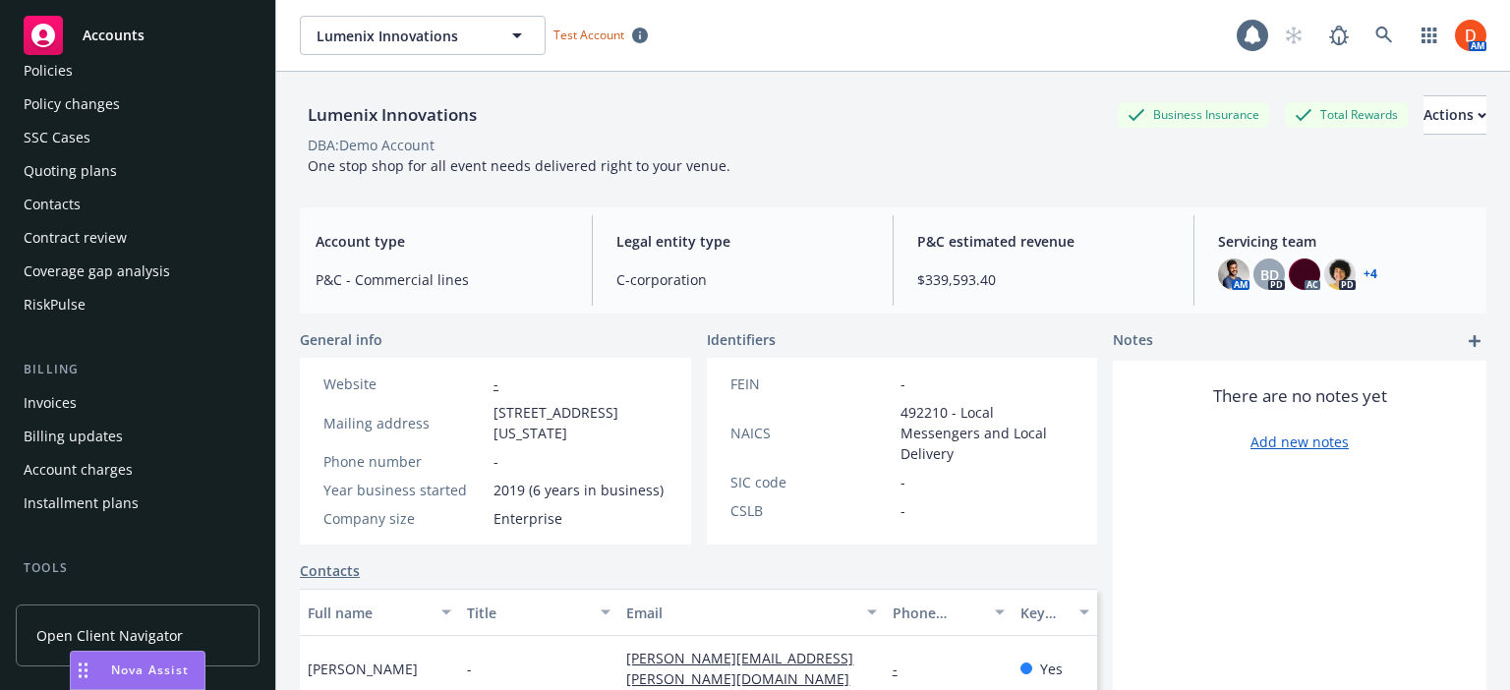
scroll to position [639, 0]
drag, startPoint x: 76, startPoint y: 672, endPoint x: 315, endPoint y: 673, distance: 238.9
click at [315, 673] on div "Drag to move" at bounding box center [322, 670] width 25 height 37
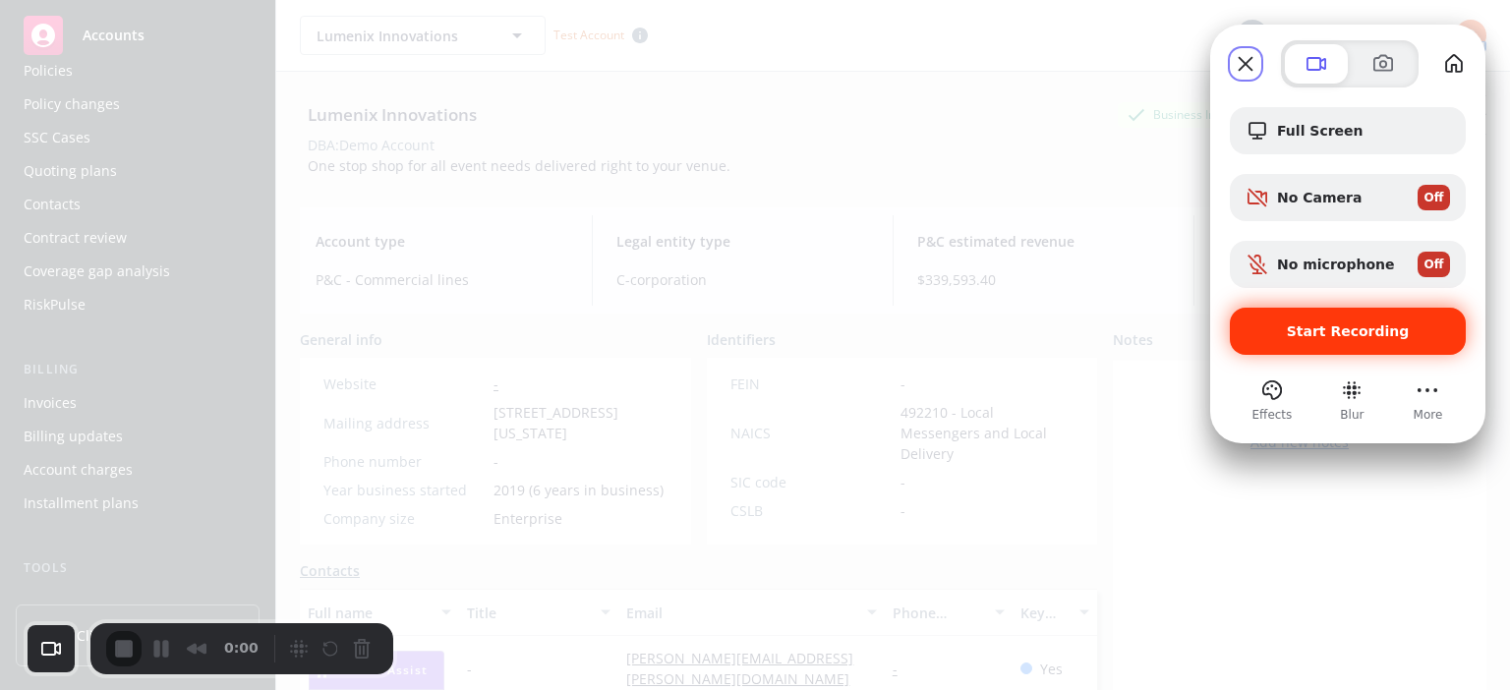
click at [1332, 338] on span "Start Recording" at bounding box center [1348, 331] width 123 height 16
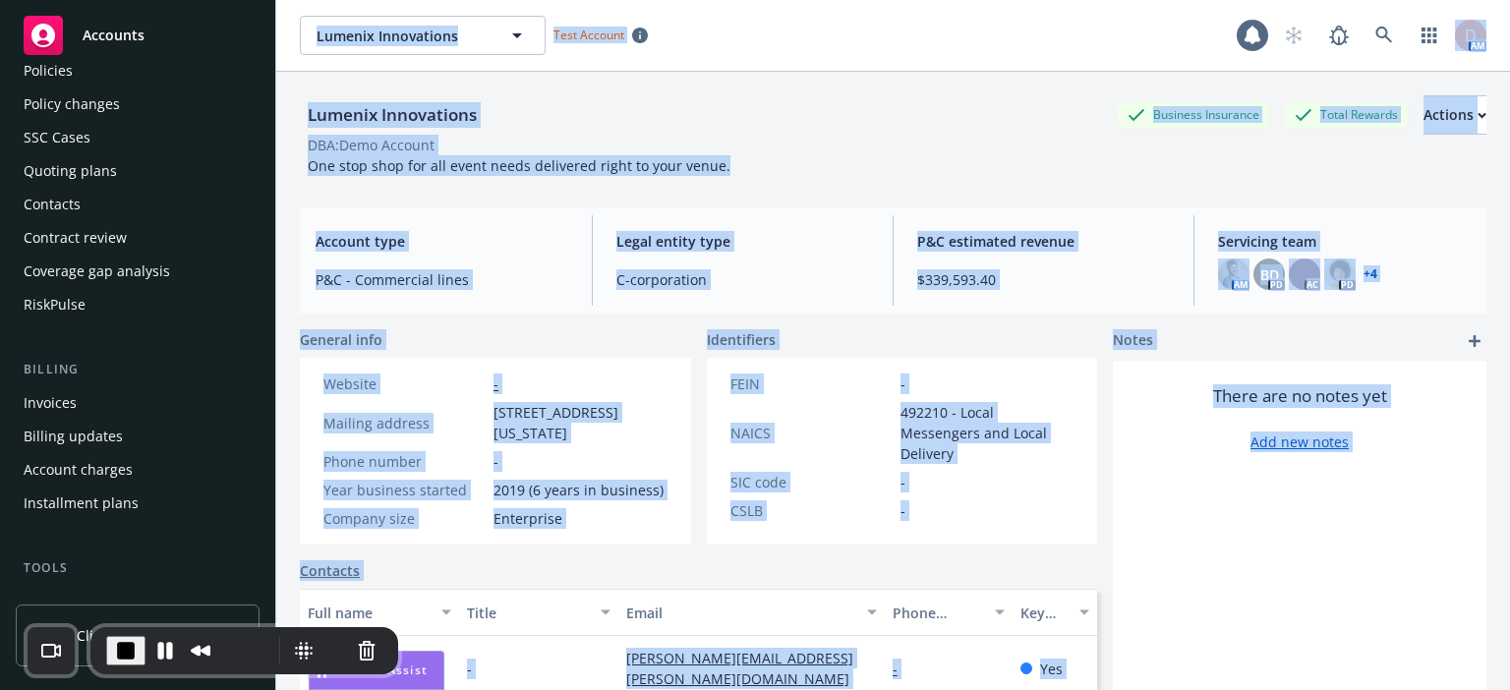
drag, startPoint x: 240, startPoint y: 622, endPoint x: 346, endPoint y: 629, distance: 106.4
click at [346, 629] on body "Accounts Overview Coverage Policies Policy changes SSC Cases Quoting plans Cont…" at bounding box center [755, 345] width 1510 height 690
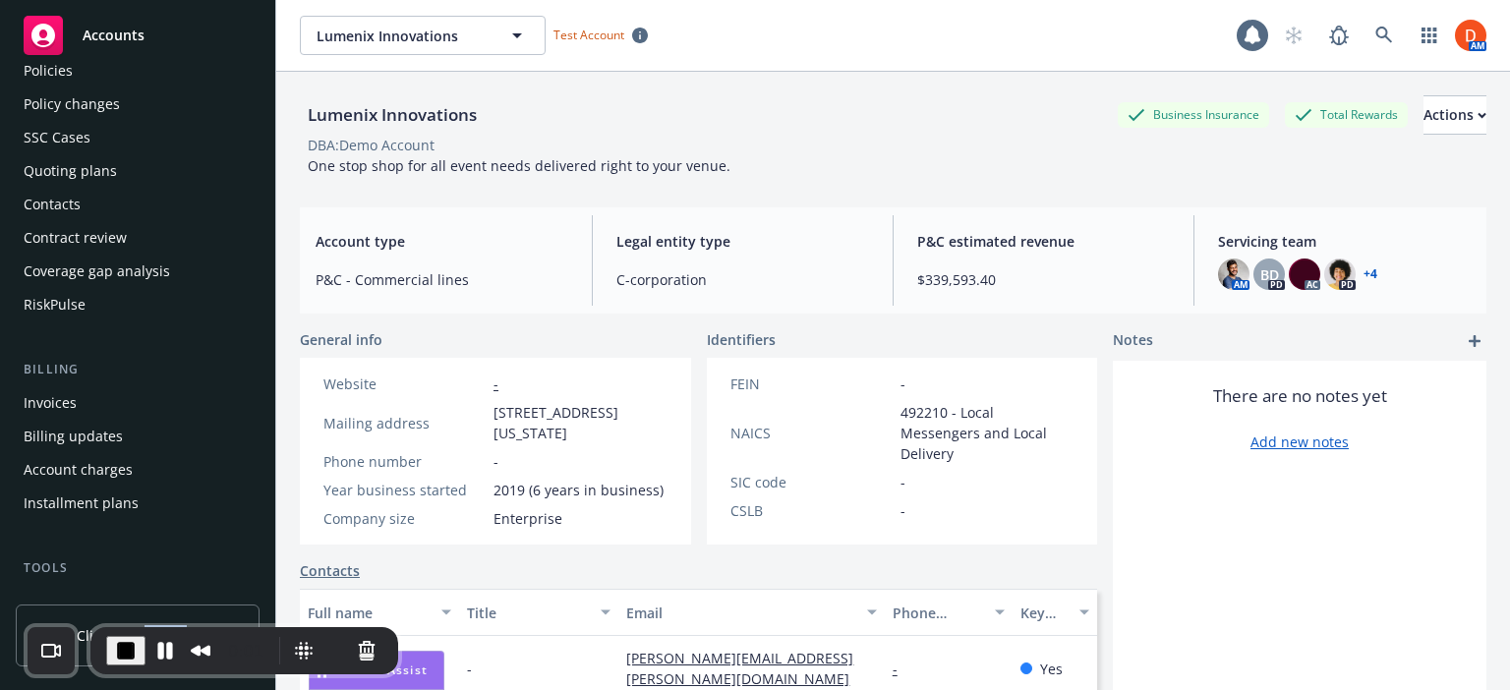
drag, startPoint x: 139, startPoint y: 620, endPoint x: 201, endPoint y: 621, distance: 61.9
click at [201, 621] on link "Open Client Navigator" at bounding box center [138, 636] width 244 height 62
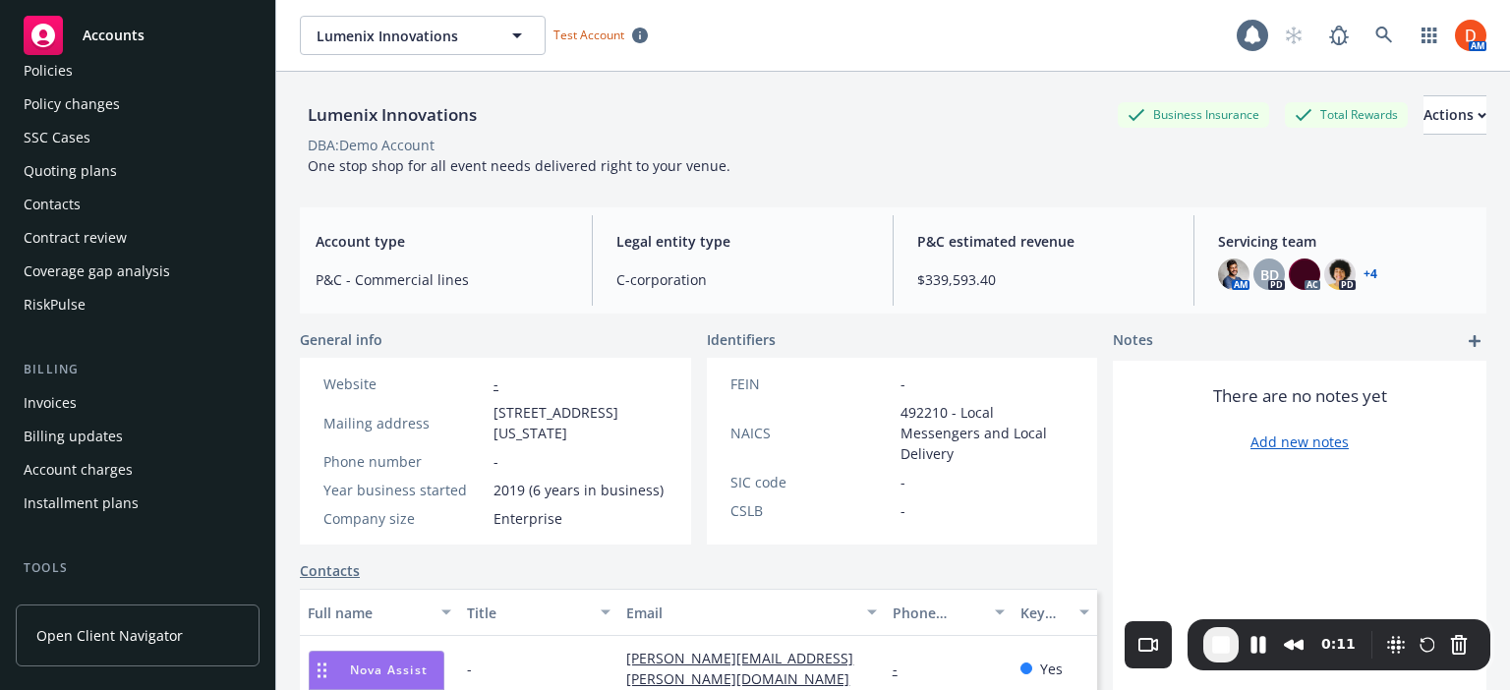
drag, startPoint x: 276, startPoint y: 626, endPoint x: 1372, endPoint y: 622, distance: 1096.2
click at [1372, 622] on div "0:11" at bounding box center [1339, 644] width 303 height 51
click at [1422, 648] on button "Restart Recording" at bounding box center [1427, 645] width 24 height 24
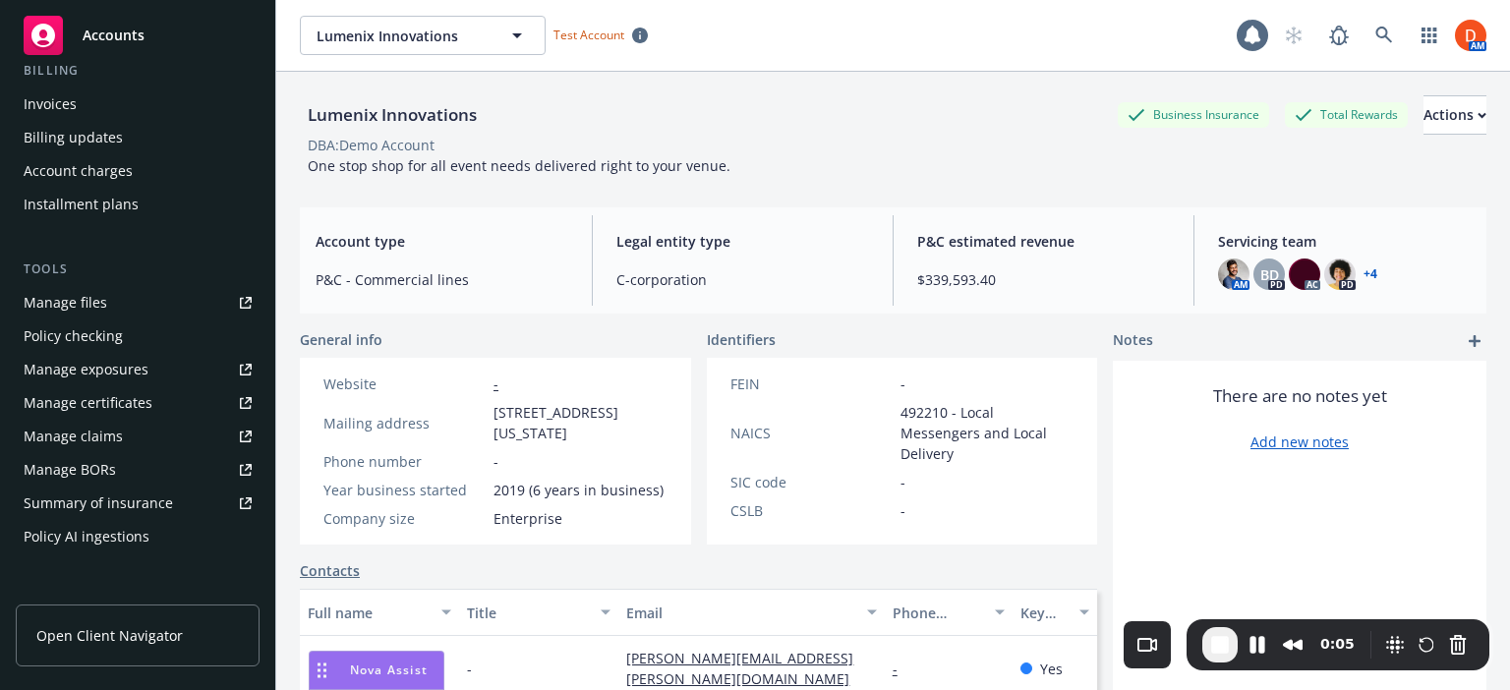
scroll to position [405, 0]
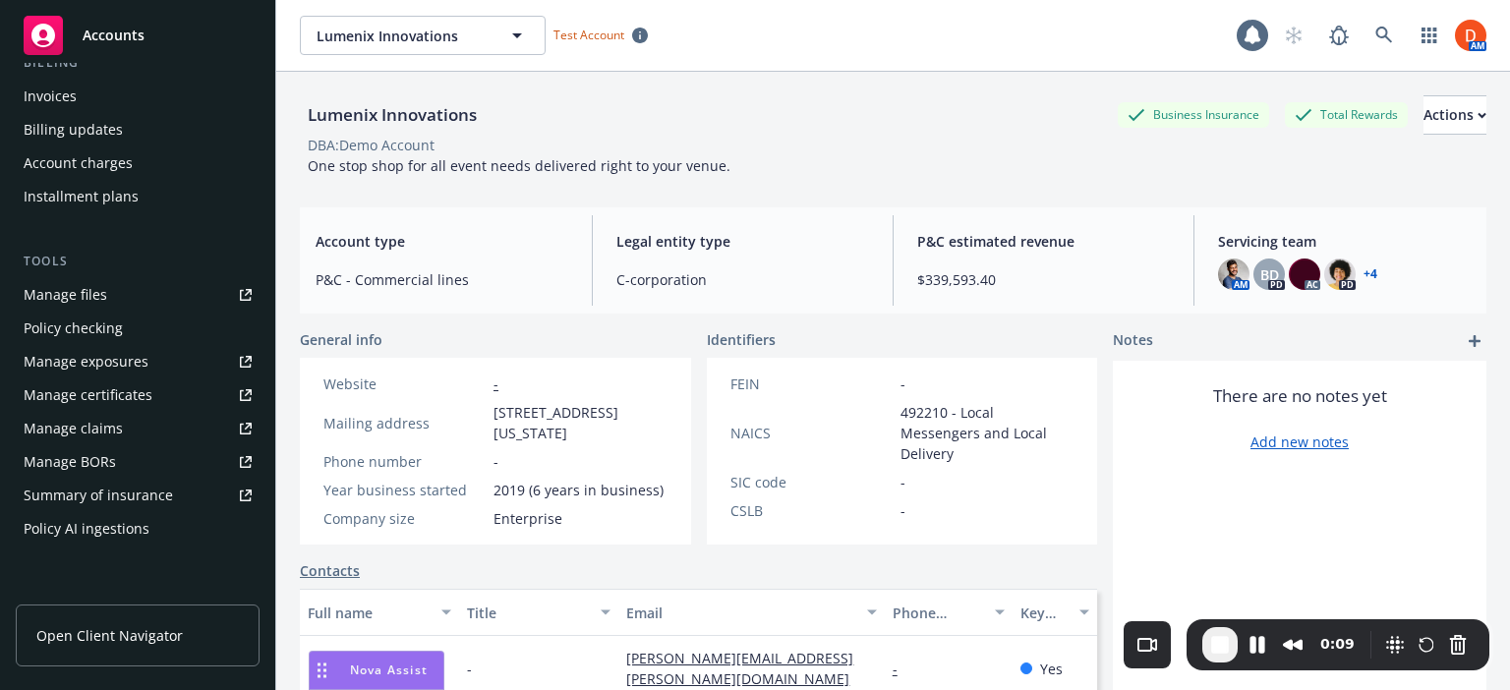
click at [223, 333] on div "Policy checking" at bounding box center [138, 328] width 228 height 31
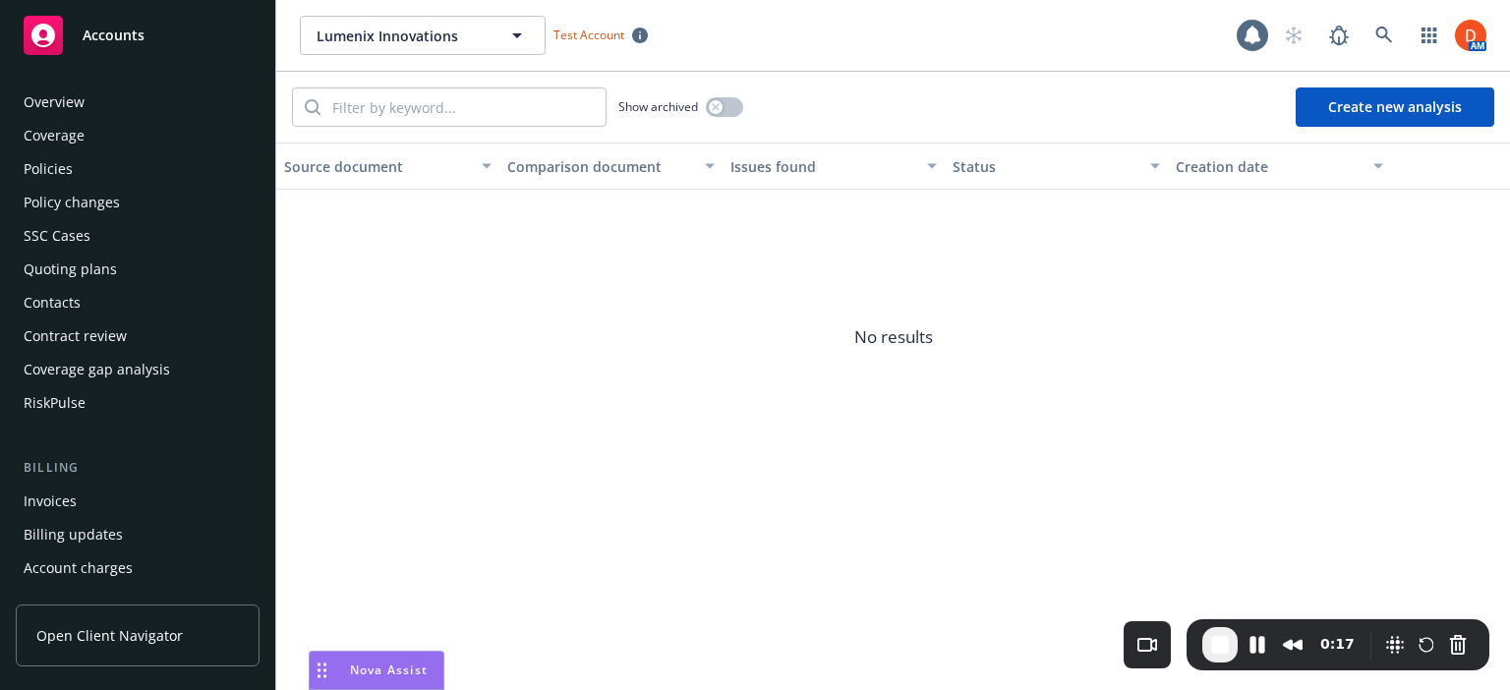
click at [129, 94] on div "Overview" at bounding box center [138, 102] width 228 height 31
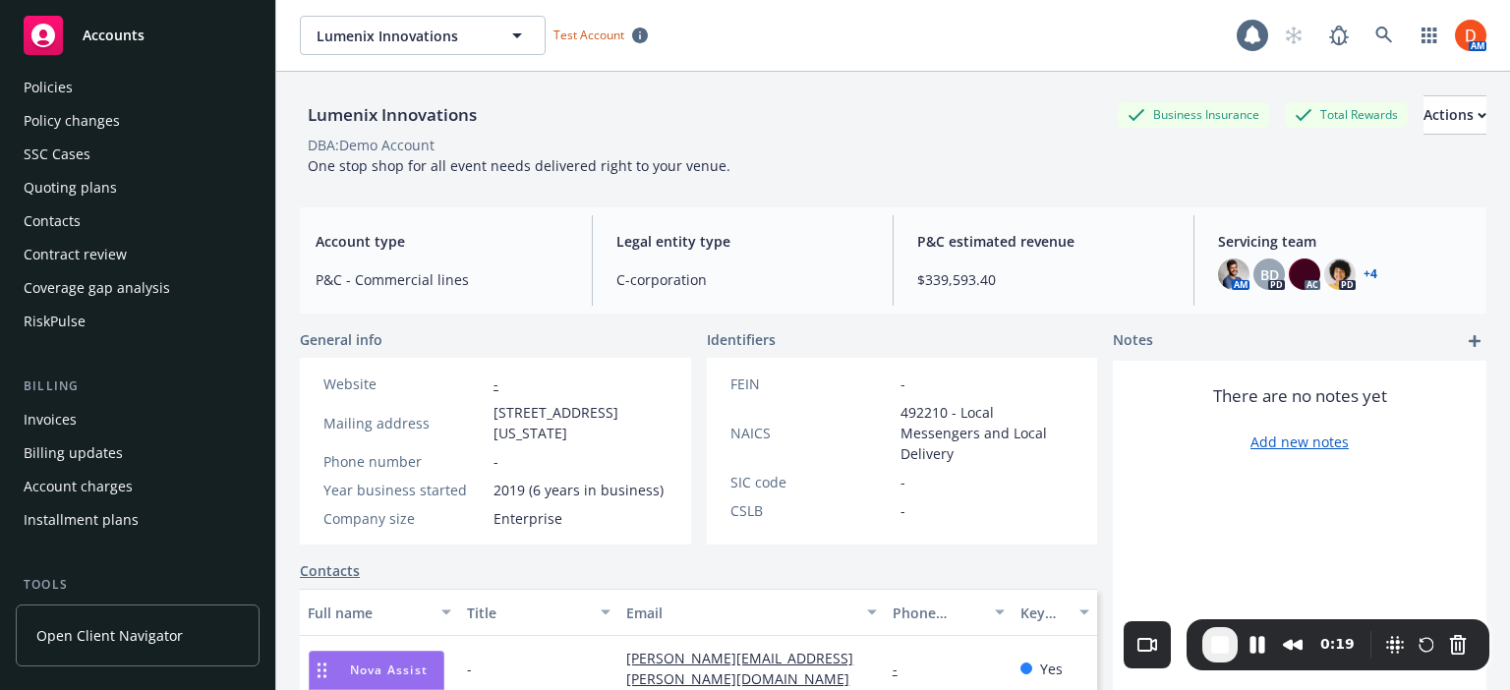
scroll to position [83, 0]
click at [1432, 647] on button "Restart Recording" at bounding box center [1427, 645] width 24 height 24
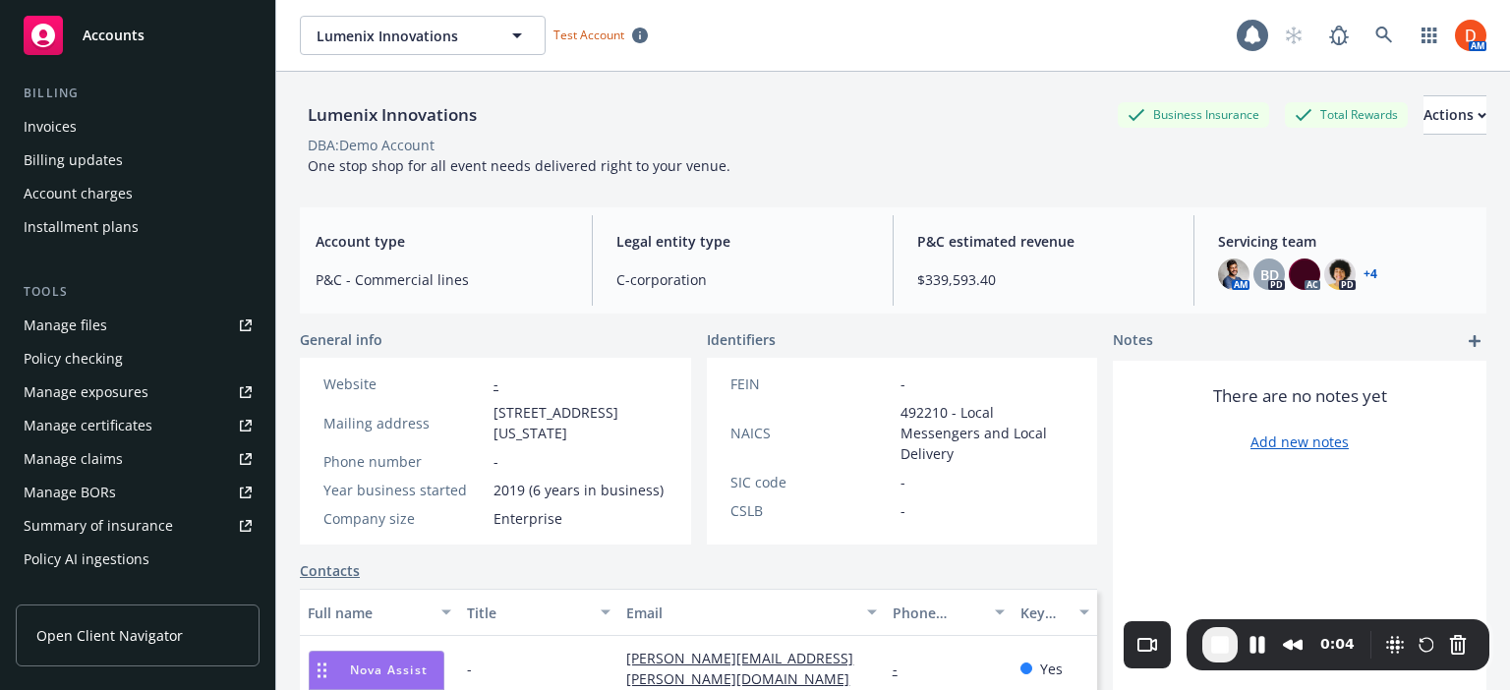
scroll to position [376, 0]
click at [1302, 653] on button "Rewind and Trim Recording" at bounding box center [1292, 644] width 31 height 31
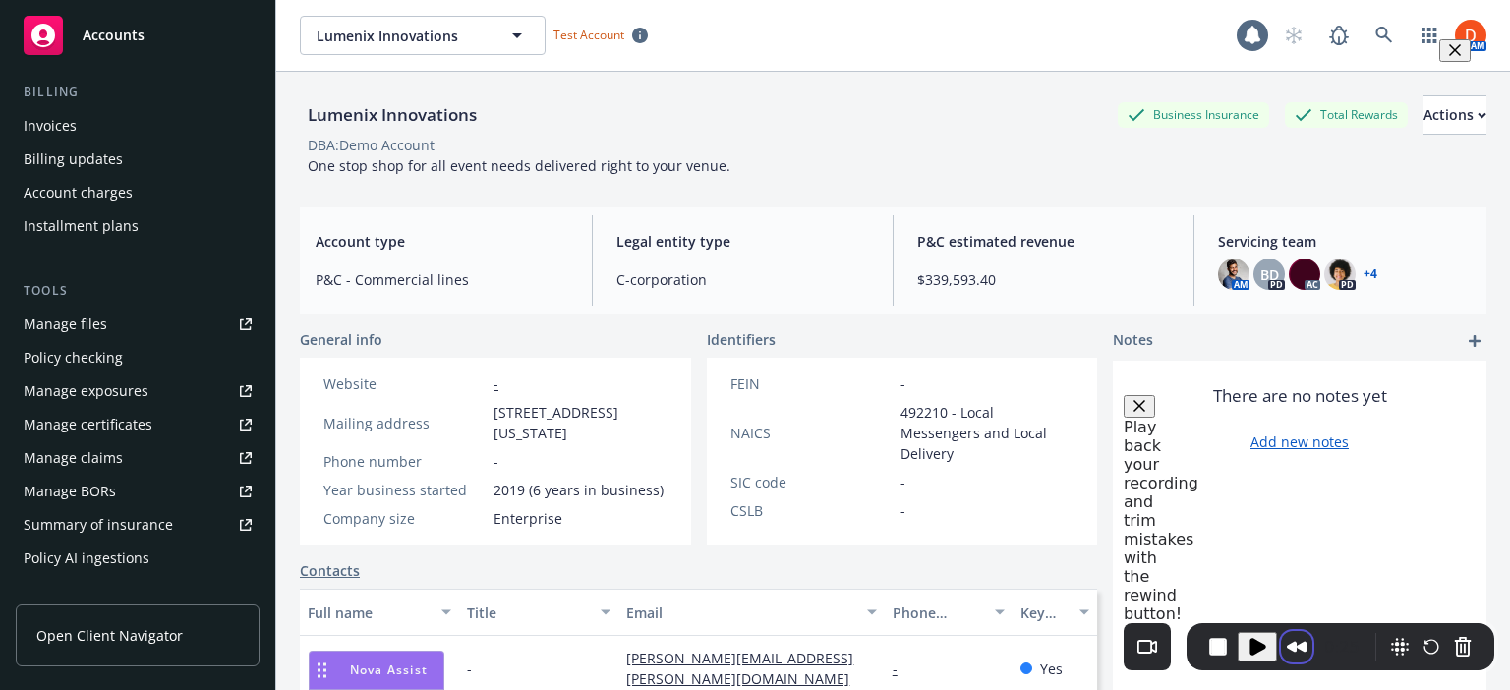
scroll to position [35, 0]
click at [1225, 649] on button "End Recording" at bounding box center [1217, 646] width 31 height 31
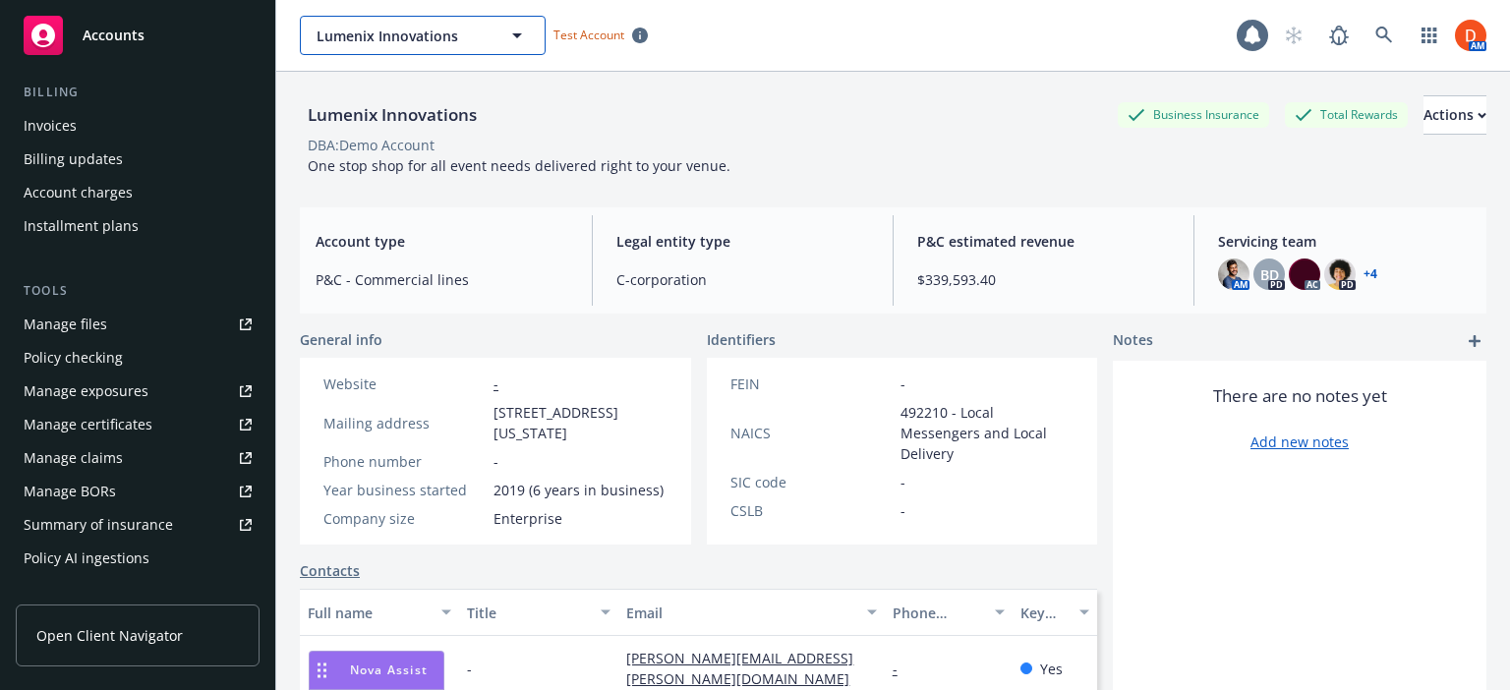
click at [515, 47] on button "Lumenix Innovations" at bounding box center [423, 35] width 246 height 39
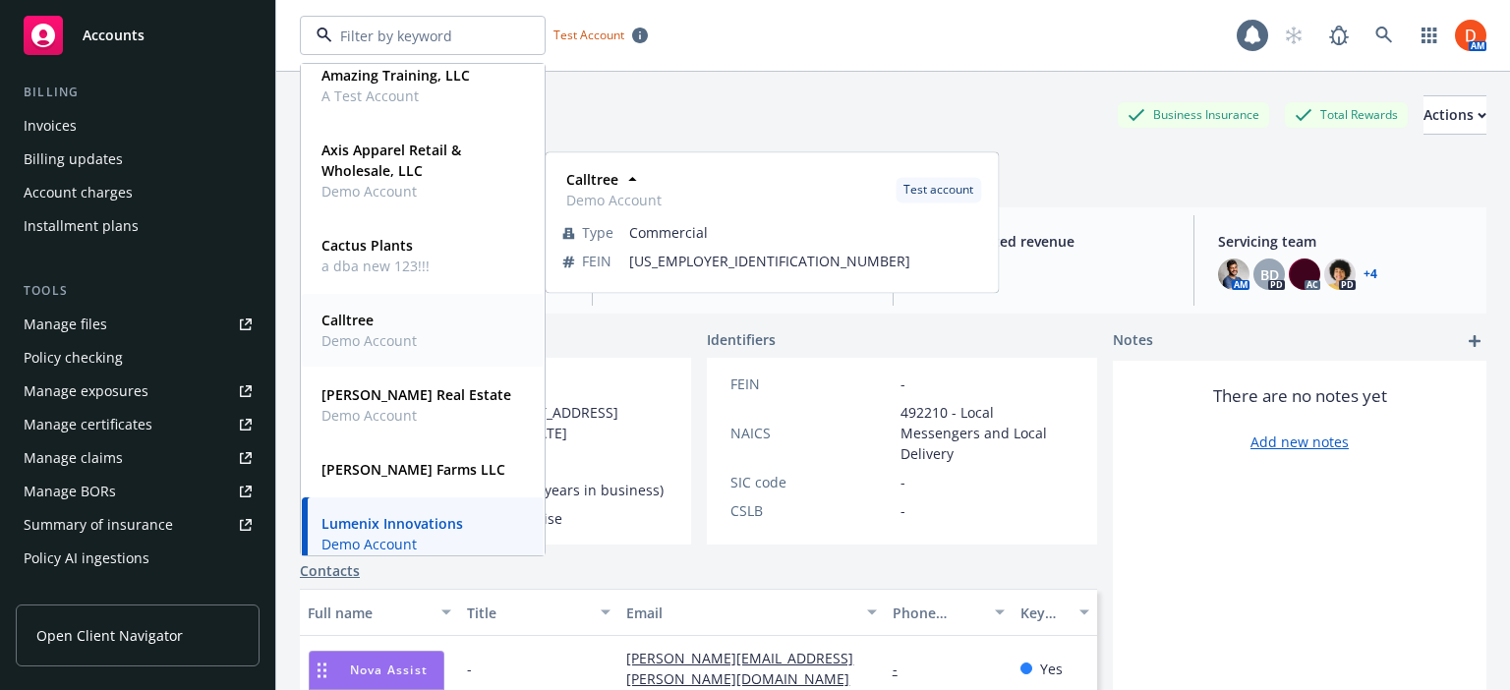
scroll to position [472, 0]
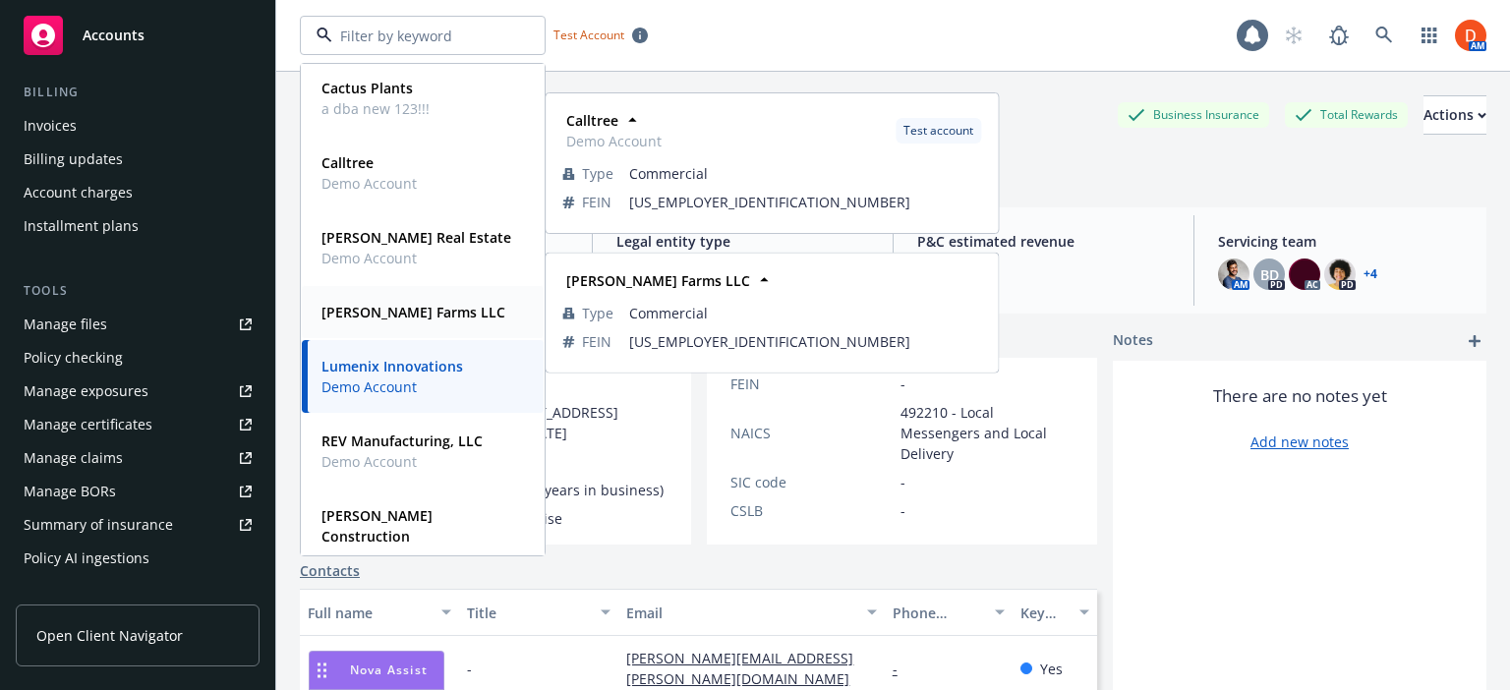
click at [411, 320] on strong "Giusti Farms LLC" at bounding box center [413, 312] width 184 height 19
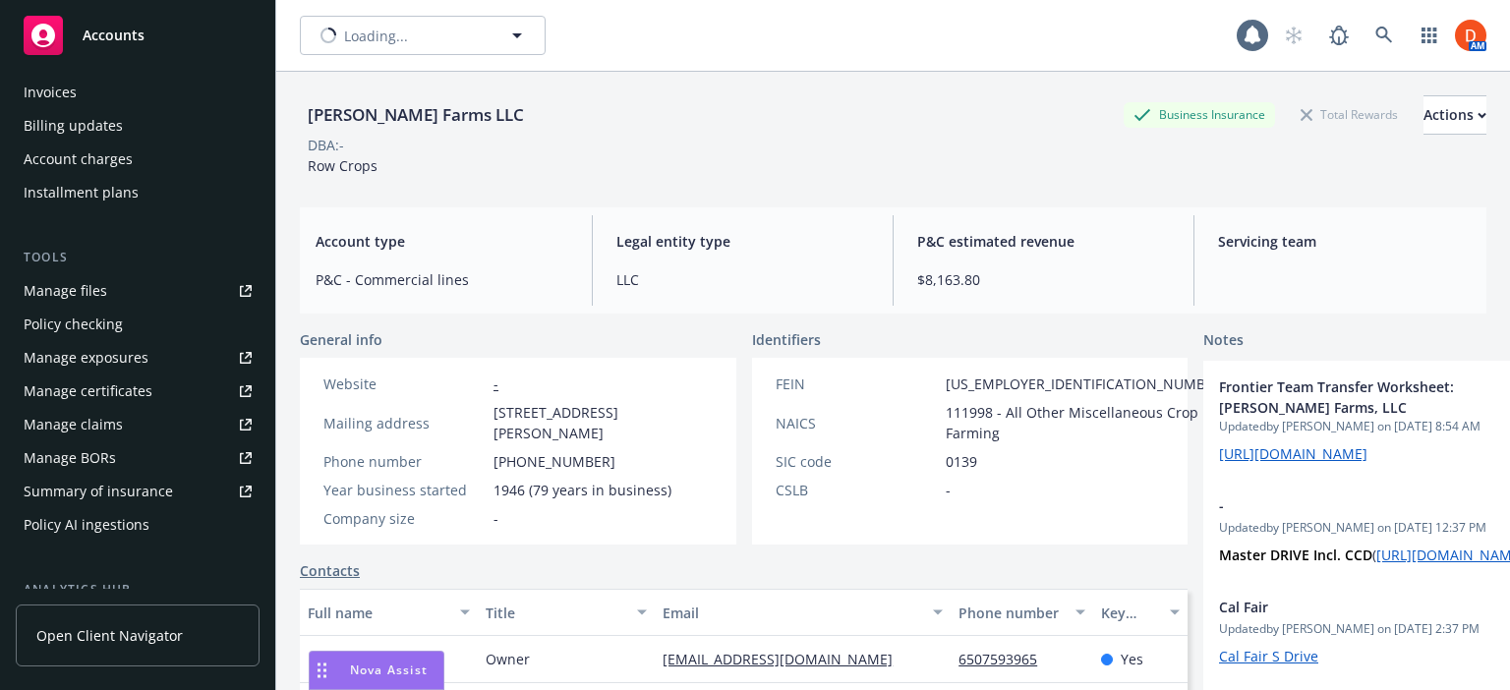
scroll to position [342, 0]
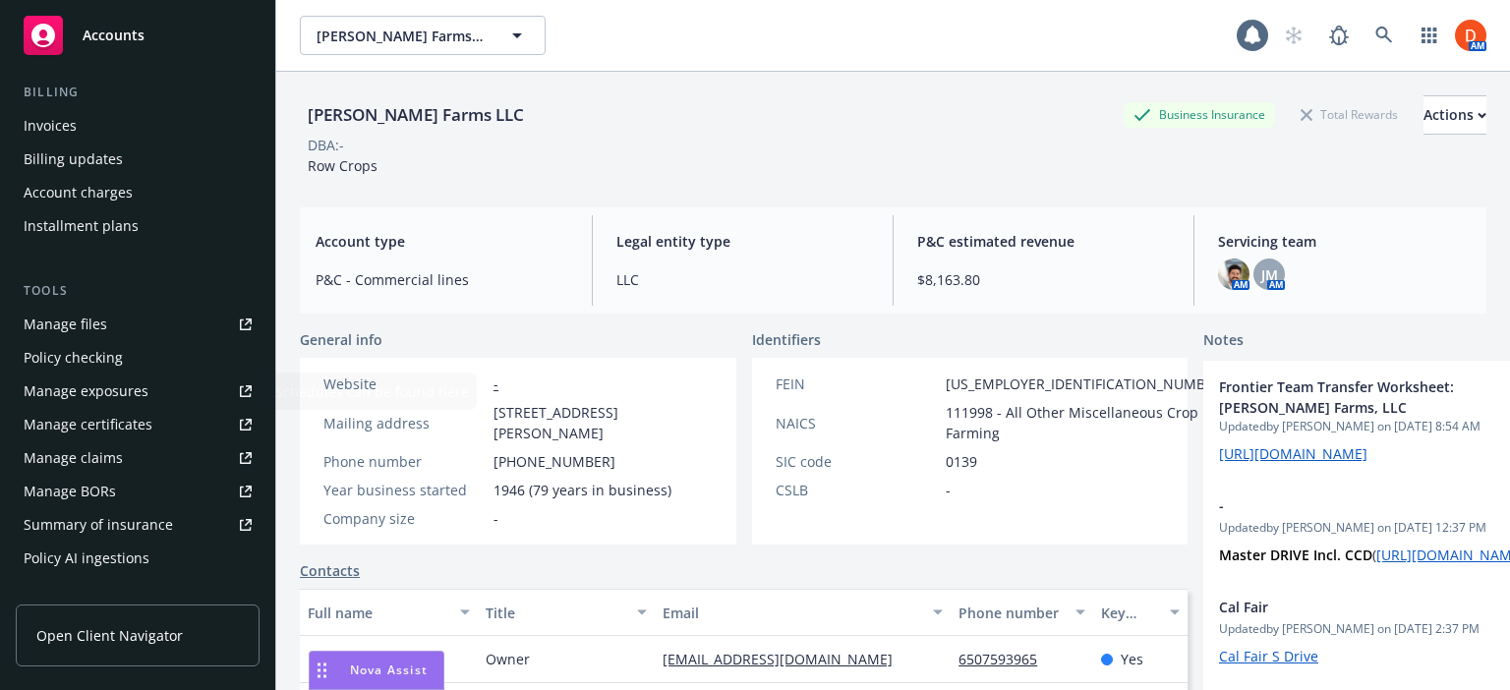
click at [180, 363] on div "Policy checking" at bounding box center [138, 357] width 228 height 31
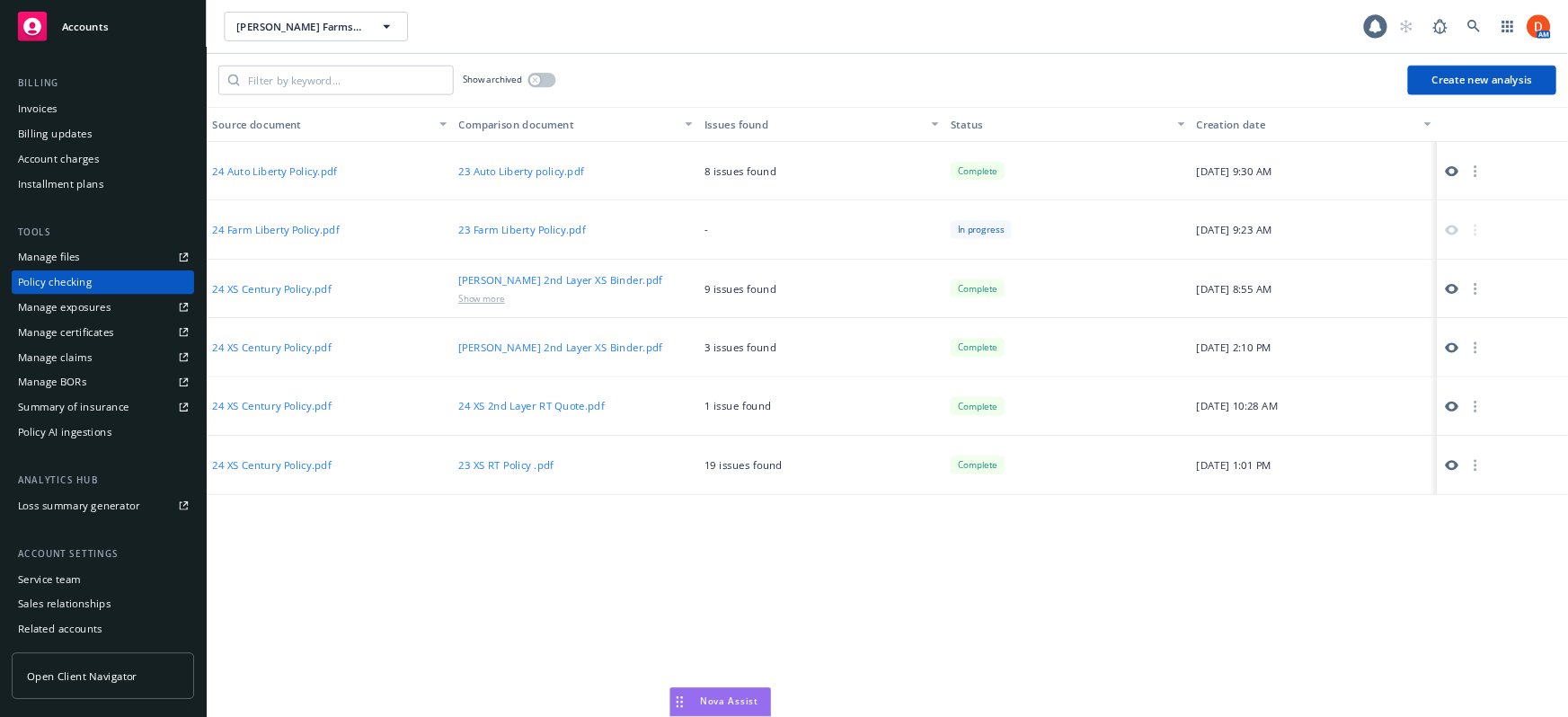
scroll to position [584, 0]
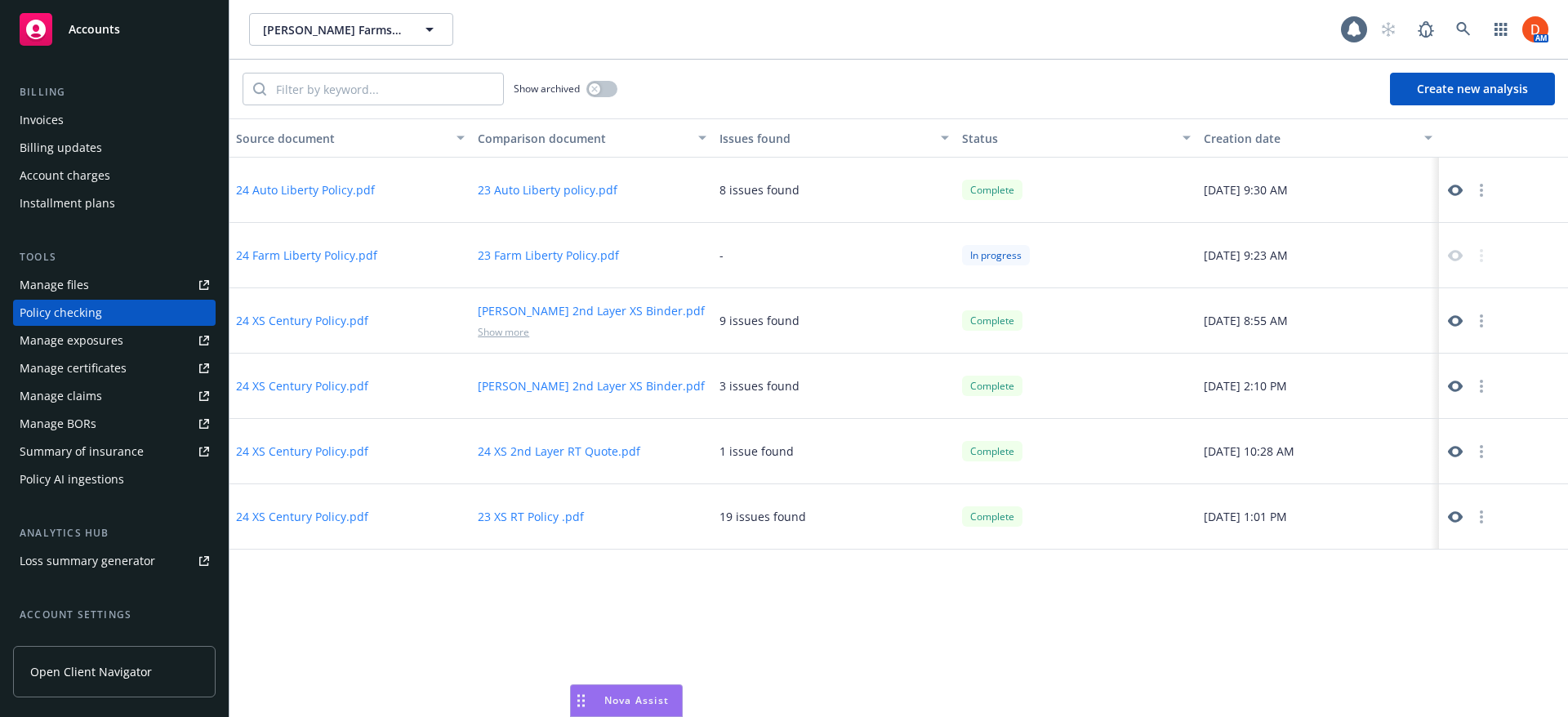
click at [1483, 100] on button "Create new analysis" at bounding box center [1472, 88] width 165 height 32
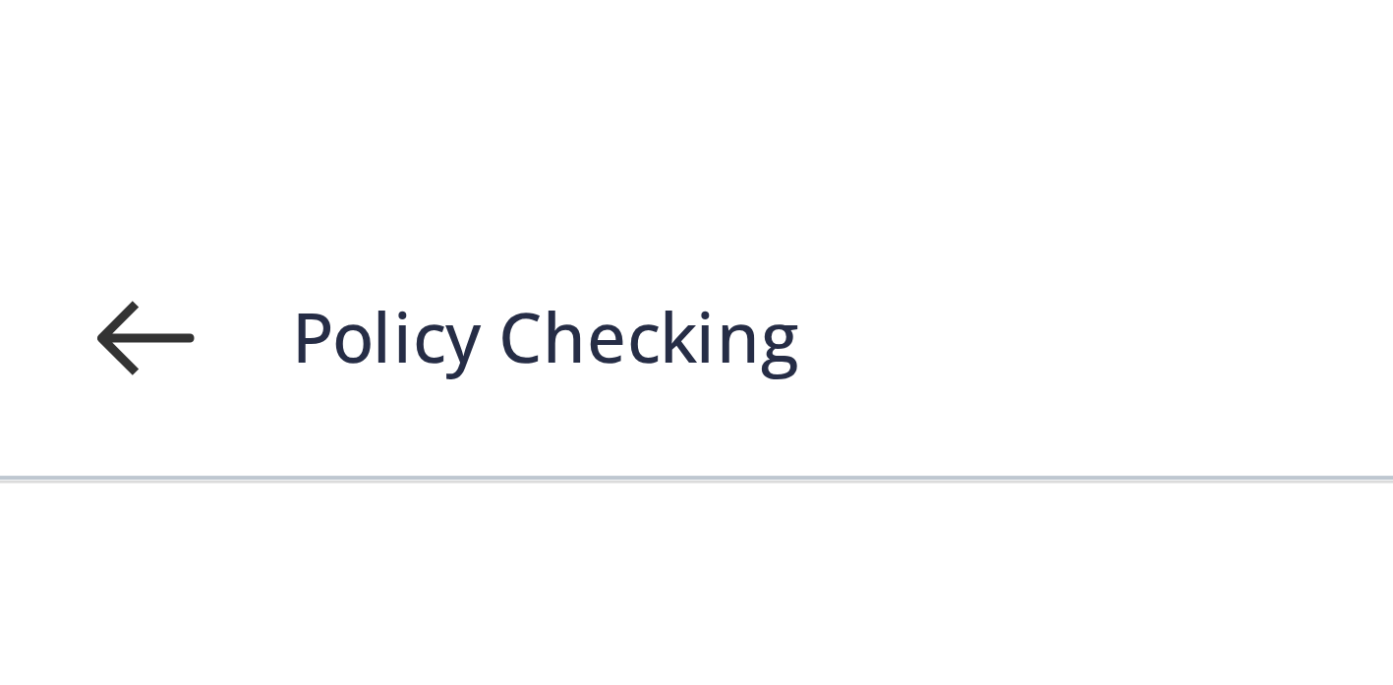
scroll to position [639, 0]
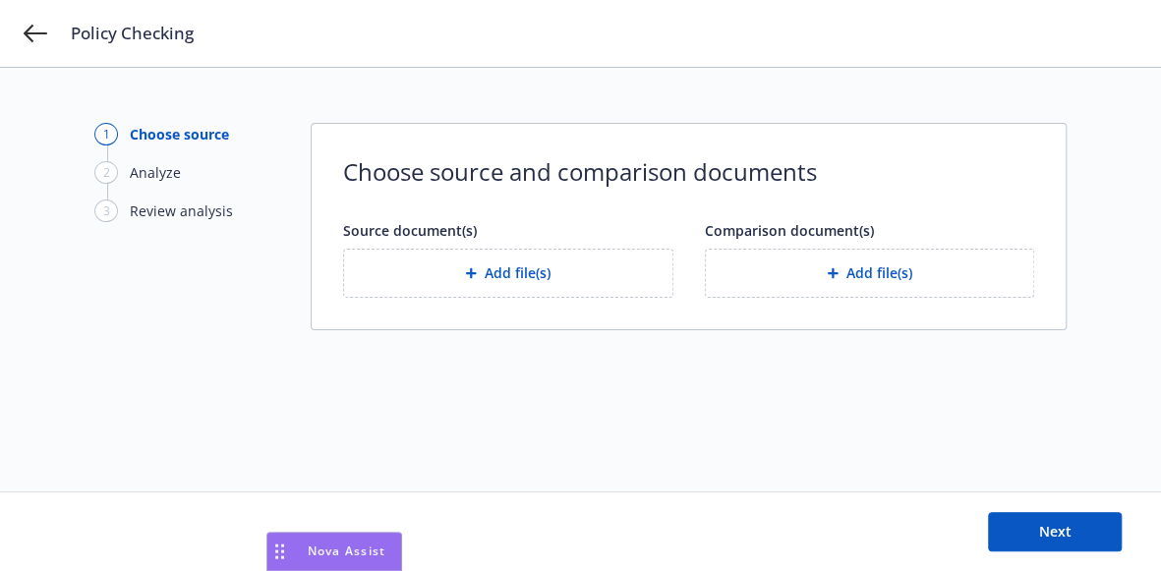
drag, startPoint x: 12, startPoint y: 556, endPoint x: 342, endPoint y: 570, distance: 330.6
click at [342, 570] on html "Policy Checking 1 Choose source 2 Analyze 3 Review analysis Choose source and c…" at bounding box center [580, 285] width 1161 height 571
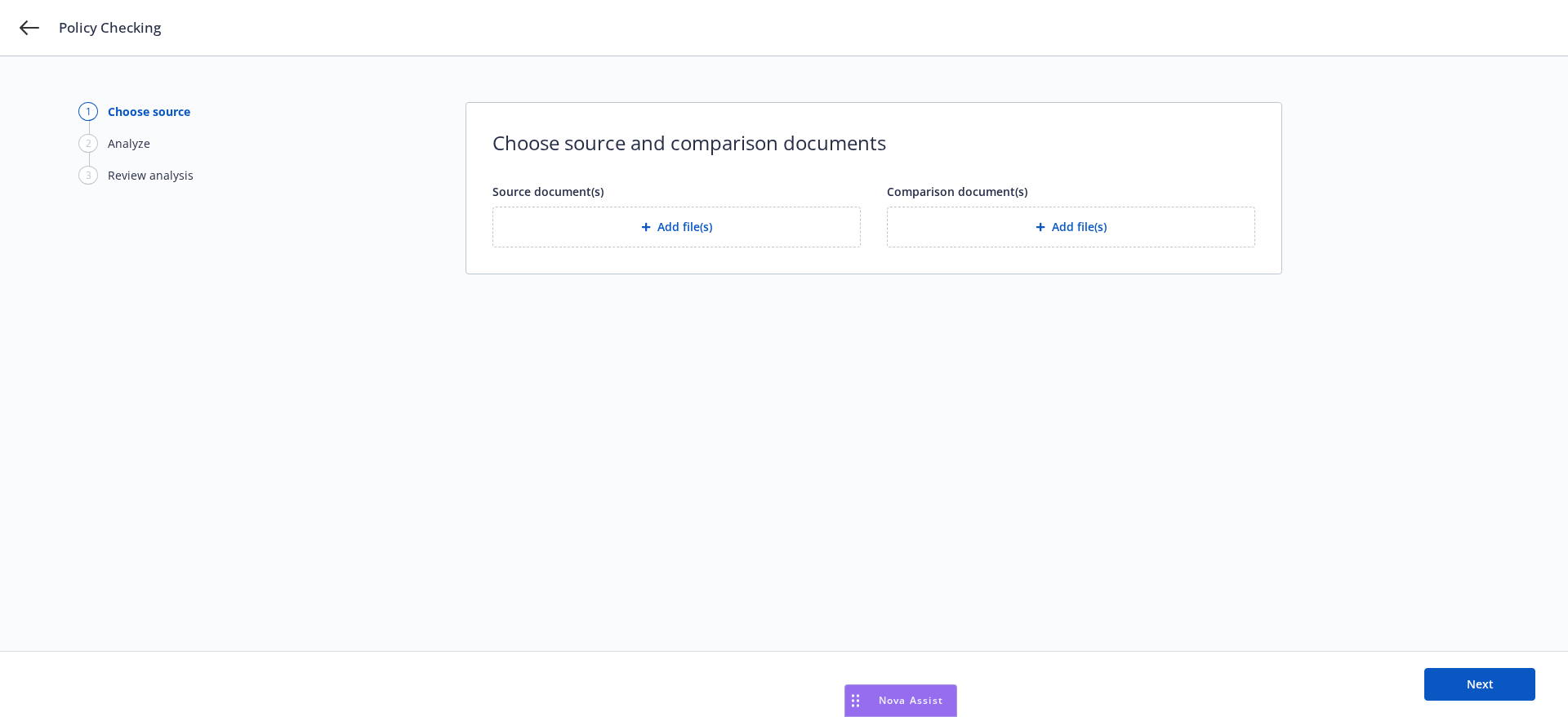
click at [766, 232] on button "Add file(s)" at bounding box center [676, 227] width 368 height 41
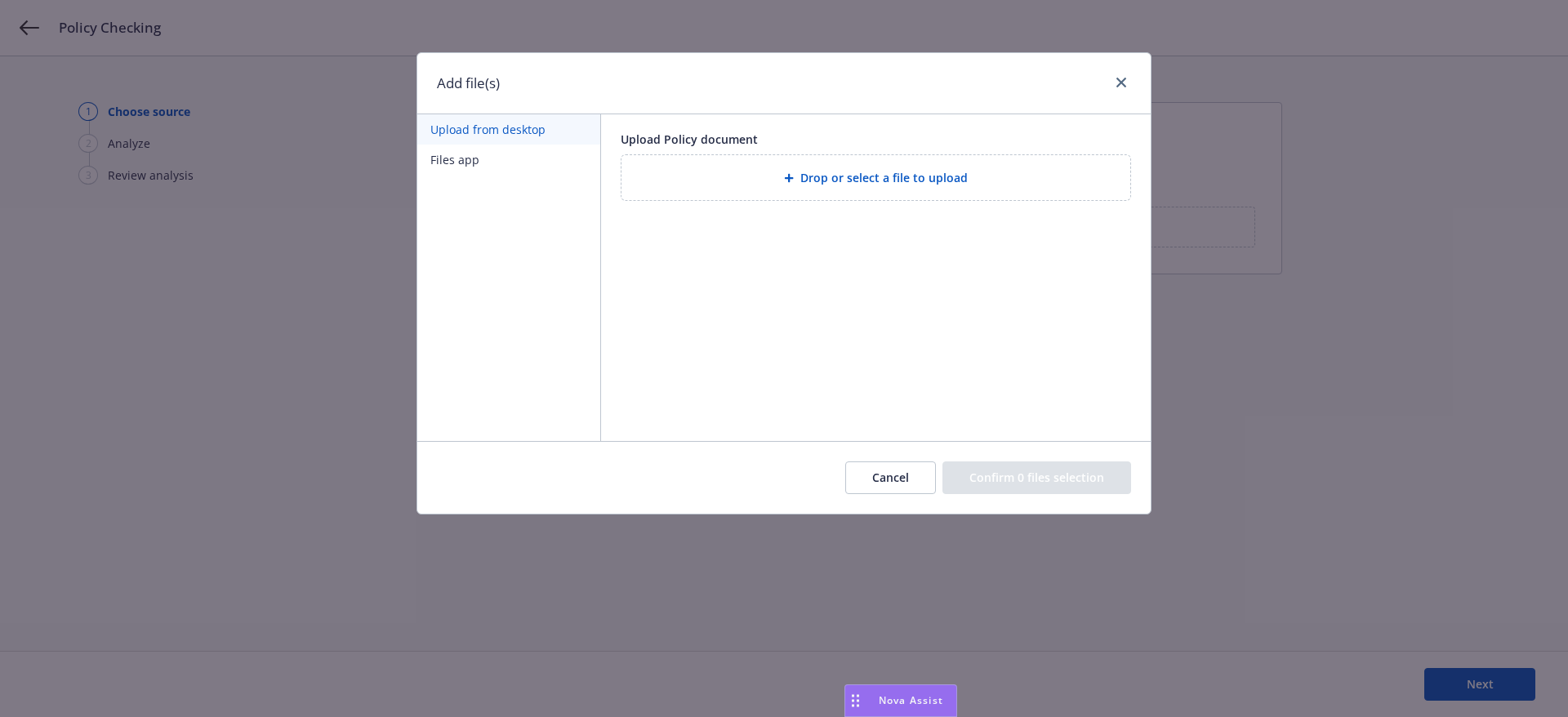
click at [502, 134] on button "Upload from desktop" at bounding box center [508, 130] width 183 height 30
click at [475, 160] on button "Files app" at bounding box center [508, 160] width 183 height 30
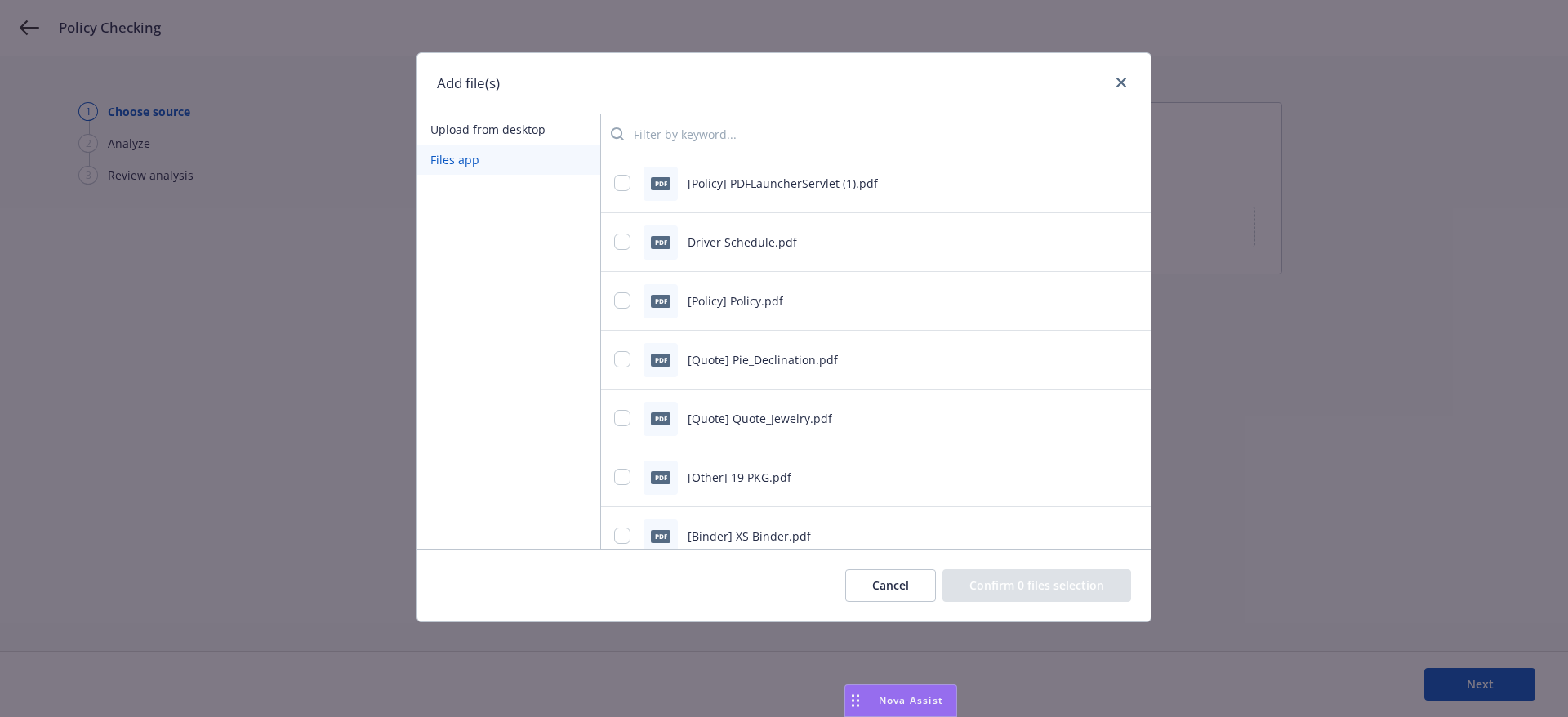
click at [674, 128] on input "search" at bounding box center [880, 134] width 513 height 32
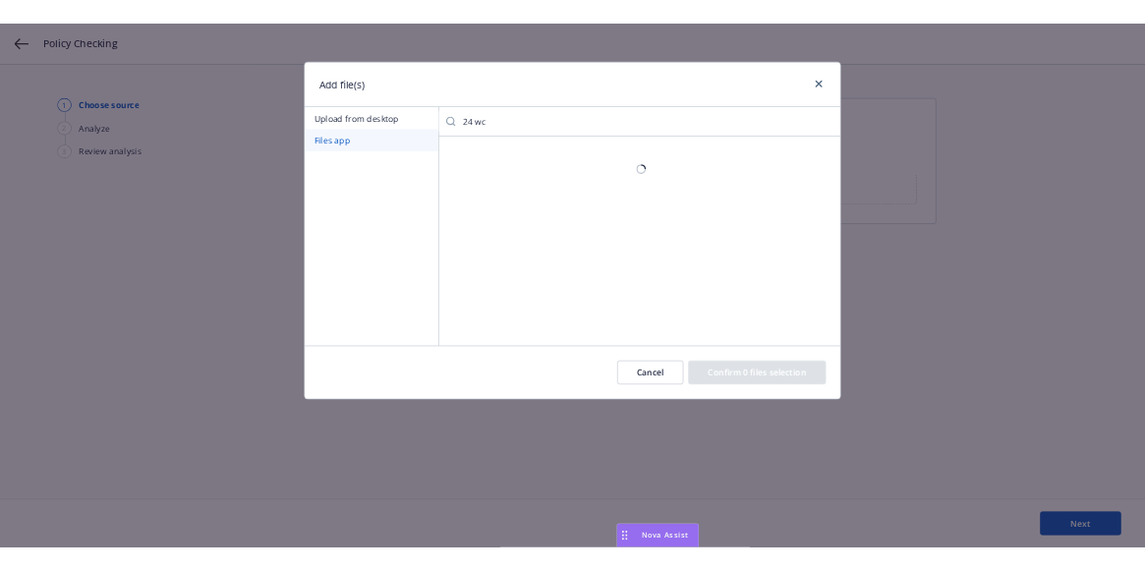
scroll to position [0, 0]
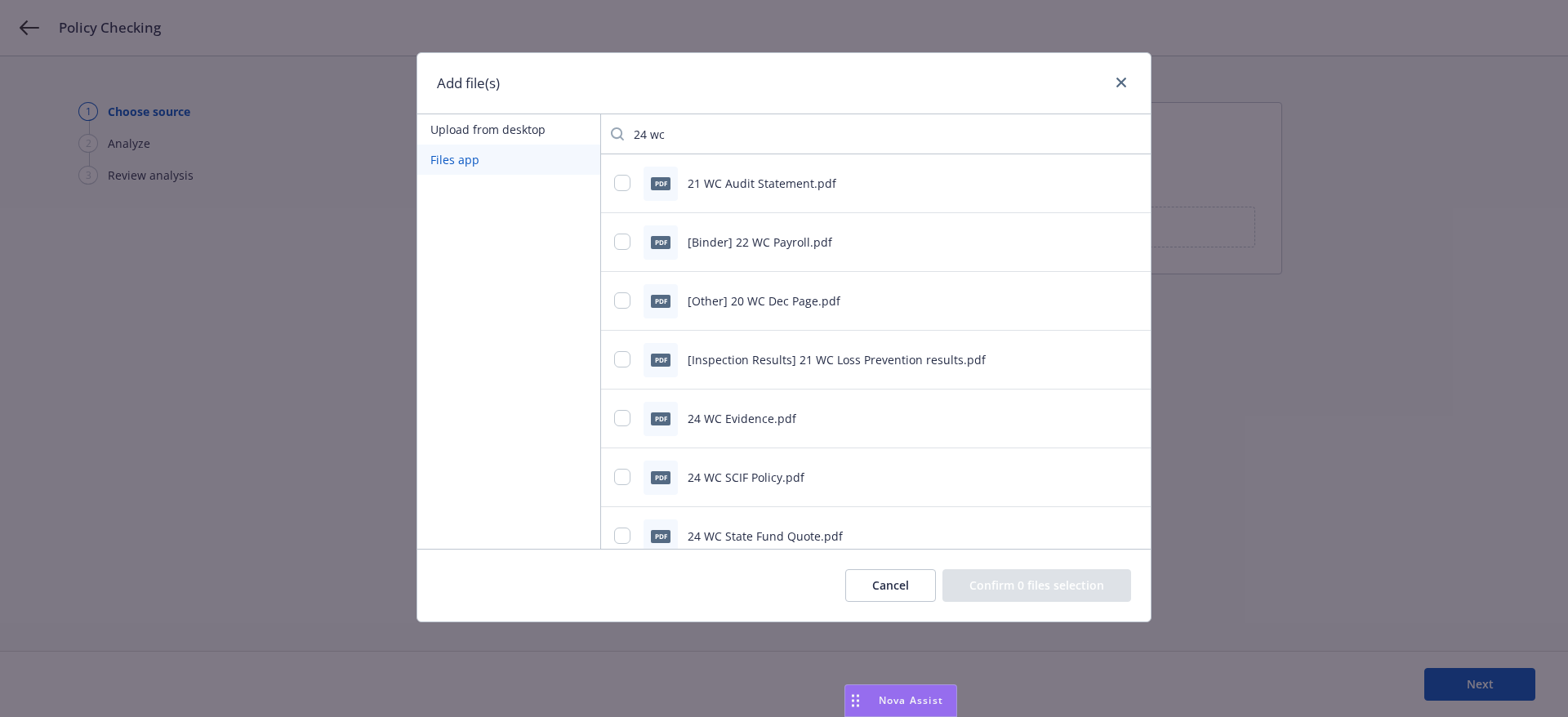
type input "24 wc"
click at [621, 479] on input "checkbox" at bounding box center [622, 477] width 17 height 17
checkbox input "true"
click at [1063, 585] on button "Confirm 1 file selection" at bounding box center [1039, 585] width 183 height 32
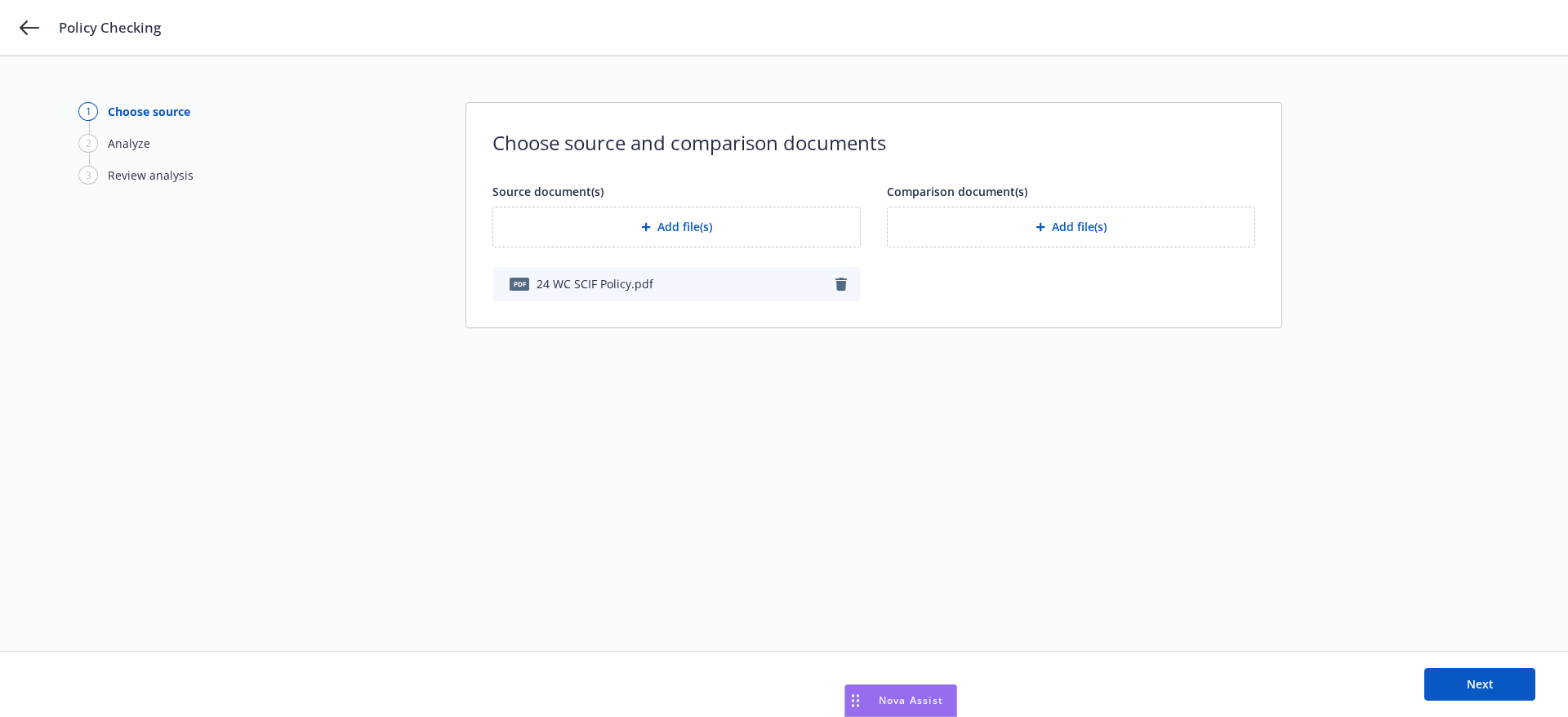
click at [1029, 236] on button "Add file(s)" at bounding box center [1071, 227] width 368 height 41
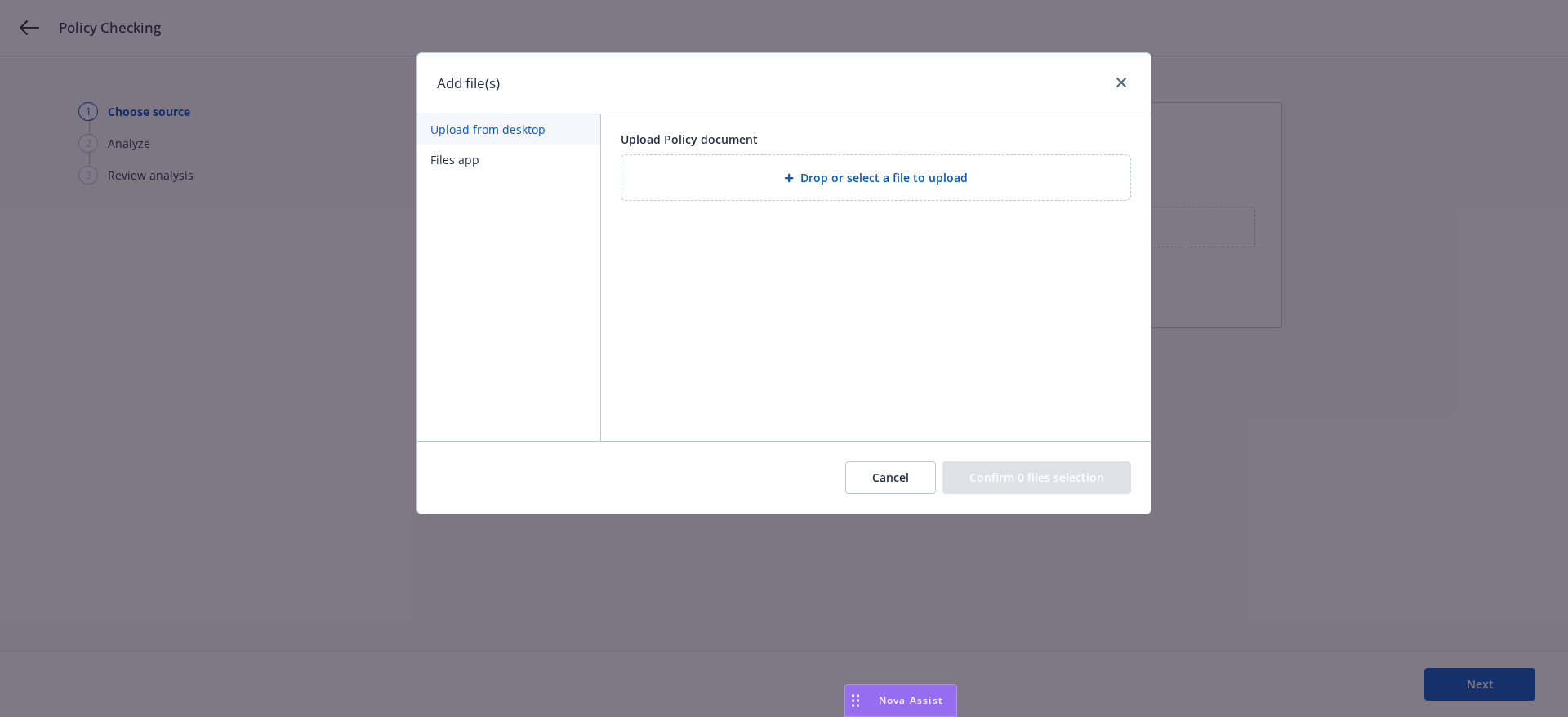
click at [724, 179] on div "Drop or select a file to upload" at bounding box center [875, 178] width 483 height 19
click at [517, 168] on button "Files app" at bounding box center [508, 160] width 183 height 30
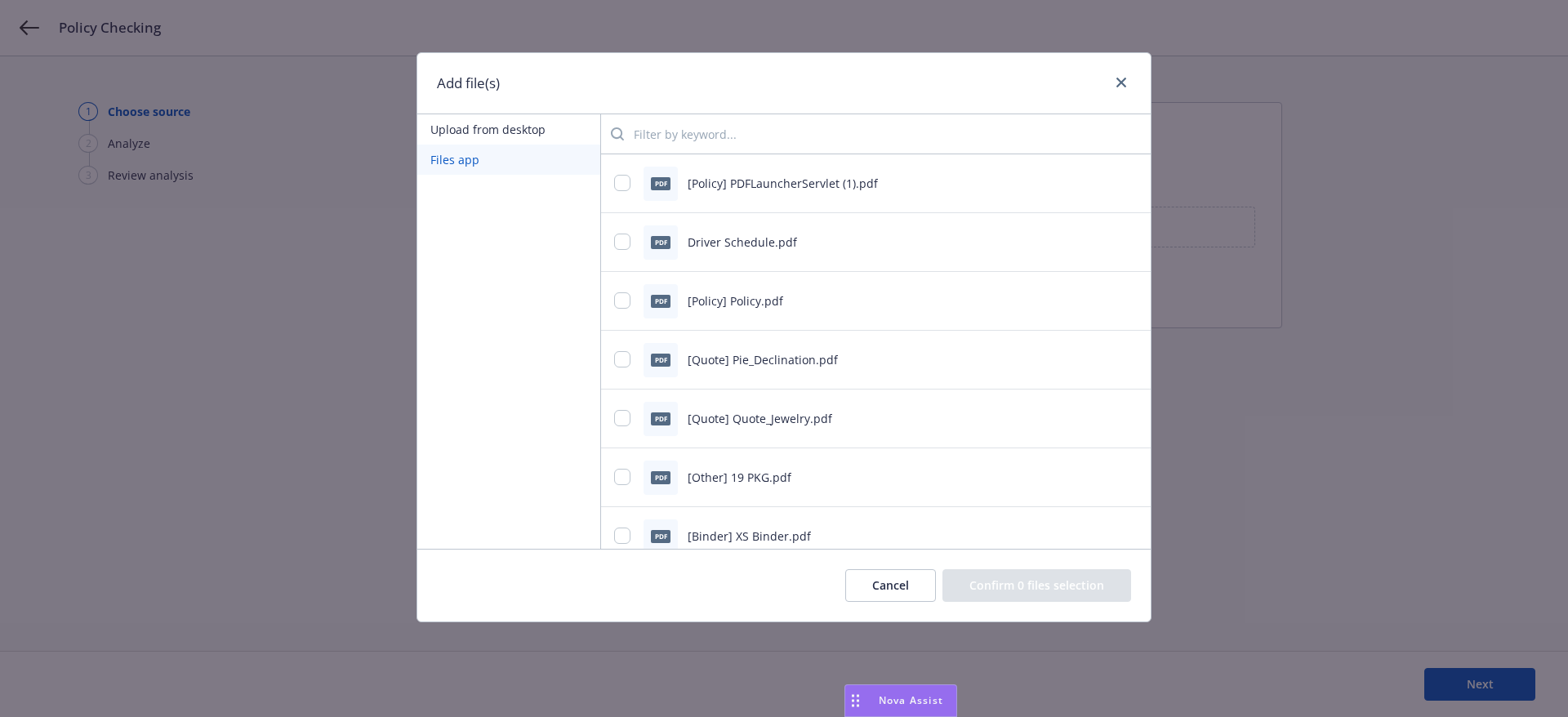
click at [723, 137] on input "search" at bounding box center [880, 134] width 513 height 32
type input "23 wc"
click at [827, 408] on div "pdf 23 WC Policy.pdf" at bounding box center [855, 419] width 483 height 34
click at [629, 417] on input "checkbox" at bounding box center [622, 419] width 17 height 17
checkbox input "true"
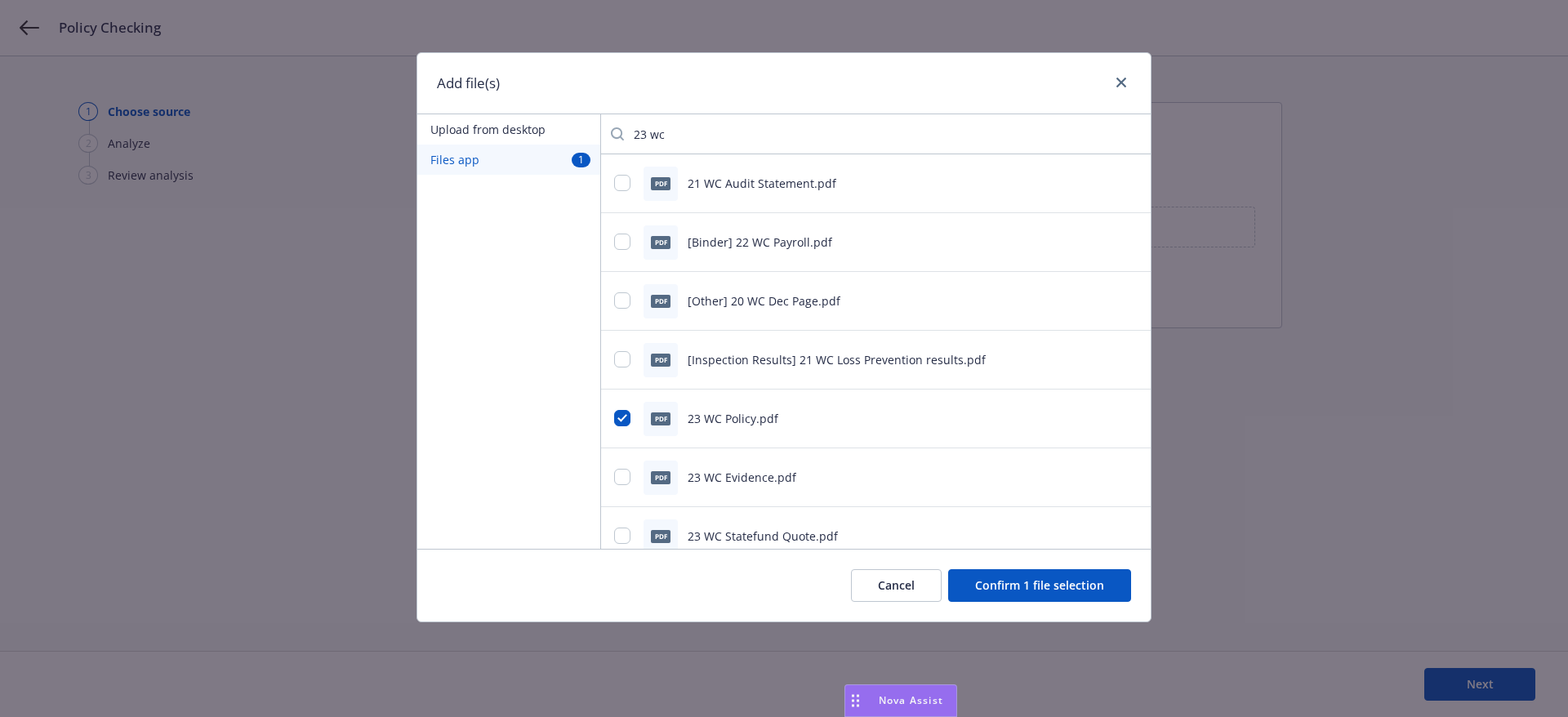
click at [1005, 576] on button "Confirm 1 file selection" at bounding box center [1039, 585] width 183 height 32
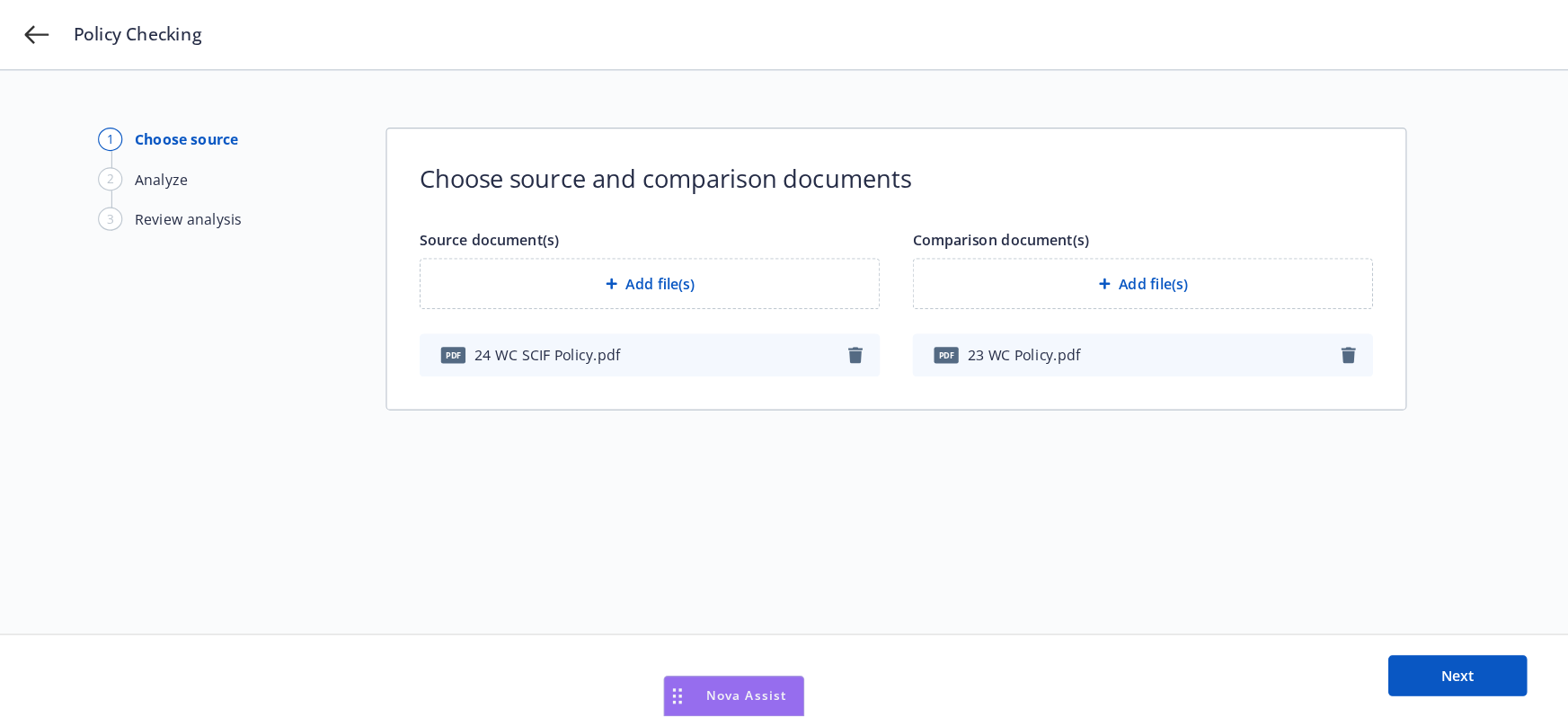
scroll to position [584, 0]
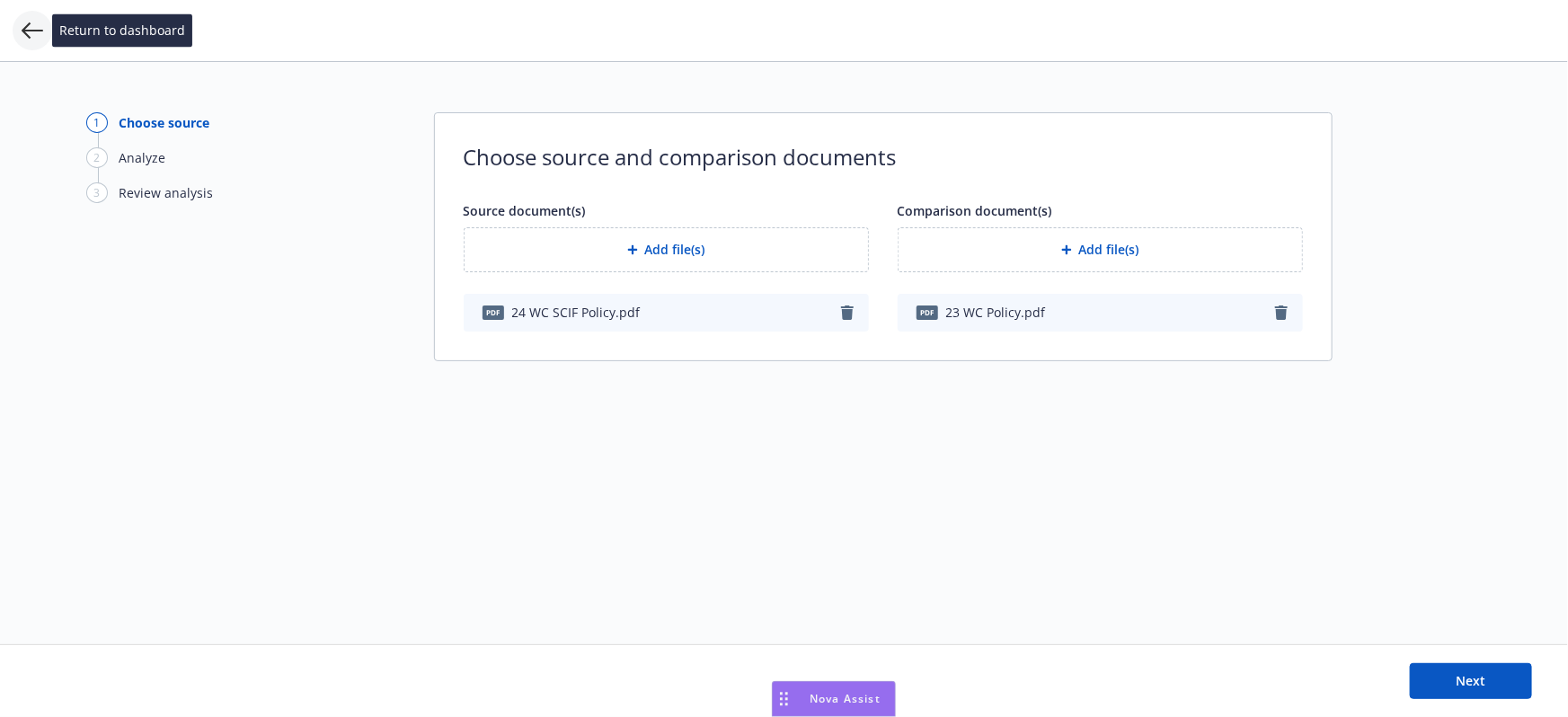
click at [39, 26] on icon at bounding box center [33, 31] width 22 height 22
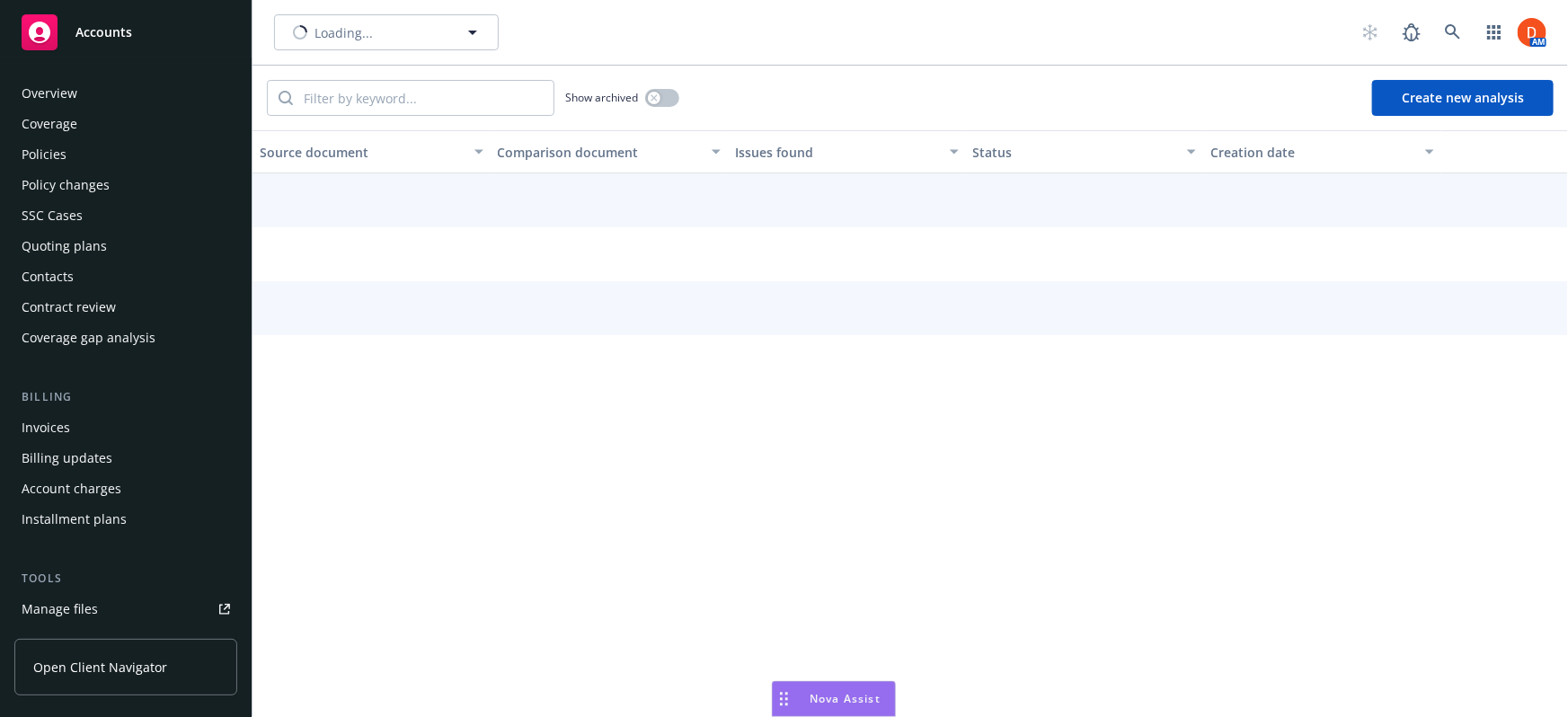
scroll to position [251, 0]
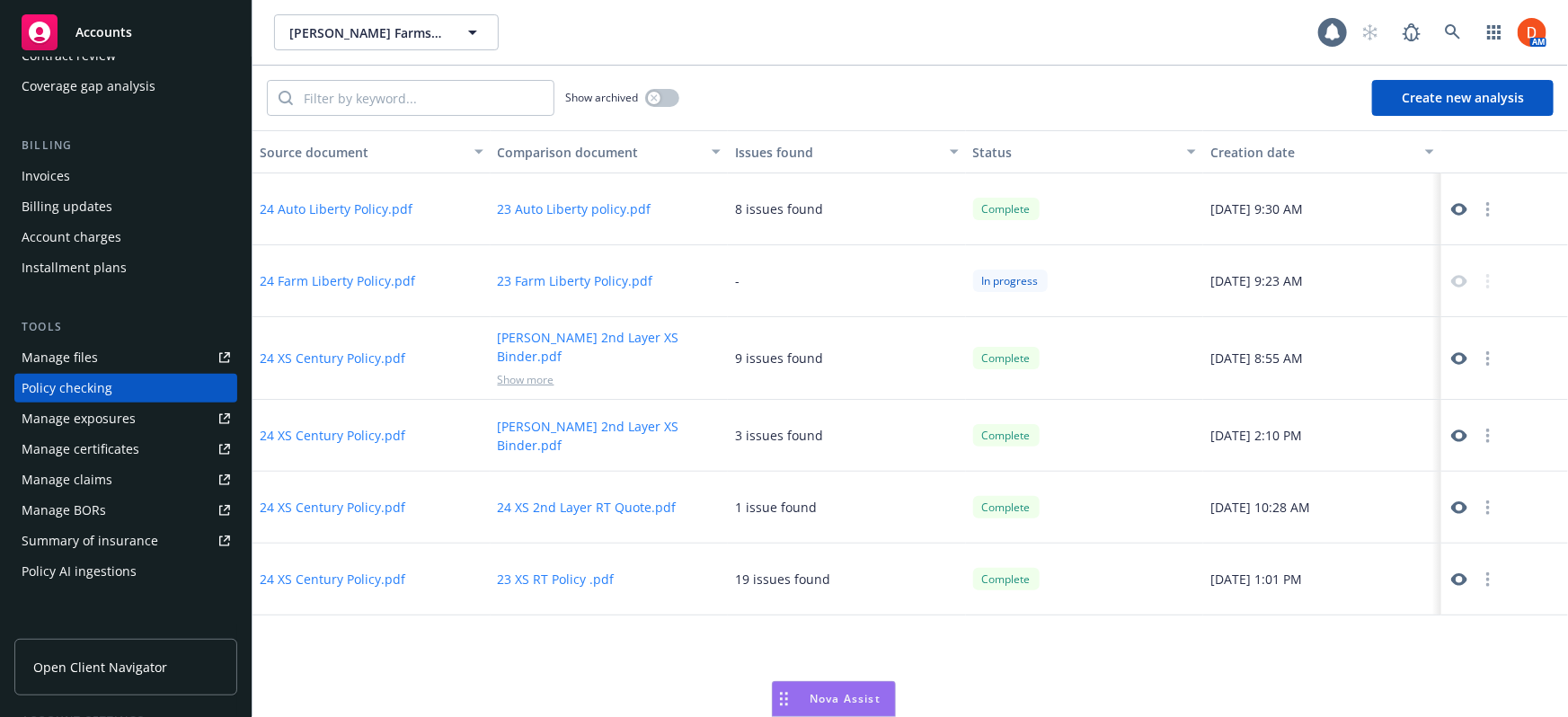
click at [1463, 209] on icon at bounding box center [1459, 209] width 16 height 13
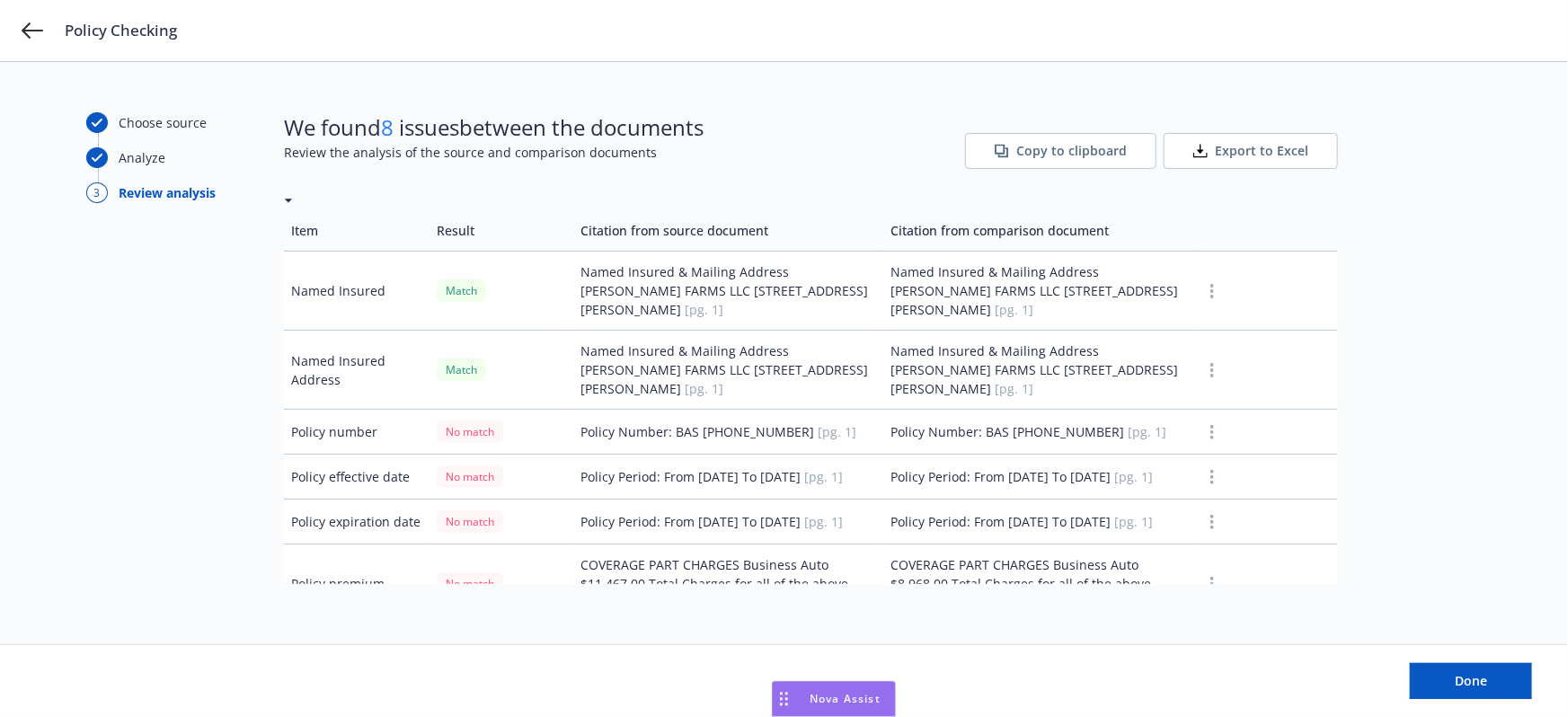
scroll to position [80, 0]
